Goal: Task Accomplishment & Management: Use online tool/utility

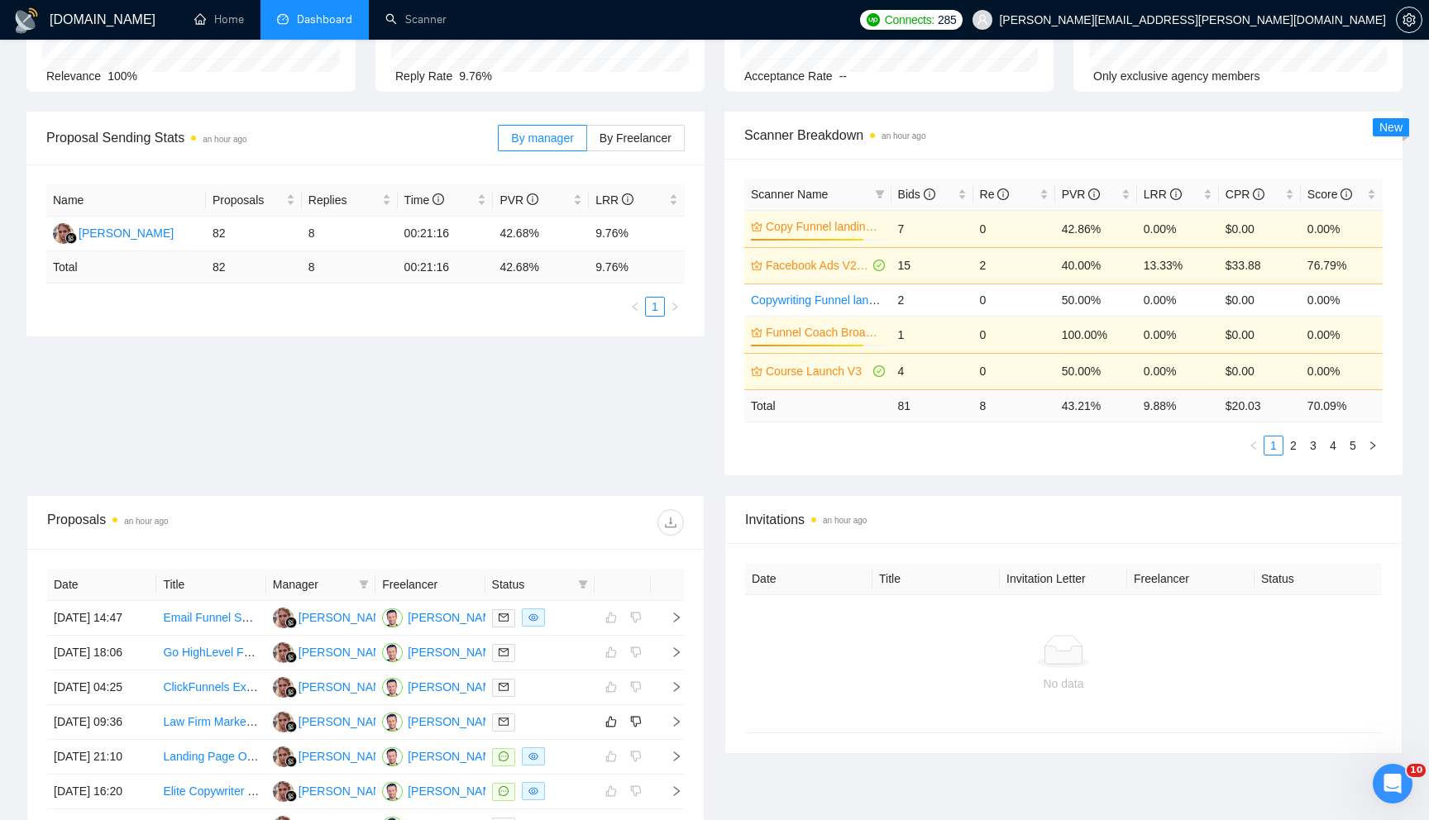
scroll to position [217, 0]
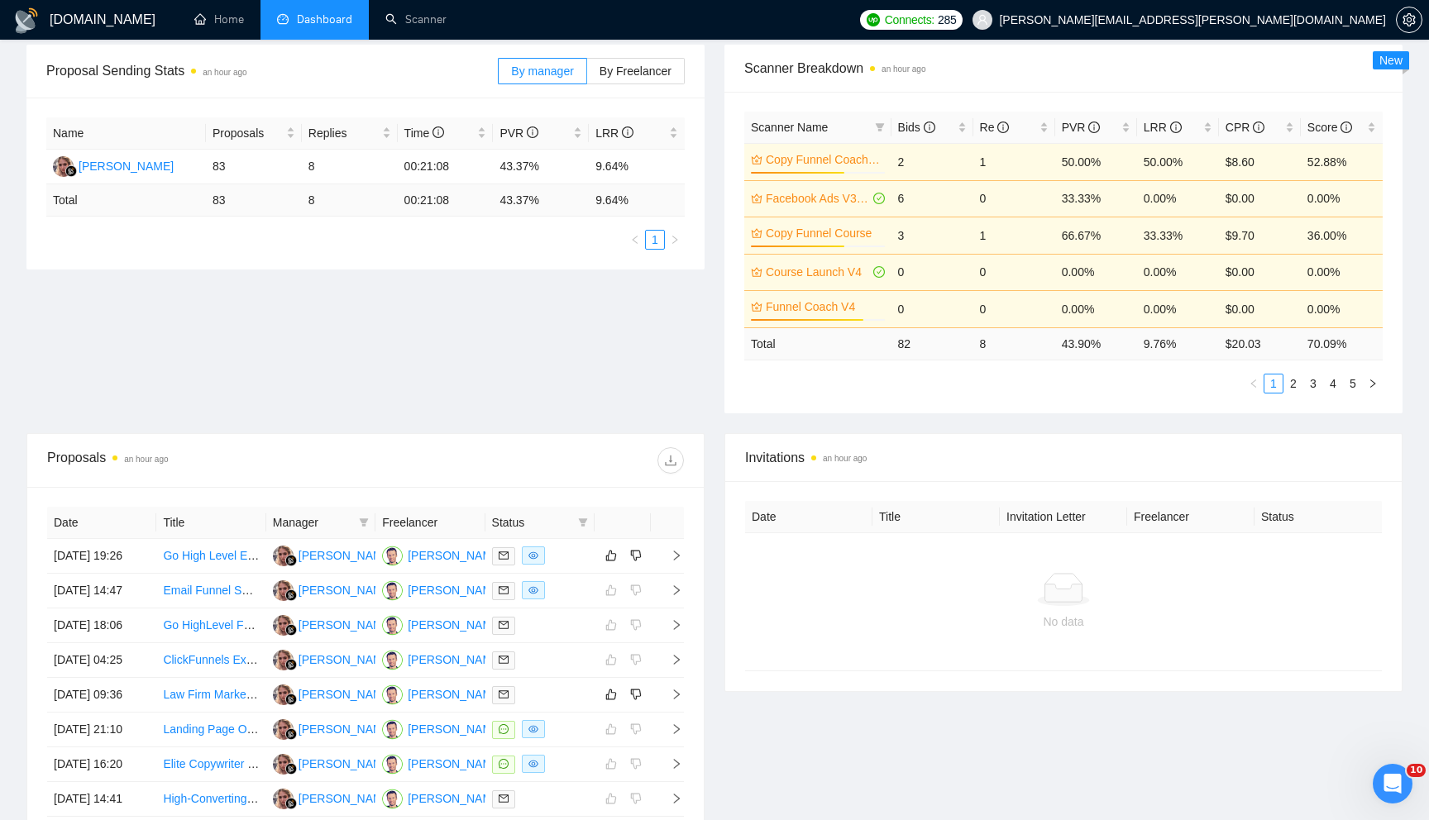
scroll to position [247, 0]
click at [675, 560] on icon "right" at bounding box center [676, 555] width 12 height 12
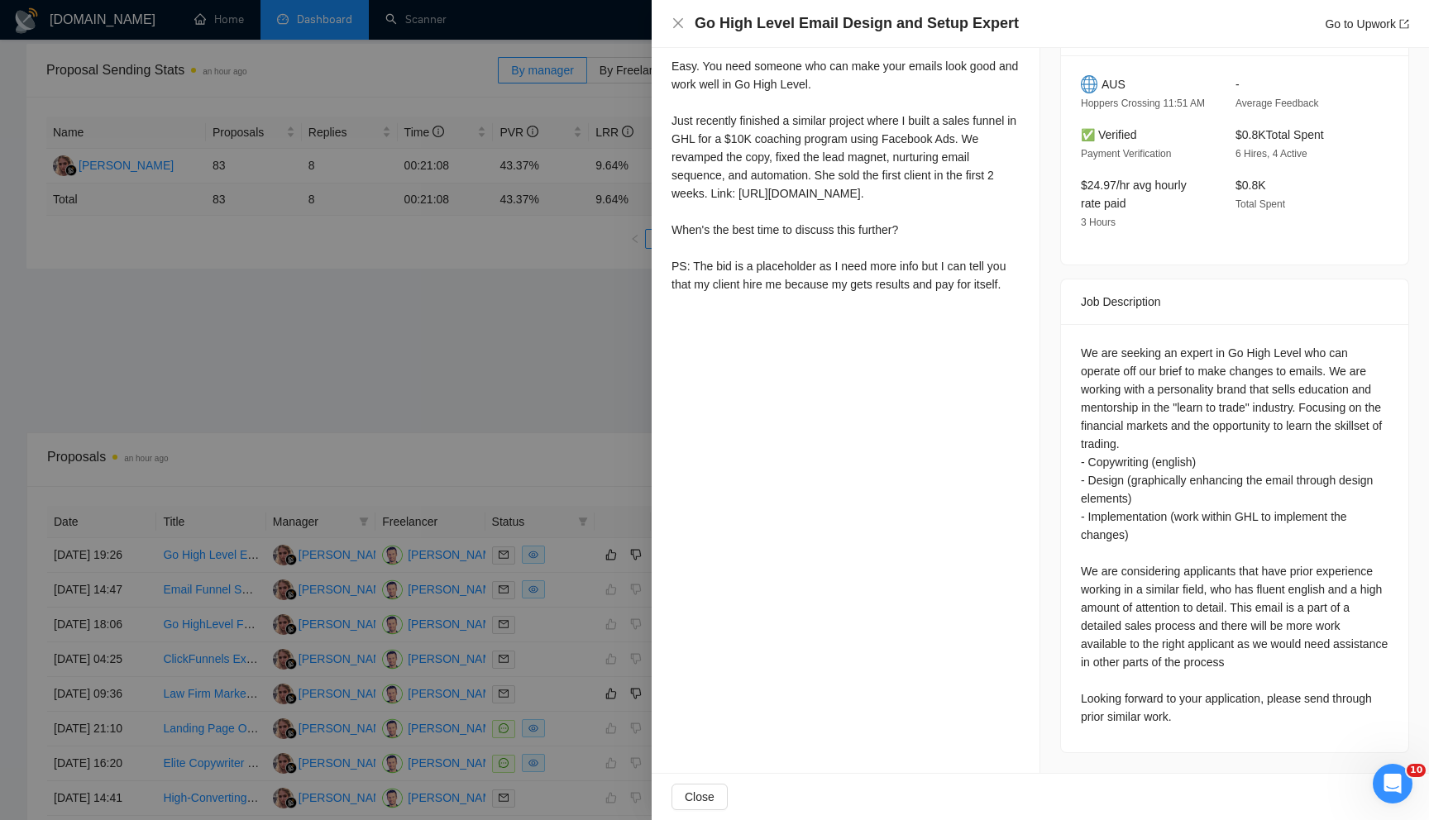
scroll to position [503, 0]
drag, startPoint x: 1079, startPoint y: 483, endPoint x: 1142, endPoint y: 494, distance: 63.7
click at [1142, 494] on div "We are seeking an expert in Go High Level who can operate off our brief to make…" at bounding box center [1234, 538] width 347 height 428
copy div "- Design (graphically enhancing the email through design elements)"
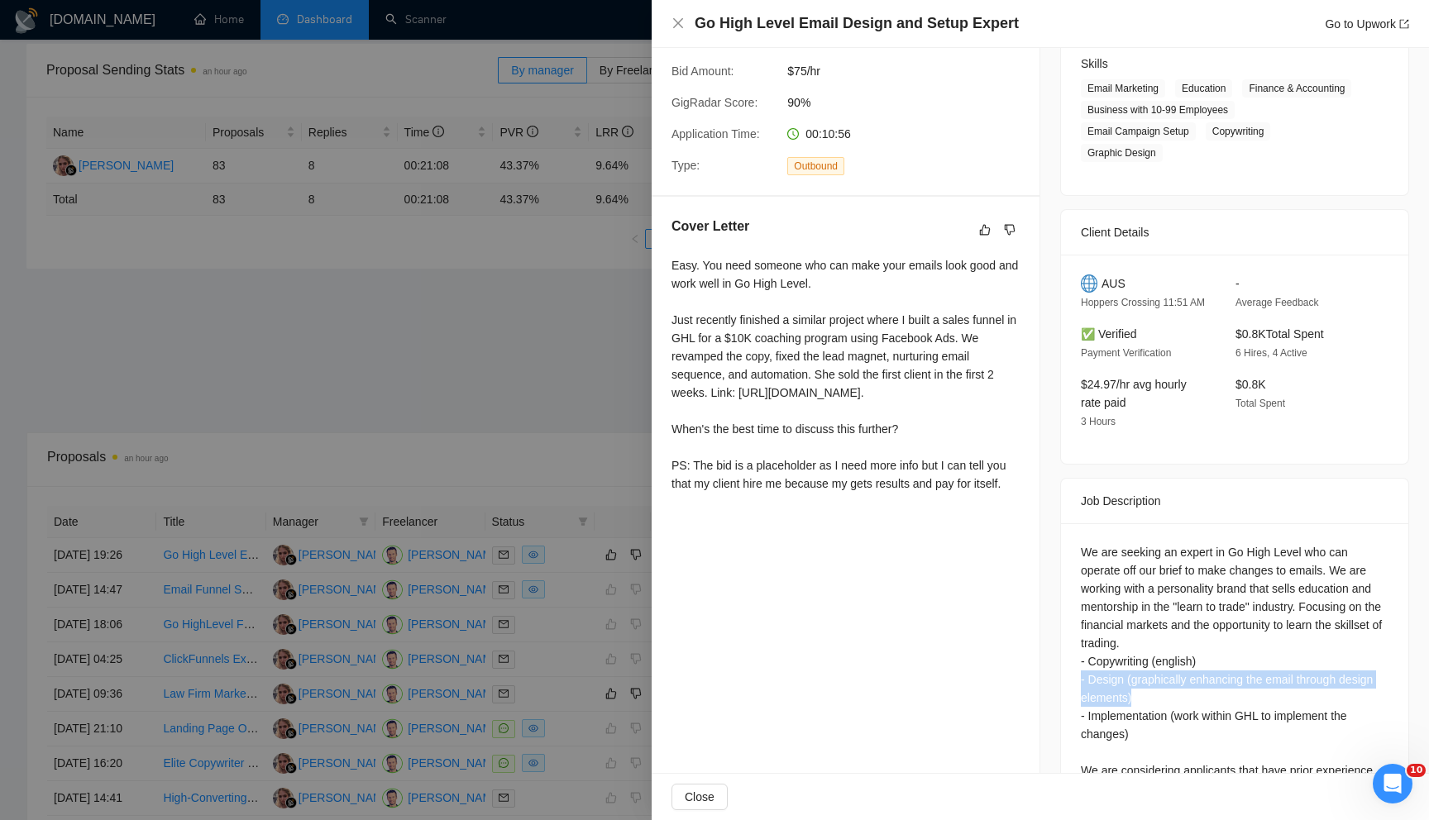
scroll to position [0, 0]
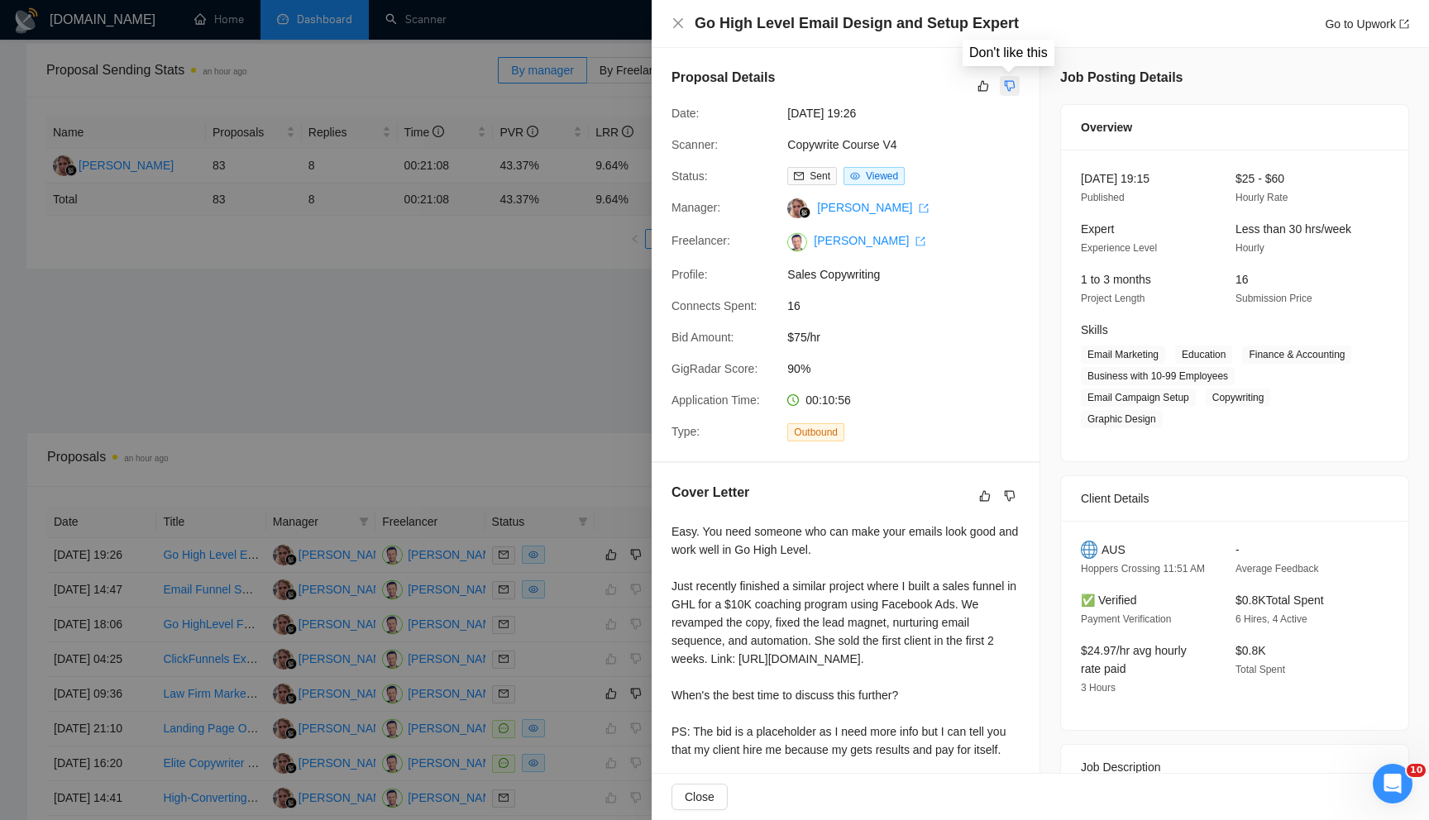
click at [1014, 79] on icon "dislike" at bounding box center [1010, 85] width 12 height 13
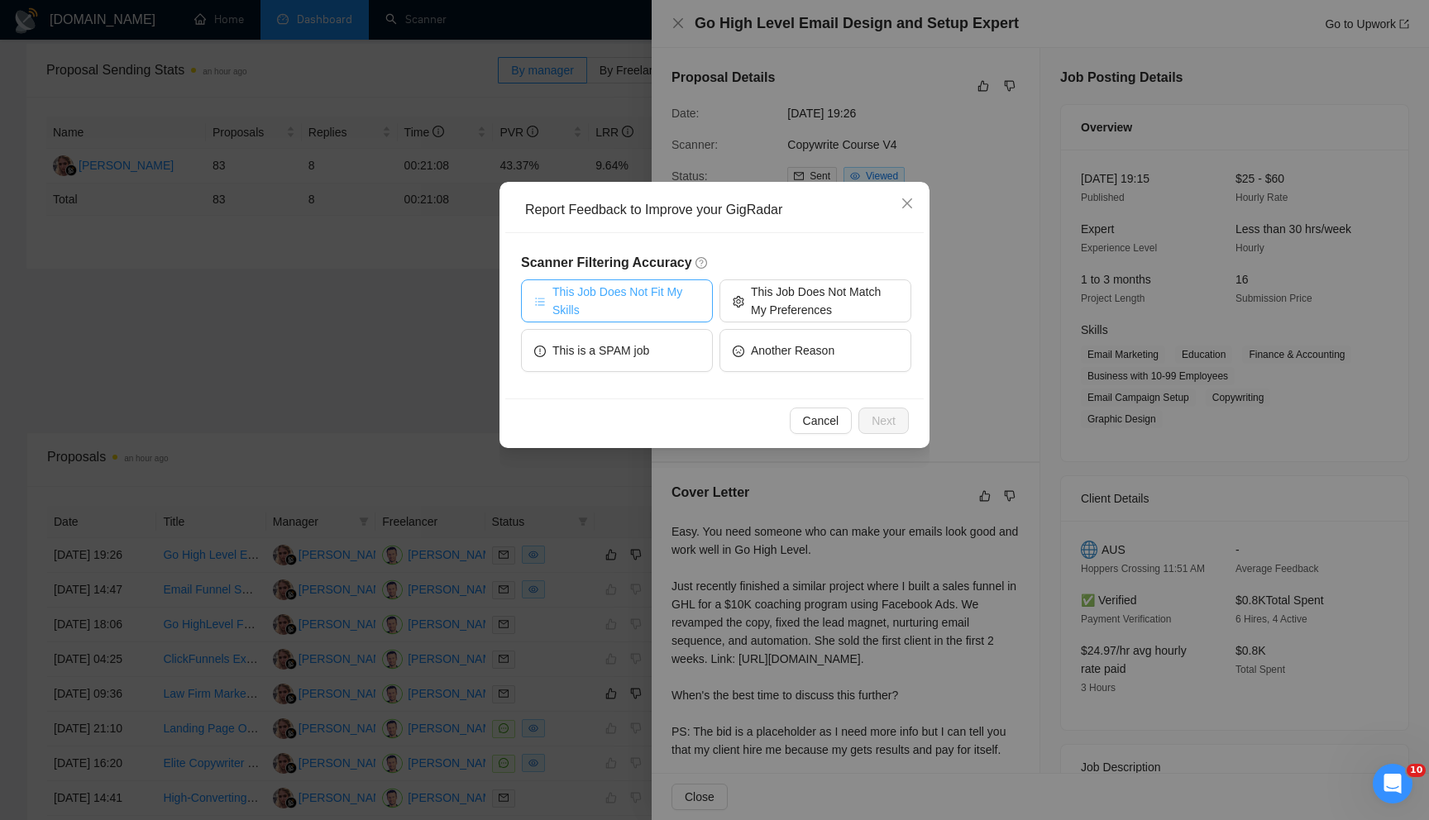
click at [665, 307] on span "This Job Does Not Fit My Skills" at bounding box center [625, 301] width 147 height 36
click at [877, 417] on span "Next" at bounding box center [883, 421] width 24 height 18
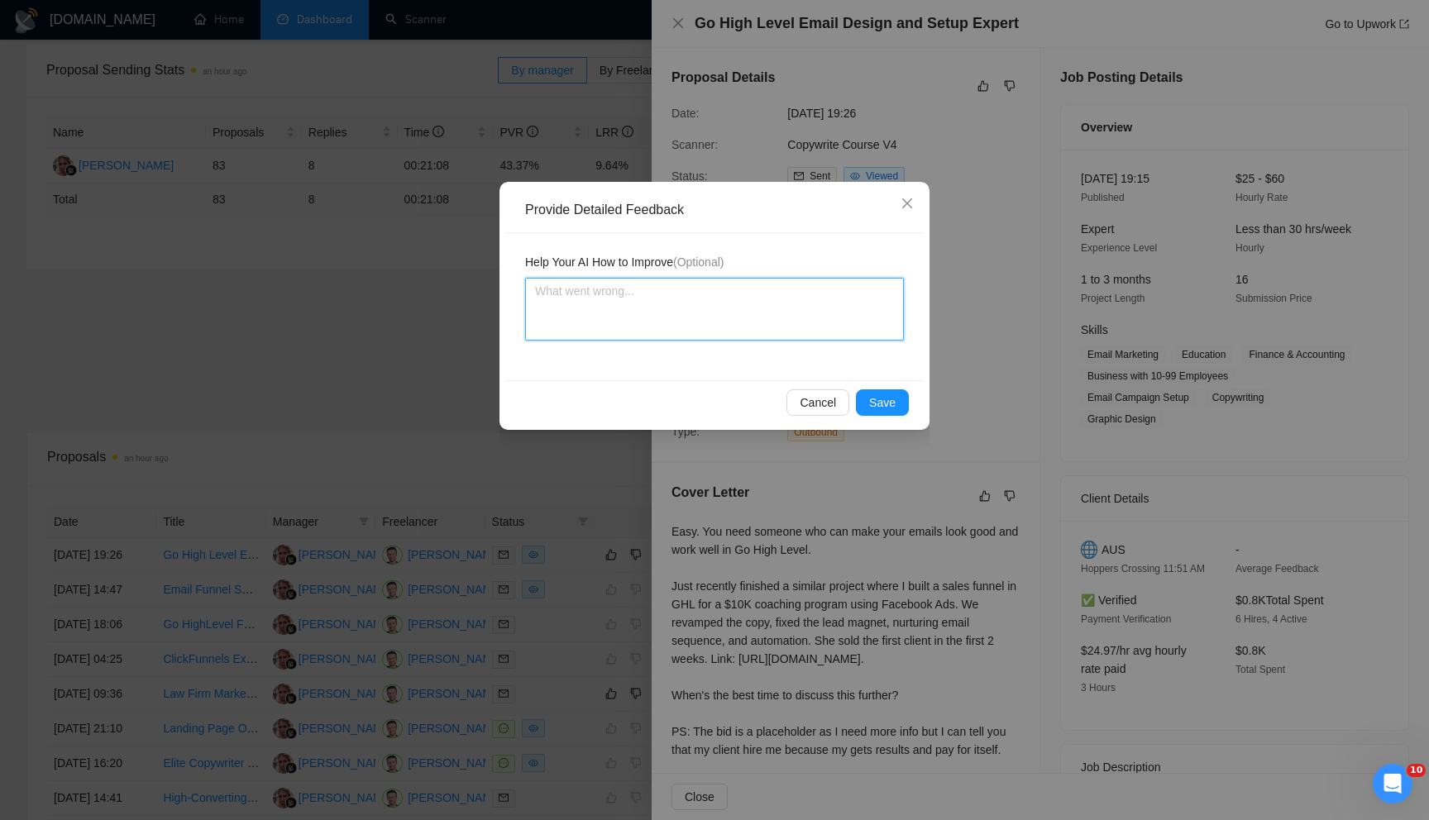
click at [700, 325] on textarea at bounding box center [714, 309] width 379 height 63
type textarea "T"
type textarea "Th"
type textarea "Thi"
type textarea "This"
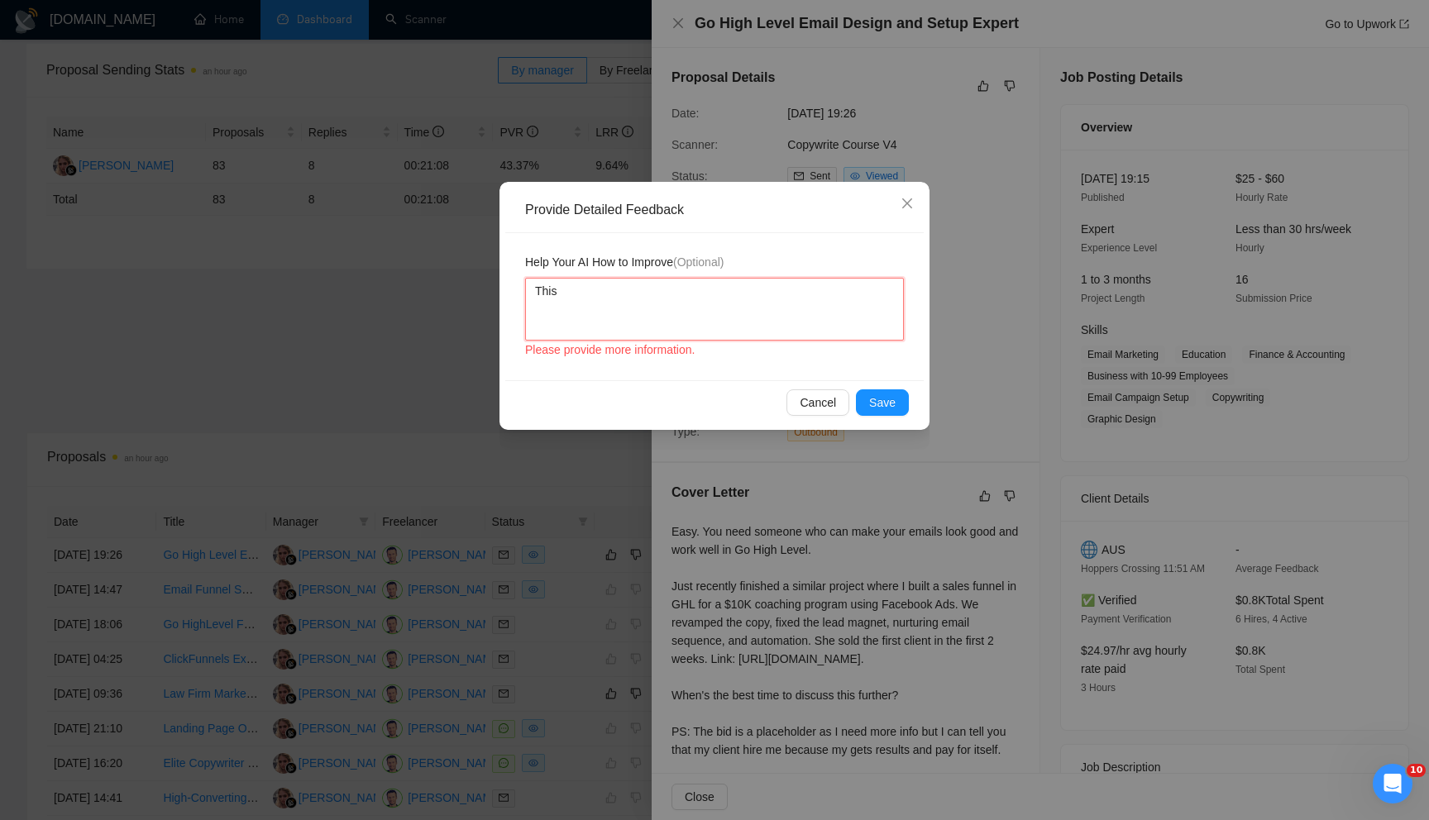
type textarea "This"
type textarea "This j"
type textarea "This jo"
type textarea "This job"
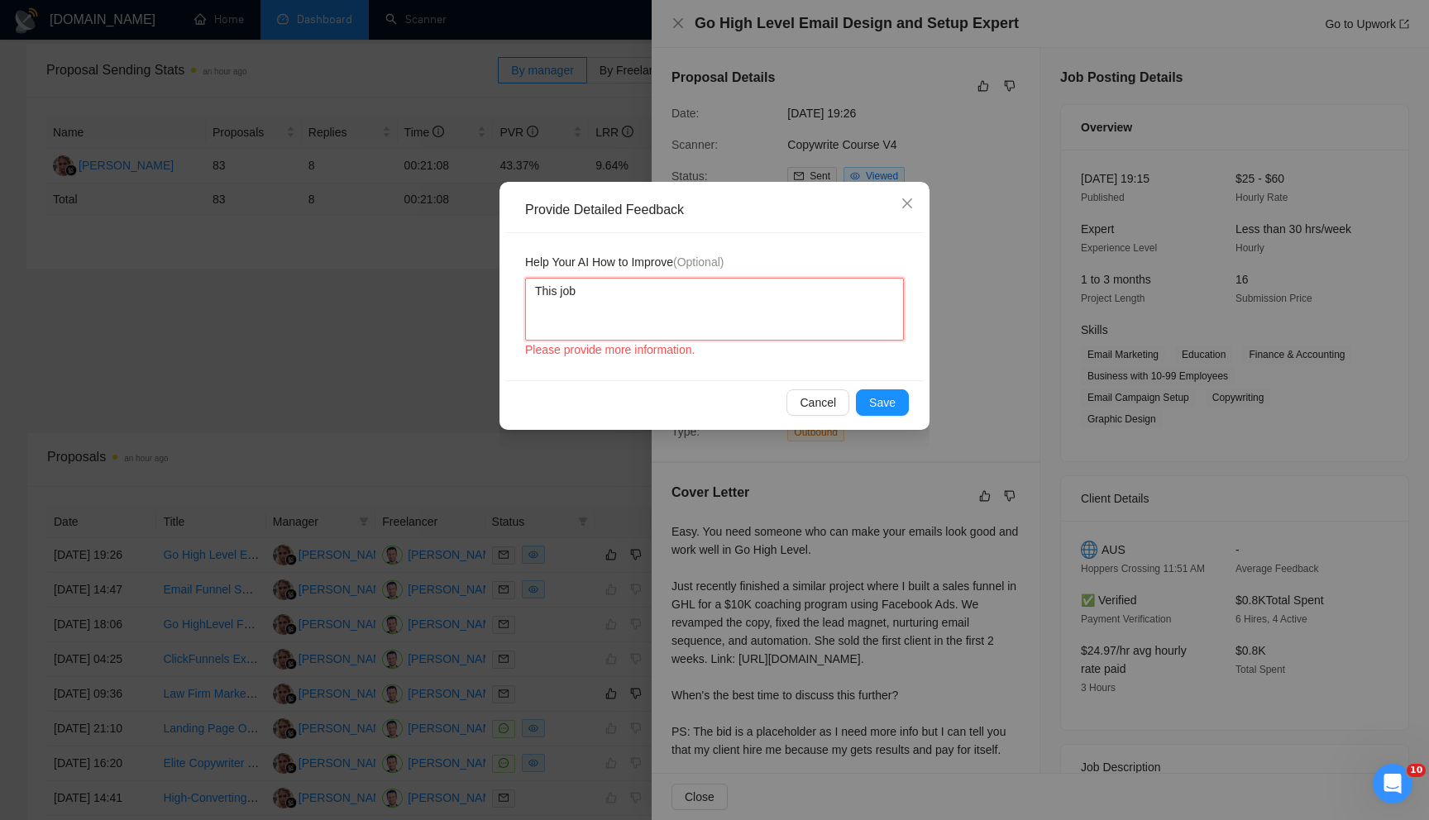
type textarea "This job p"
type textarea "This job pos"
type textarea "This job post"
type textarea "This job post m"
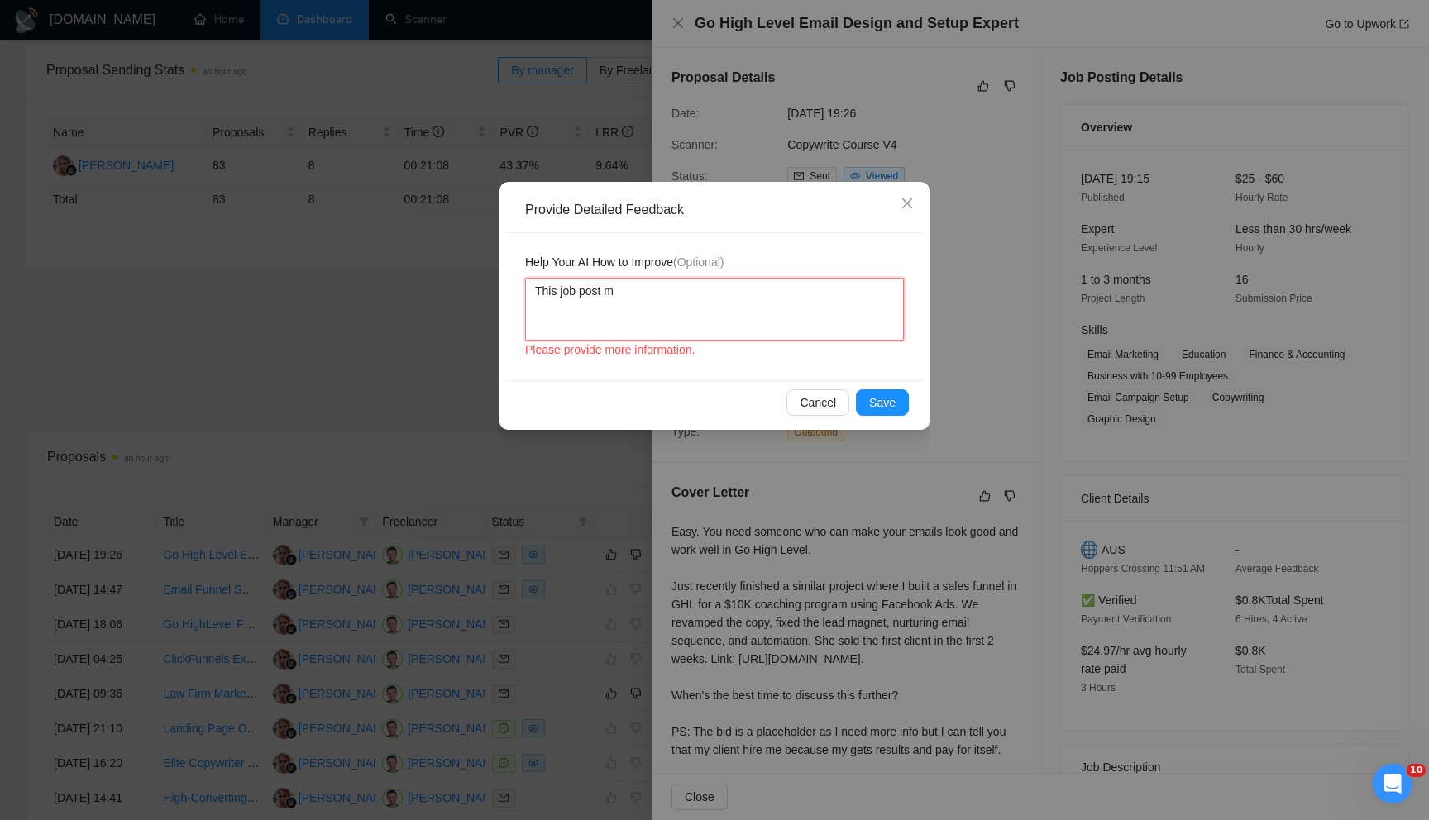
type textarea "This job post me"
type textarea "This job post men"
type textarea "This job post menti"
type textarea "This job post mentio"
type textarea "This job post mention"
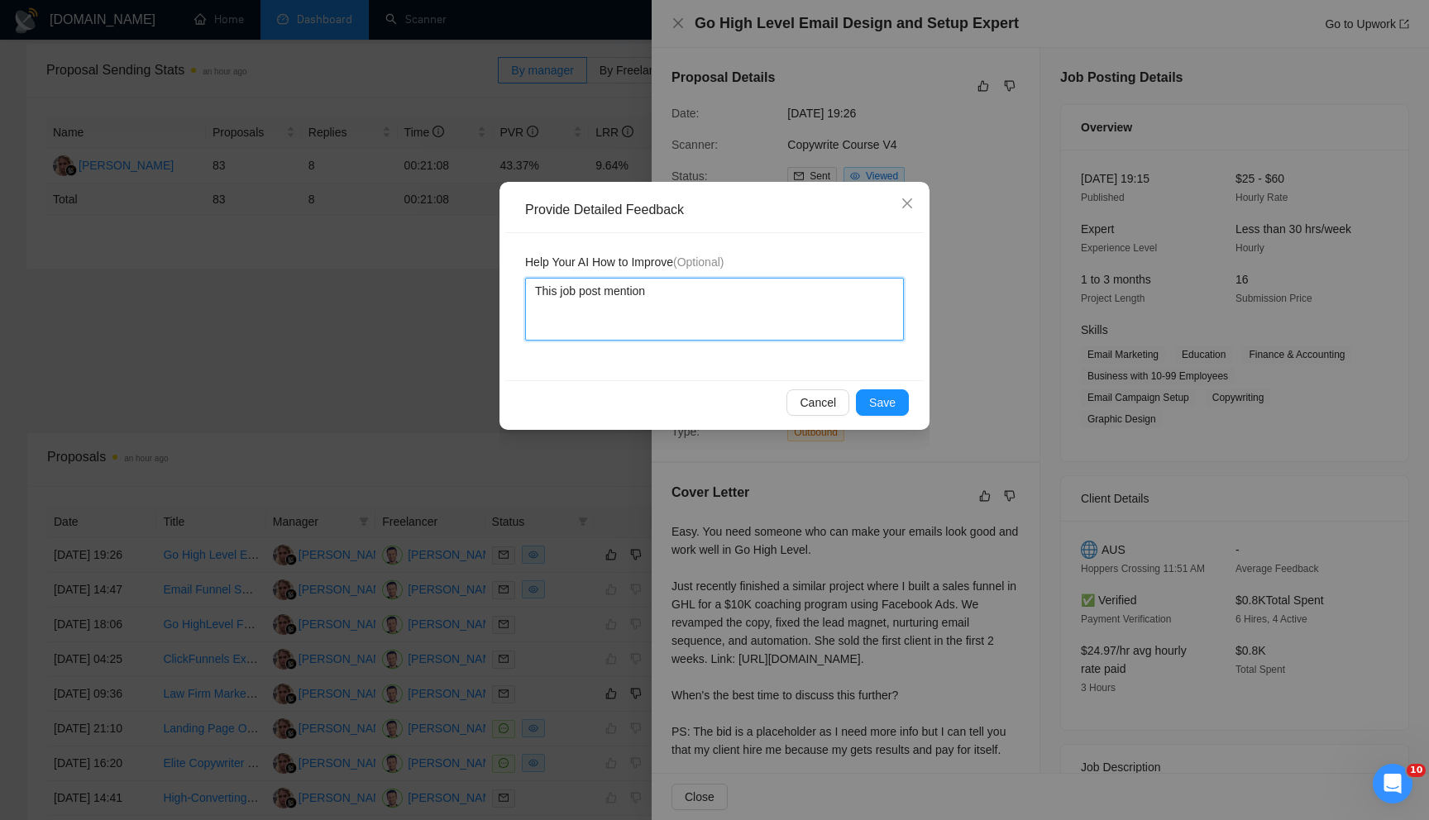
type textarea "This job post mention:"
paste textarea "- Design (graphically enhancing the email through design elements)"
type textarea "This job post mention: - Design (graphically enhancing the email through design…"
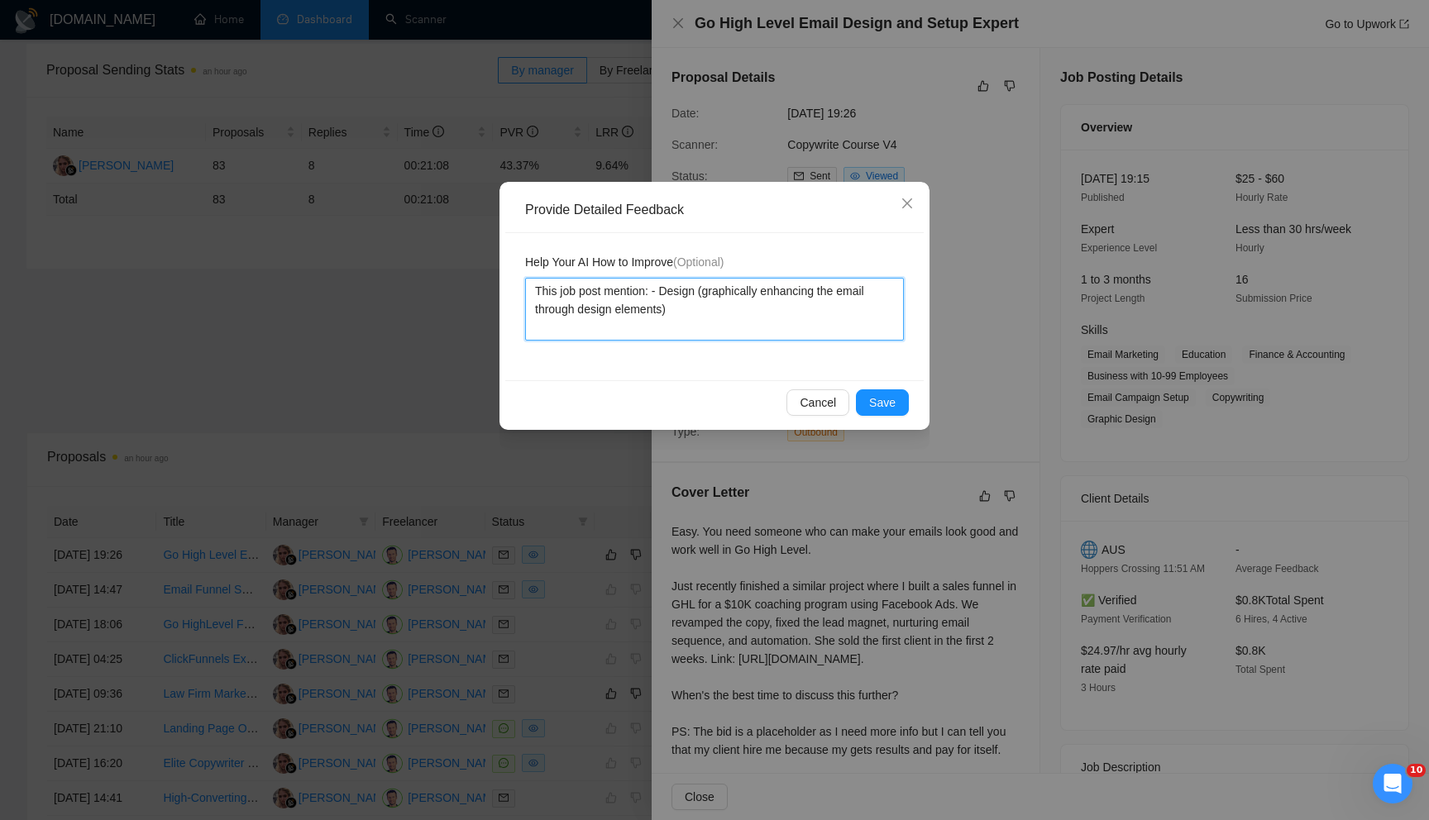
type textarea "This job post mention: - Design (graphically enhancing the email through design…"
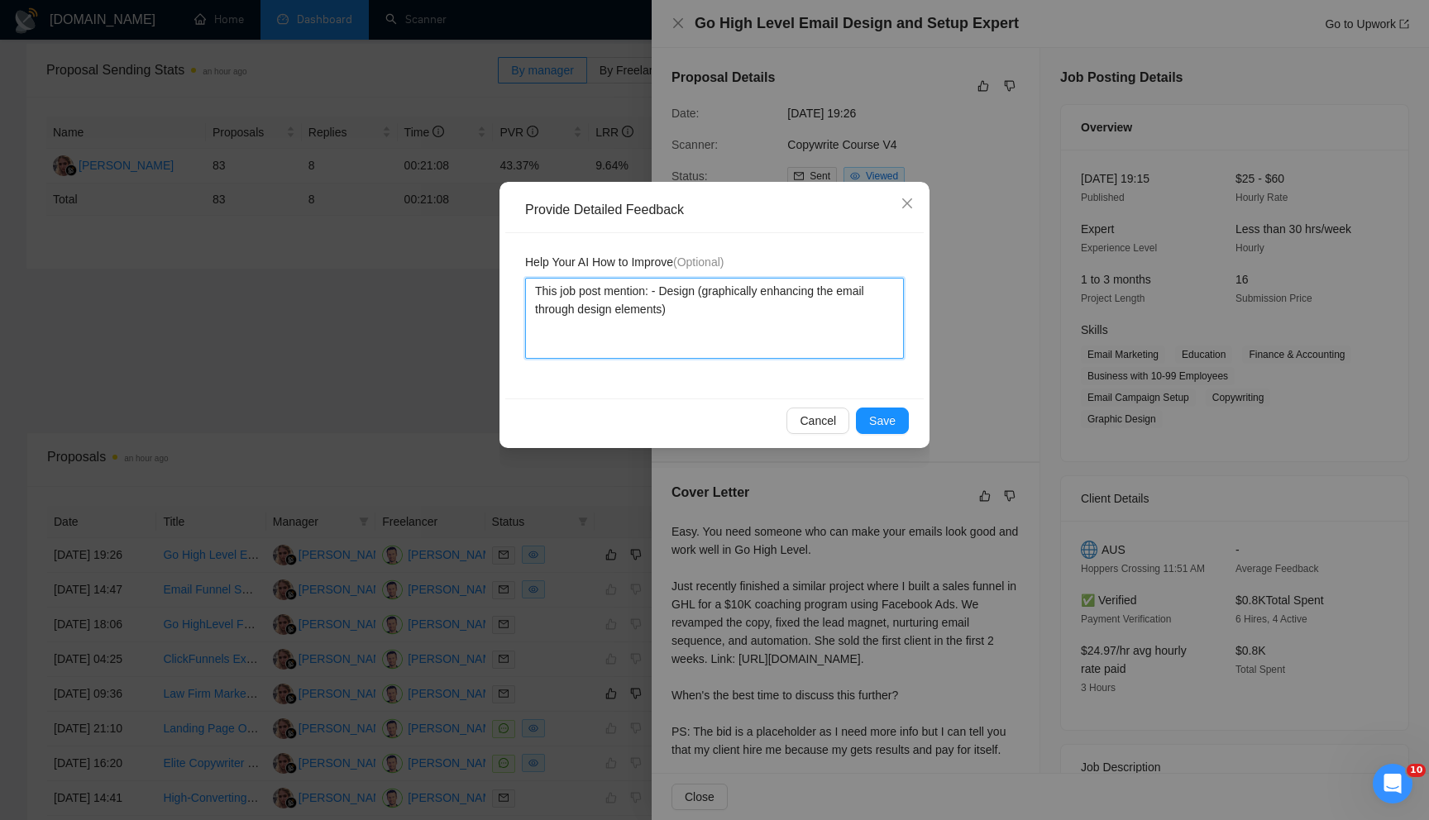
type textarea "This job post mention: - Design (graphically enhancing the email through design…"
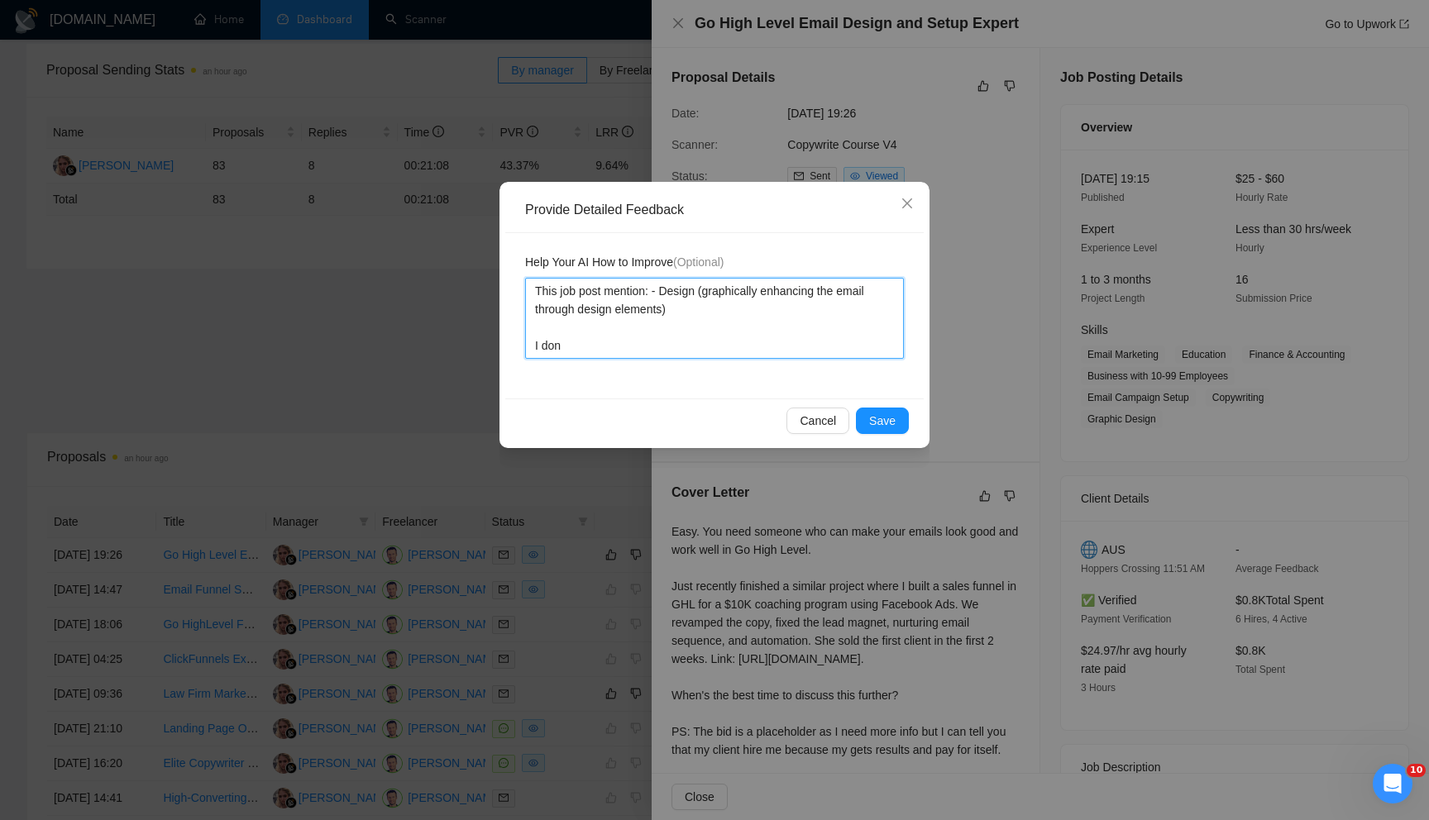
type textarea "This job post mention: - Design (graphically enhancing the email through design…"
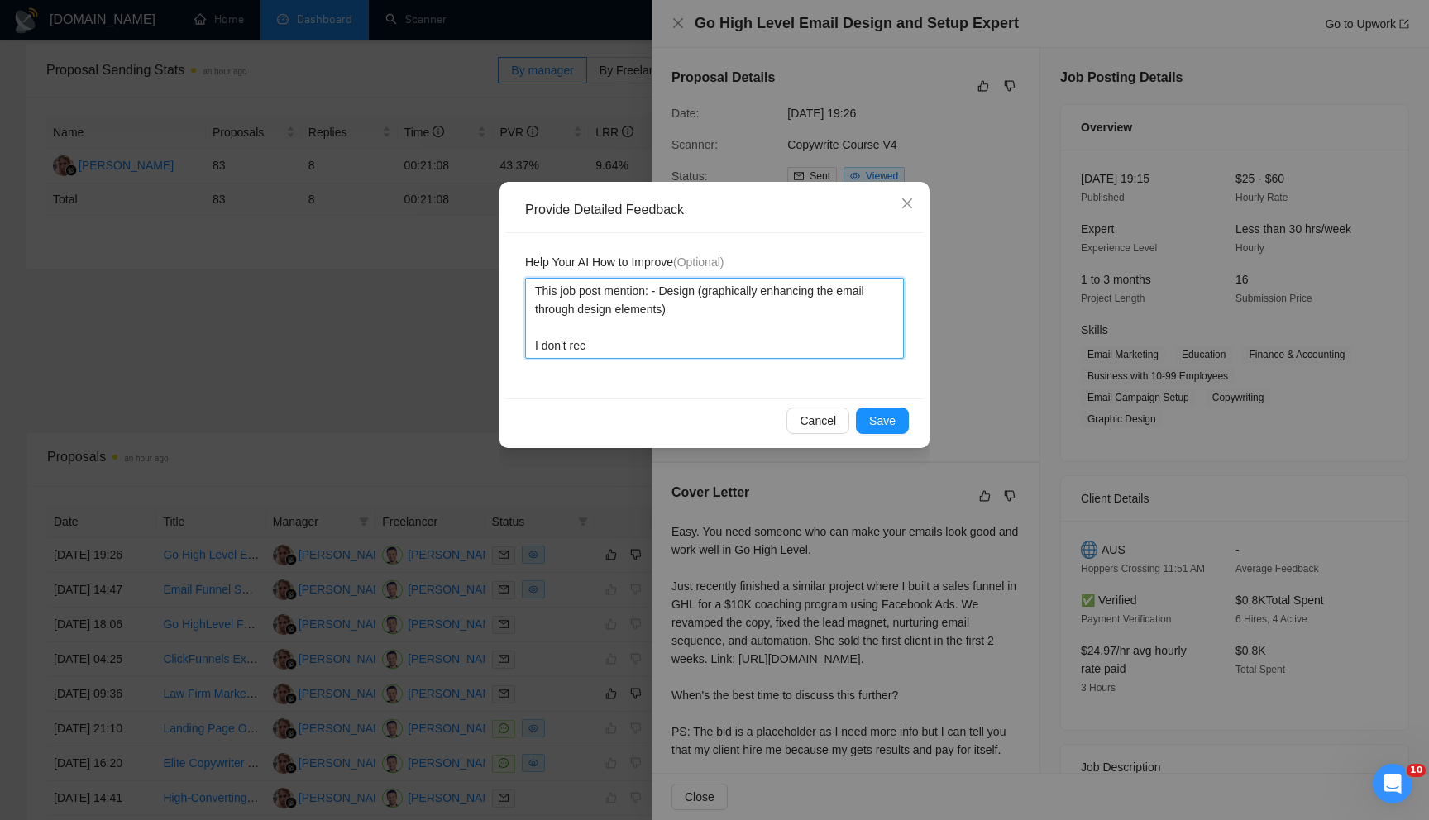
type textarea "This job post mention: - Design (graphically enhancing the email through design…"
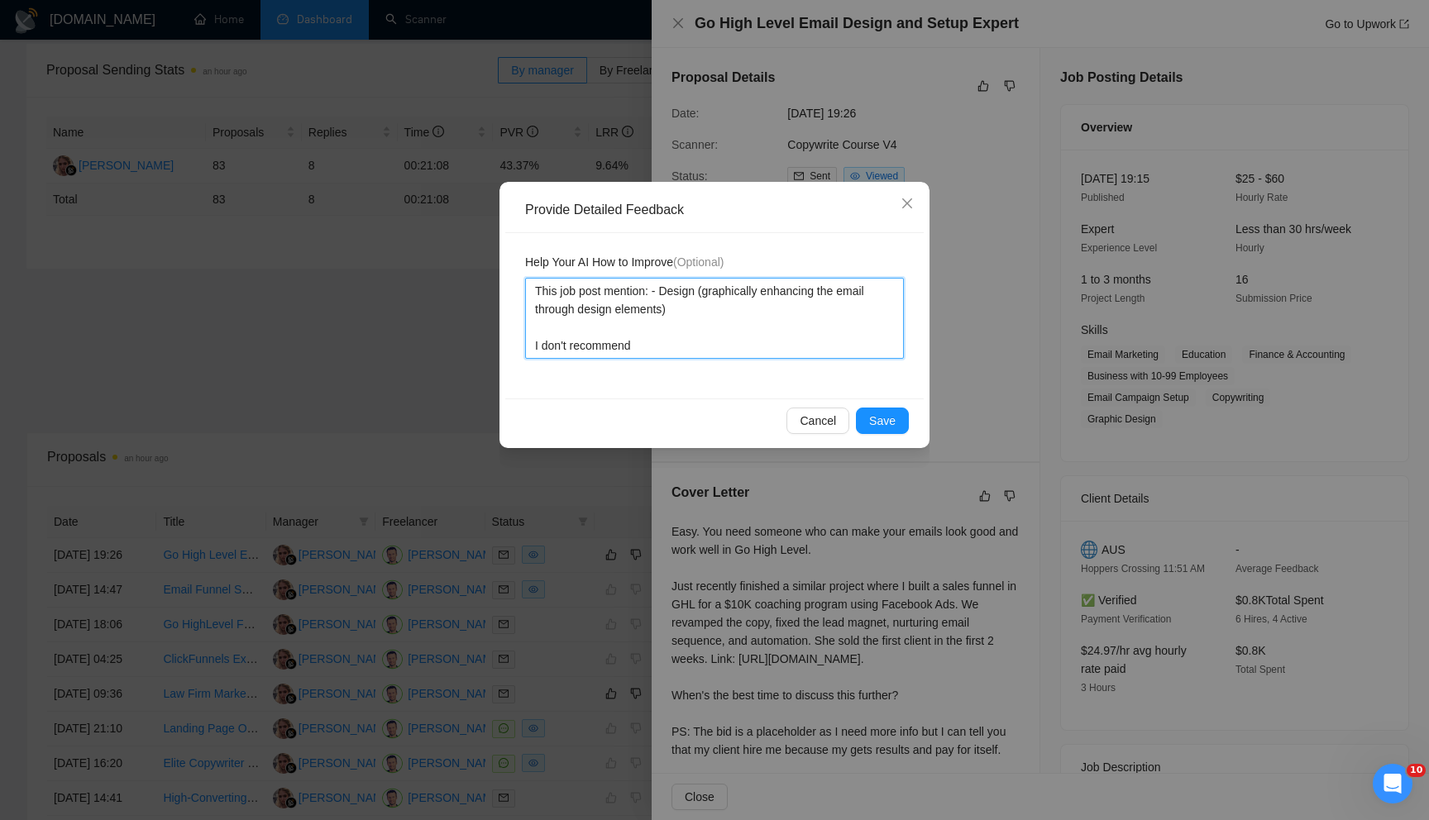
type textarea "This job post mention: - Design (graphically enhancing the email through design…"
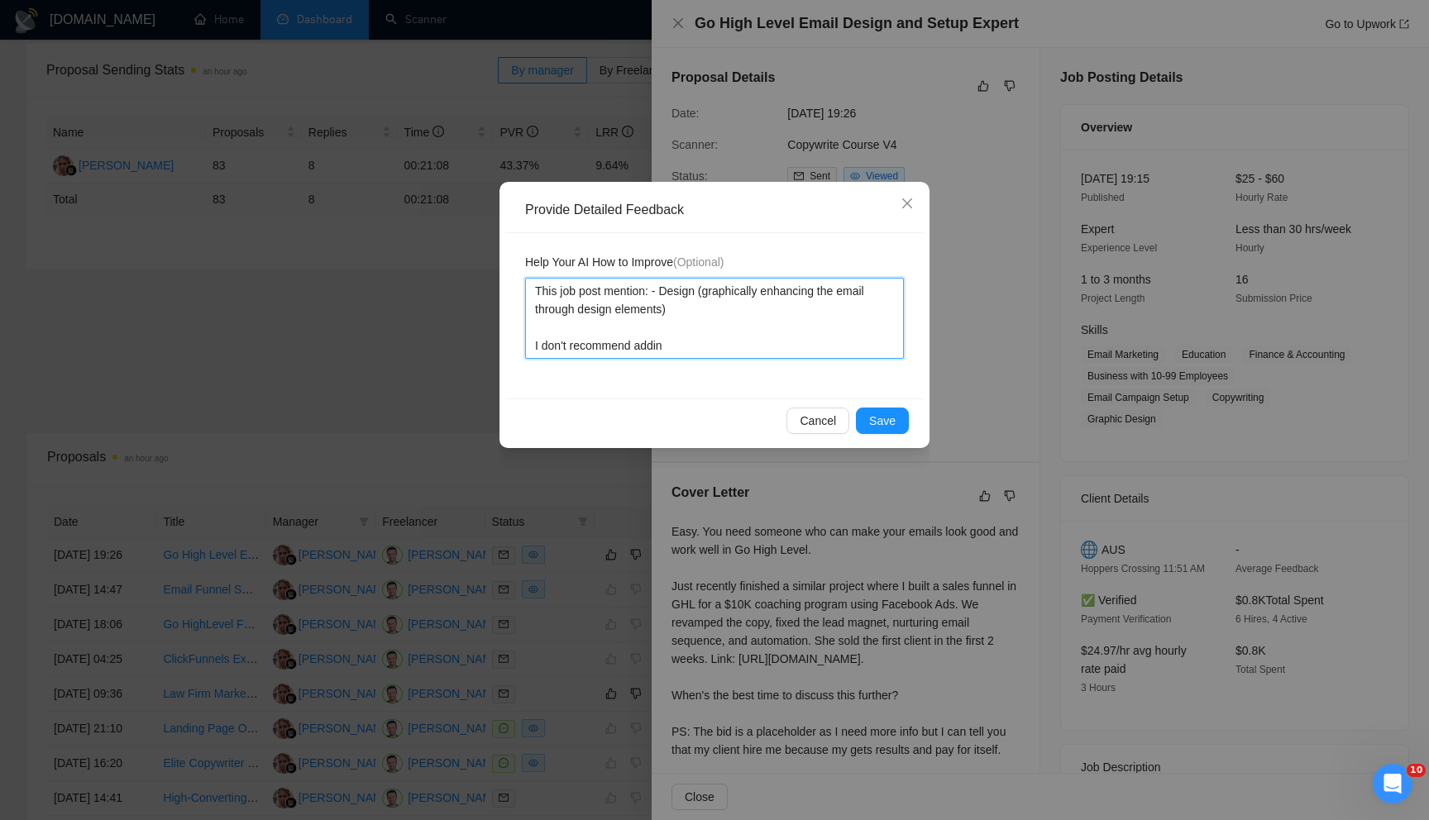
type textarea "This job post mention: - Design (graphically enhancing the email through design…"
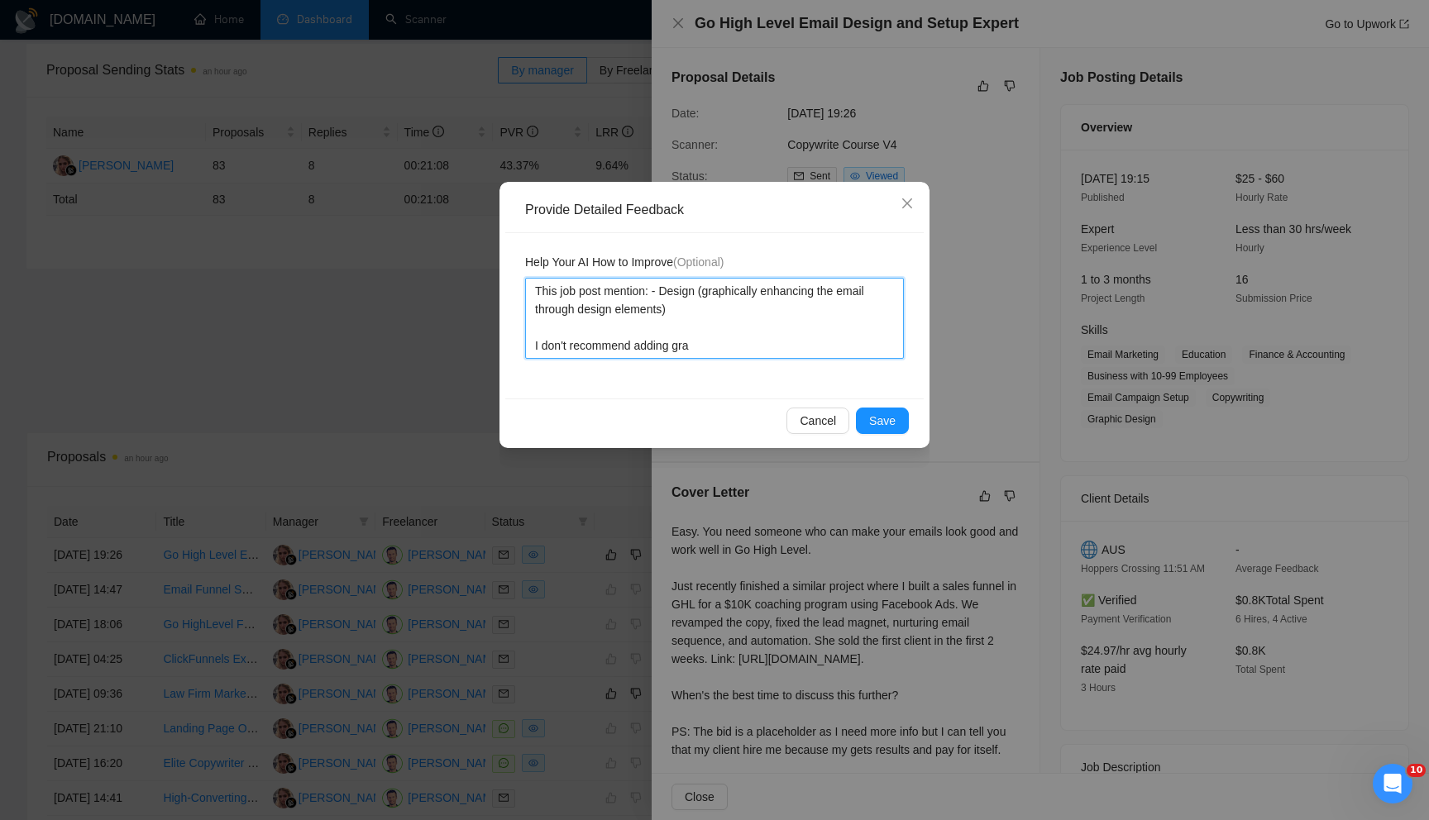
type textarea "This job post mention: - Design (graphically enhancing the email through design…"
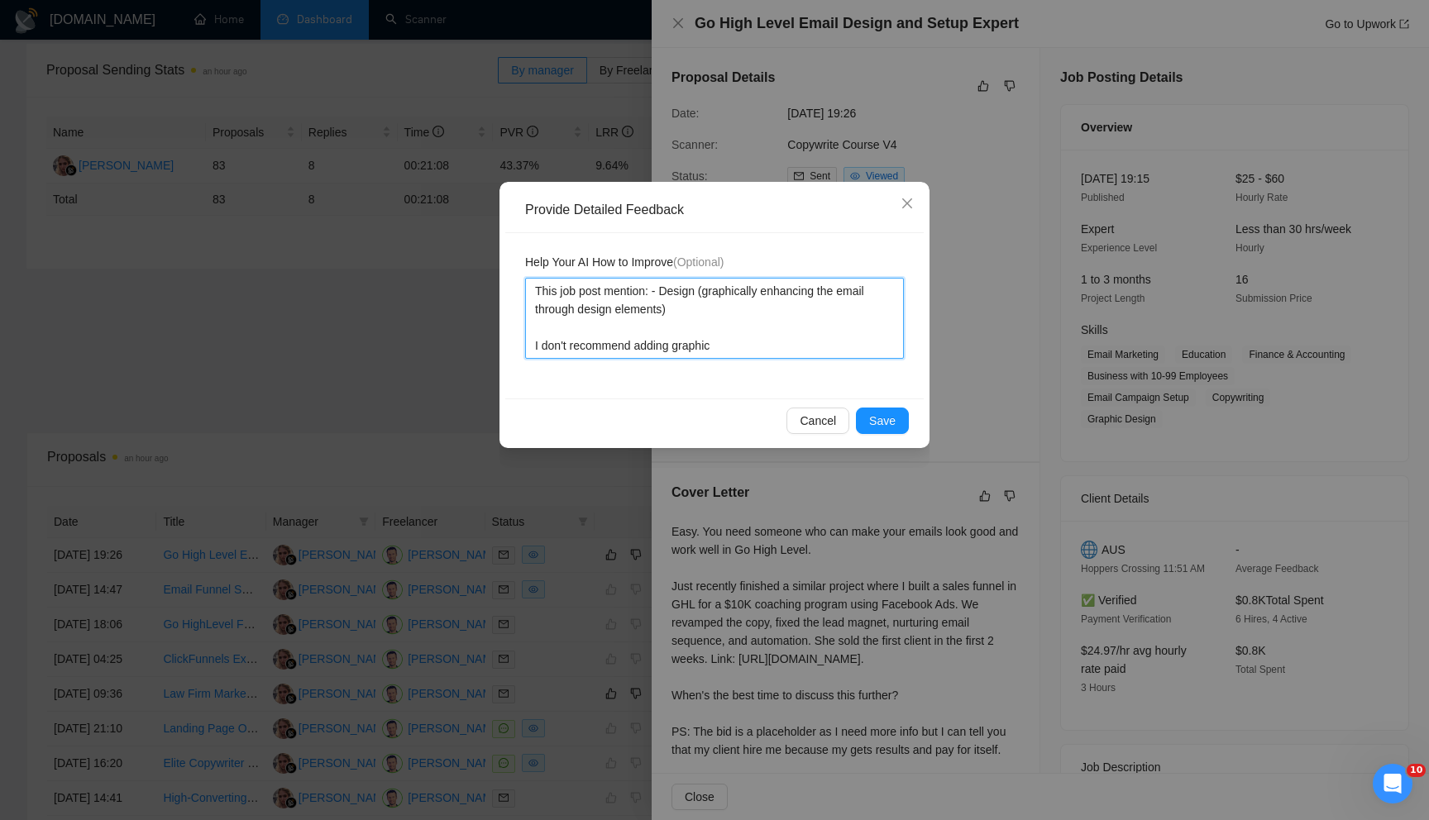
type textarea "This job post mention: - Design (graphically enhancing the email through design…"
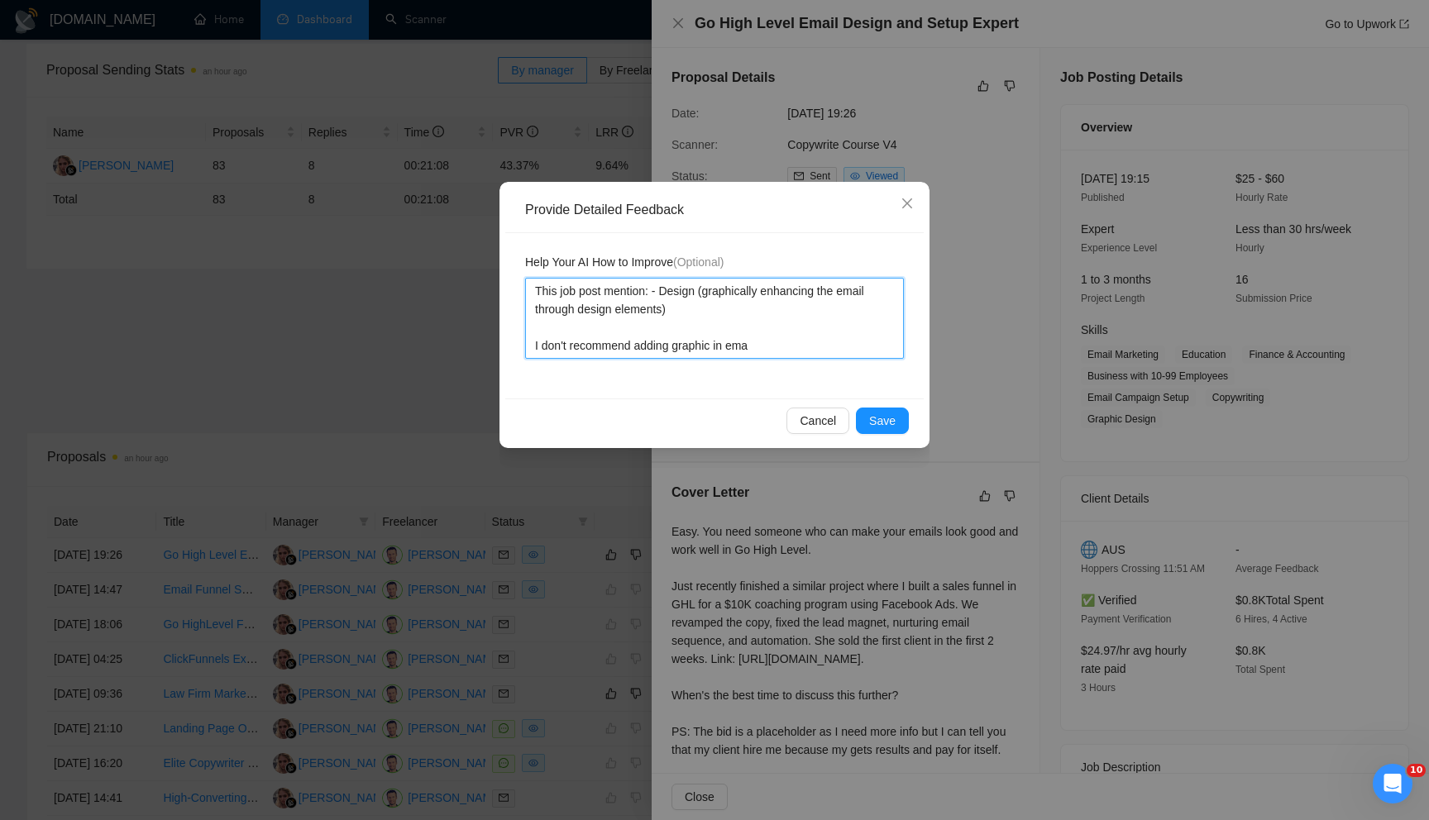
type textarea "This job post mention: - Design (graphically enhancing the email through design…"
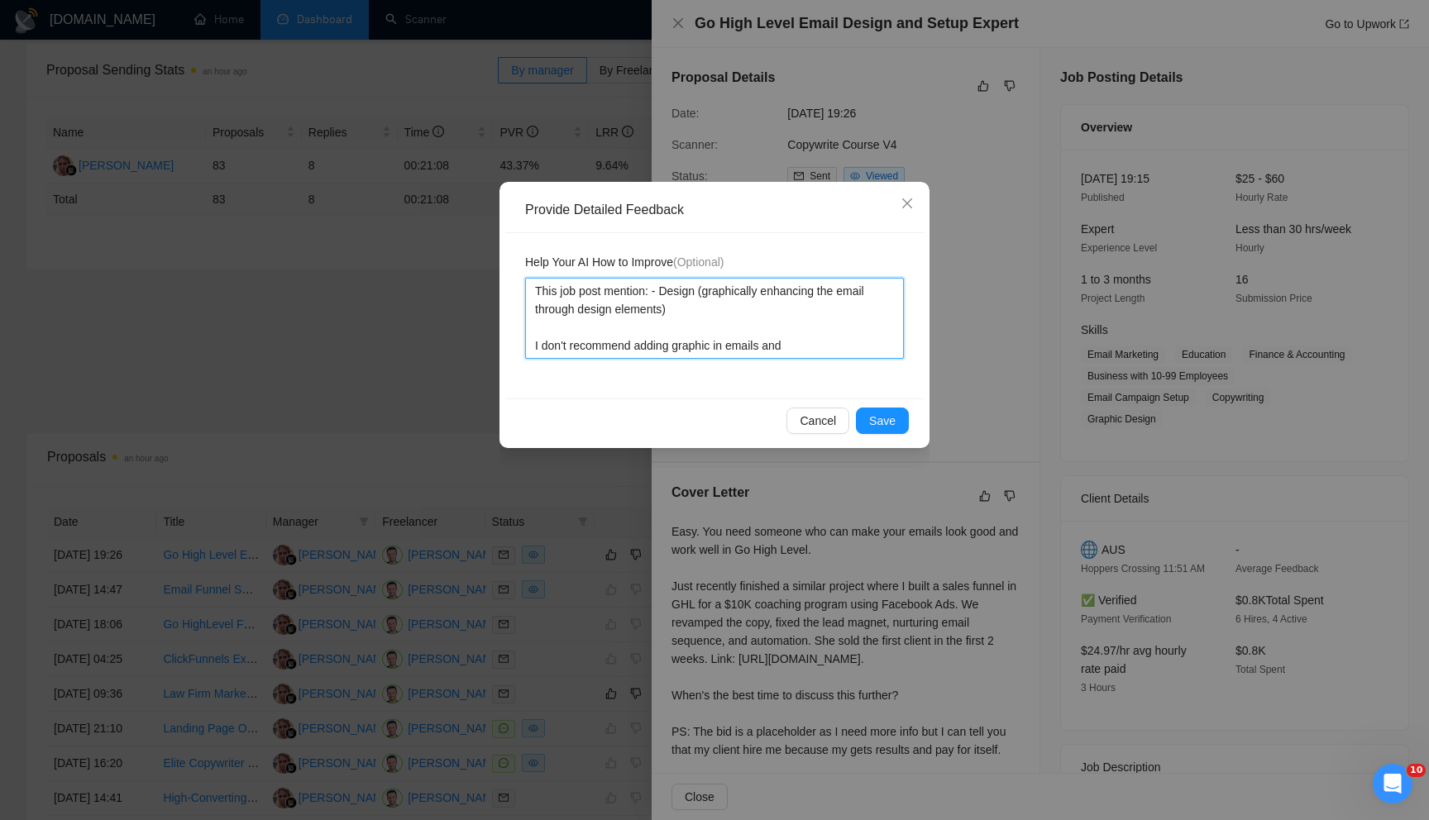
type textarea "This job post mention: - Design (graphically enhancing the email through design…"
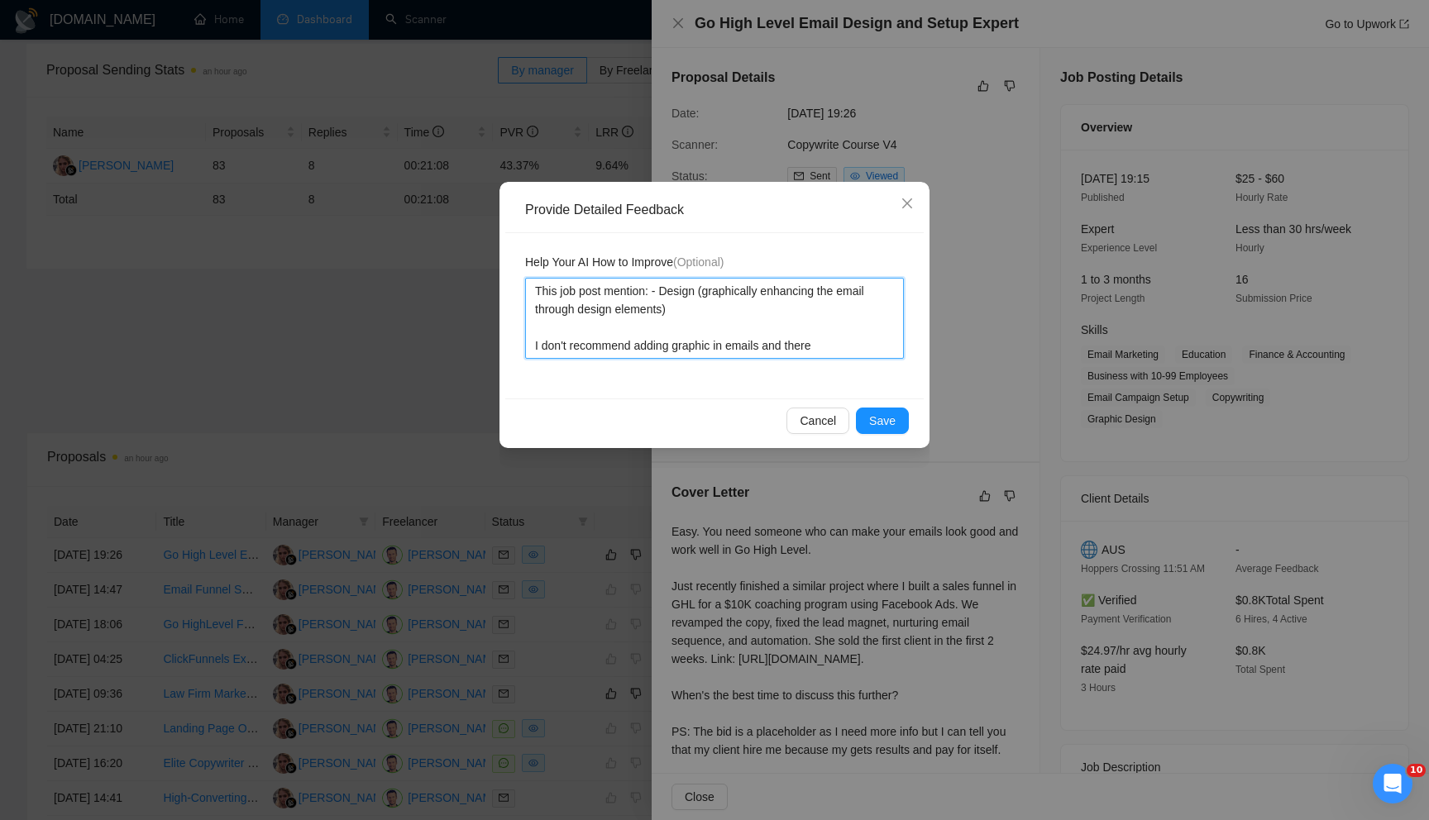
type textarea "This job post mention: - Design (graphically enhancing the email through design…"
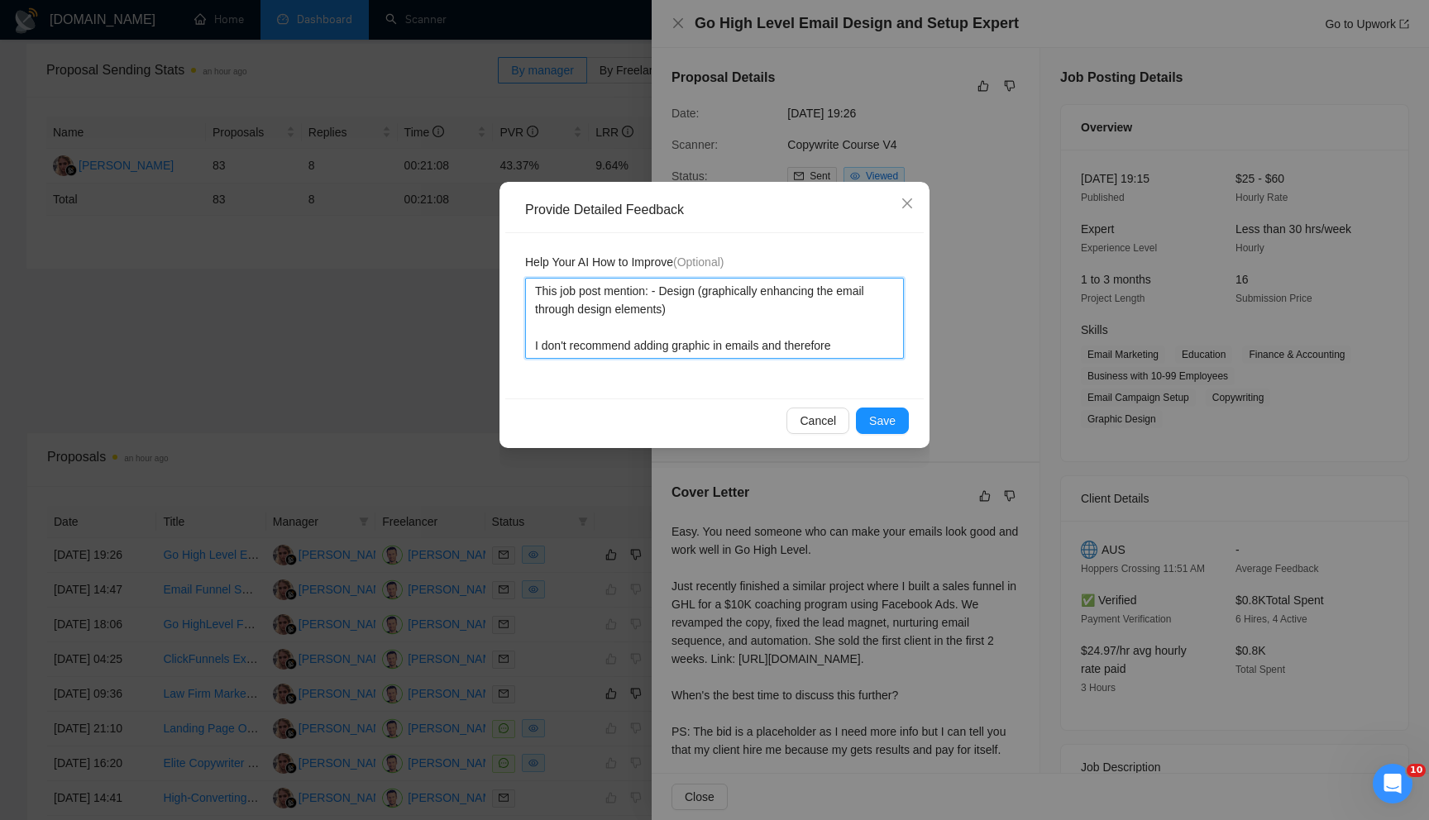
type textarea "This job post mention: - Design (graphically enhancing the email through design…"
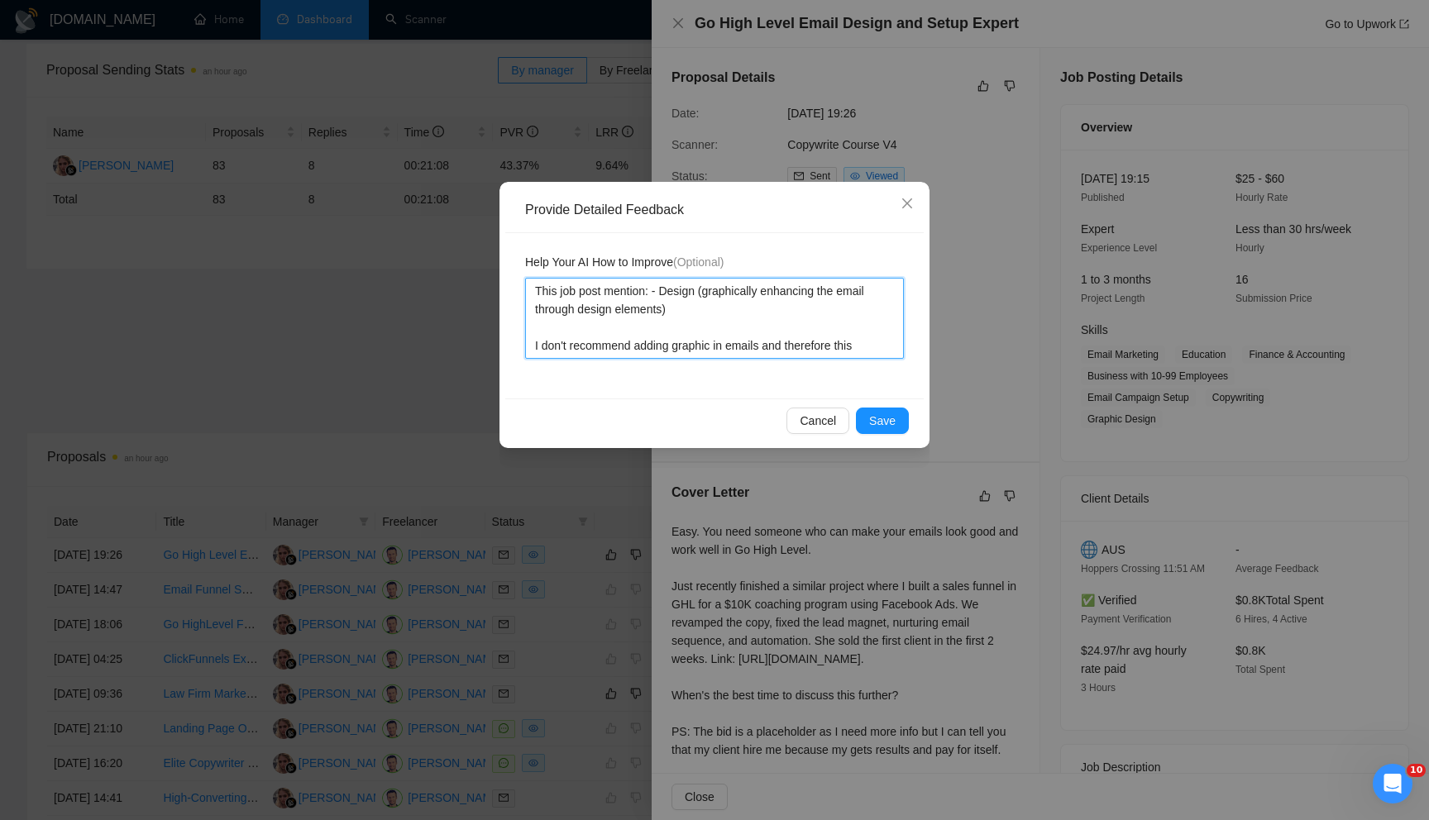
type textarea "This job post mention: - Design (graphically enhancing the email through design…"
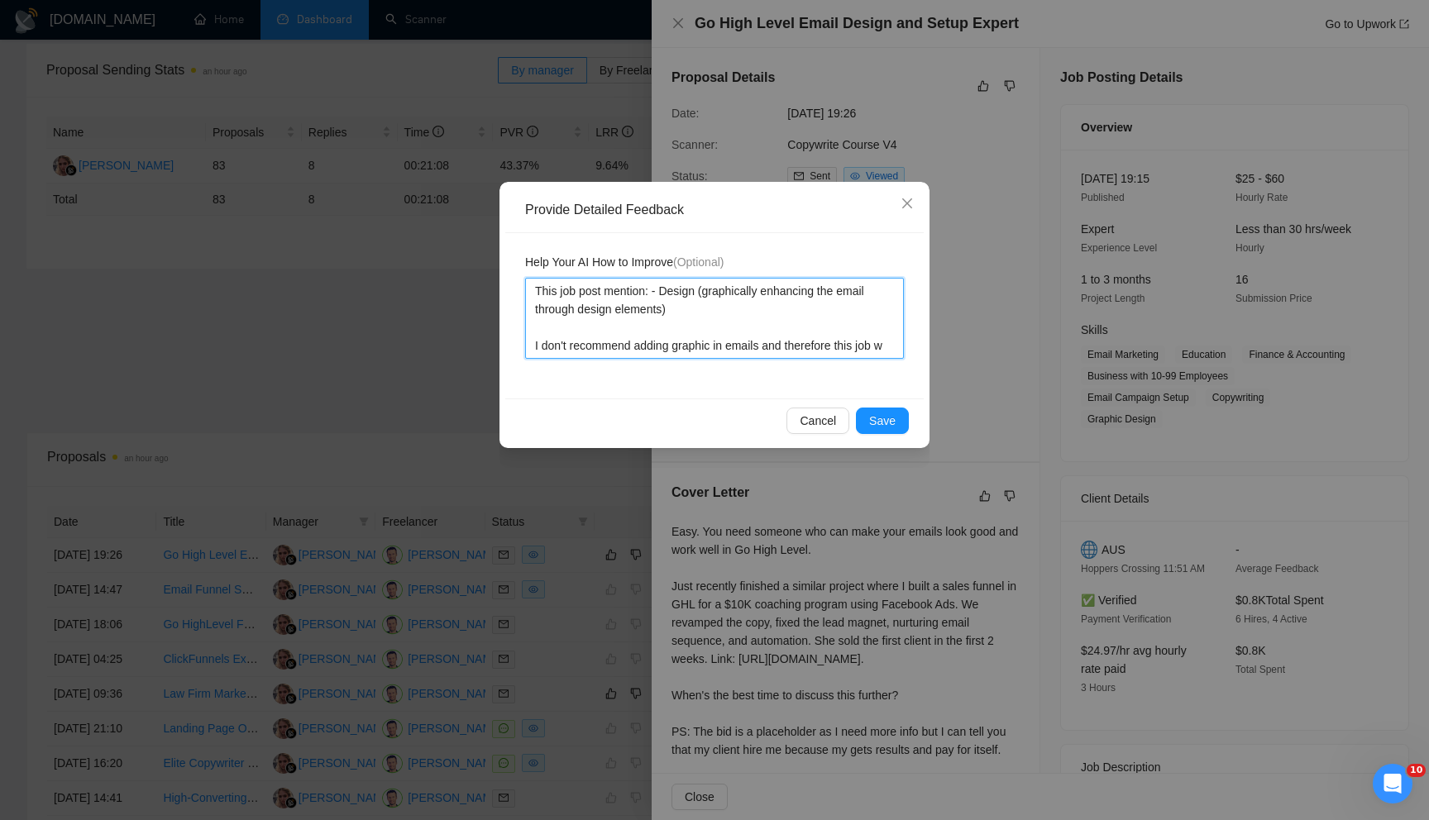
type textarea "This job post mention: - Design (graphically enhancing the email through design…"
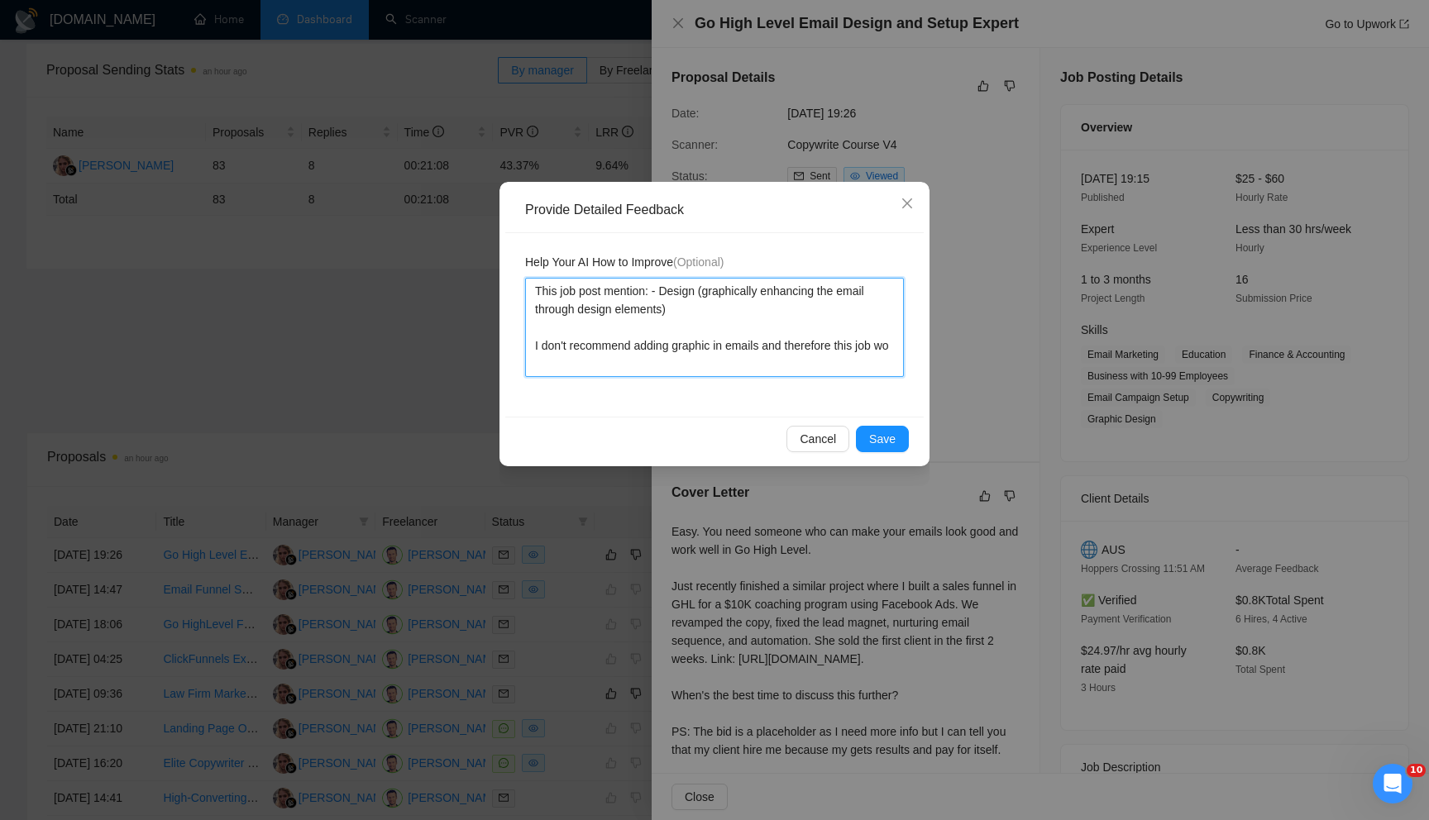
type textarea "This job post mention: - Design (graphically enhancing the email through design…"
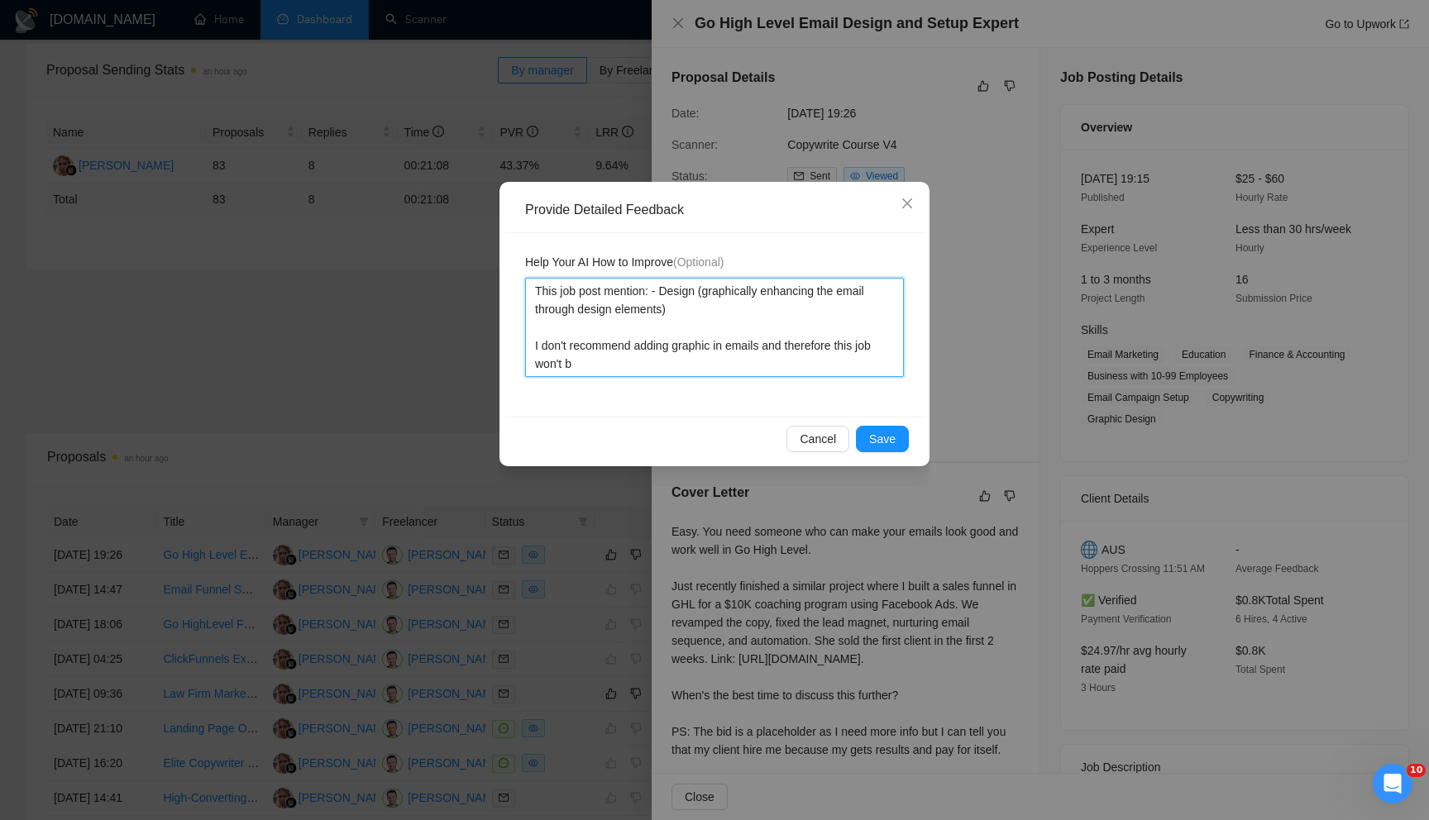
type textarea "This job post mention: - Design (graphically enhancing the email through design…"
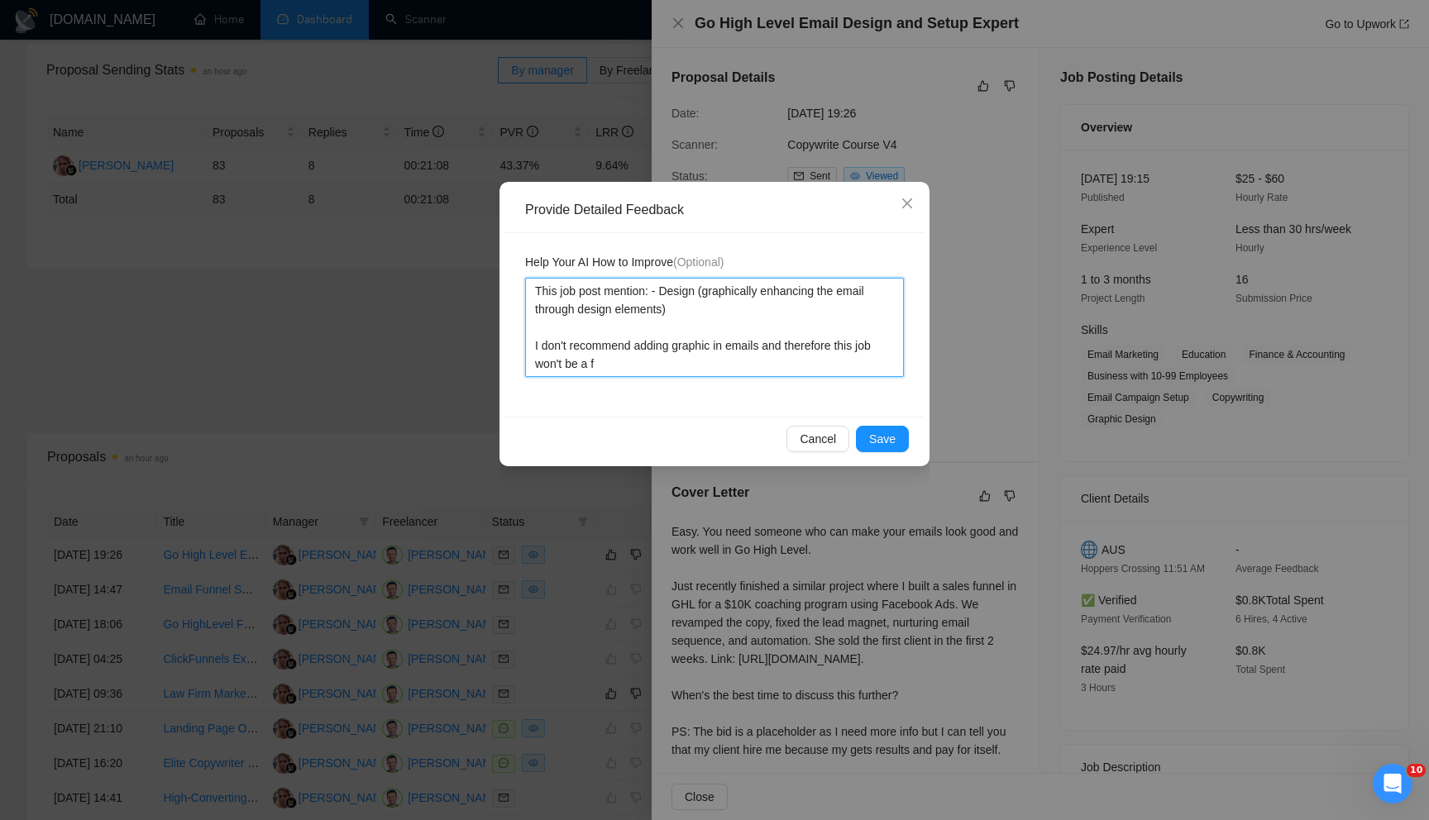
type textarea "This job post mention: - Design (graphically enhancing the email through design…"
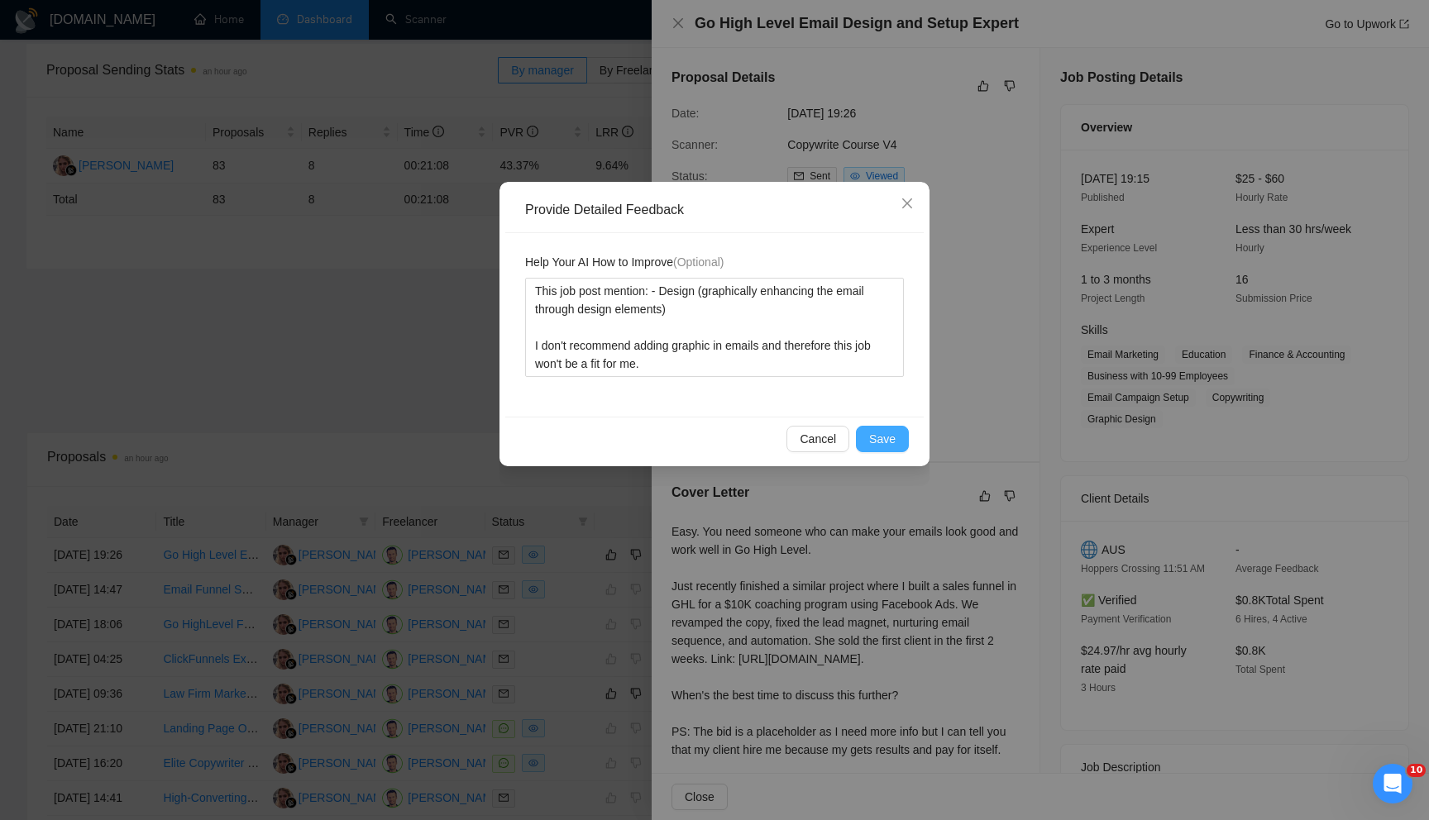
click at [878, 436] on span "Save" at bounding box center [882, 439] width 26 height 18
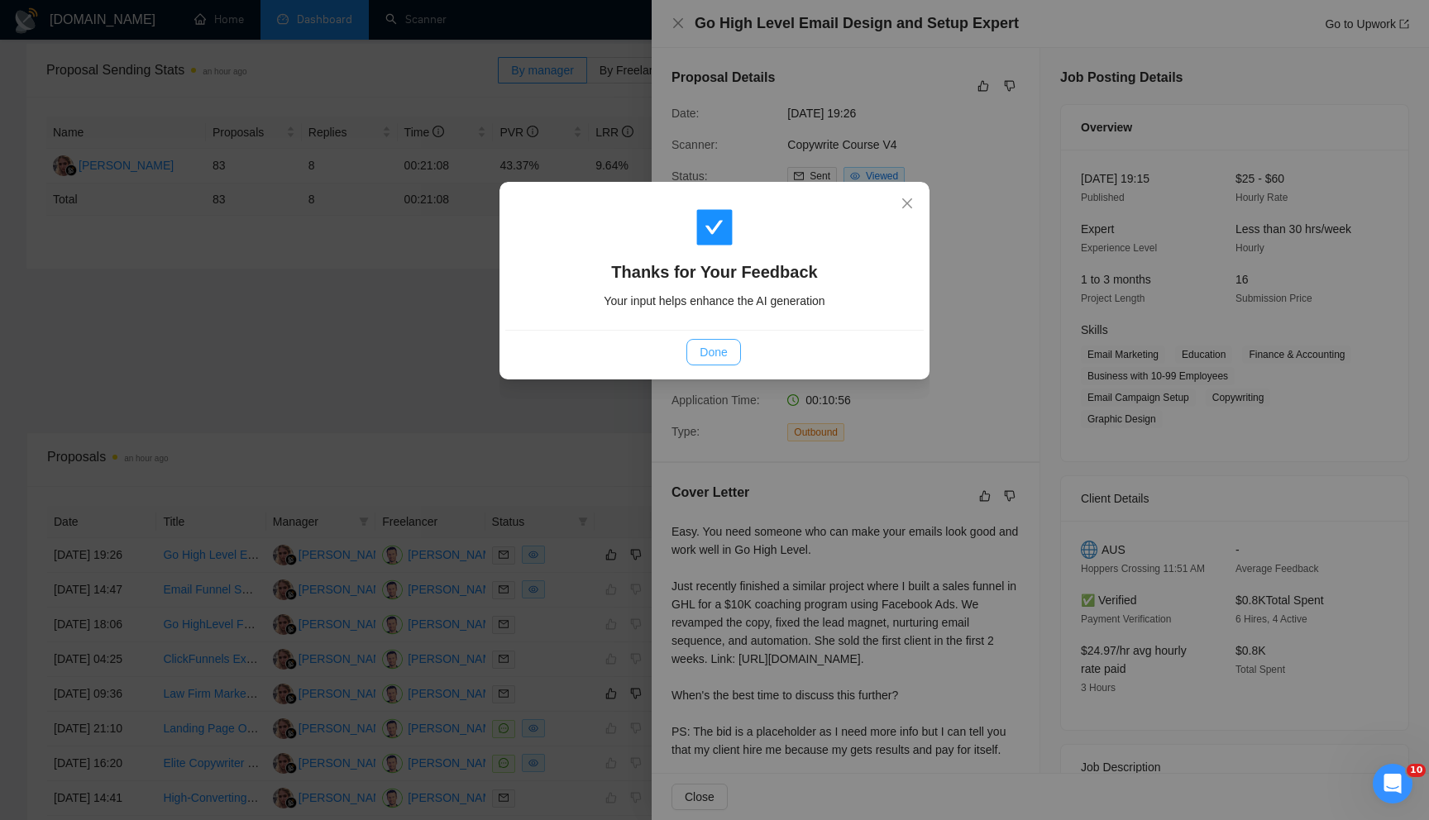
click at [731, 356] on button "Done" at bounding box center [713, 352] width 54 height 26
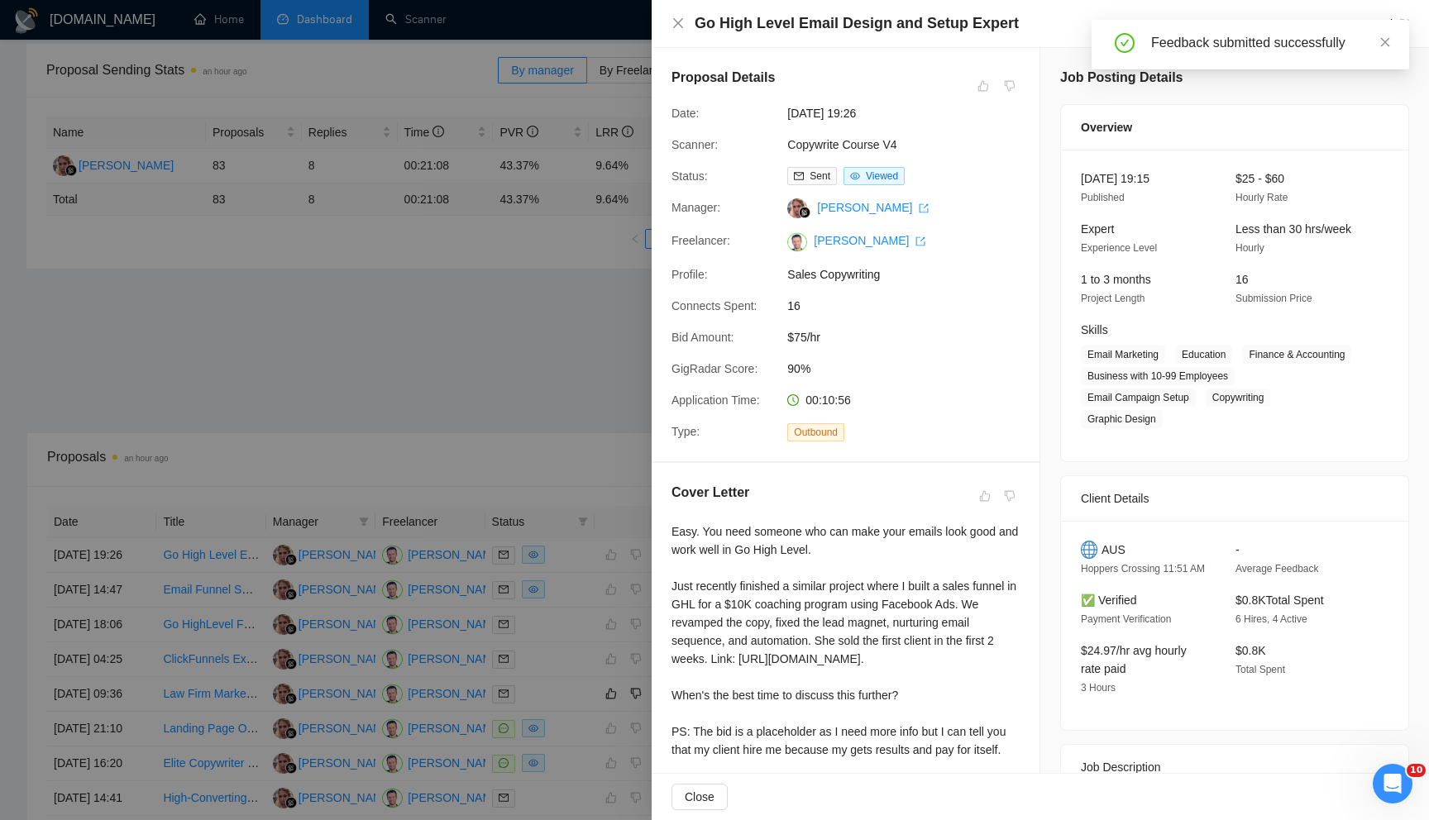
click at [513, 438] on div at bounding box center [714, 410] width 1429 height 820
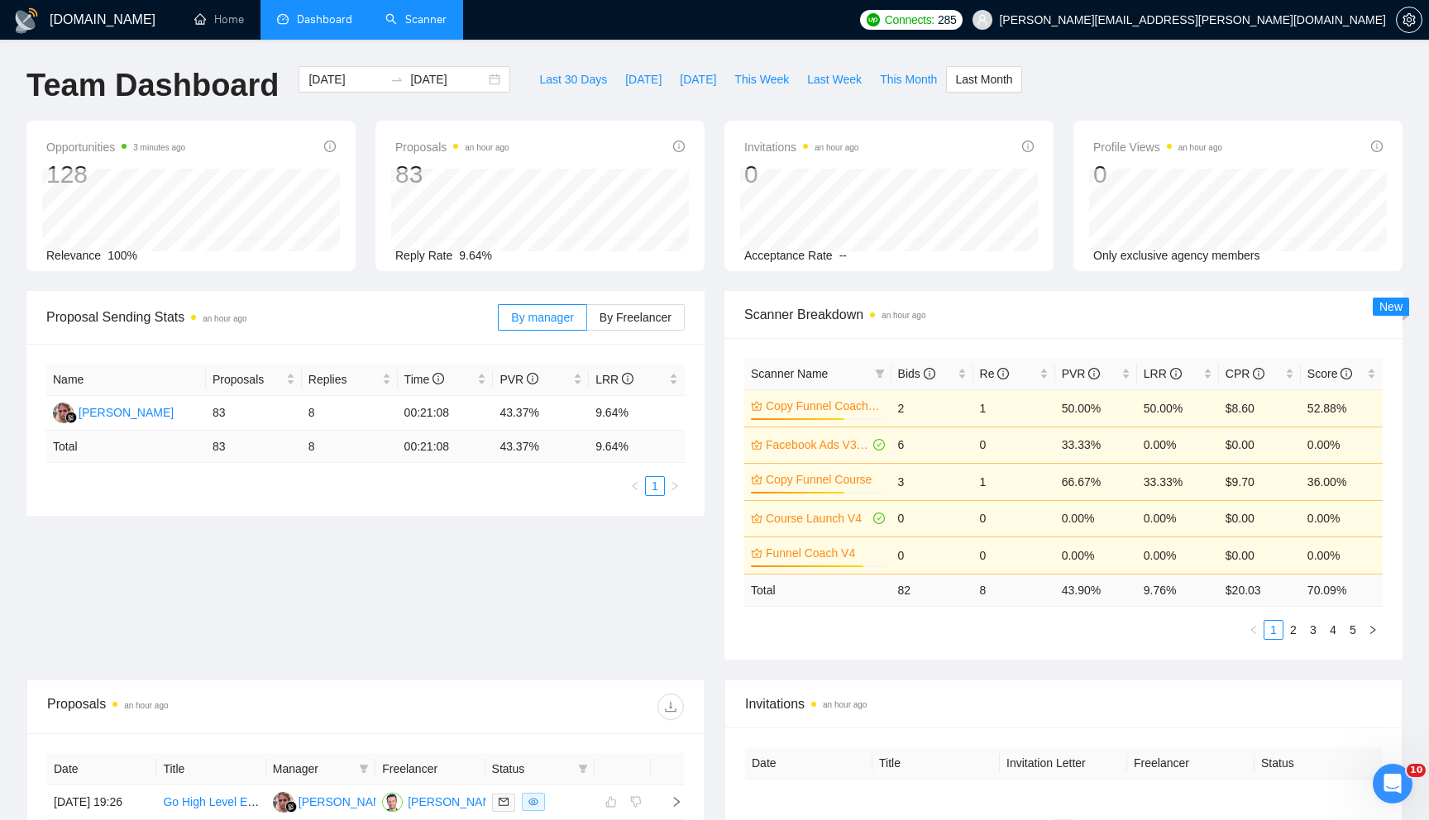
click at [411, 25] on link "Scanner" at bounding box center [415, 19] width 61 height 14
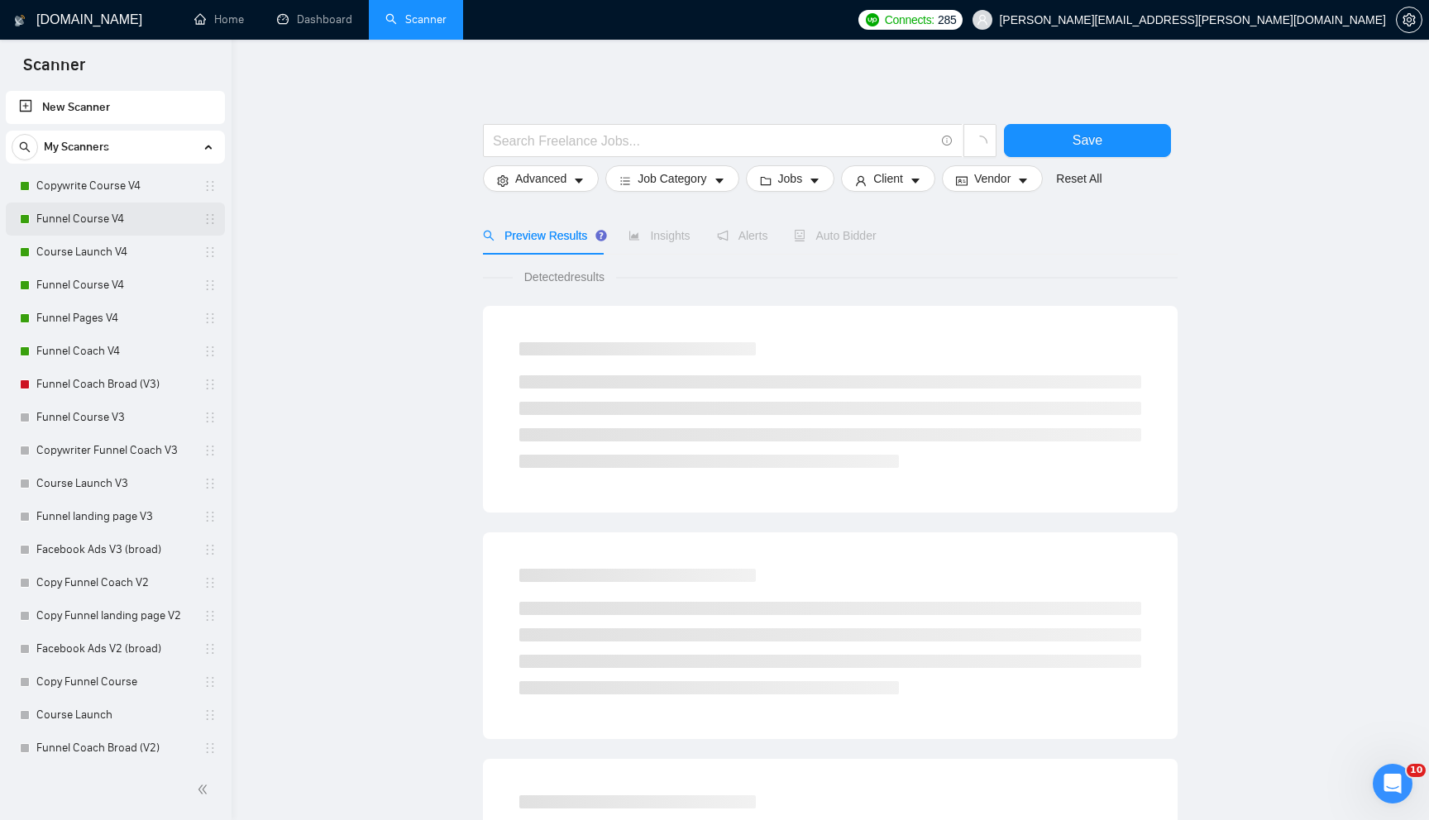
click at [118, 219] on link "Funnel Course V4" at bounding box center [114, 219] width 157 height 33
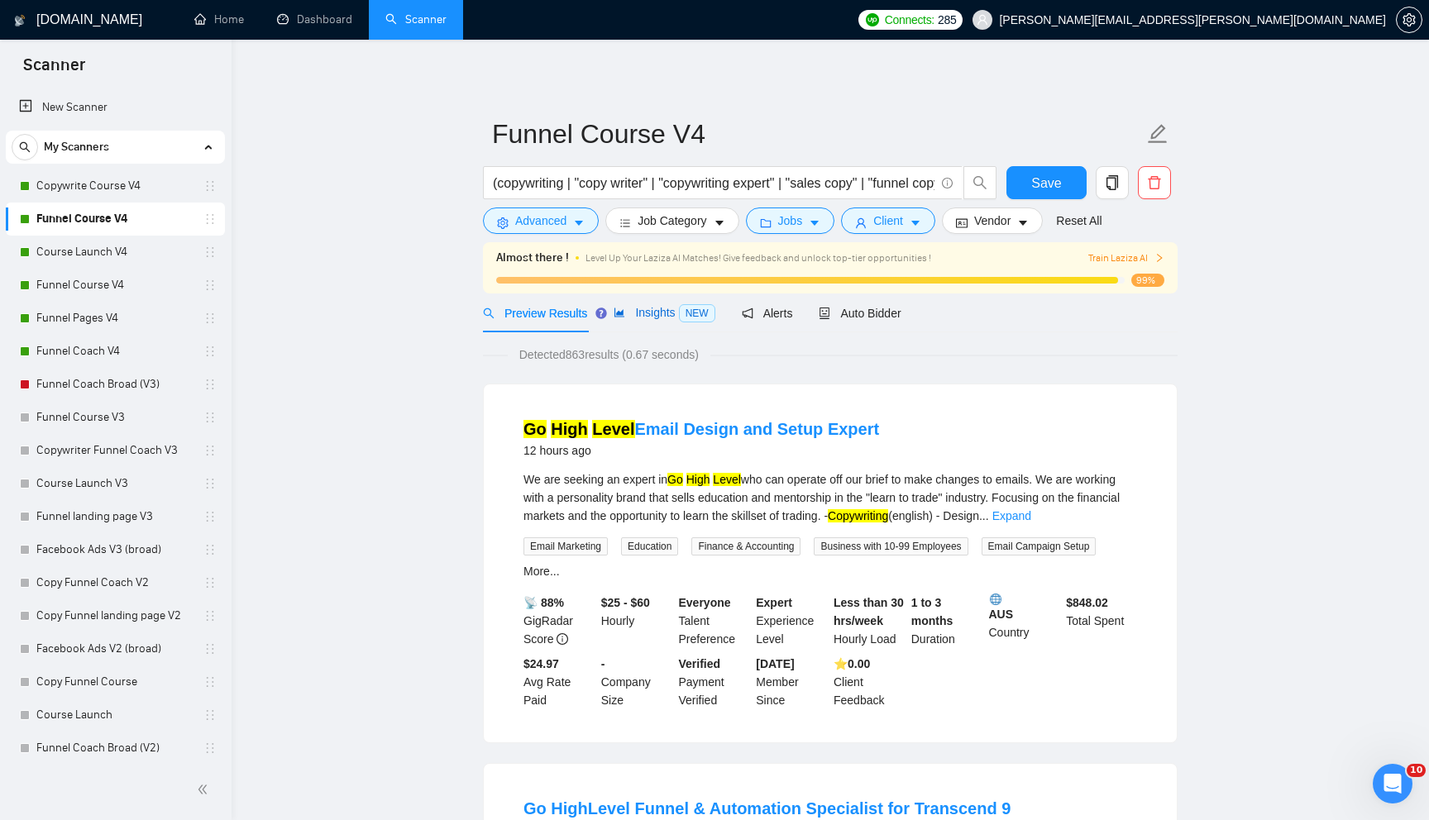
click at [642, 313] on span "Insights NEW" at bounding box center [663, 312] width 101 height 13
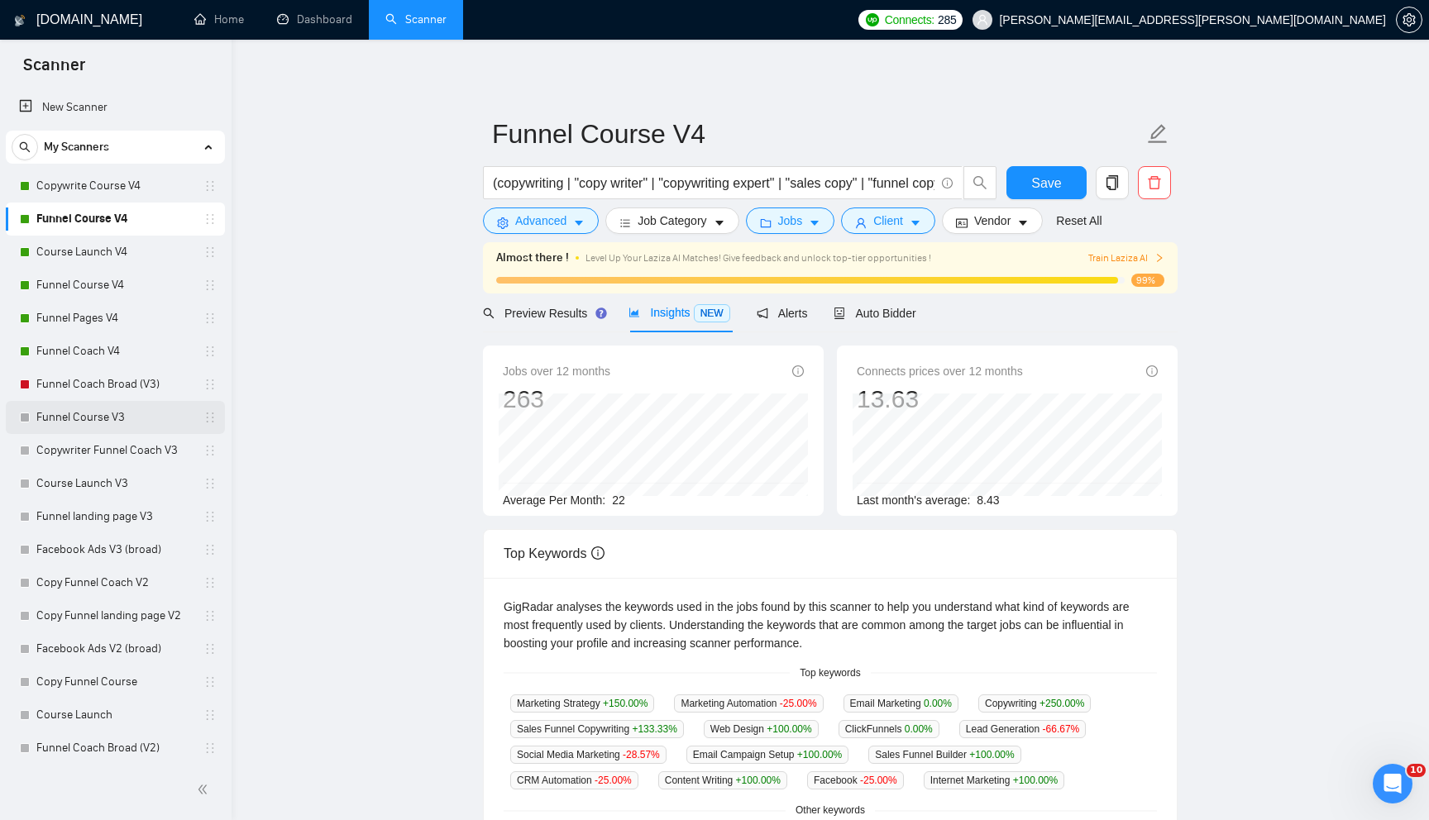
click at [143, 415] on link "Funnel Course V3" at bounding box center [114, 417] width 157 height 33
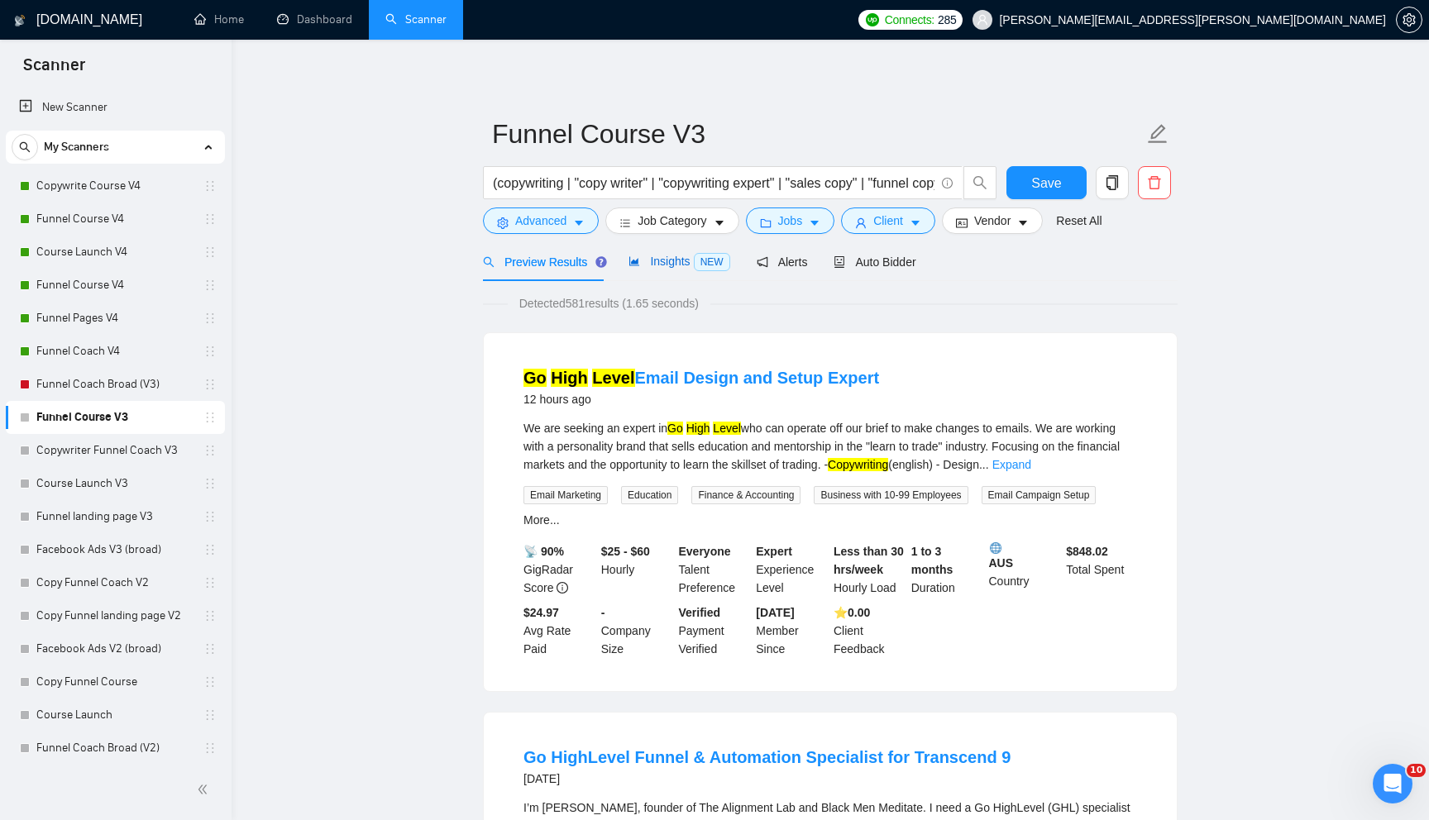
click at [656, 267] on span "Insights NEW" at bounding box center [678, 261] width 101 height 13
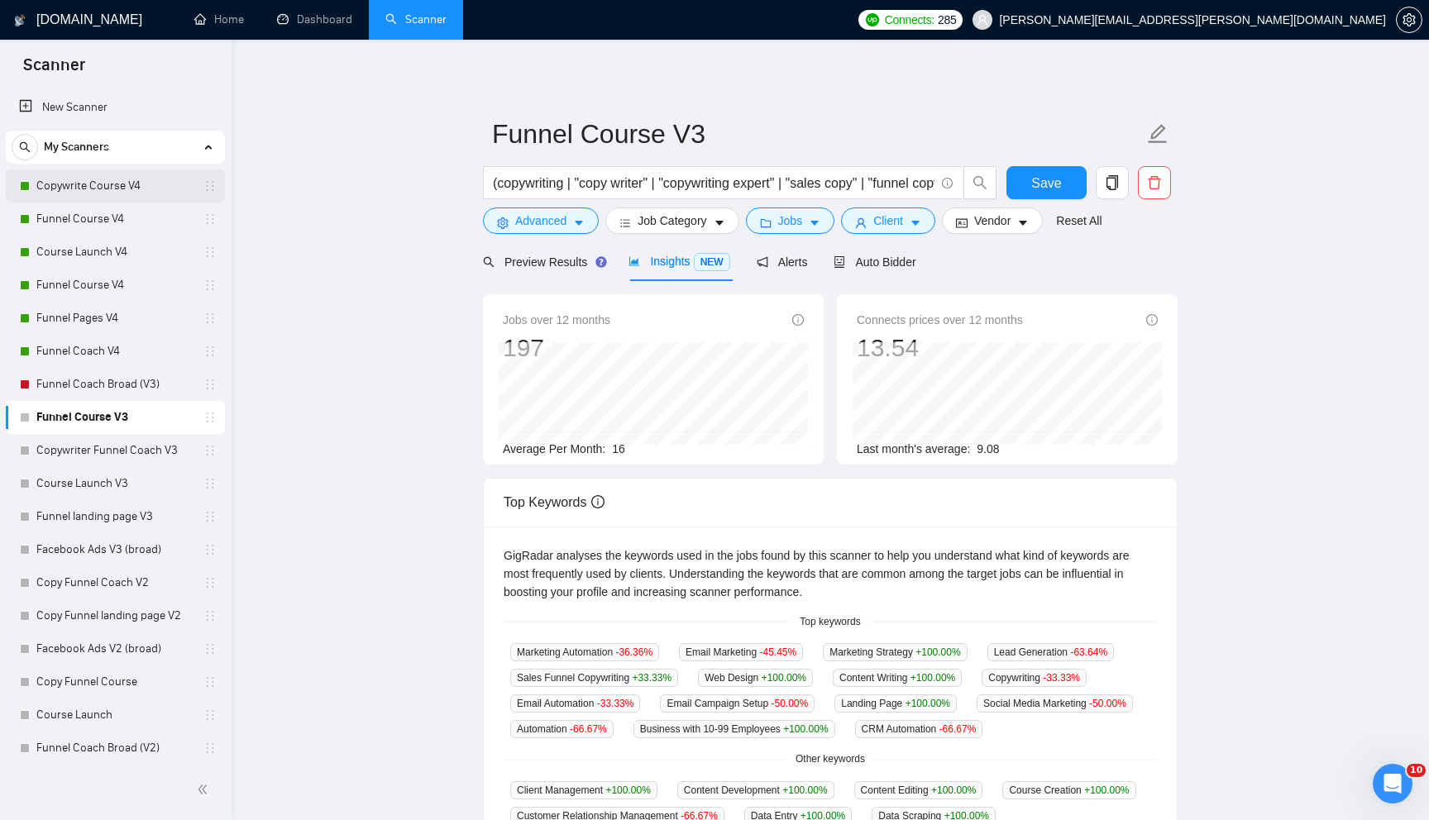
click at [115, 192] on link "Copywrite Course V4" at bounding box center [114, 185] width 157 height 33
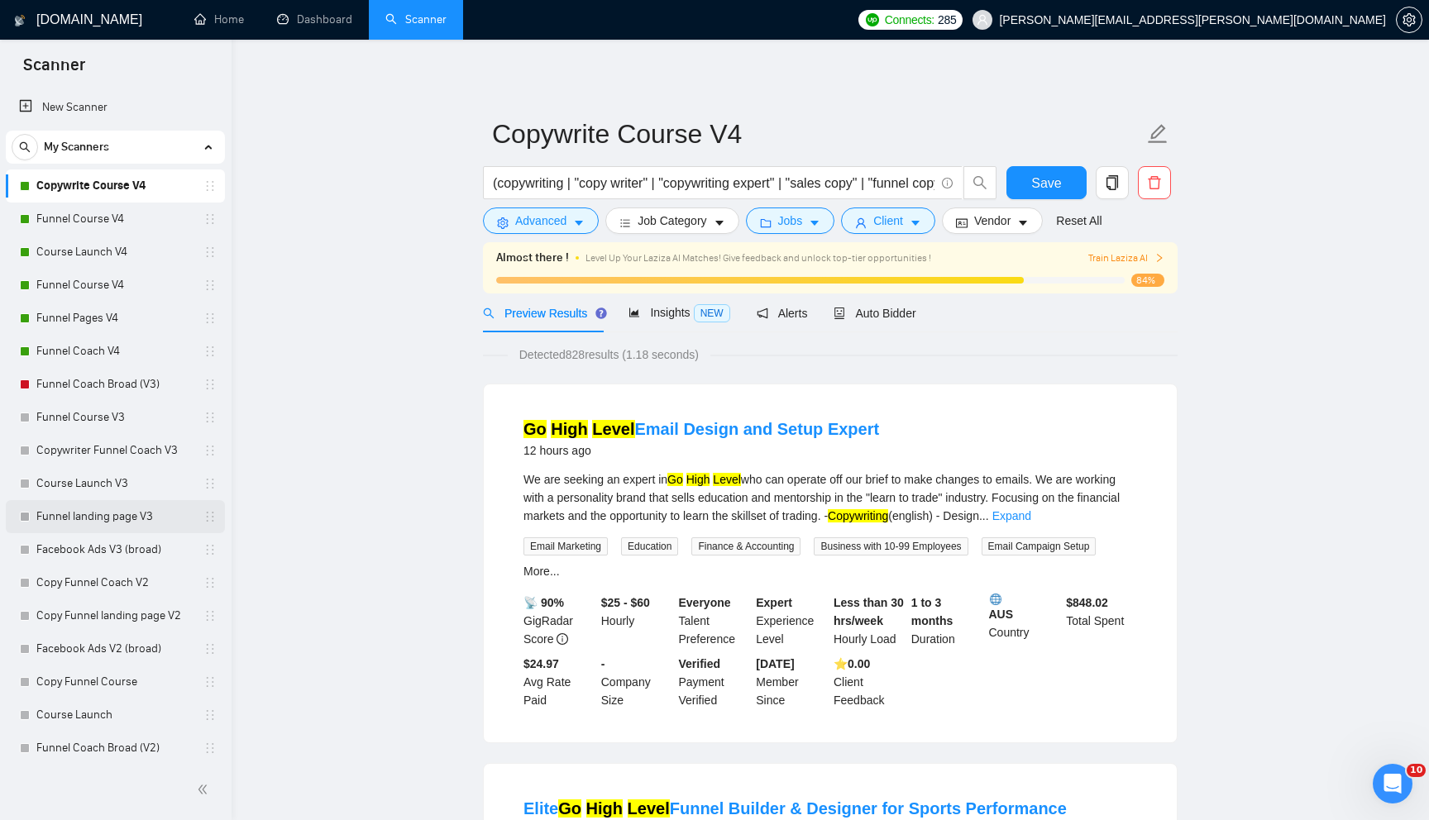
click at [102, 516] on link "Funnel landing page V3" at bounding box center [114, 516] width 157 height 33
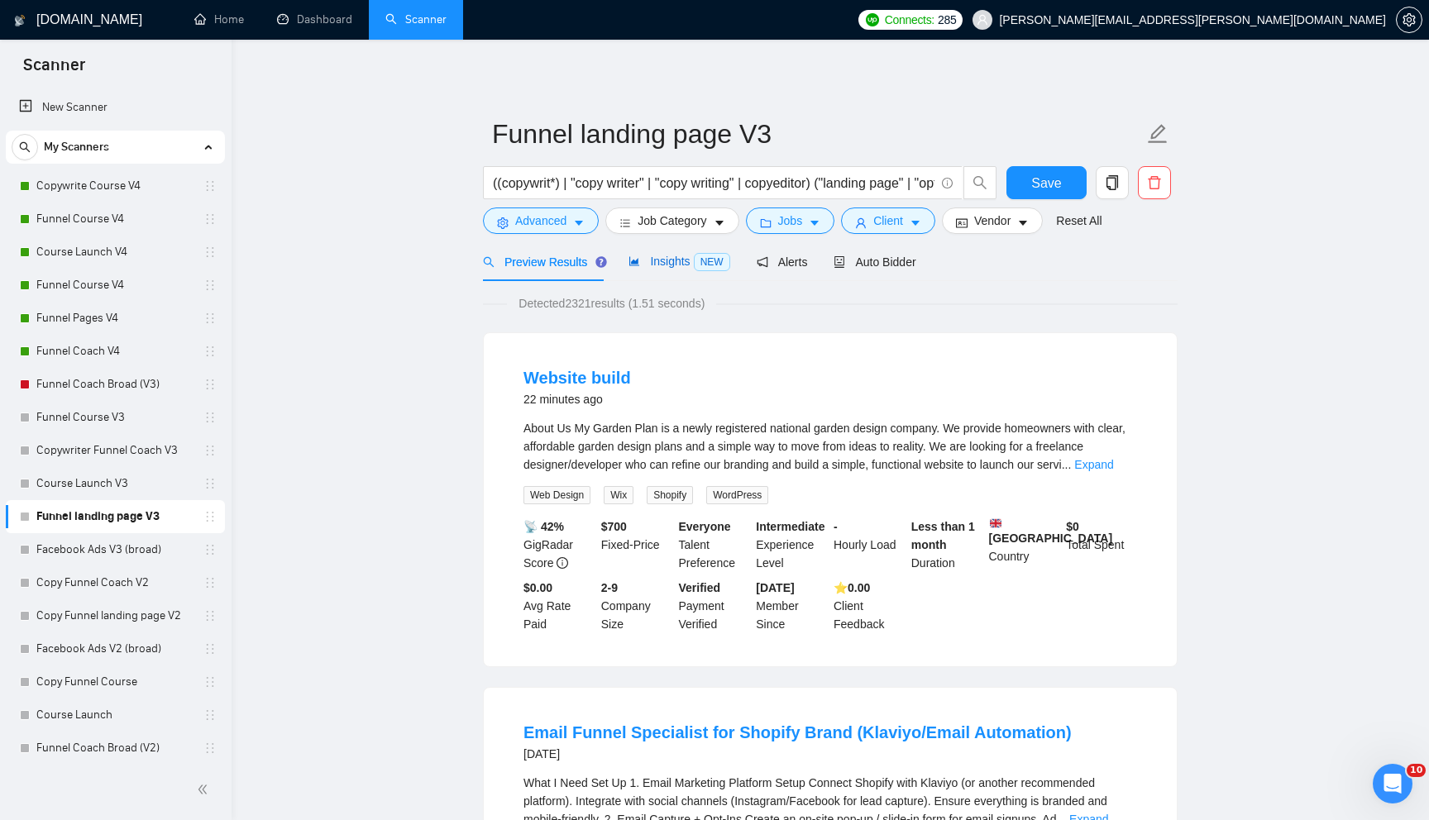
click at [670, 260] on span "Insights NEW" at bounding box center [678, 261] width 101 height 13
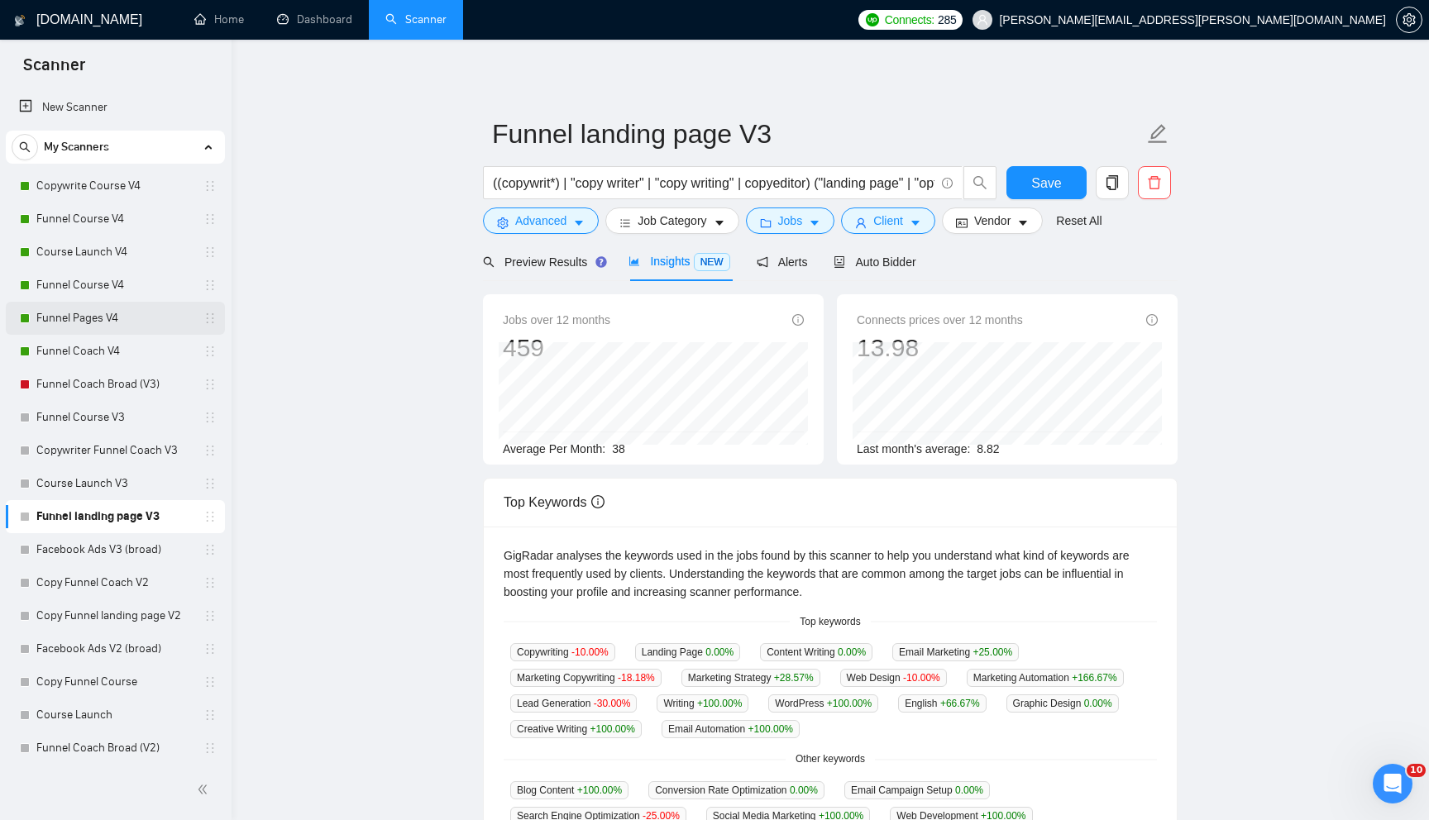
click at [114, 316] on link "Funnel Pages V4" at bounding box center [114, 318] width 157 height 33
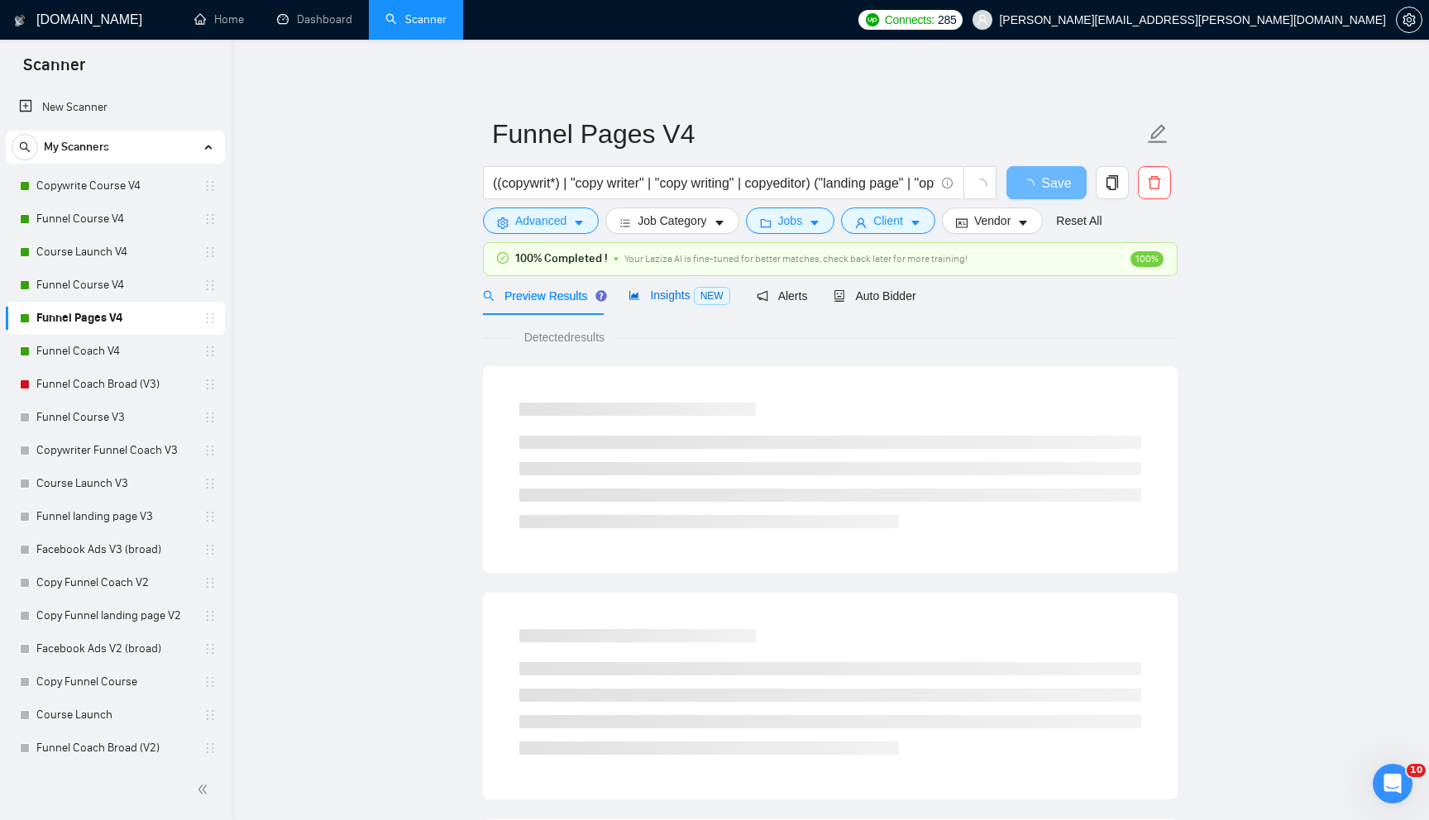
click at [655, 298] on span "Insights NEW" at bounding box center [678, 295] width 101 height 13
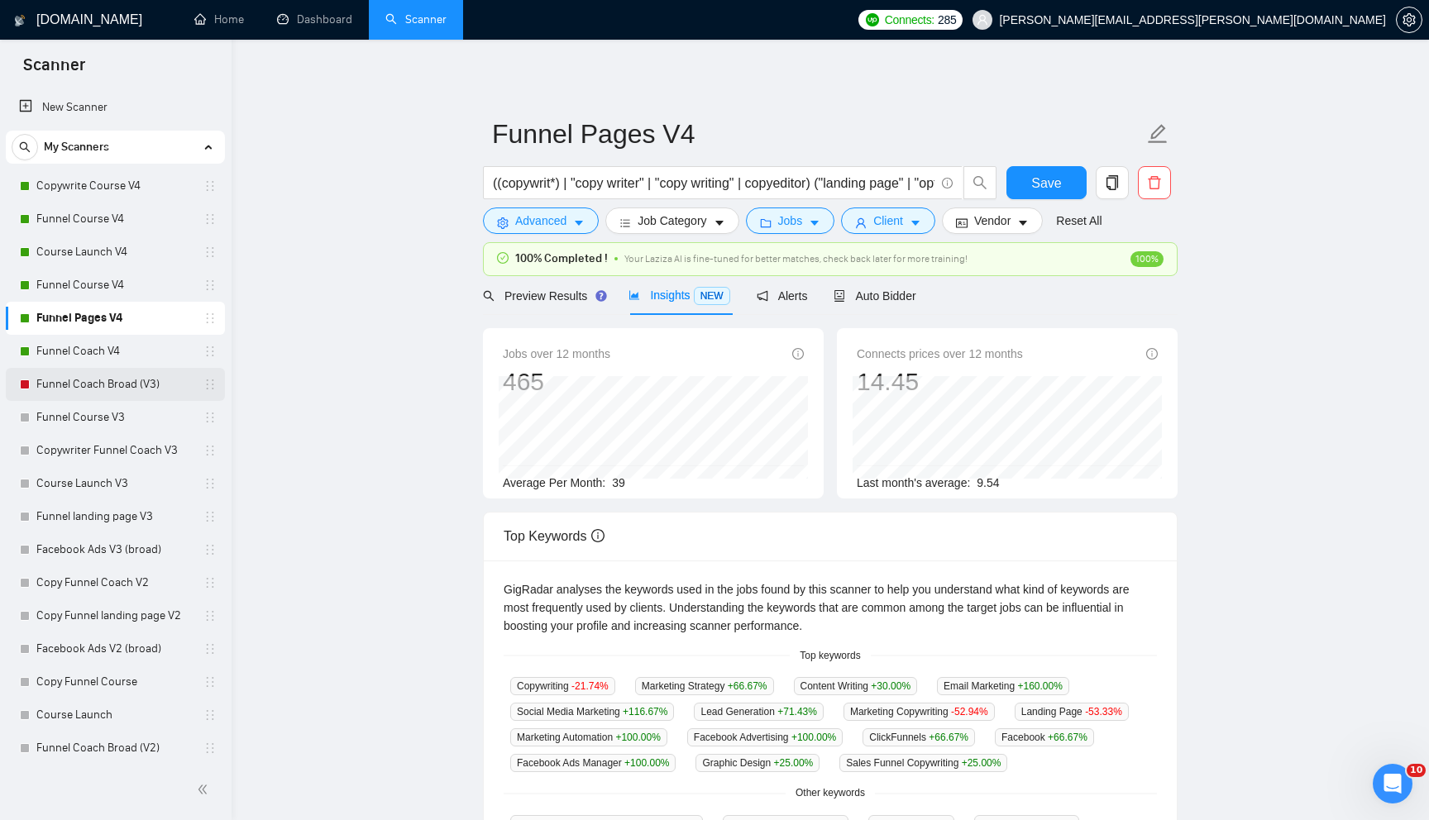
click at [127, 396] on link "Funnel Coach Broad (V3)" at bounding box center [114, 384] width 157 height 33
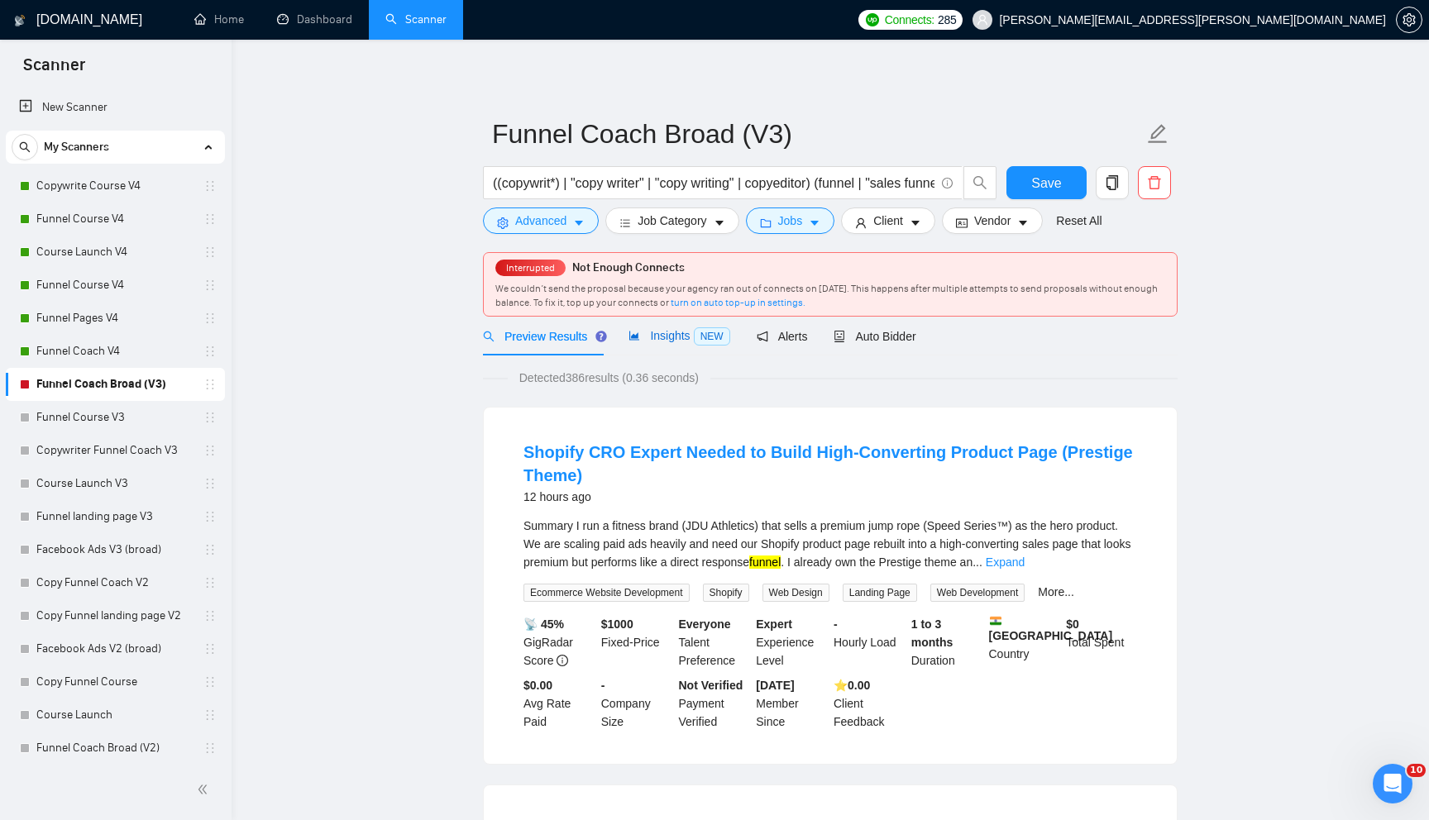
click at [661, 339] on span "Insights NEW" at bounding box center [678, 335] width 101 height 13
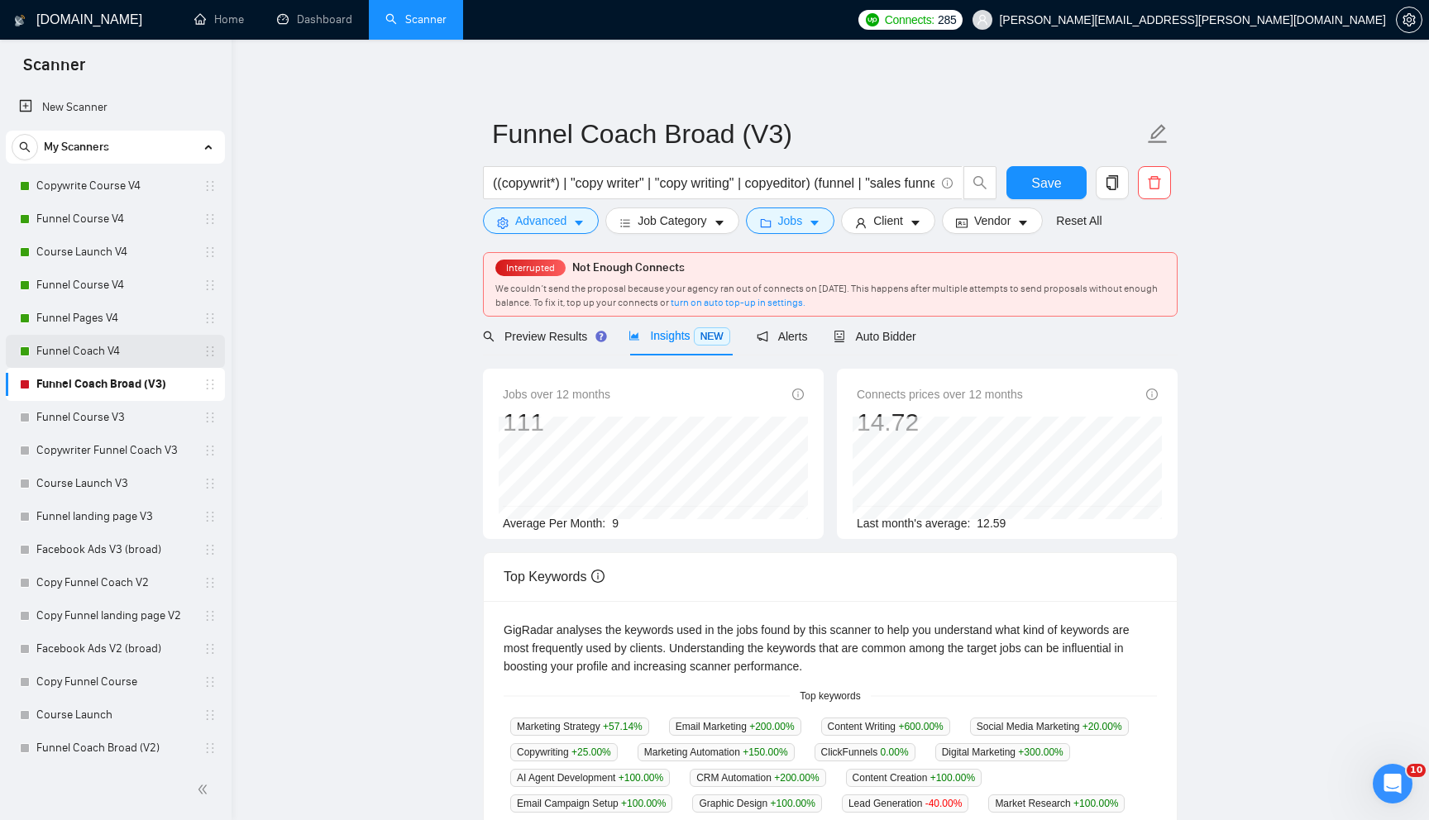
click at [122, 351] on link "Funnel Coach V4" at bounding box center [114, 351] width 157 height 33
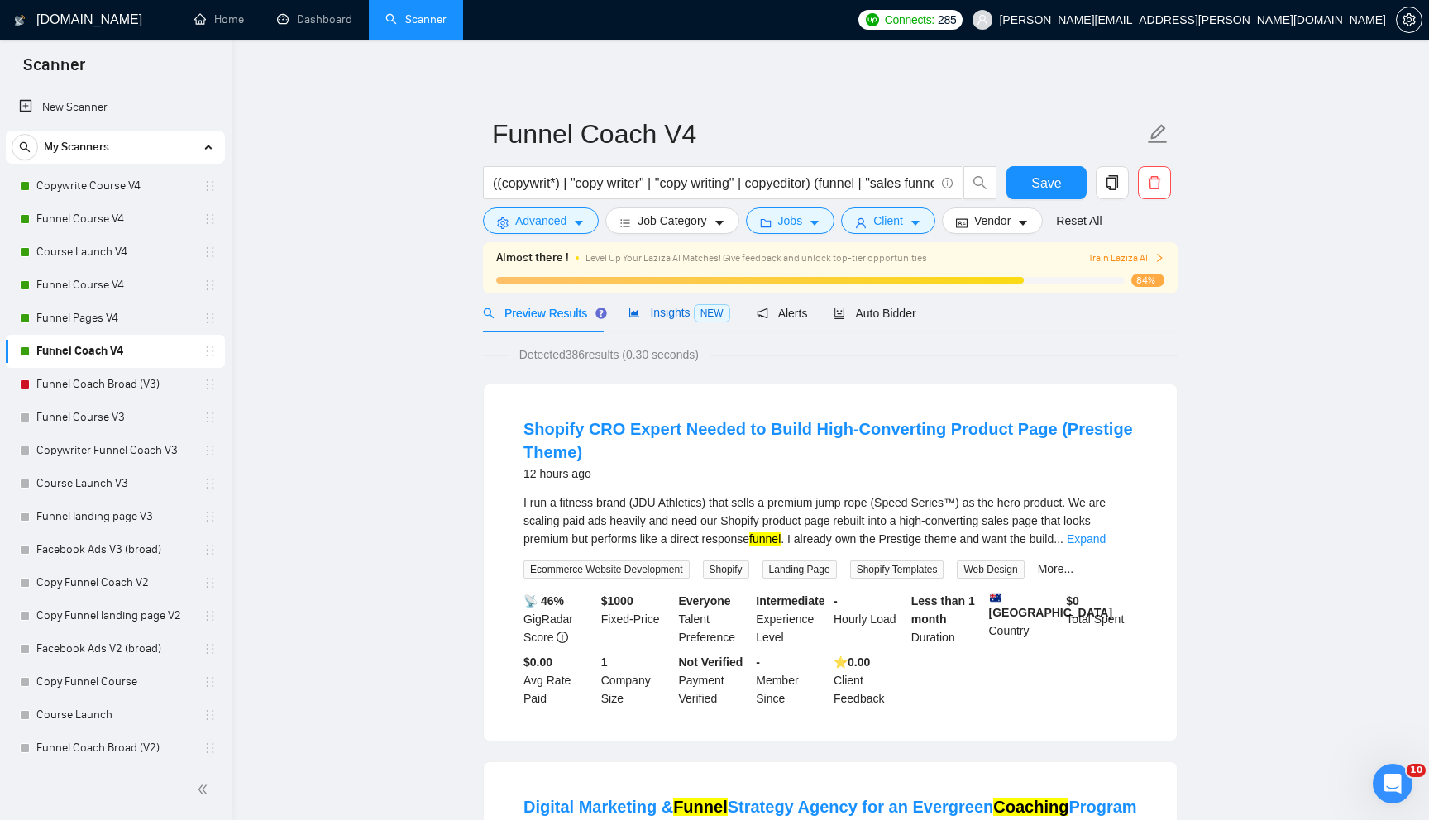
click at [660, 307] on span "Insights NEW" at bounding box center [678, 312] width 101 height 13
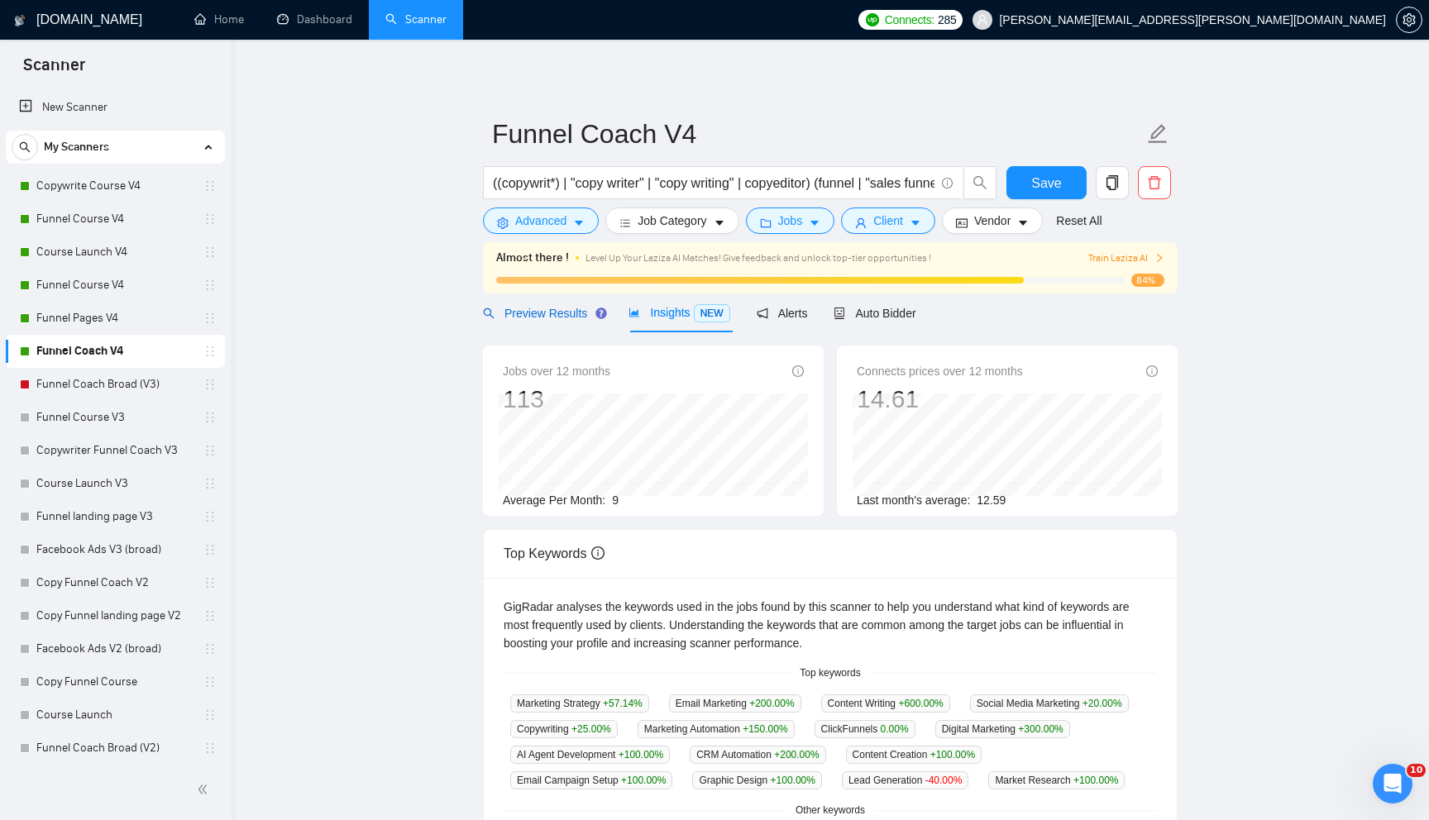
click at [565, 313] on span "Preview Results" at bounding box center [542, 313] width 119 height 13
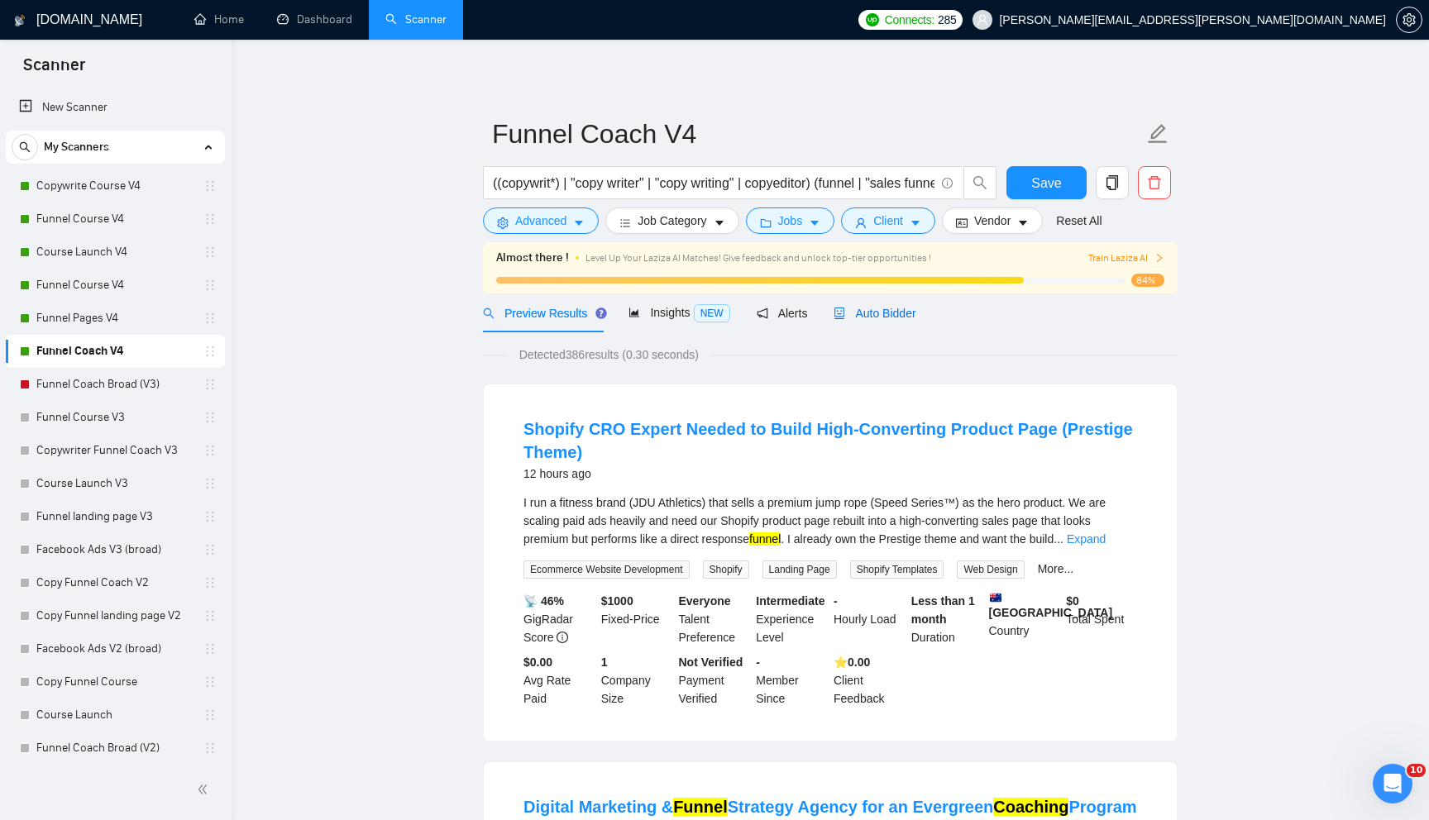
click at [873, 322] on div "Auto Bidder" at bounding box center [874, 313] width 82 height 18
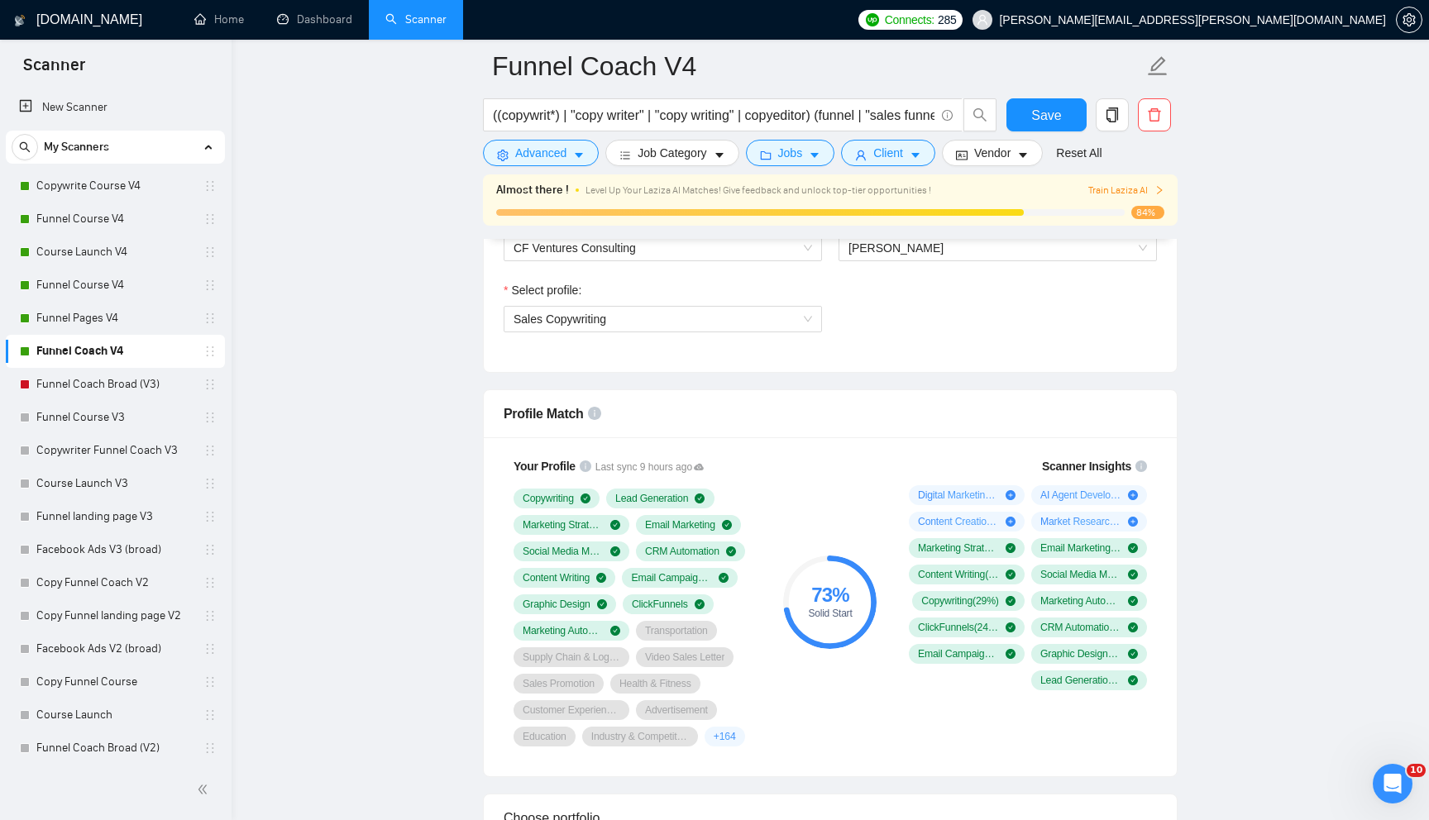
scroll to position [928, 0]
click at [117, 313] on link "Funnel Pages V4" at bounding box center [114, 318] width 157 height 33
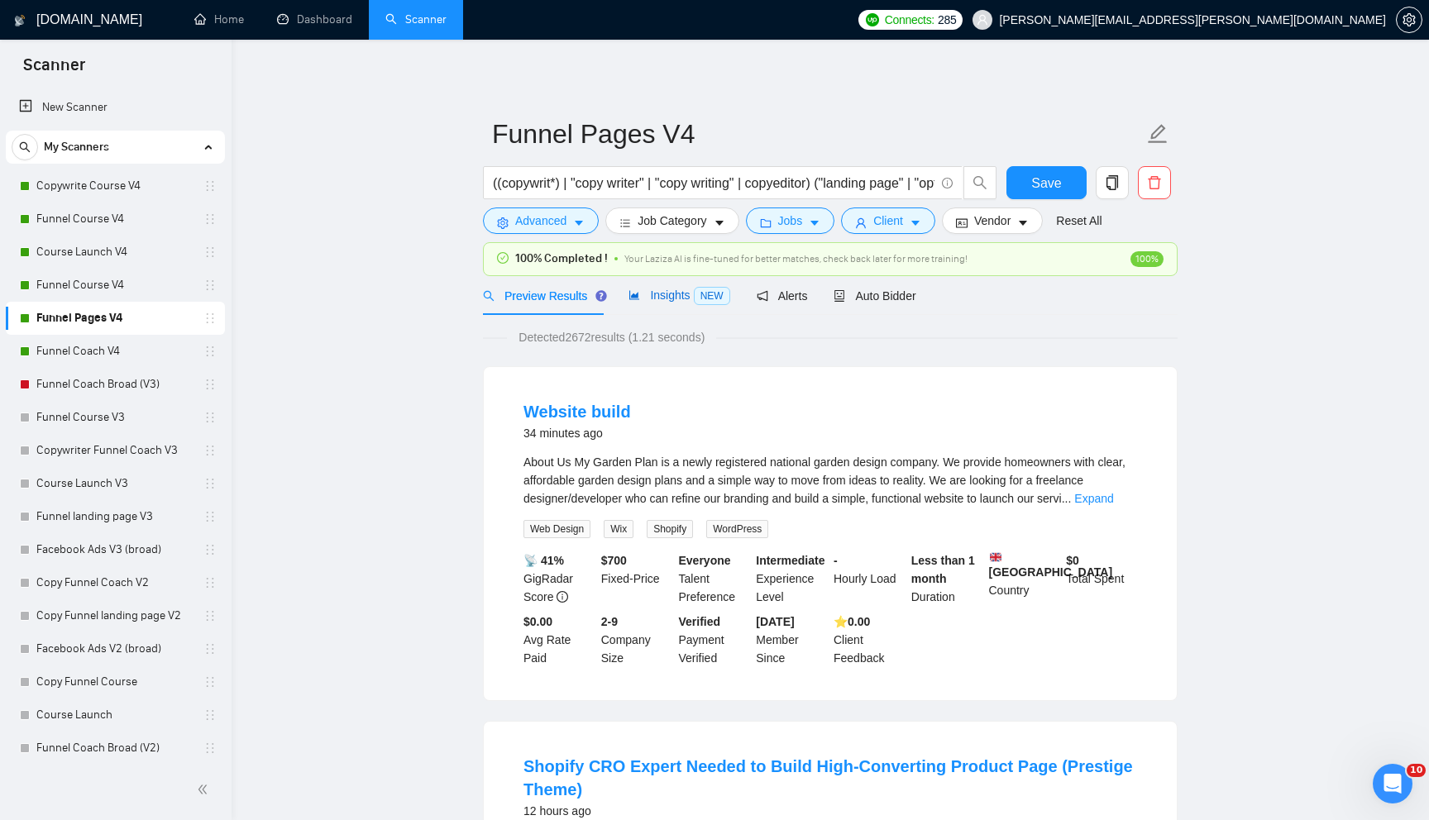
click at [697, 299] on span "NEW" at bounding box center [712, 296] width 36 height 18
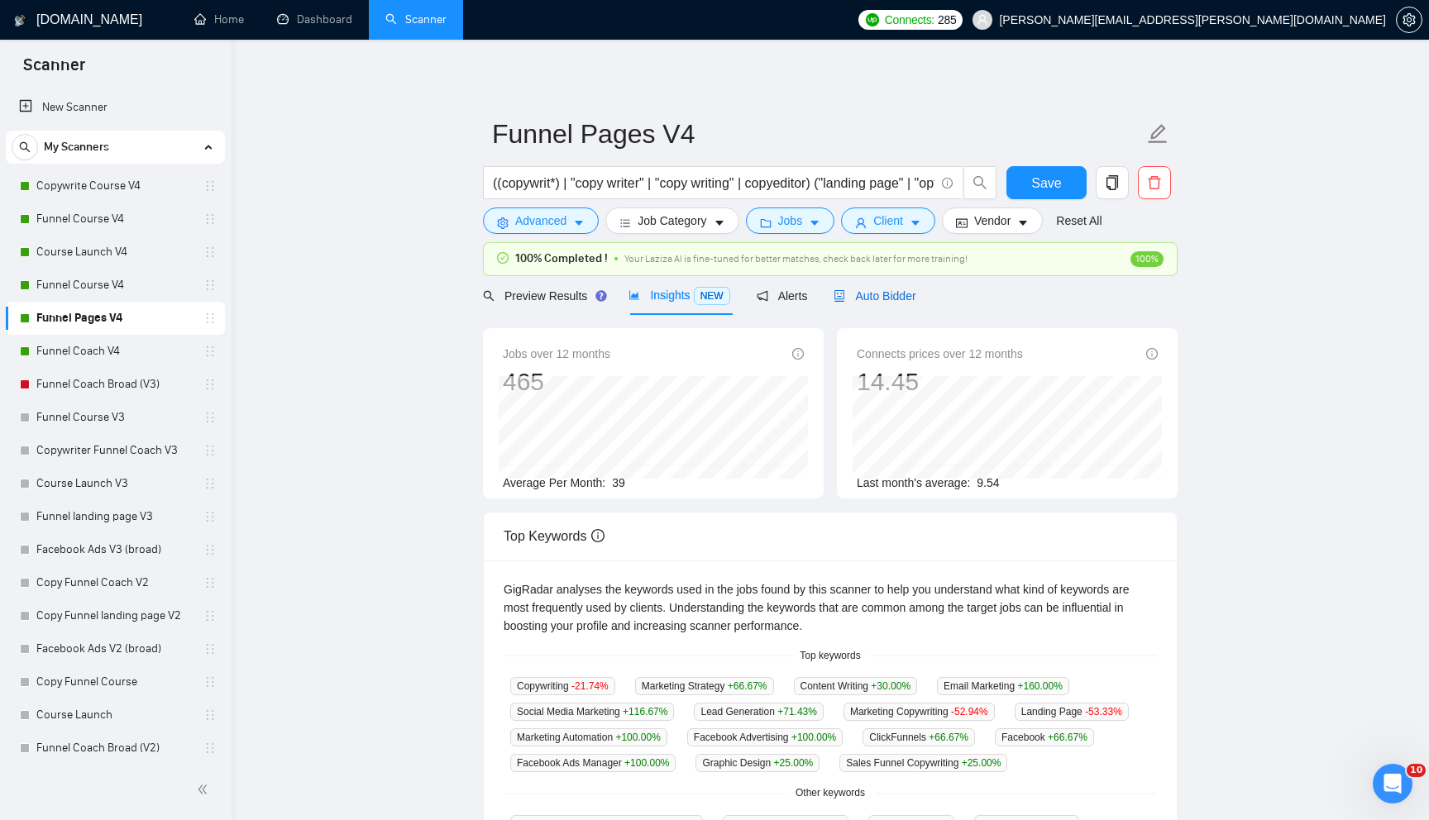
click at [877, 299] on span "Auto Bidder" at bounding box center [874, 295] width 82 height 13
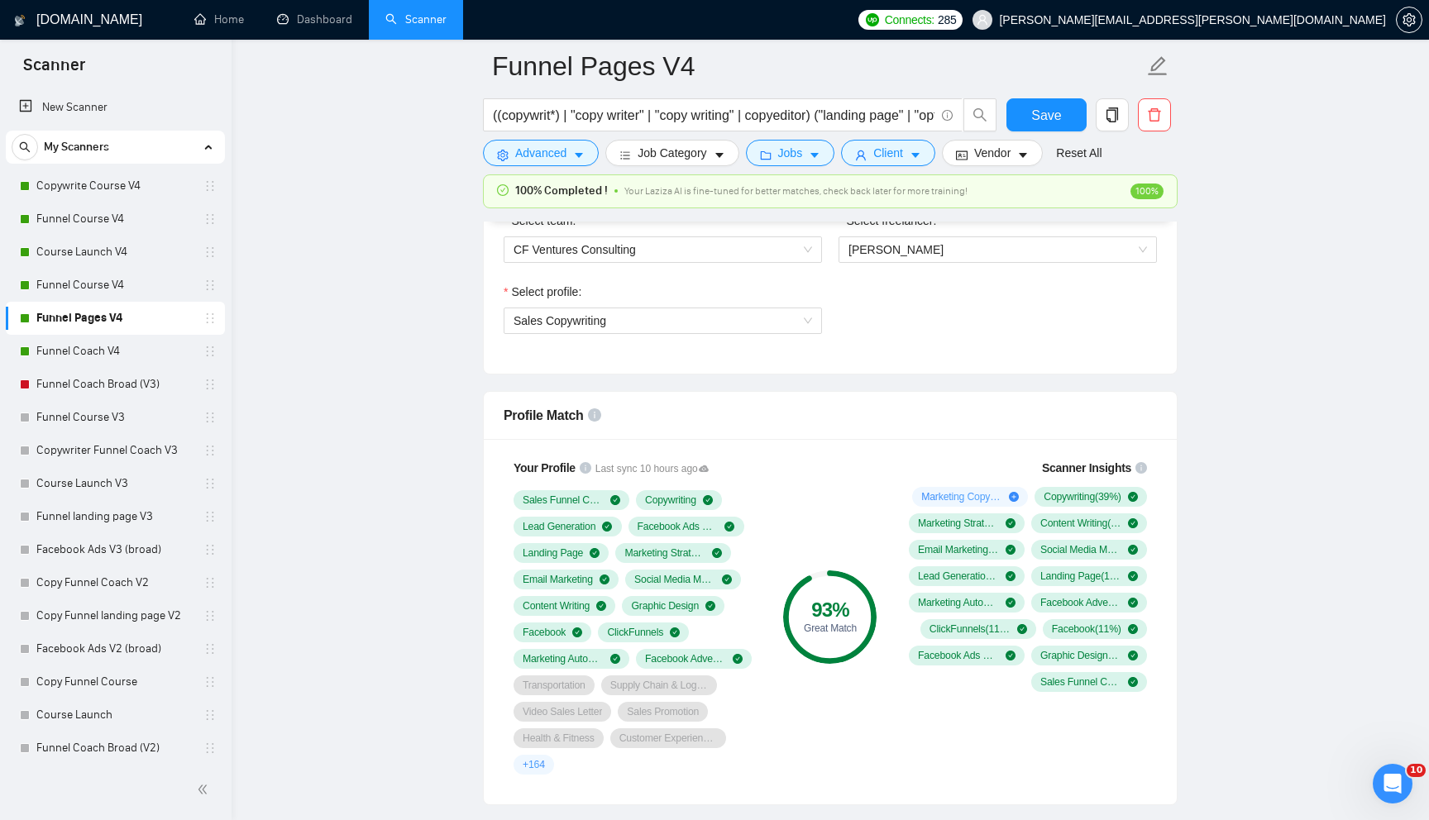
scroll to position [911, 0]
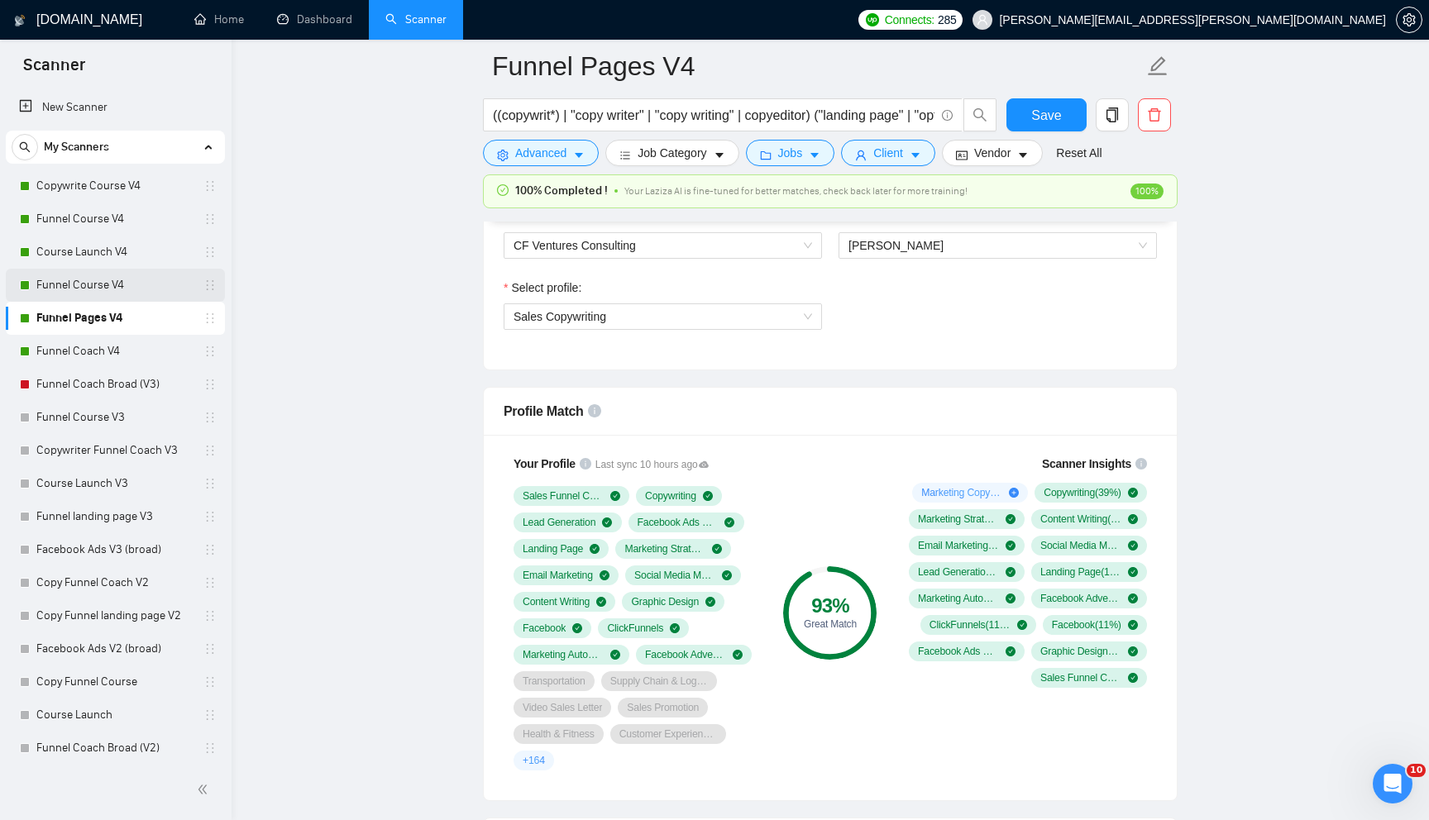
click at [138, 282] on link "Funnel Course V4" at bounding box center [114, 285] width 157 height 33
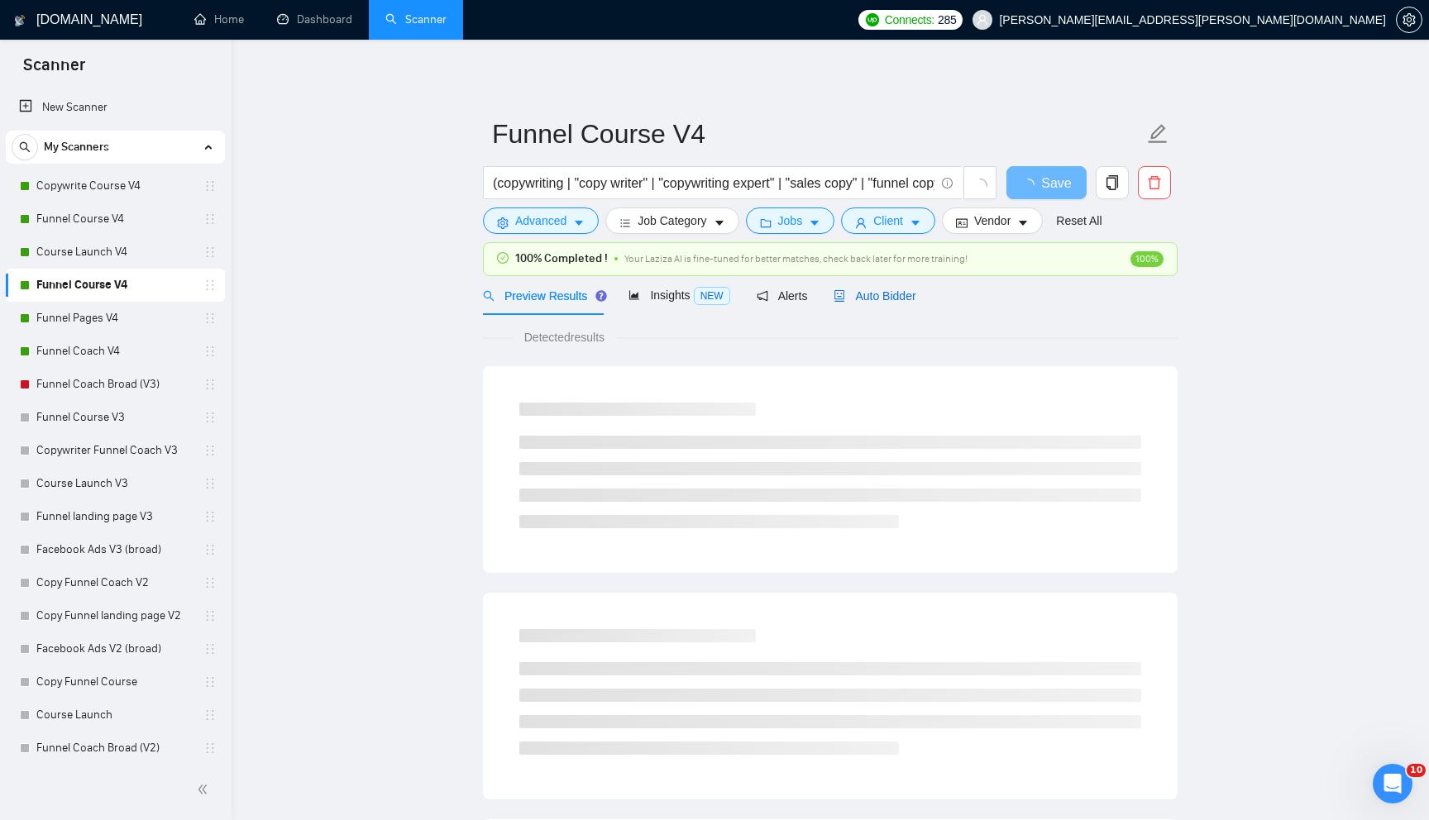
click at [888, 293] on span "Auto Bidder" at bounding box center [874, 295] width 82 height 13
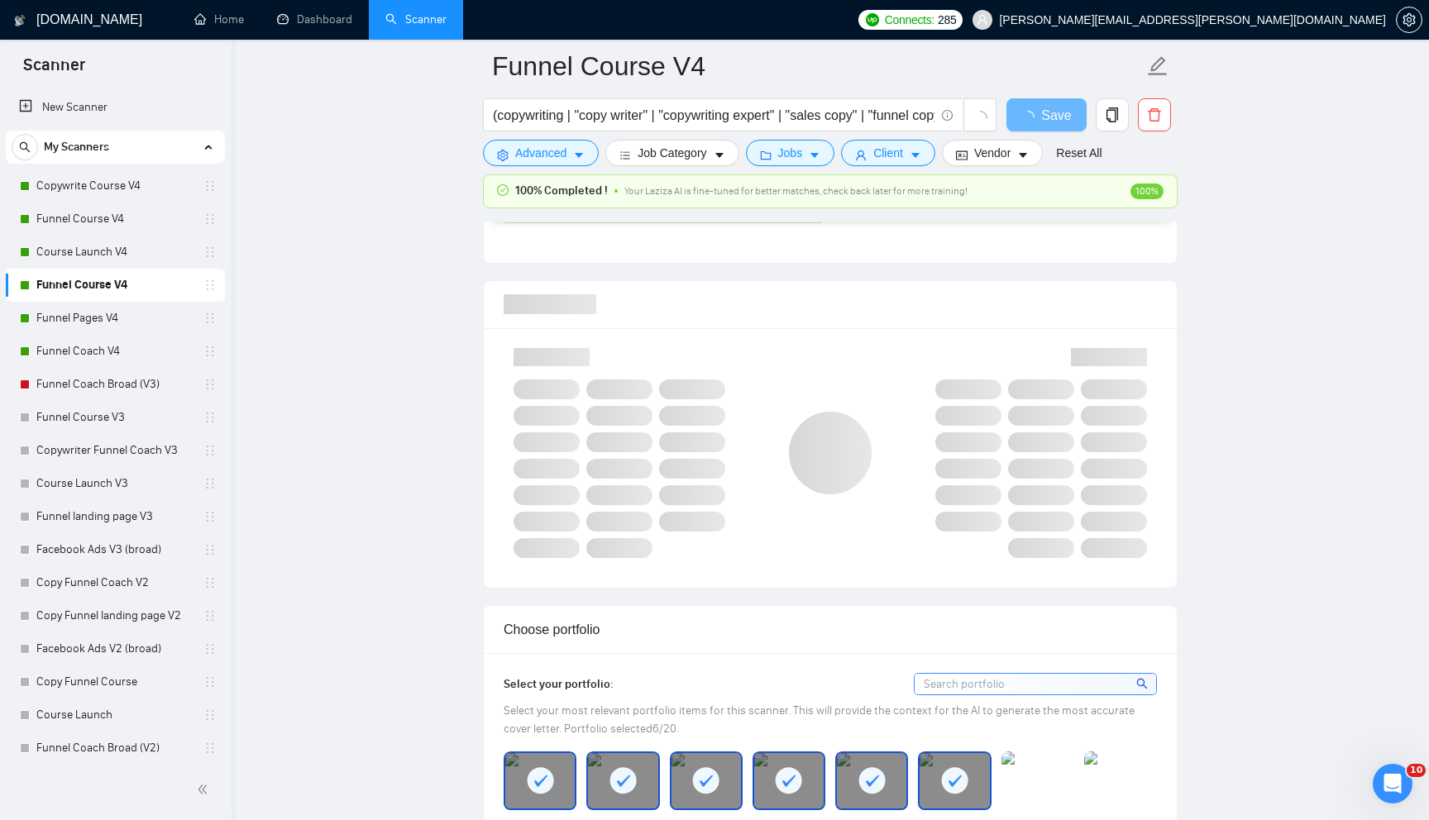
scroll to position [988, 0]
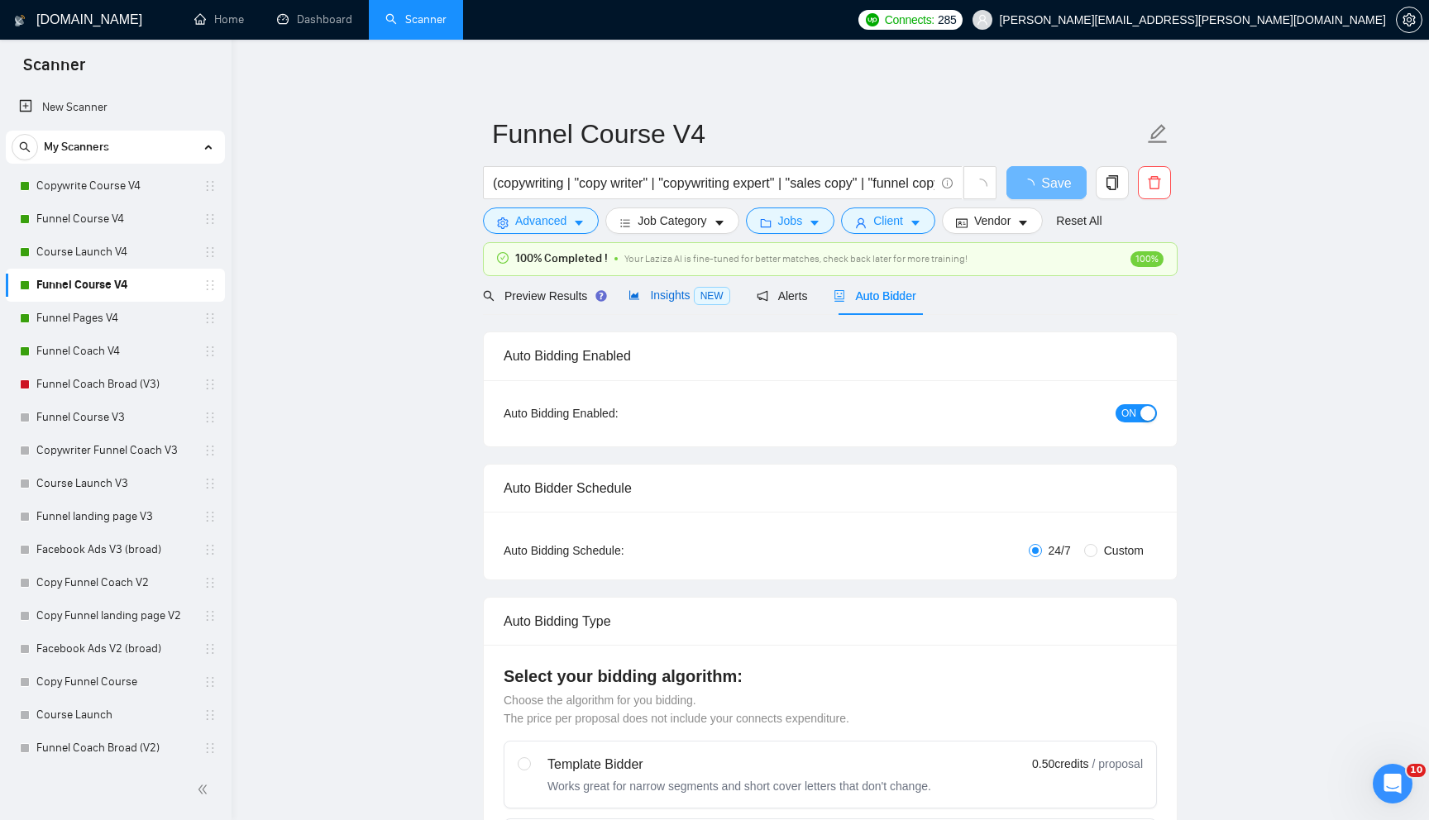
click at [670, 294] on span "Insights NEW" at bounding box center [678, 295] width 101 height 13
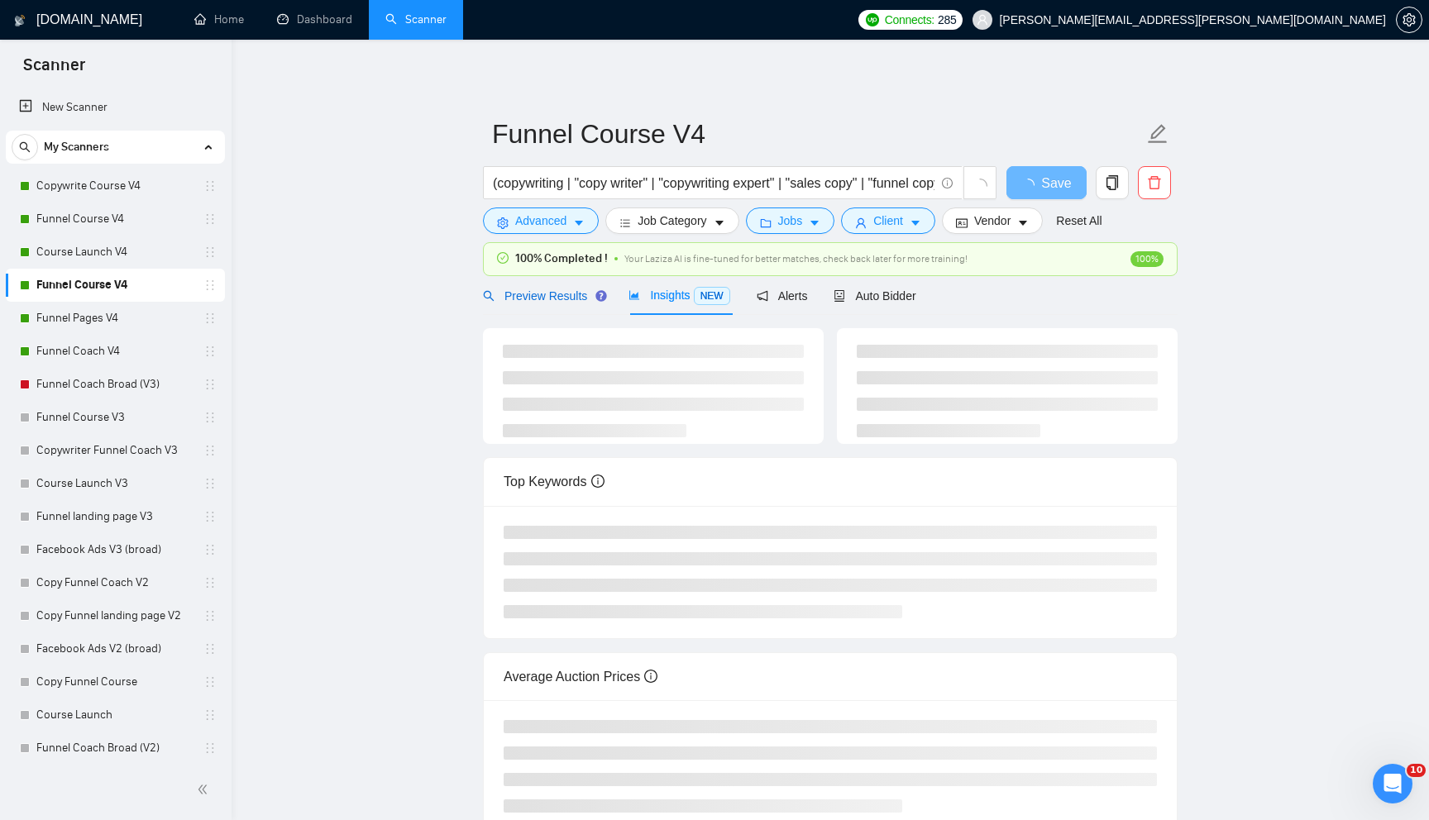
click at [535, 298] on span "Preview Results" at bounding box center [542, 295] width 119 height 13
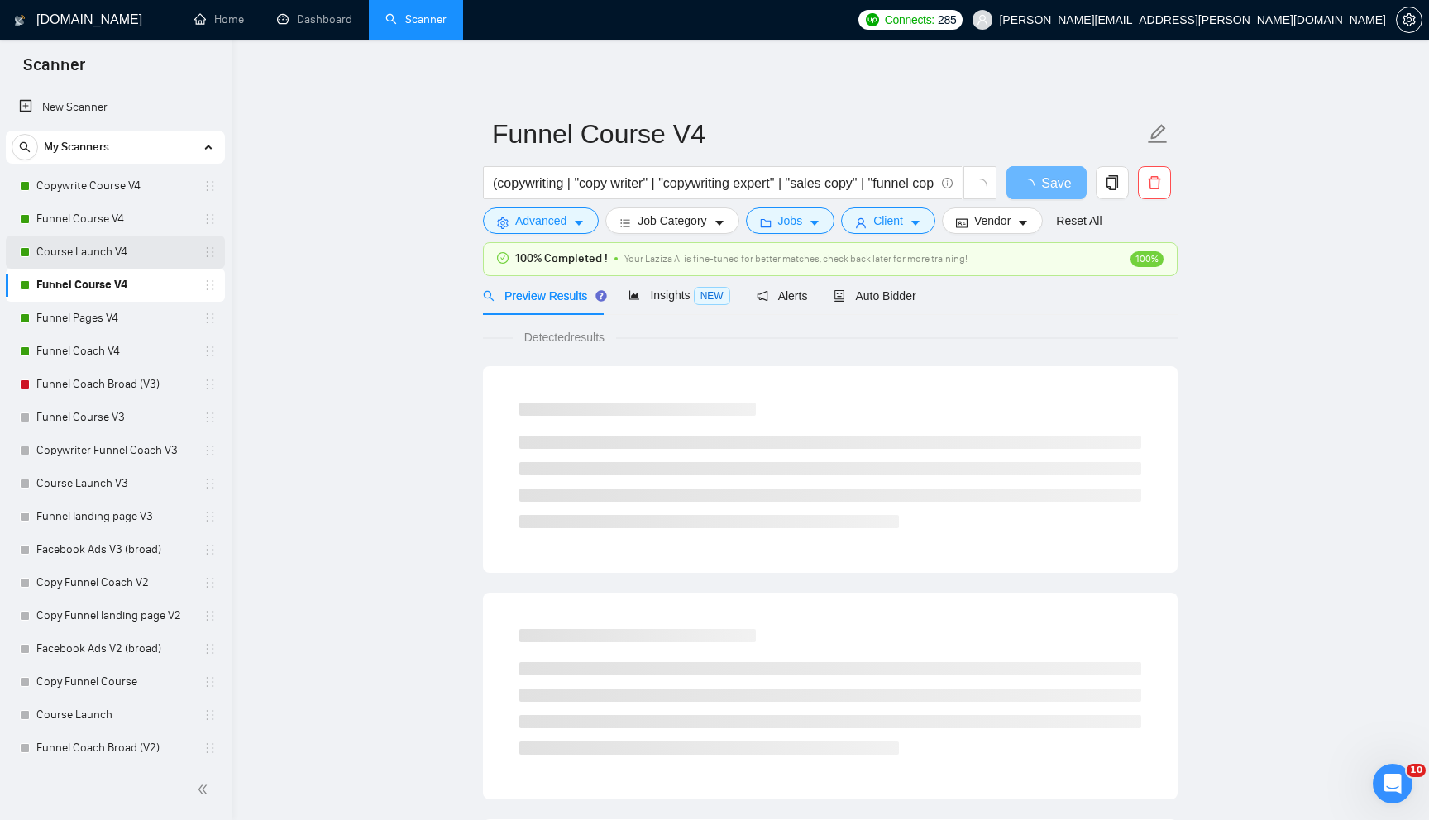
click at [111, 252] on link "Course Launch V4" at bounding box center [114, 252] width 157 height 33
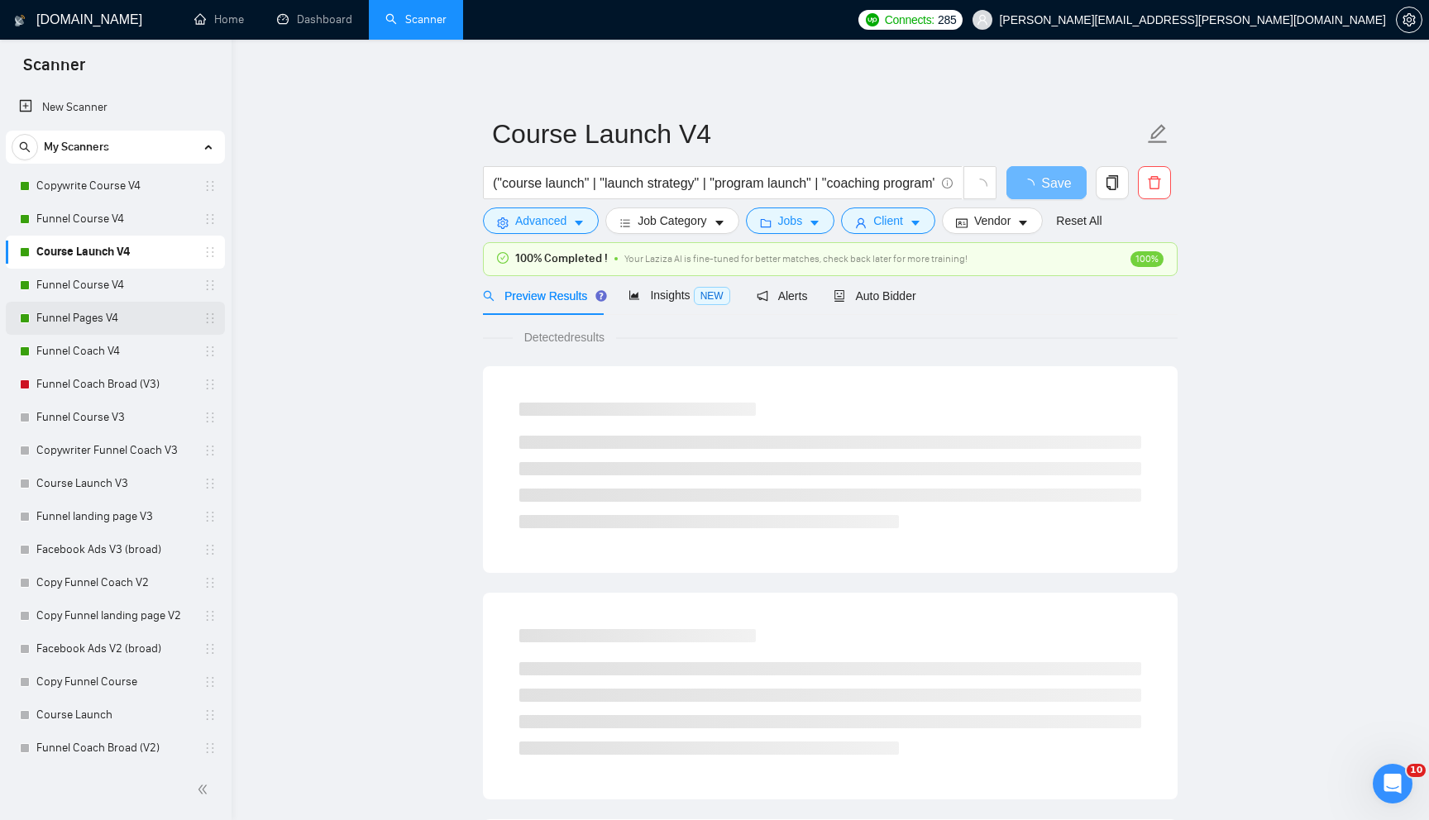
click at [117, 324] on link "Funnel Pages V4" at bounding box center [114, 318] width 157 height 33
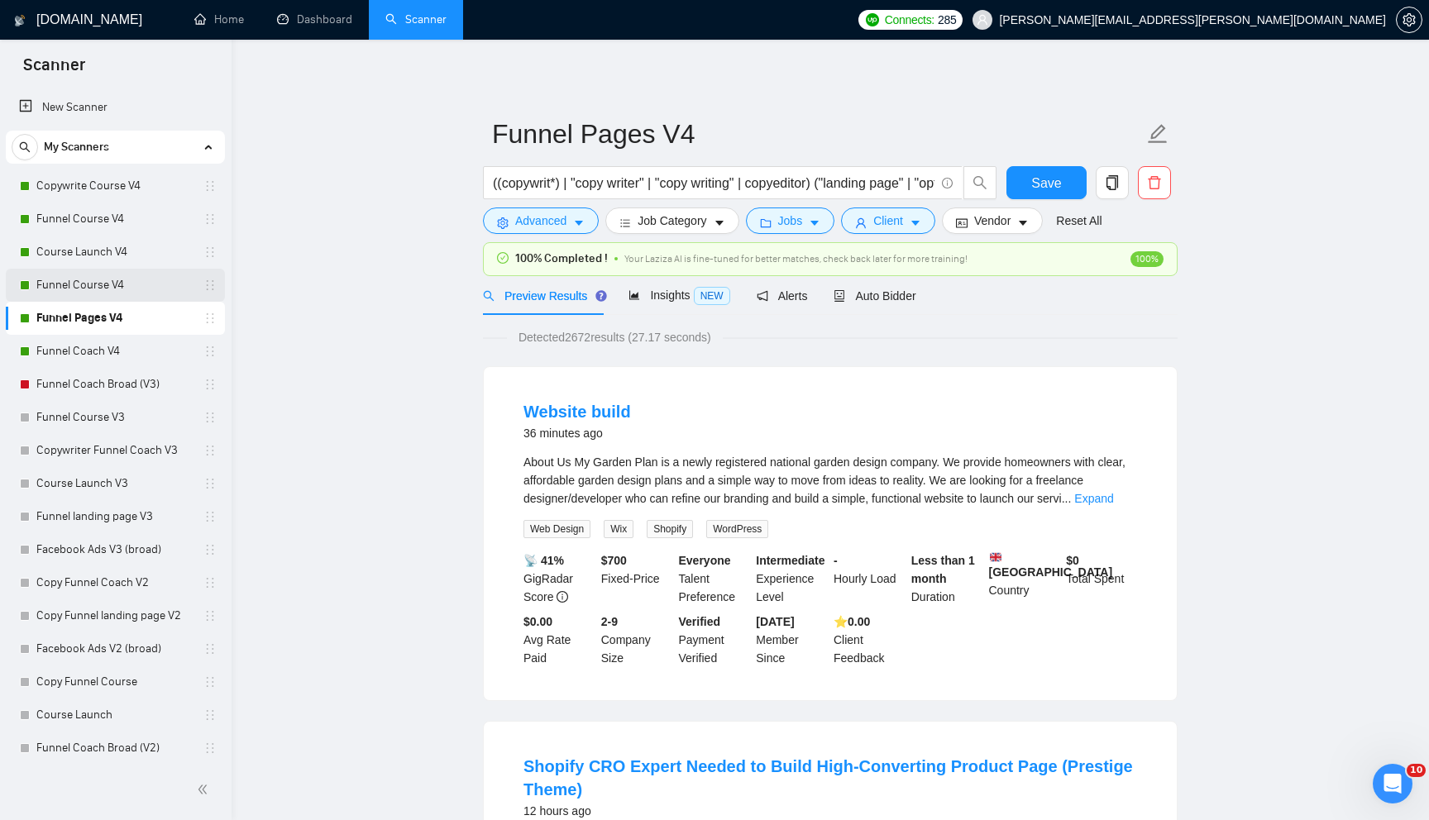
click at [159, 271] on link "Funnel Course V4" at bounding box center [114, 285] width 157 height 33
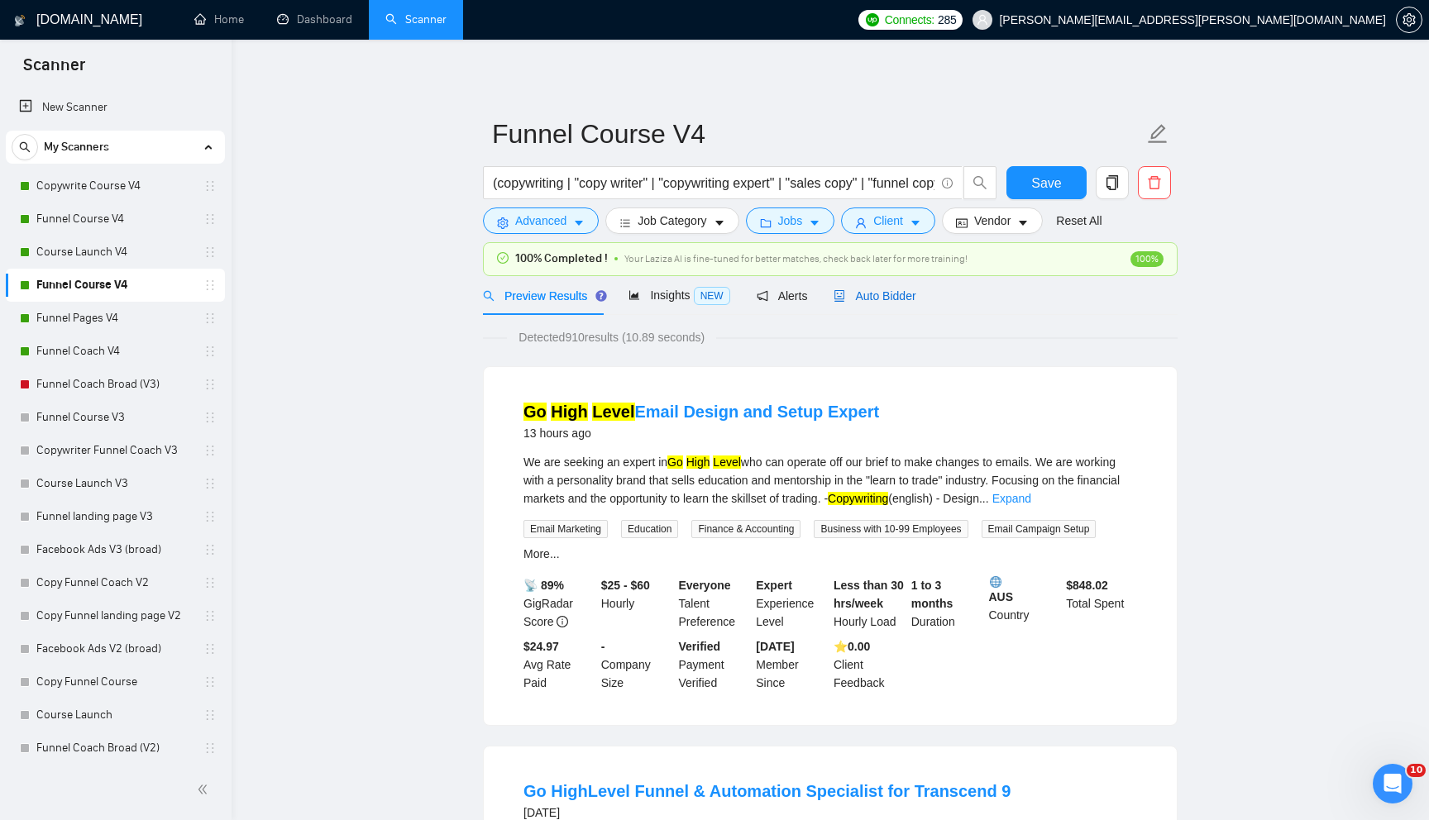
click at [890, 290] on span "Auto Bidder" at bounding box center [874, 295] width 82 height 13
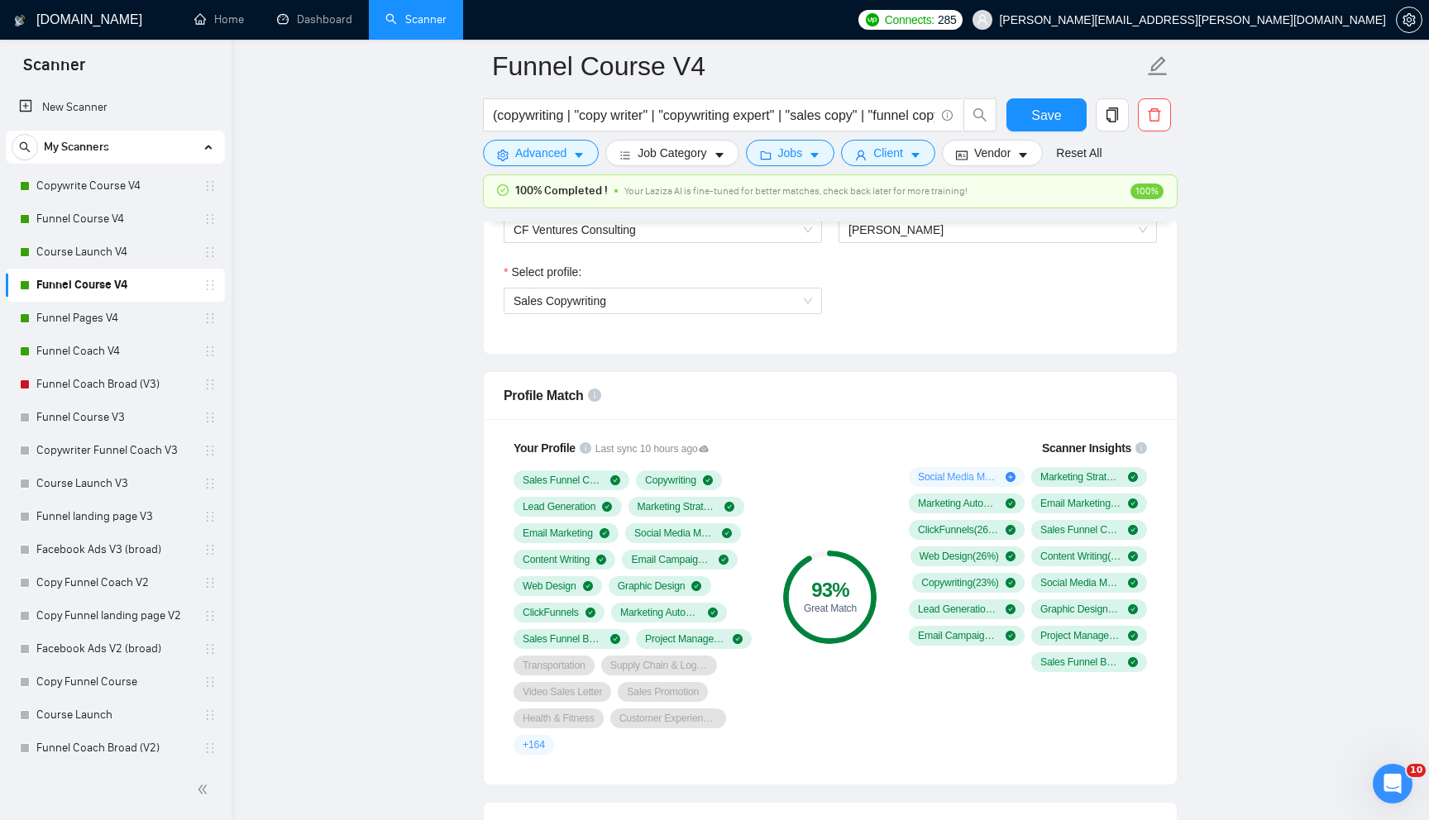
scroll to position [928, 0]
click at [147, 254] on link "Course Launch V4" at bounding box center [114, 252] width 157 height 33
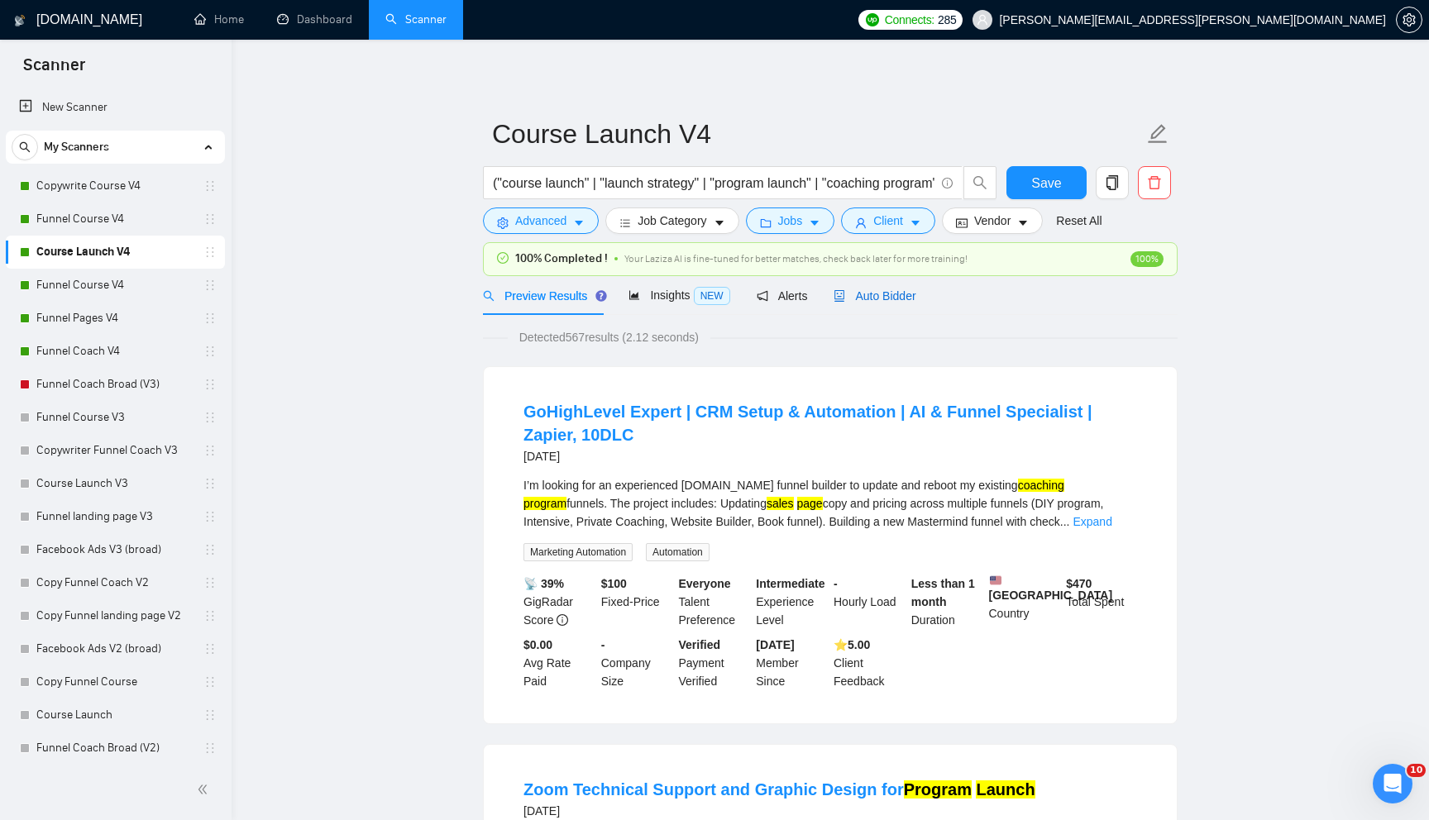
click at [891, 290] on span "Auto Bidder" at bounding box center [874, 295] width 82 height 13
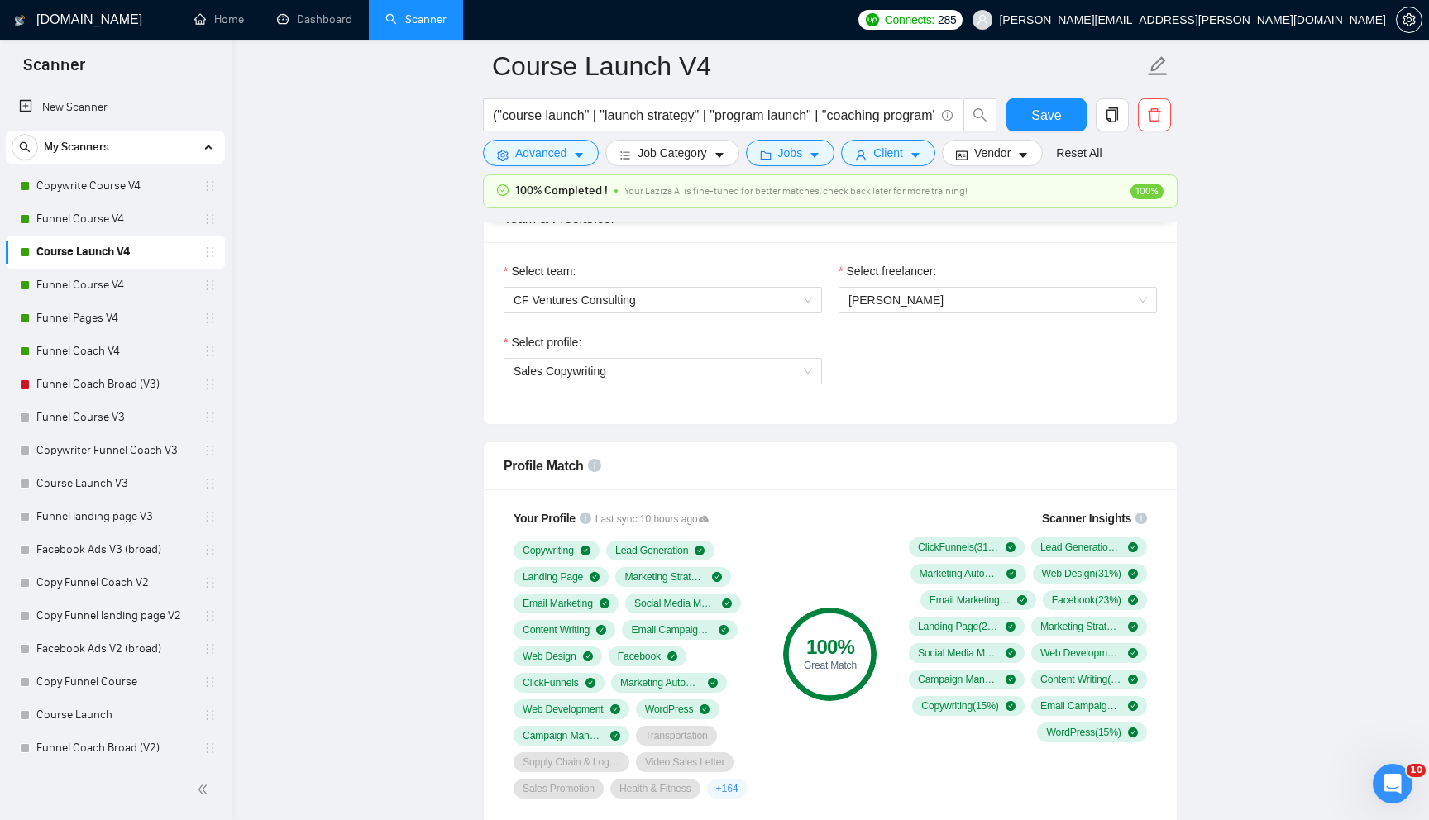
scroll to position [863, 0]
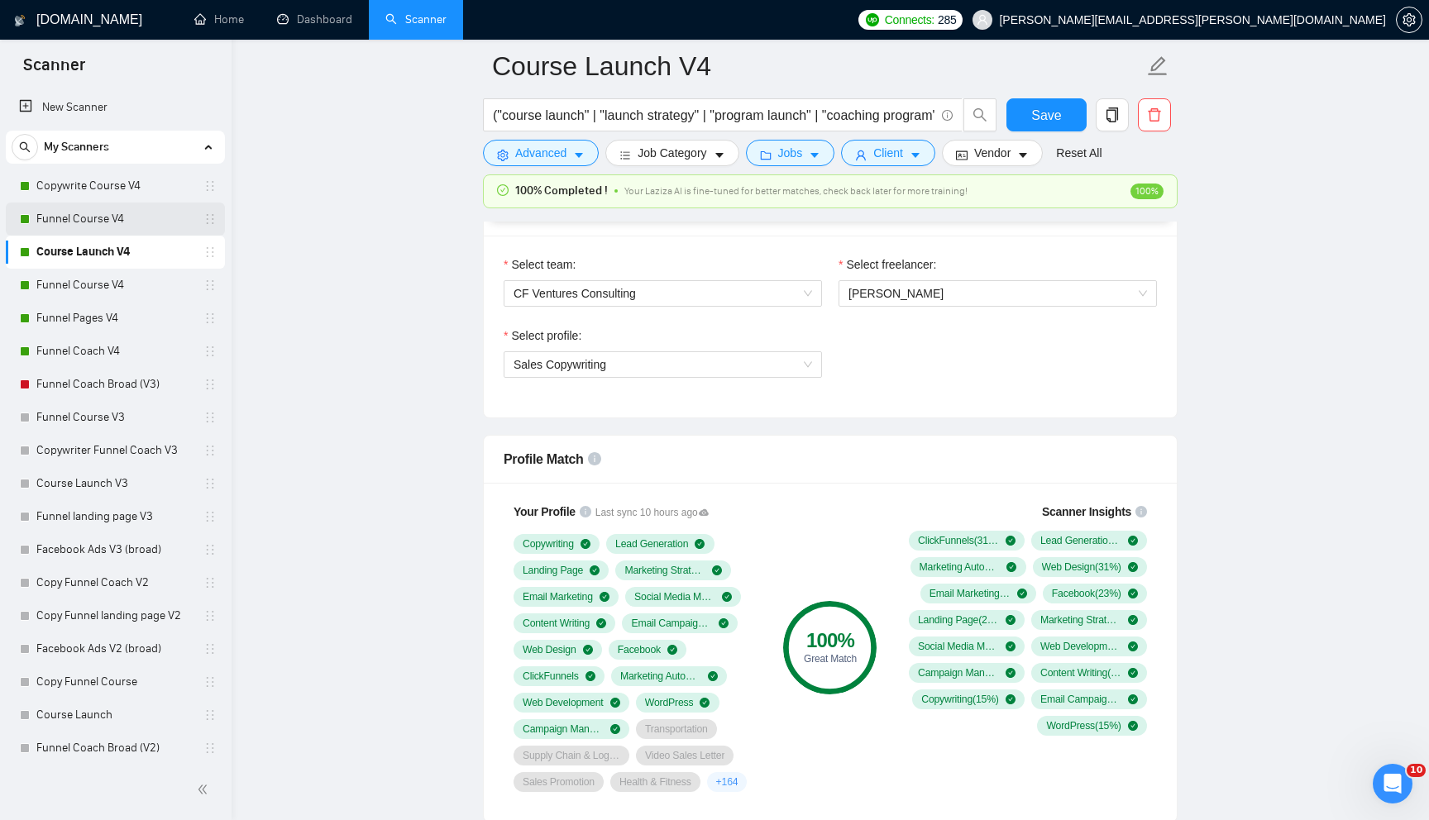
click at [149, 214] on link "Funnel Course V4" at bounding box center [114, 219] width 157 height 33
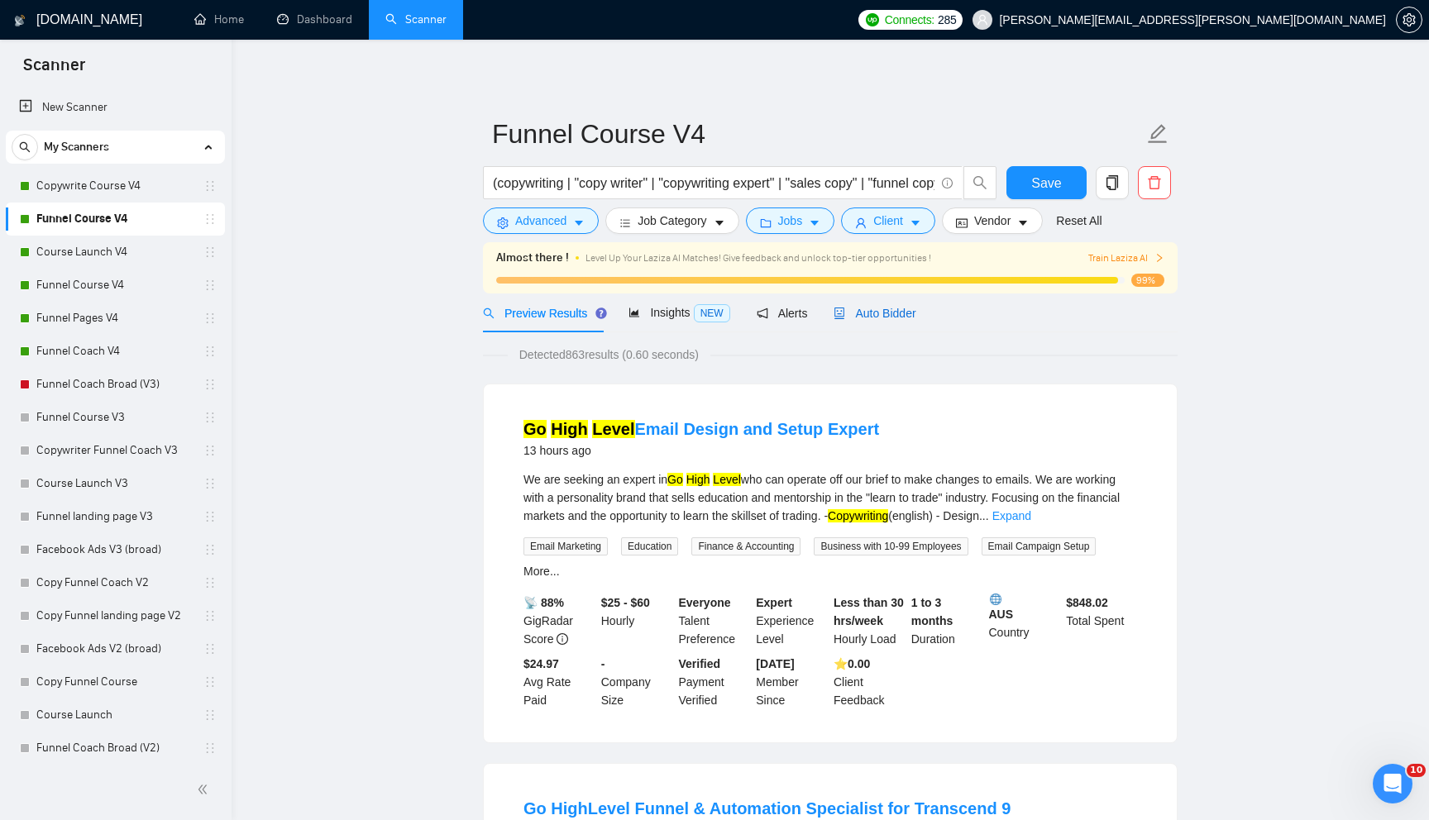
click at [885, 310] on span "Auto Bidder" at bounding box center [874, 313] width 82 height 13
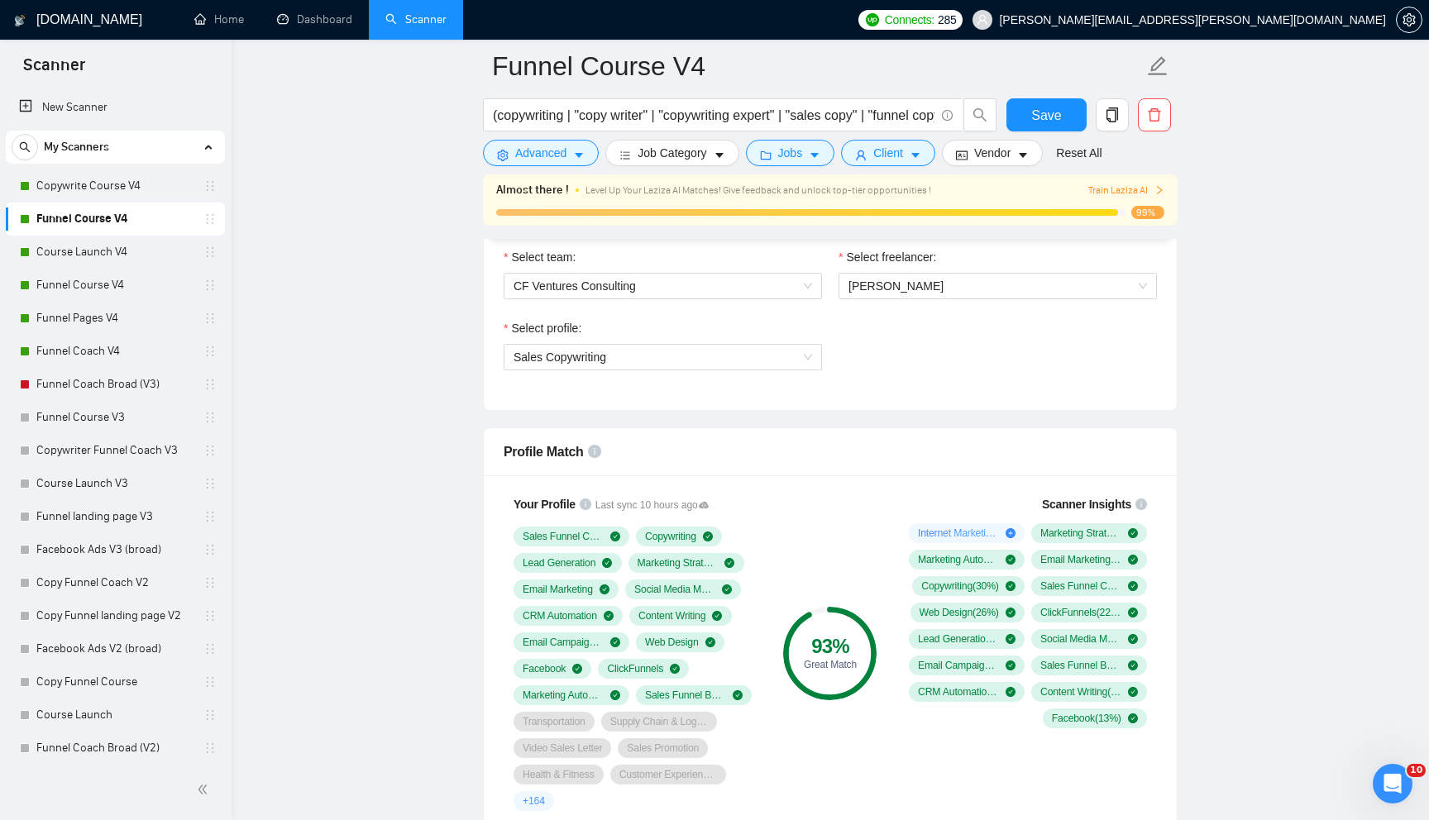
scroll to position [889, 0]
click at [148, 189] on link "Copywrite Course V4" at bounding box center [114, 185] width 157 height 33
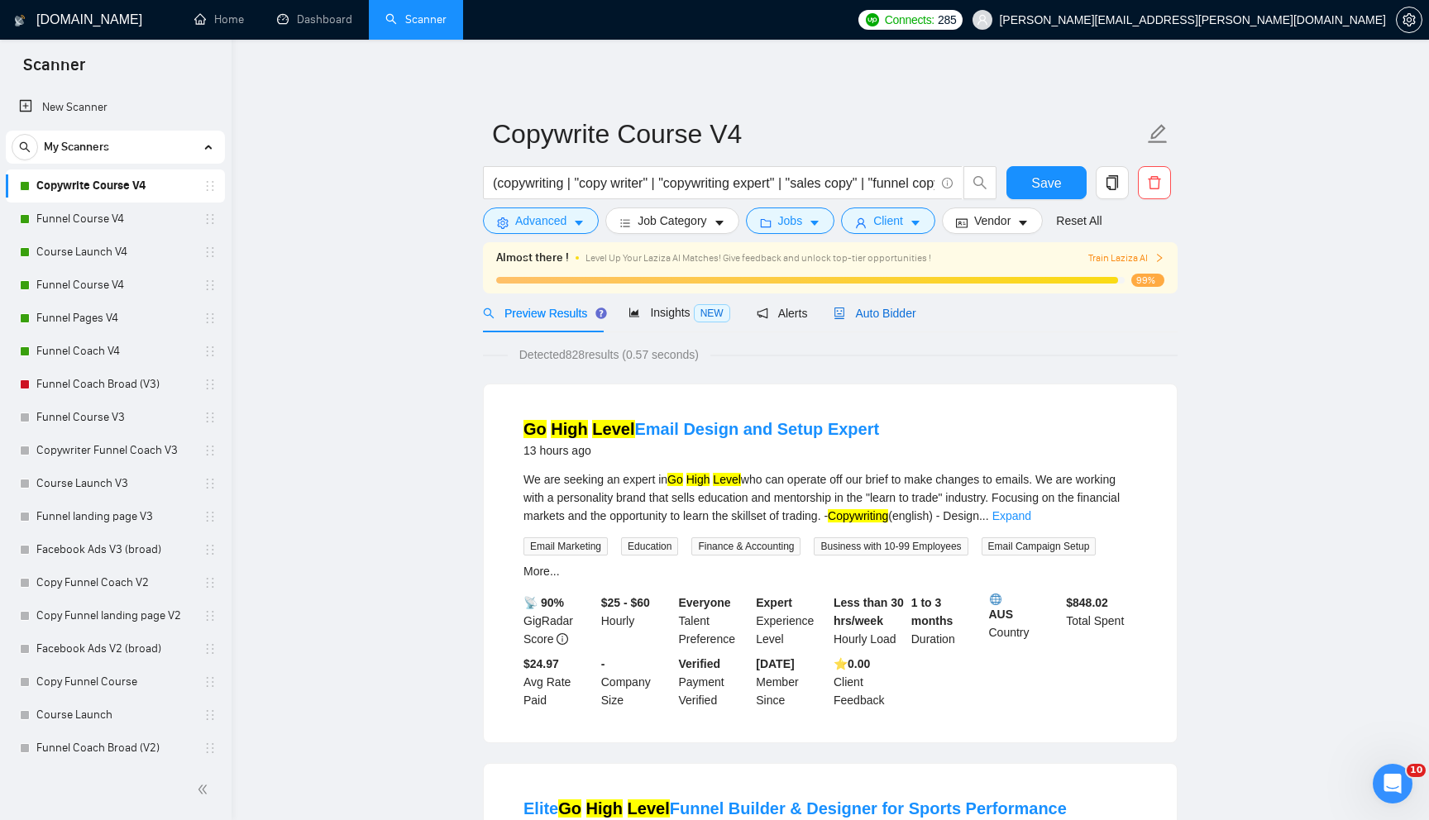
click at [893, 314] on span "Auto Bidder" at bounding box center [874, 313] width 82 height 13
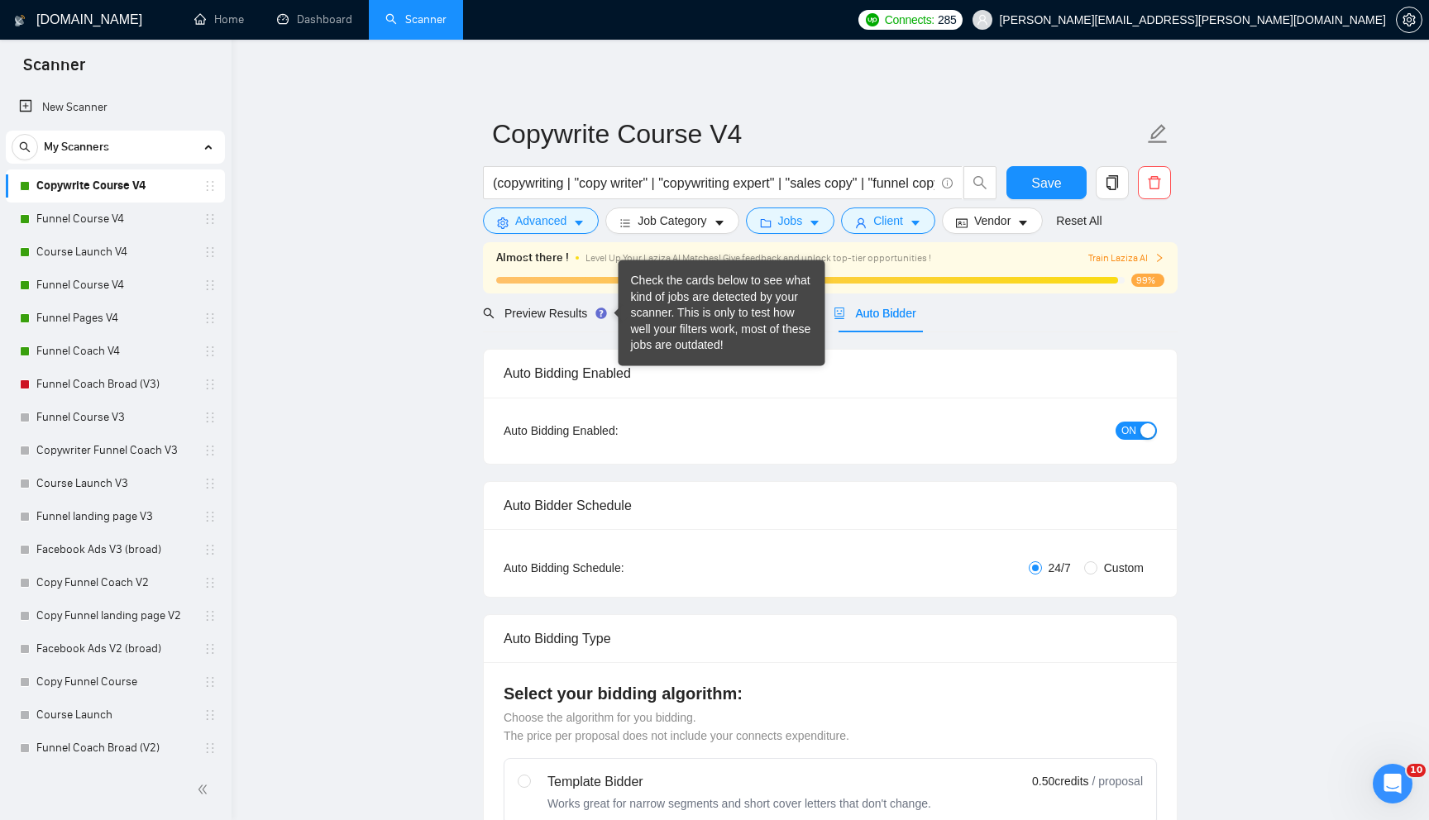
click at [658, 313] on div "Check the cards below to see what kind of jobs are detected by your scanner. Th…" at bounding box center [722, 313] width 182 height 81
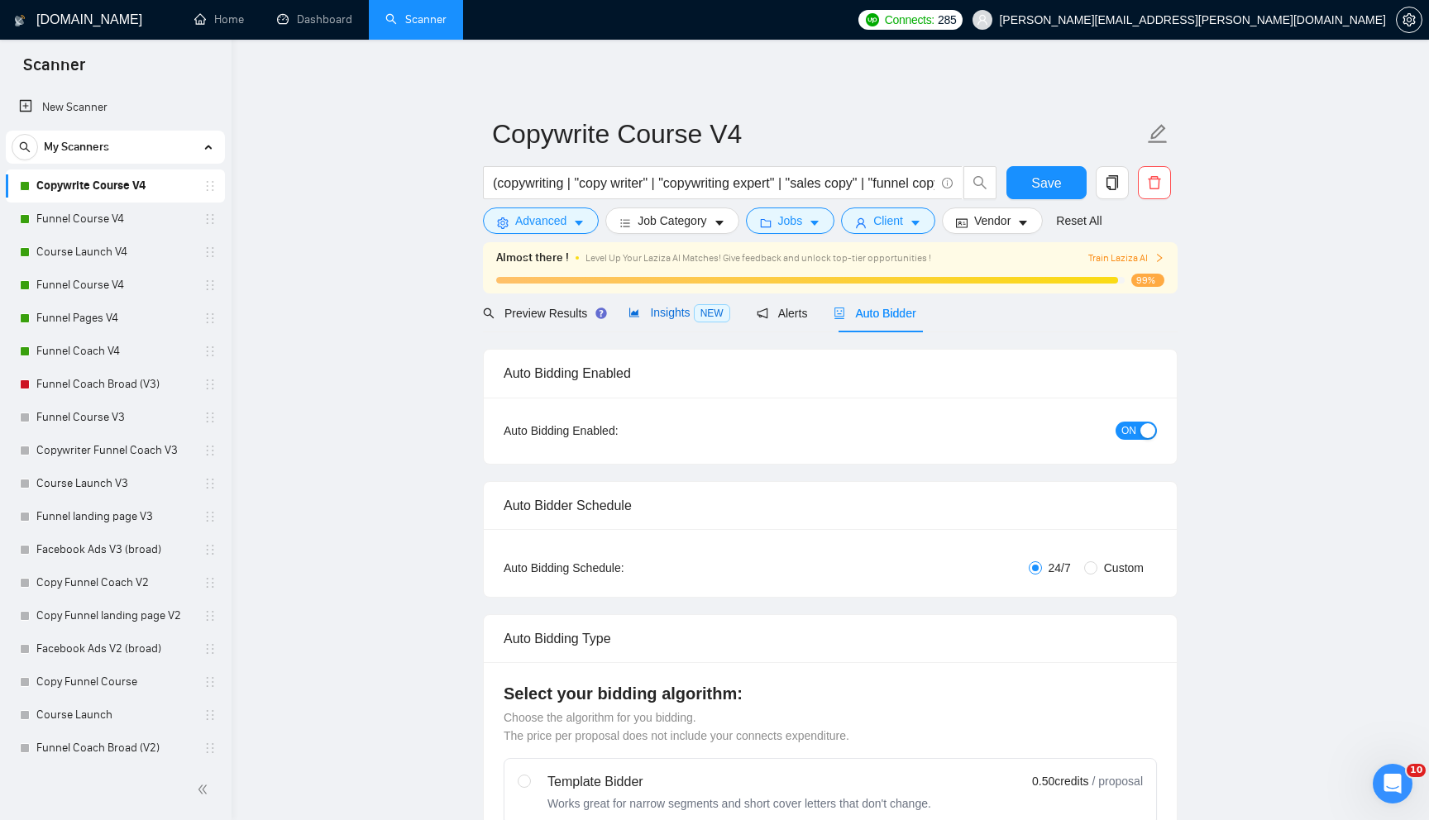
click at [639, 320] on div "Insights NEW" at bounding box center [678, 312] width 101 height 19
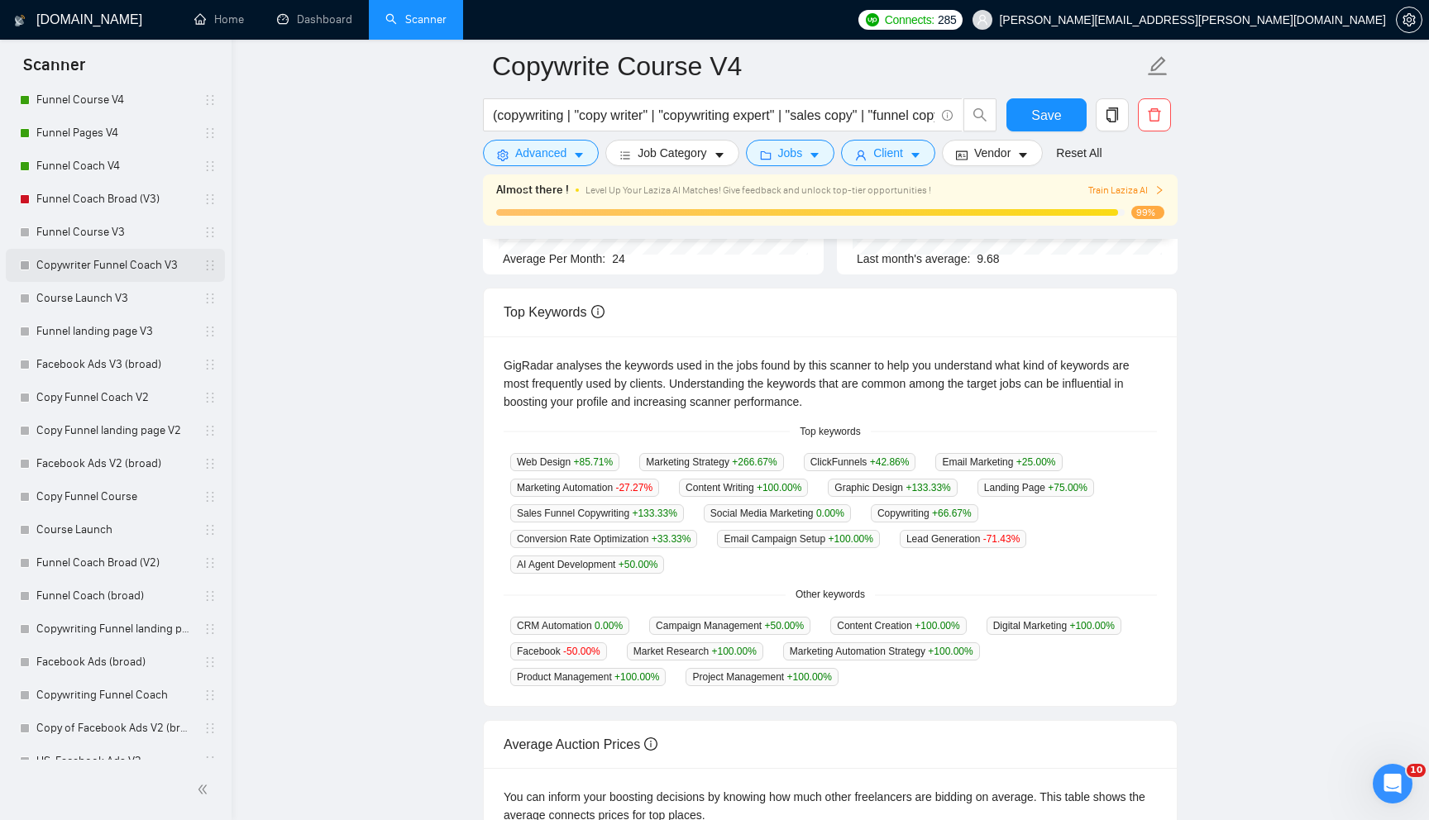
scroll to position [203, 0]
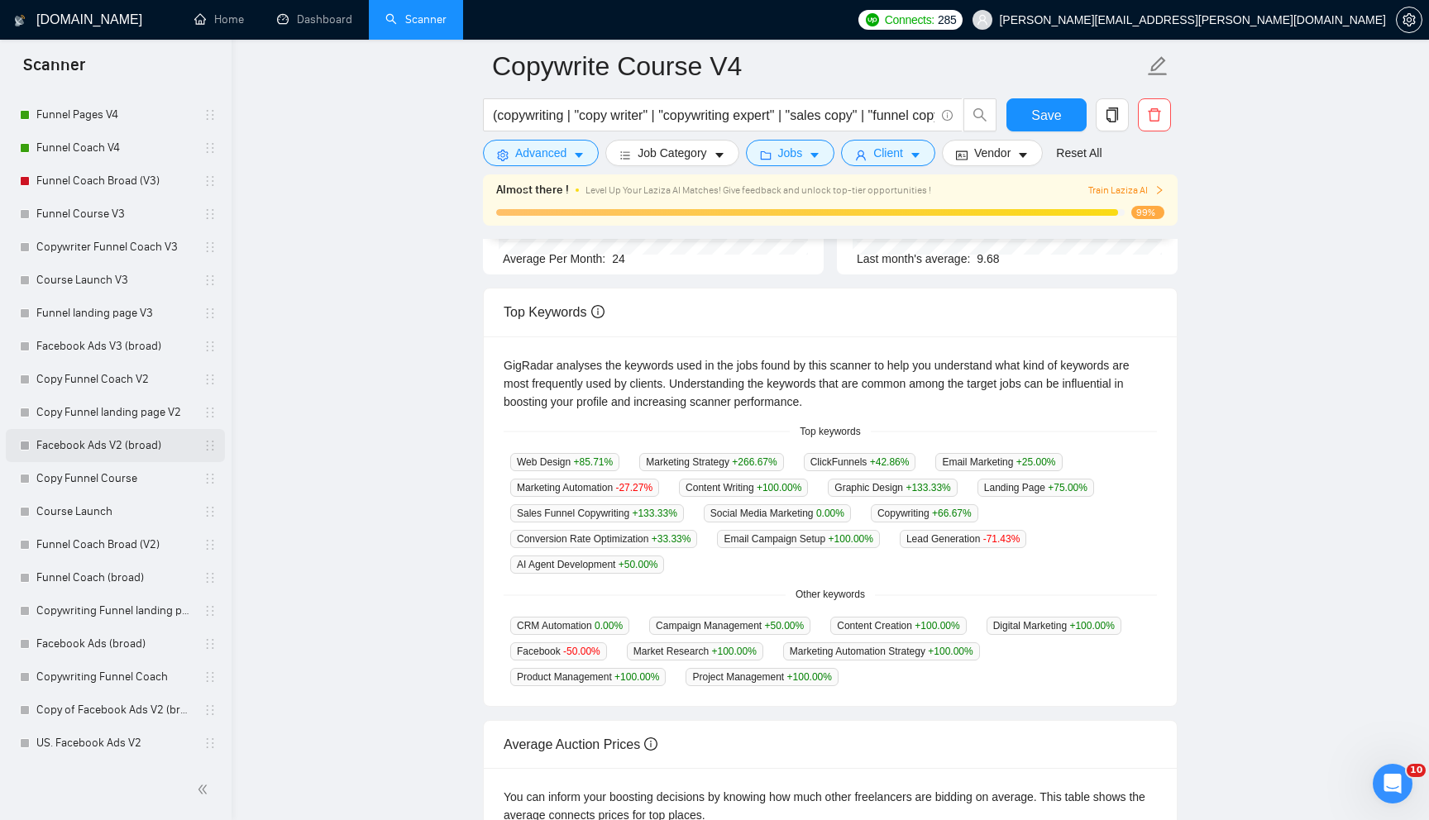
click at [82, 451] on link "Facebook Ads V2 (broad)" at bounding box center [114, 445] width 157 height 33
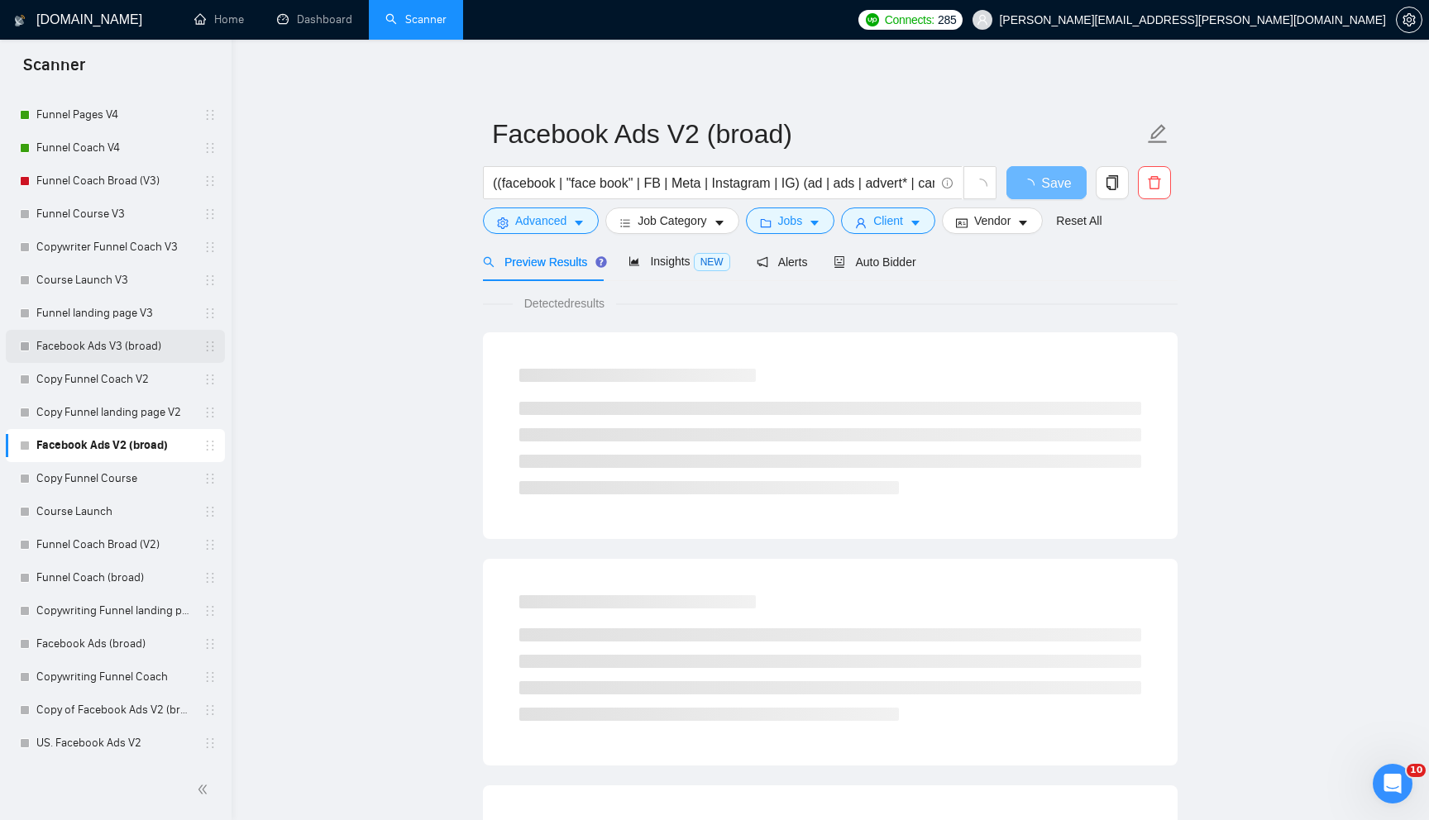
click at [101, 337] on link "Facebook Ads V3 (broad)" at bounding box center [114, 346] width 157 height 33
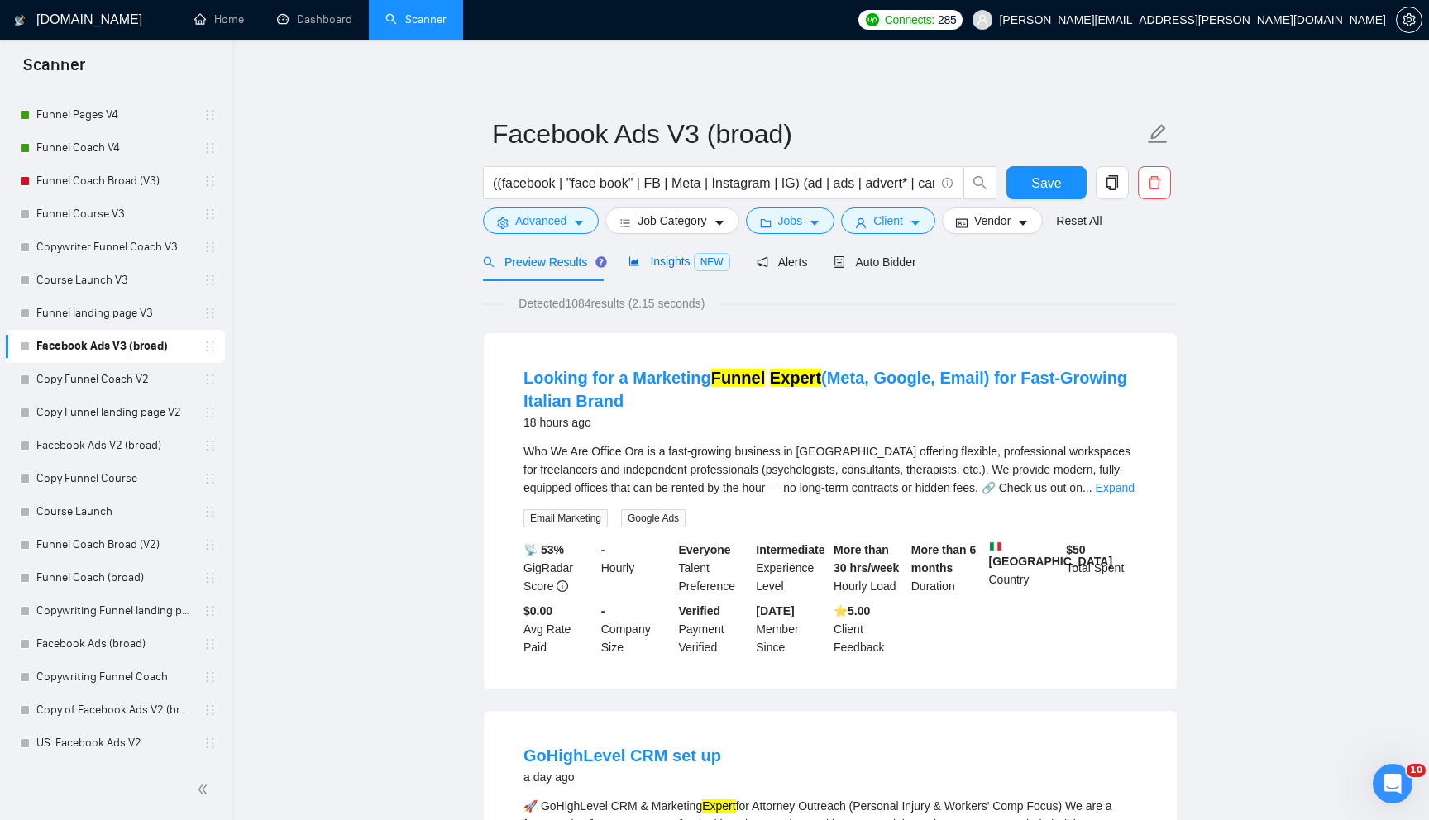
click at [665, 269] on div "Insights NEW" at bounding box center [678, 261] width 101 height 19
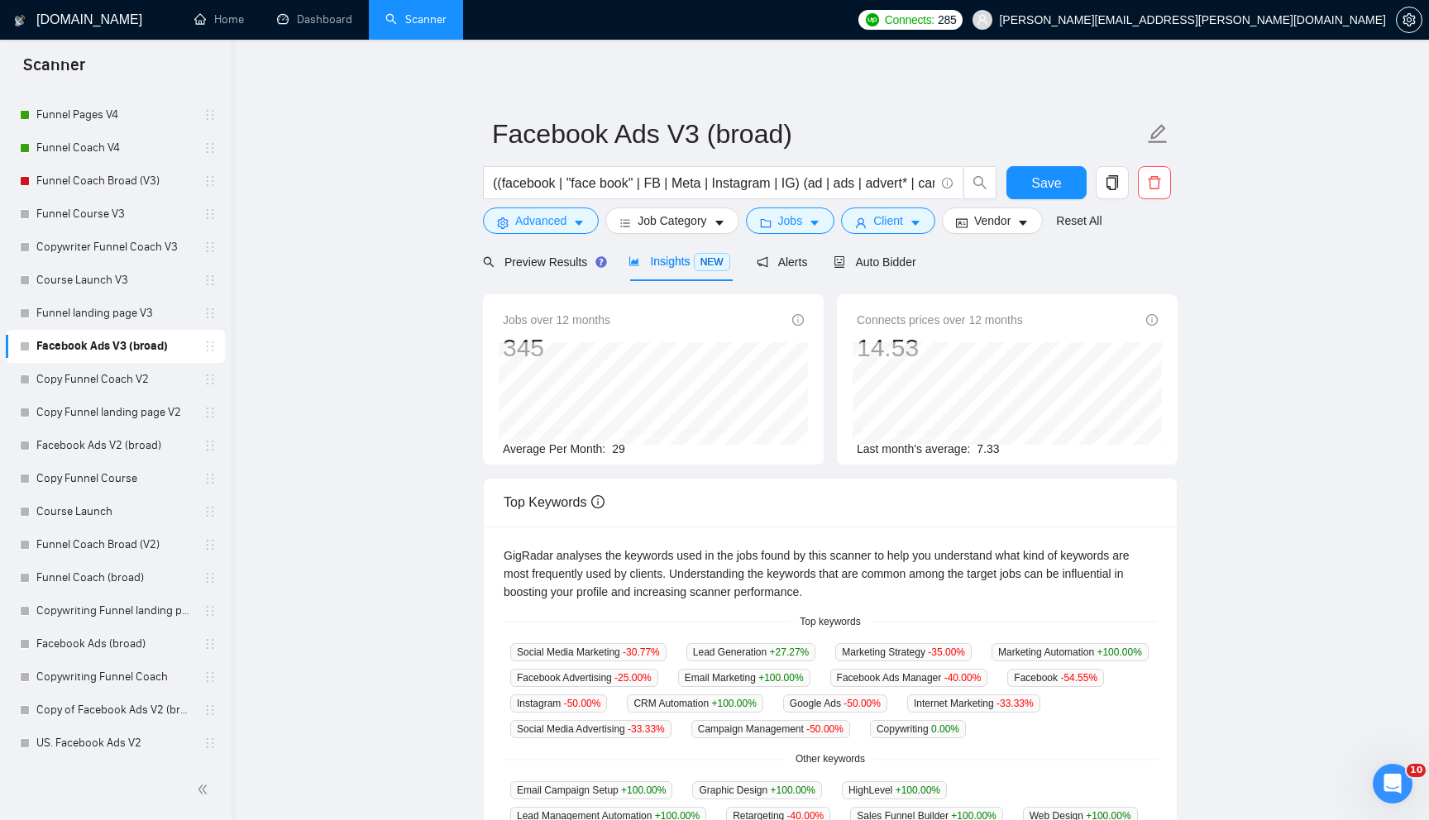
click at [147, 351] on link "Facebook Ads V3 (broad)" at bounding box center [114, 346] width 157 height 33
click at [513, 258] on span "Preview Results" at bounding box center [542, 261] width 119 height 13
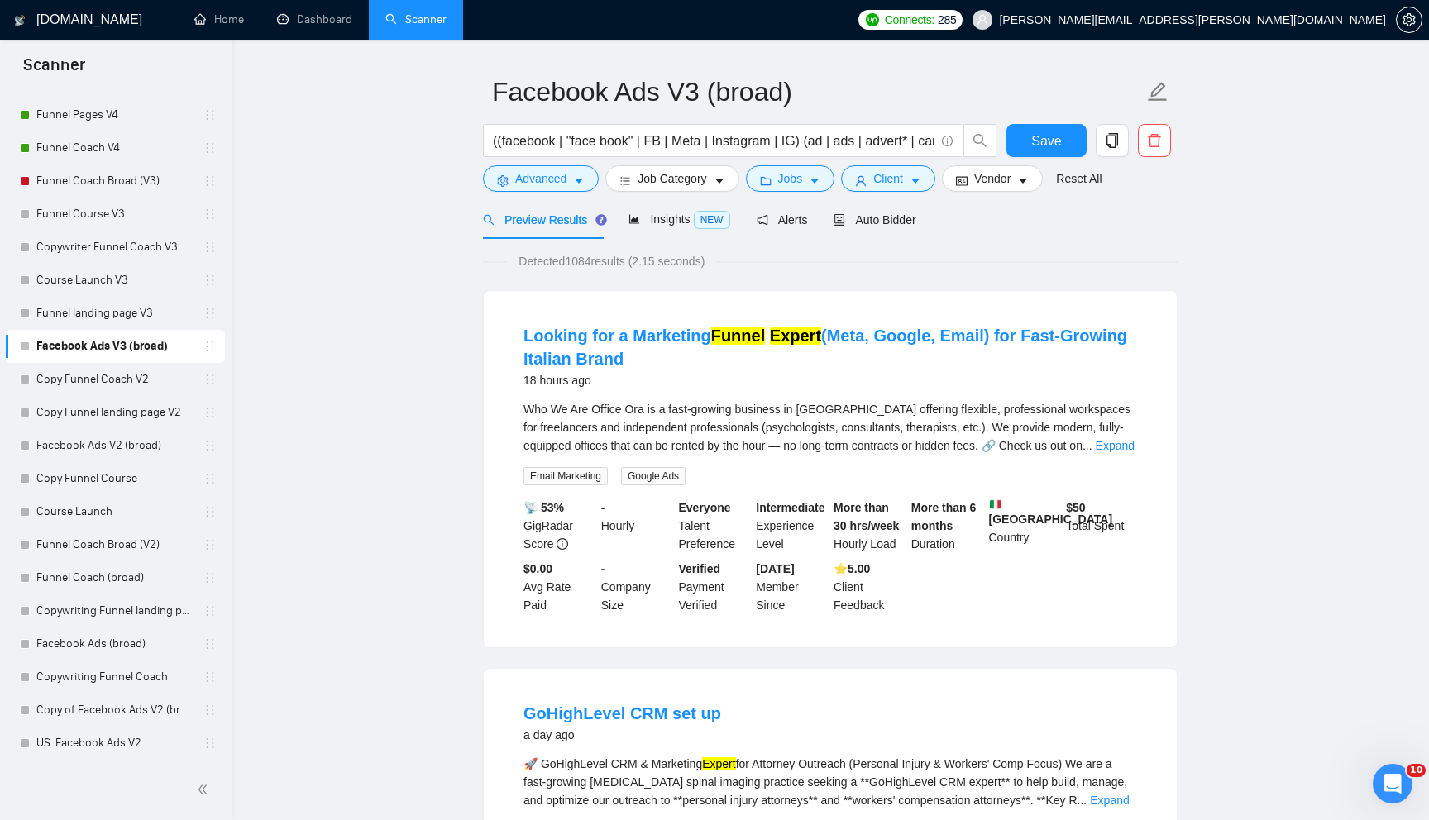
scroll to position [43, 0]
click at [1095, 441] on link "Expand" at bounding box center [1114, 444] width 39 height 13
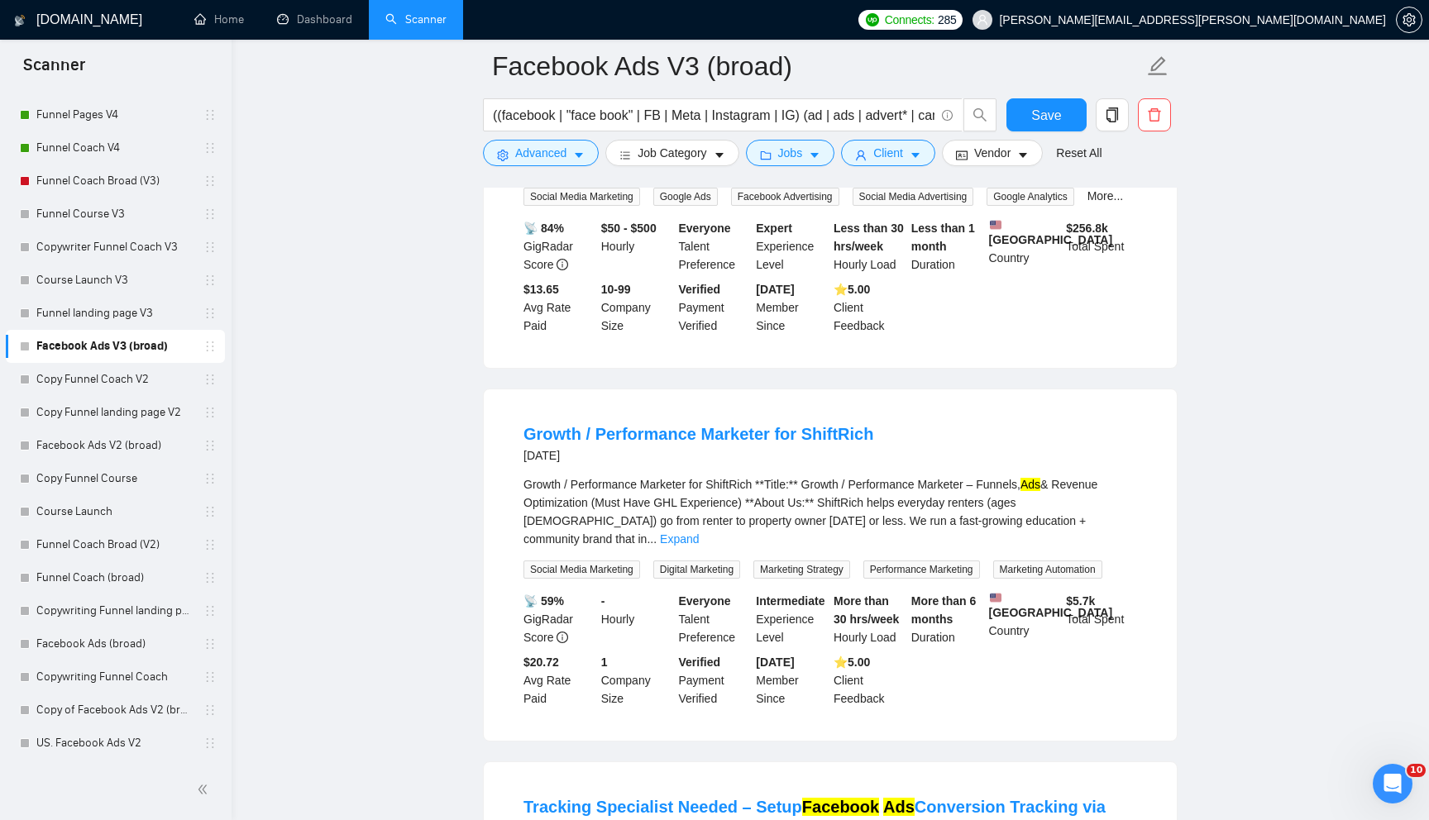
scroll to position [1278, 0]
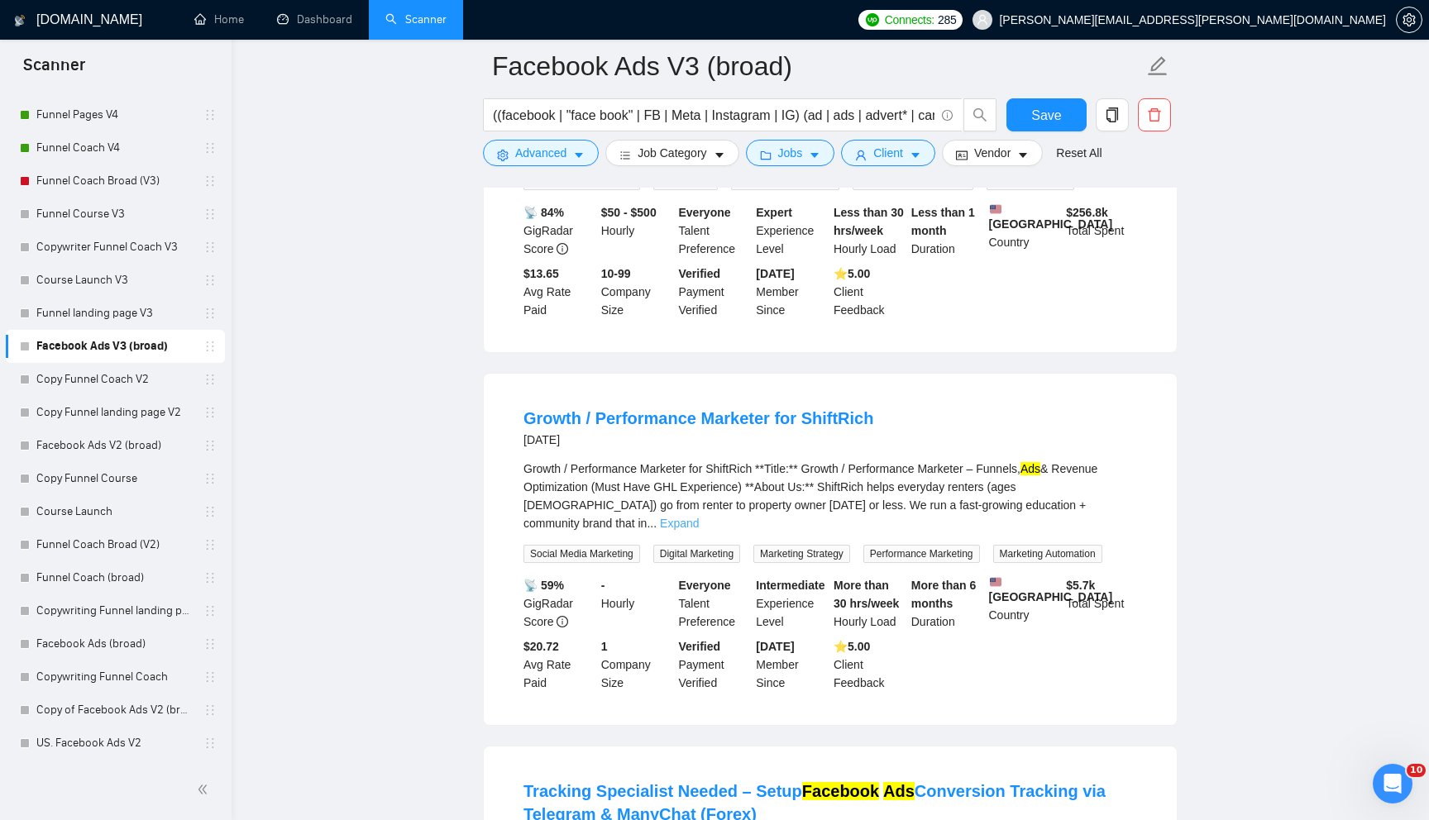
click at [699, 530] on link "Expand" at bounding box center [679, 523] width 39 height 13
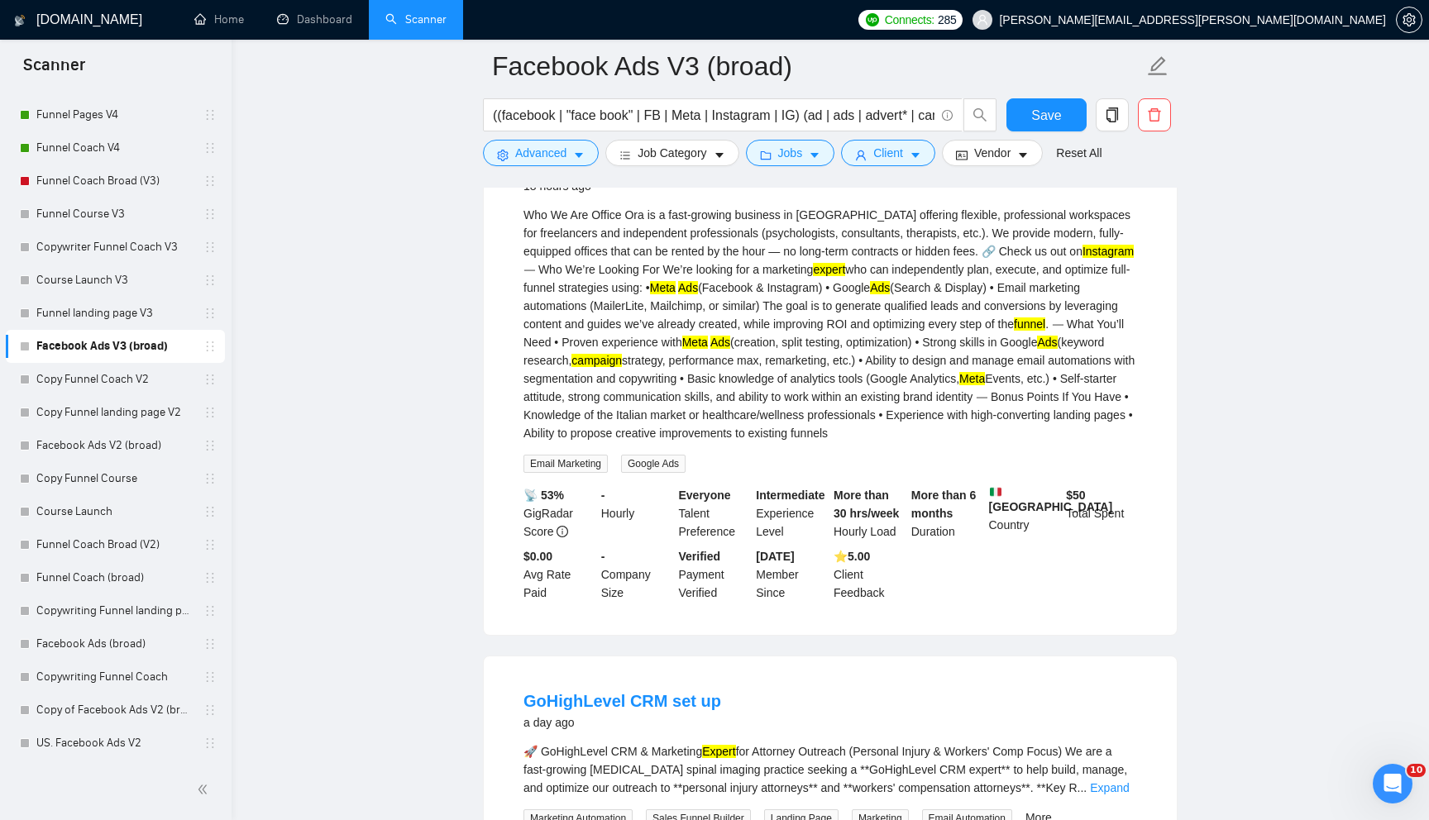
scroll to position [0, 0]
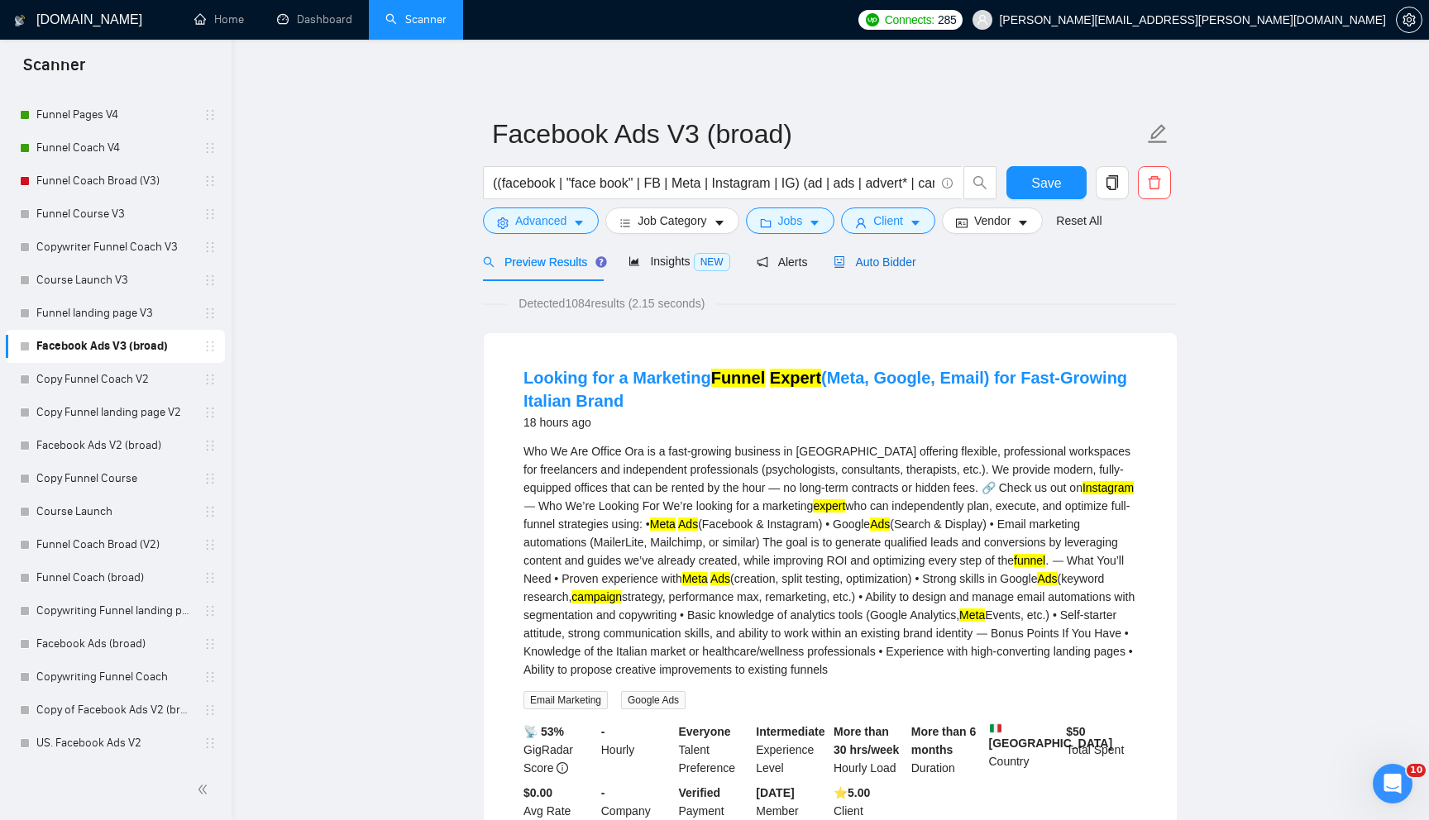
click at [894, 266] on span "Auto Bidder" at bounding box center [874, 261] width 82 height 13
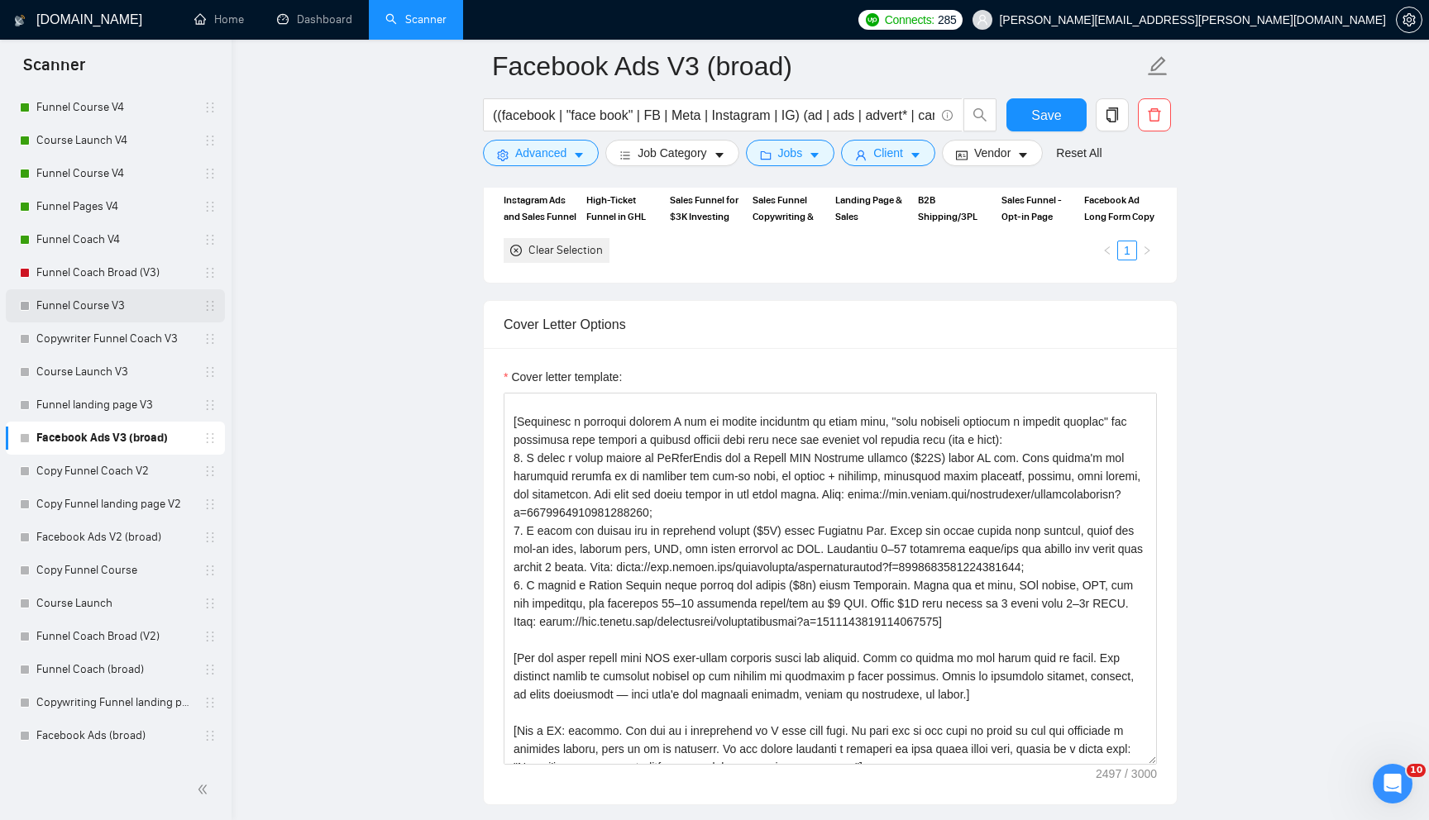
scroll to position [107, 0]
click at [117, 239] on link "Funnel Coach V4" at bounding box center [114, 243] width 157 height 33
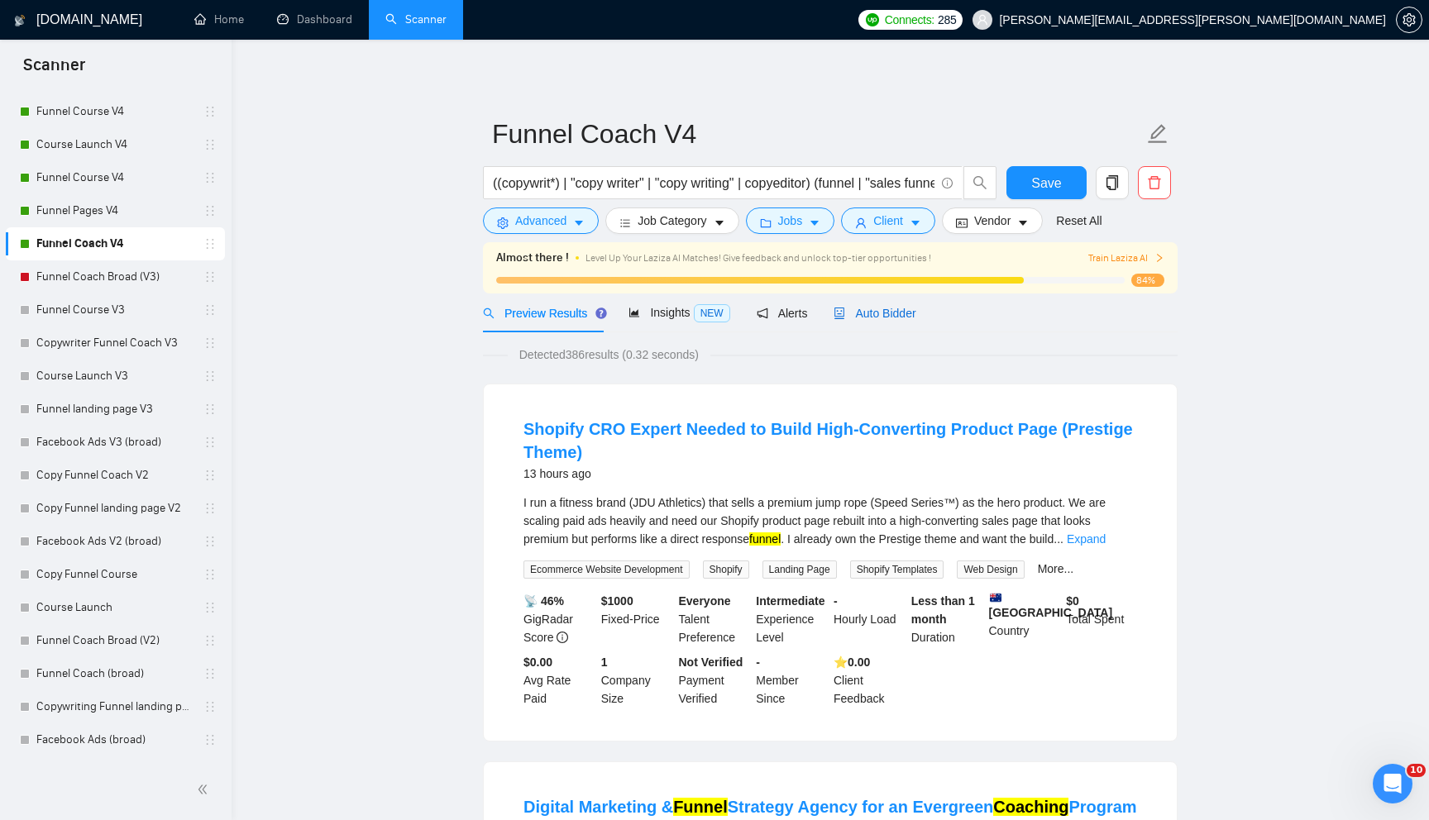
click at [909, 312] on span "Auto Bidder" at bounding box center [874, 313] width 82 height 13
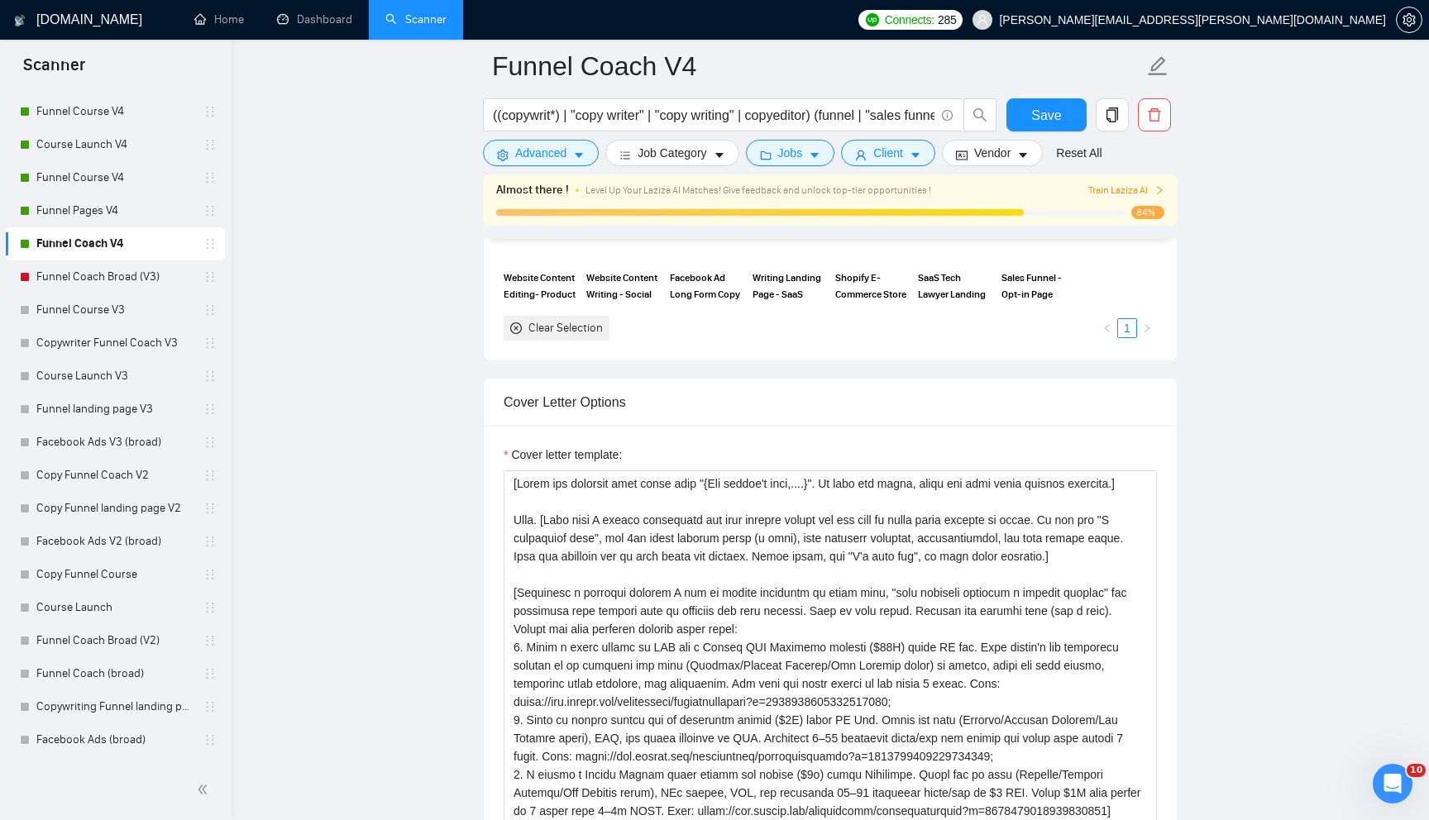
scroll to position [1824, 0]
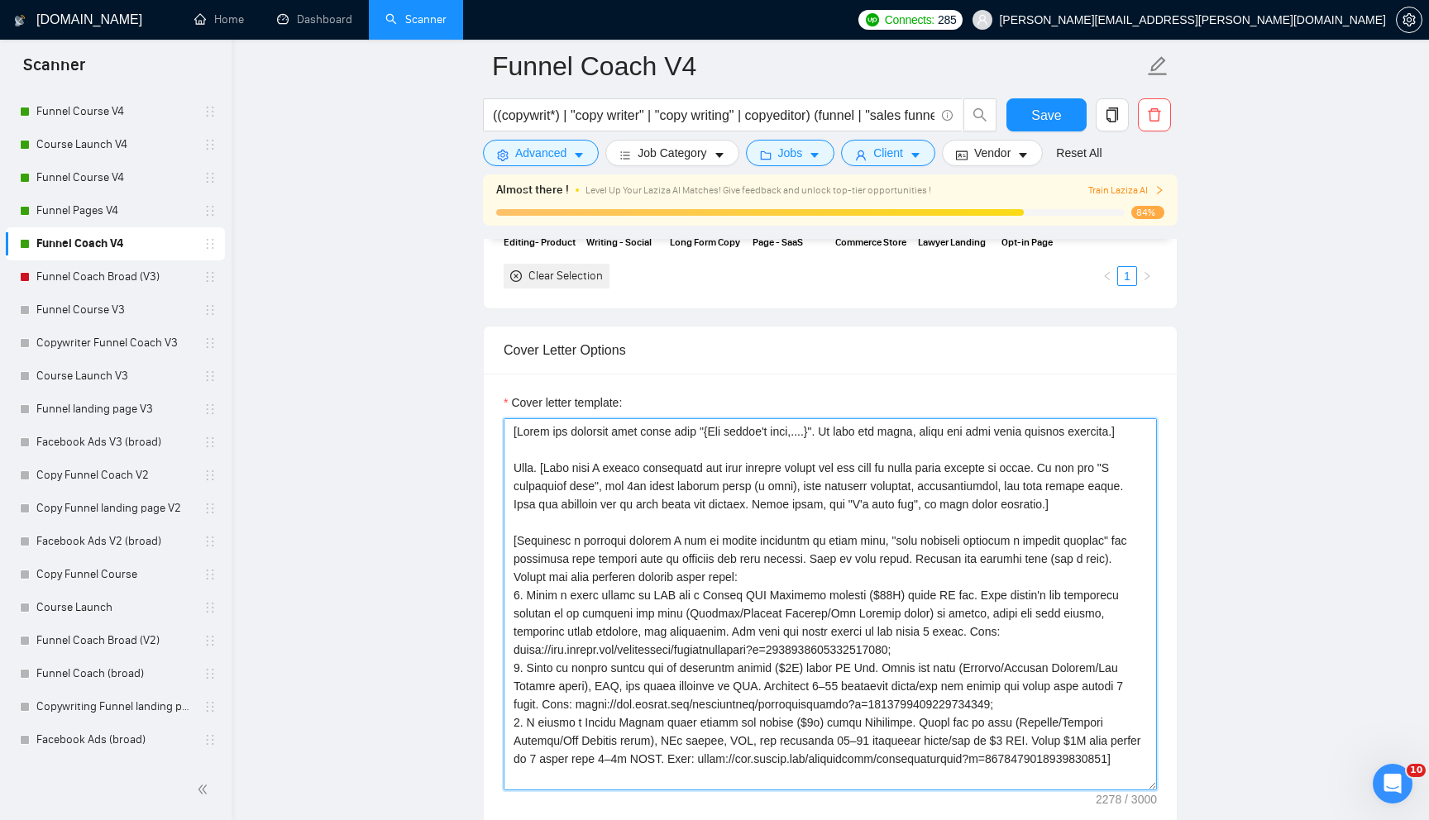
click at [660, 484] on textarea "Cover letter template:" at bounding box center [829, 604] width 653 height 372
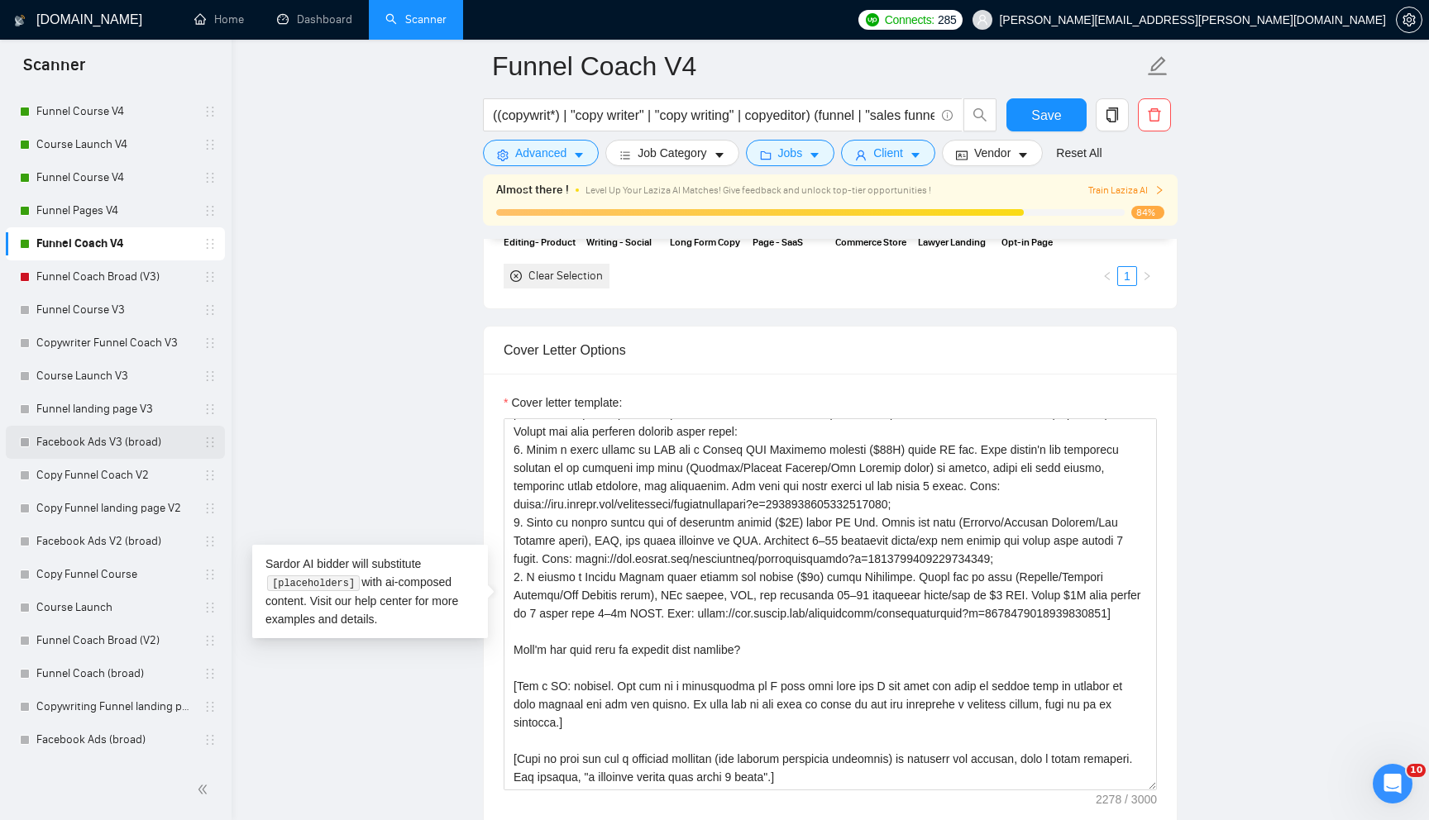
click at [107, 441] on link "Facebook Ads V3 (broad)" at bounding box center [114, 442] width 157 height 33
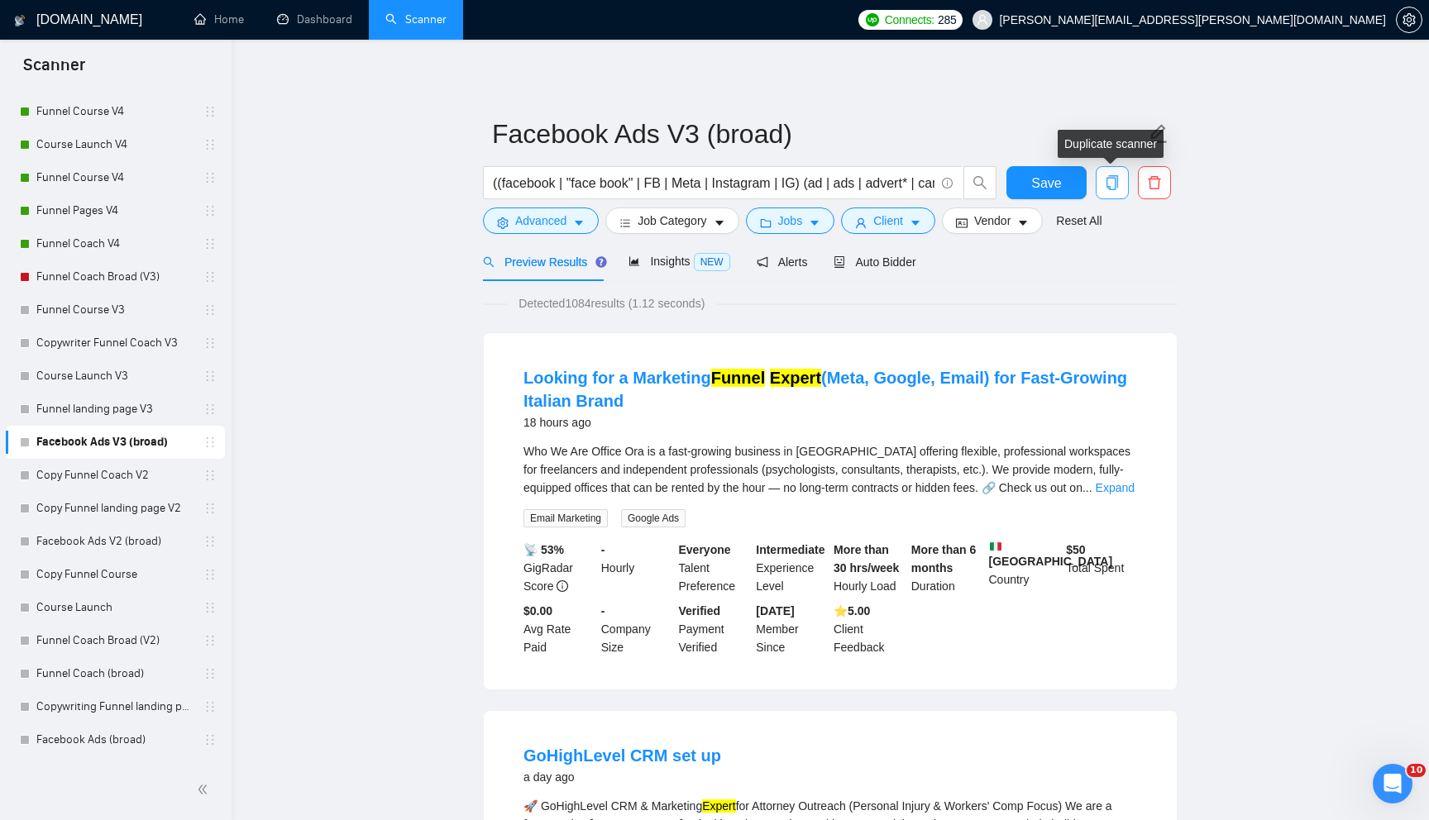
click at [1111, 178] on icon "copy" at bounding box center [1112, 182] width 12 height 15
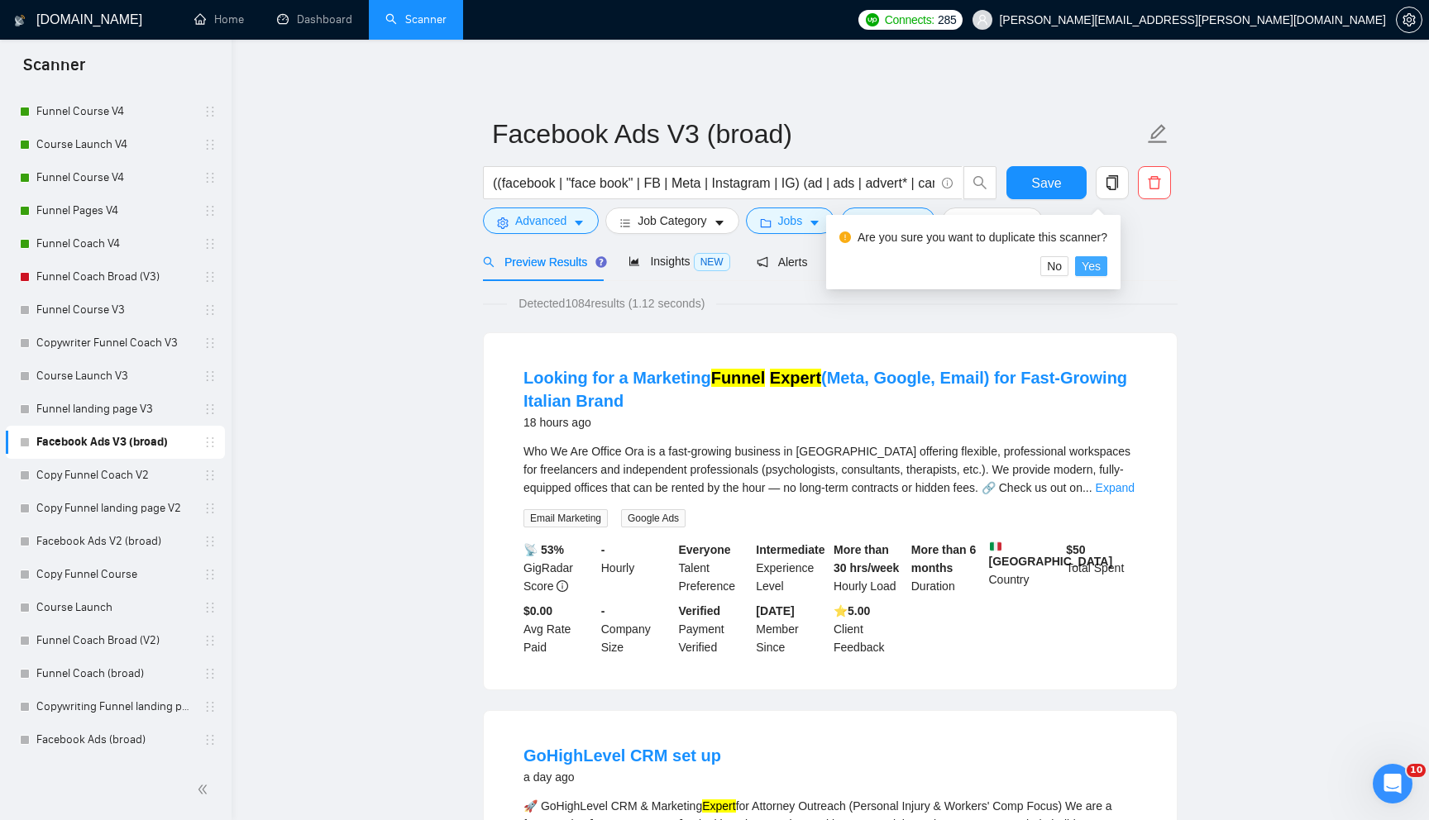
click at [1090, 264] on span "Yes" at bounding box center [1090, 266] width 19 height 18
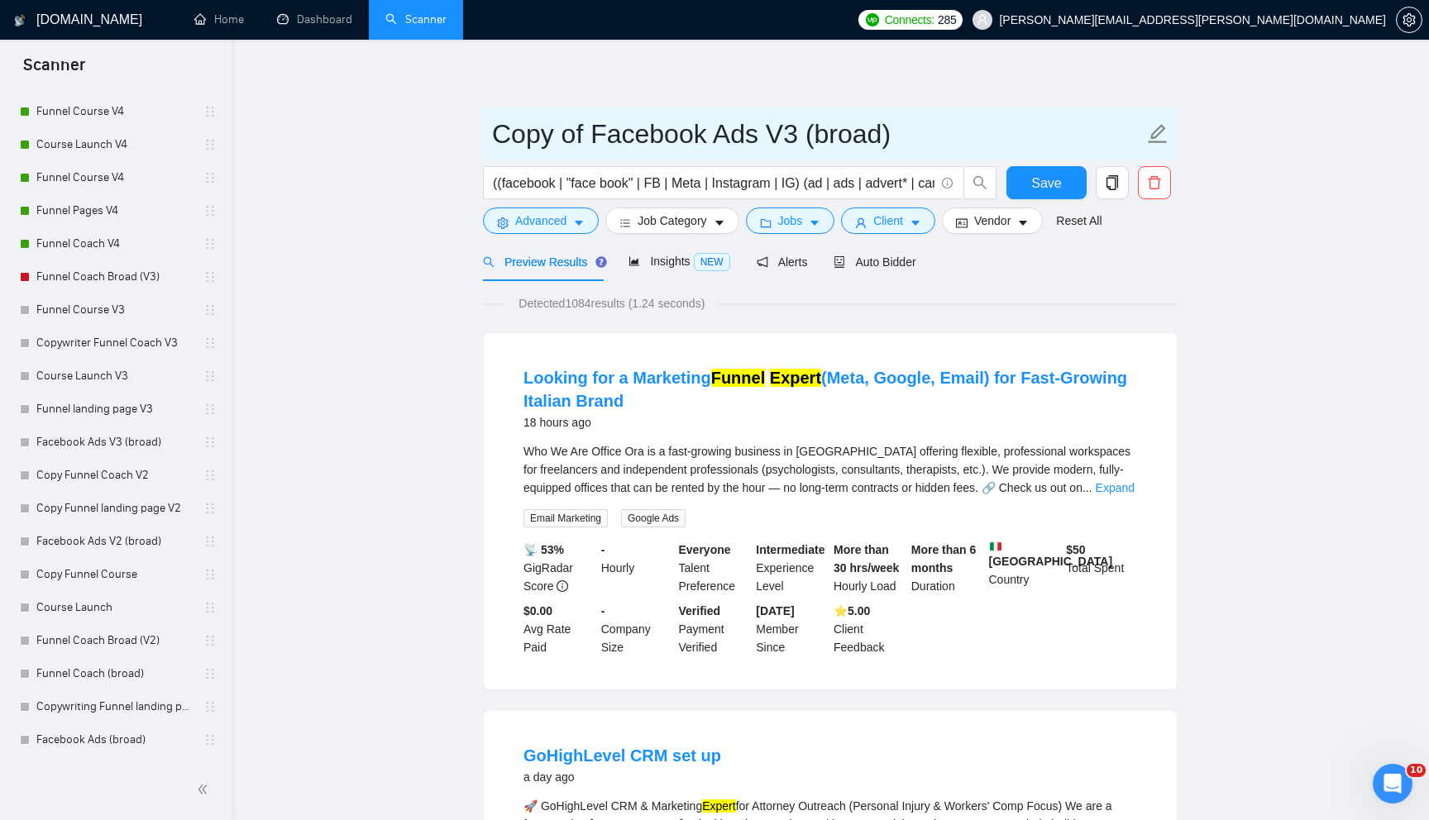
click at [581, 135] on input "Copy of Facebook Ads V3 (broad)" at bounding box center [817, 133] width 651 height 41
type input "Facebook Ads V4"
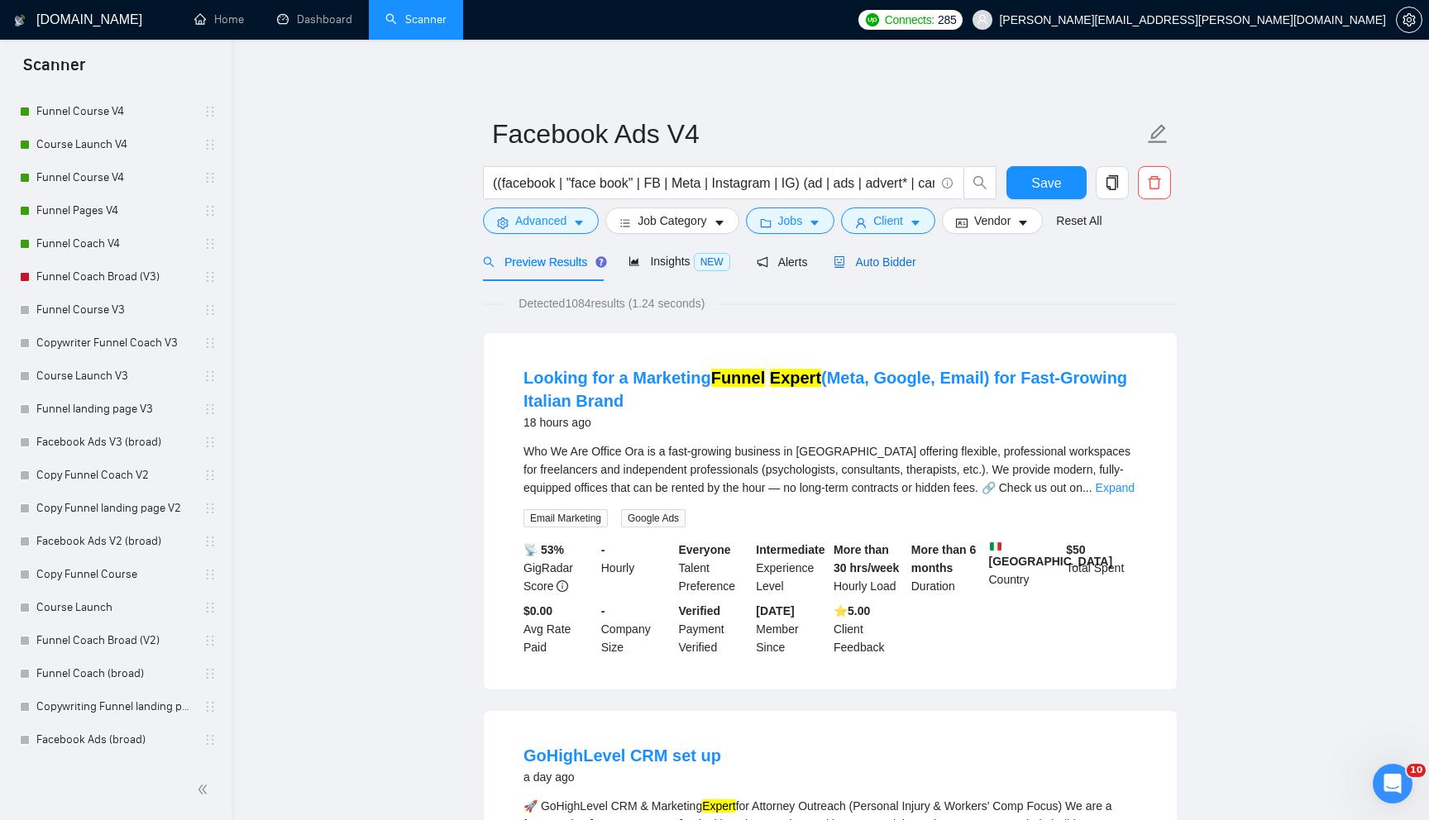
click at [862, 263] on span "Auto Bidder" at bounding box center [874, 261] width 82 height 13
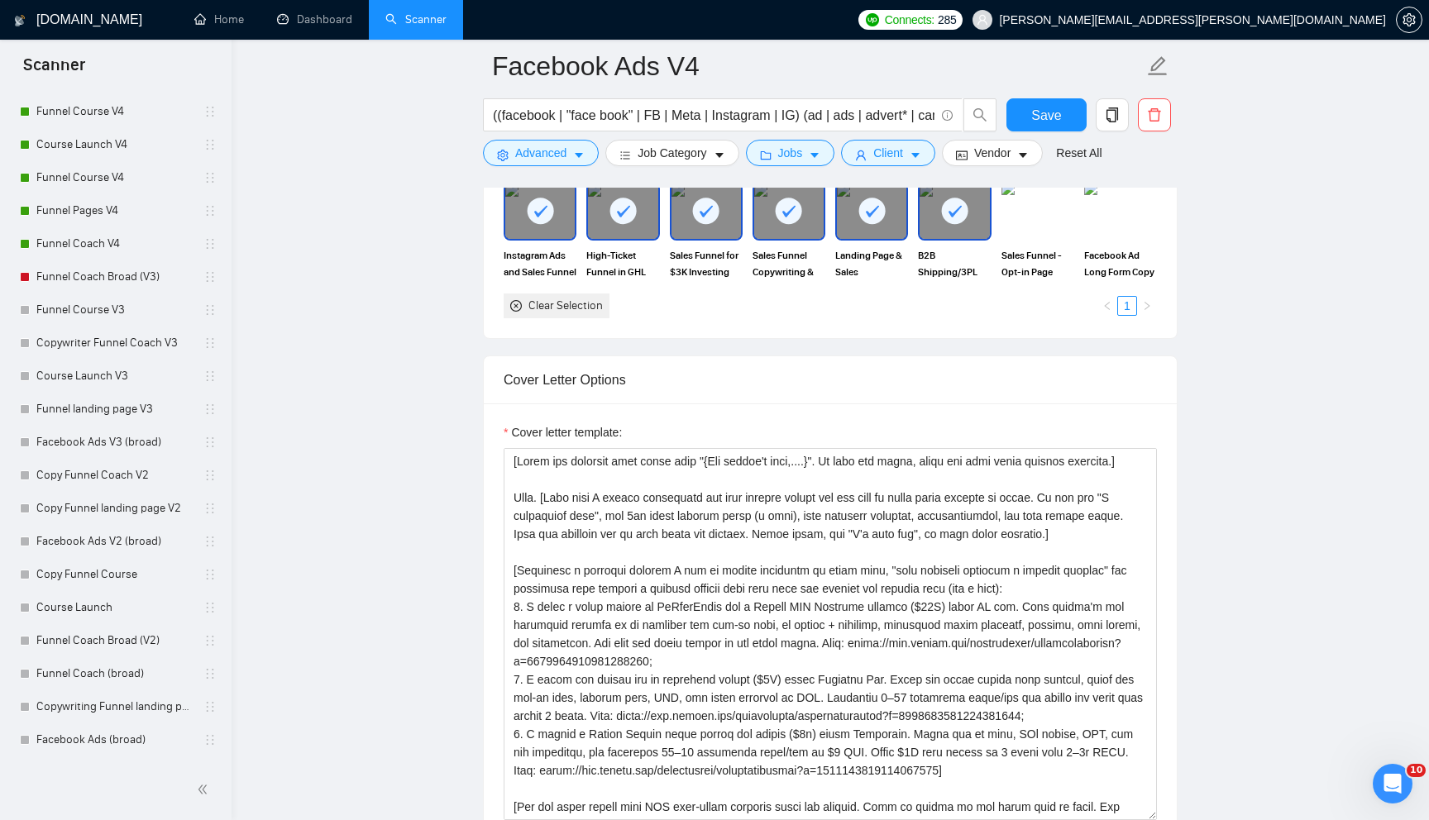
scroll to position [1727, 0]
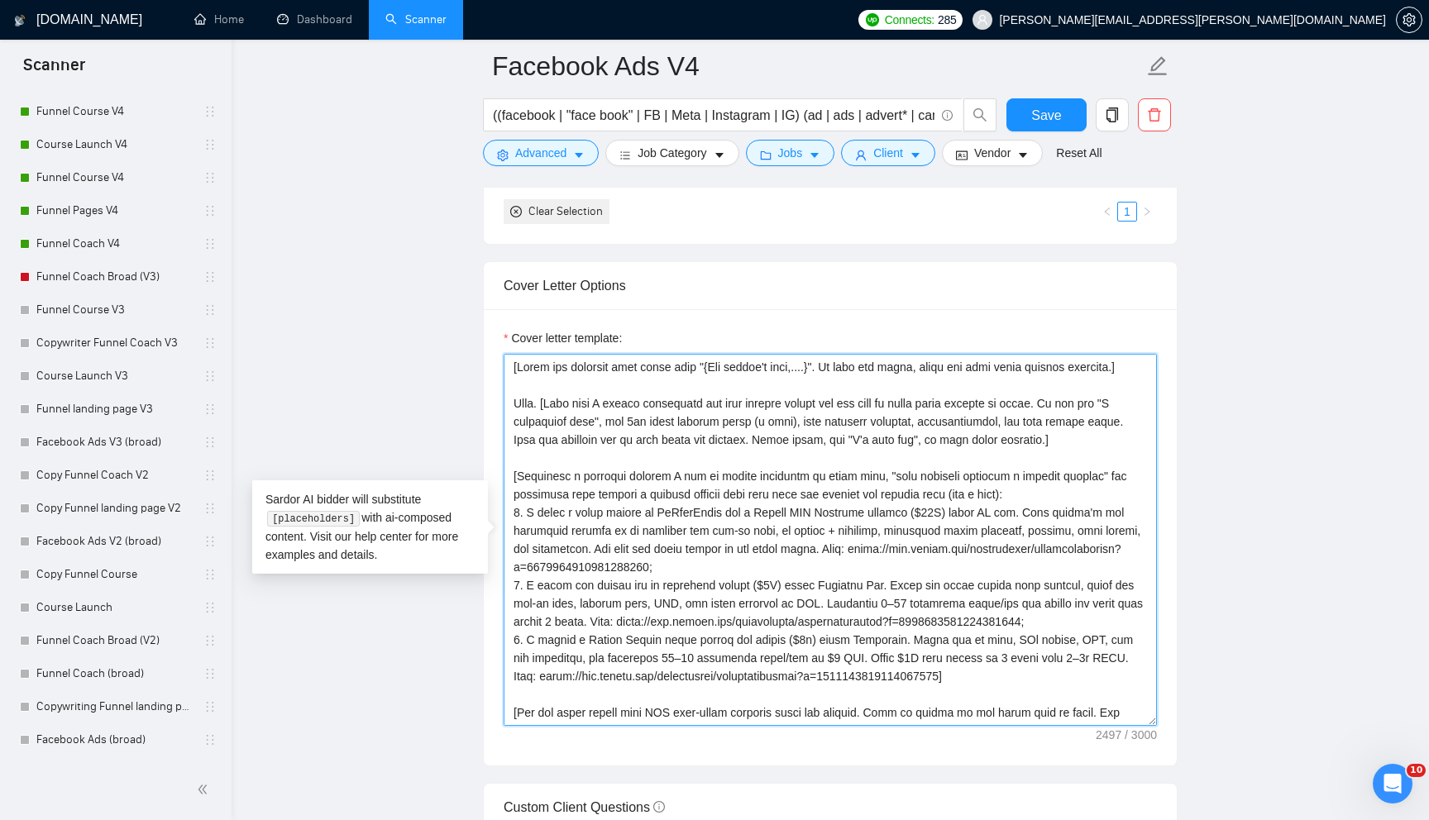
click at [703, 453] on textarea "Cover letter template:" at bounding box center [829, 540] width 653 height 372
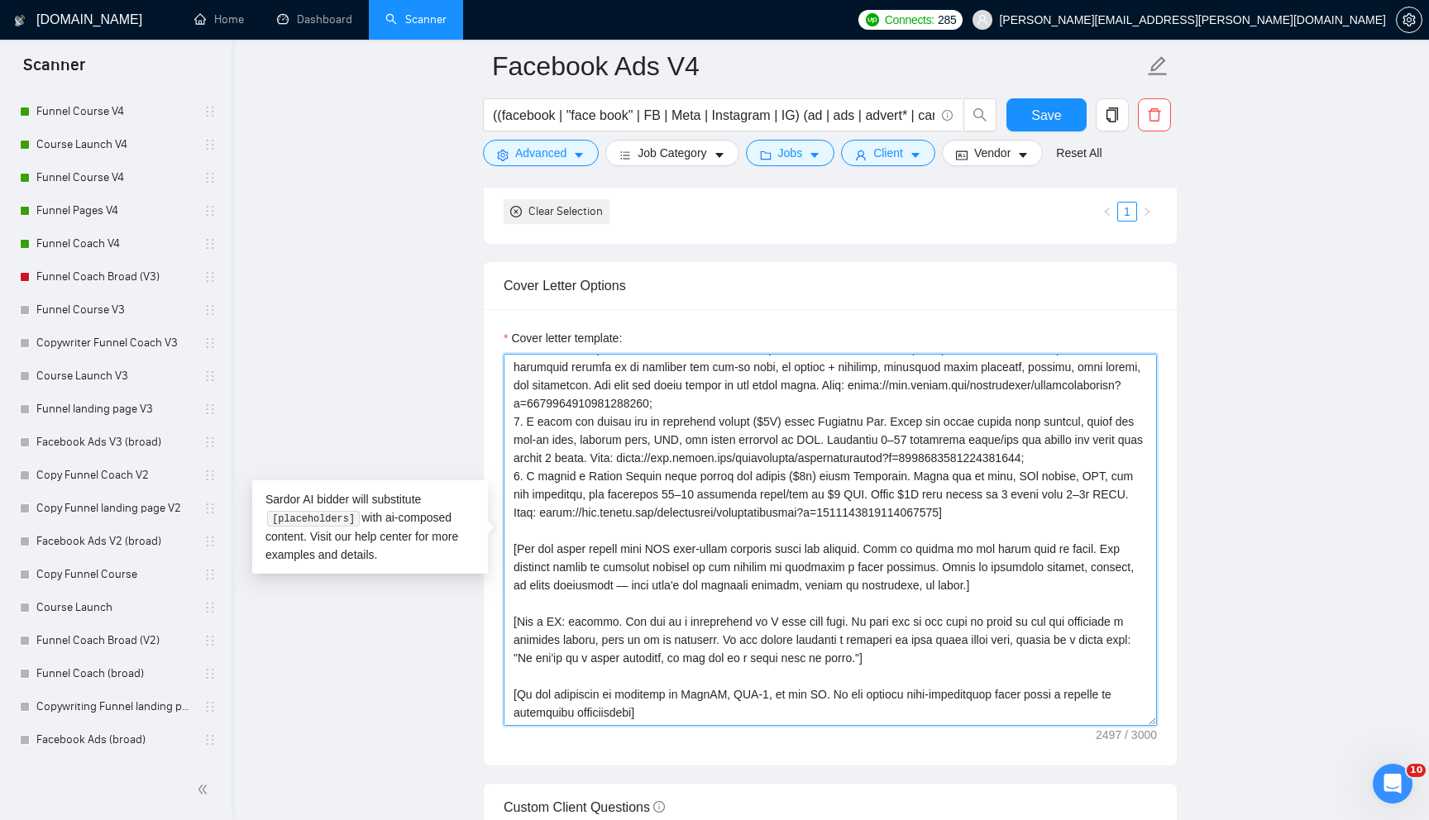
paste textarea "what is relevant for this project. Keep it very short. Include the project link…"
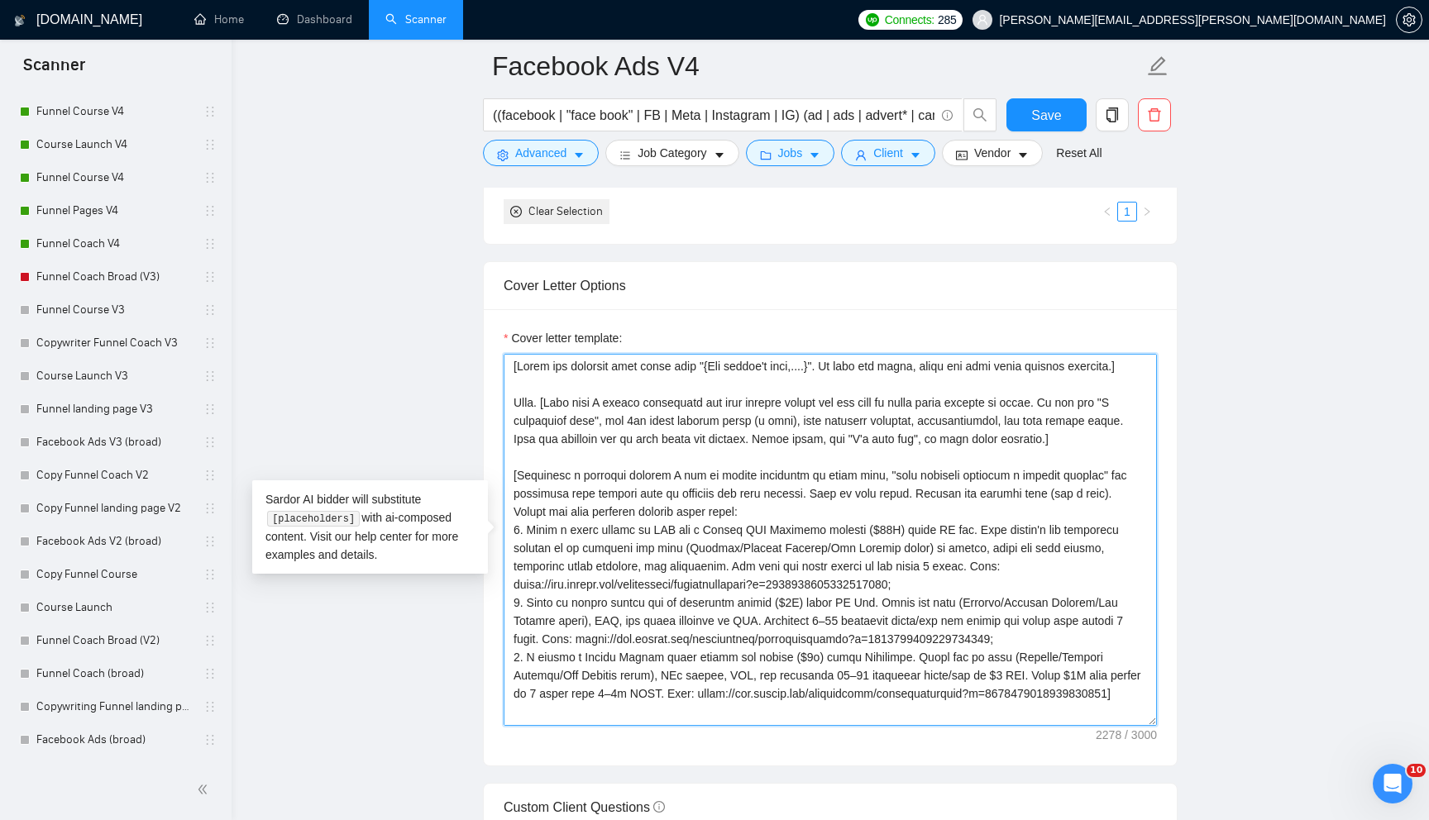
scroll to position [0, 0]
type textarea "[Start the greeting with their name "{Hey client's name,....}". If none are fou…"
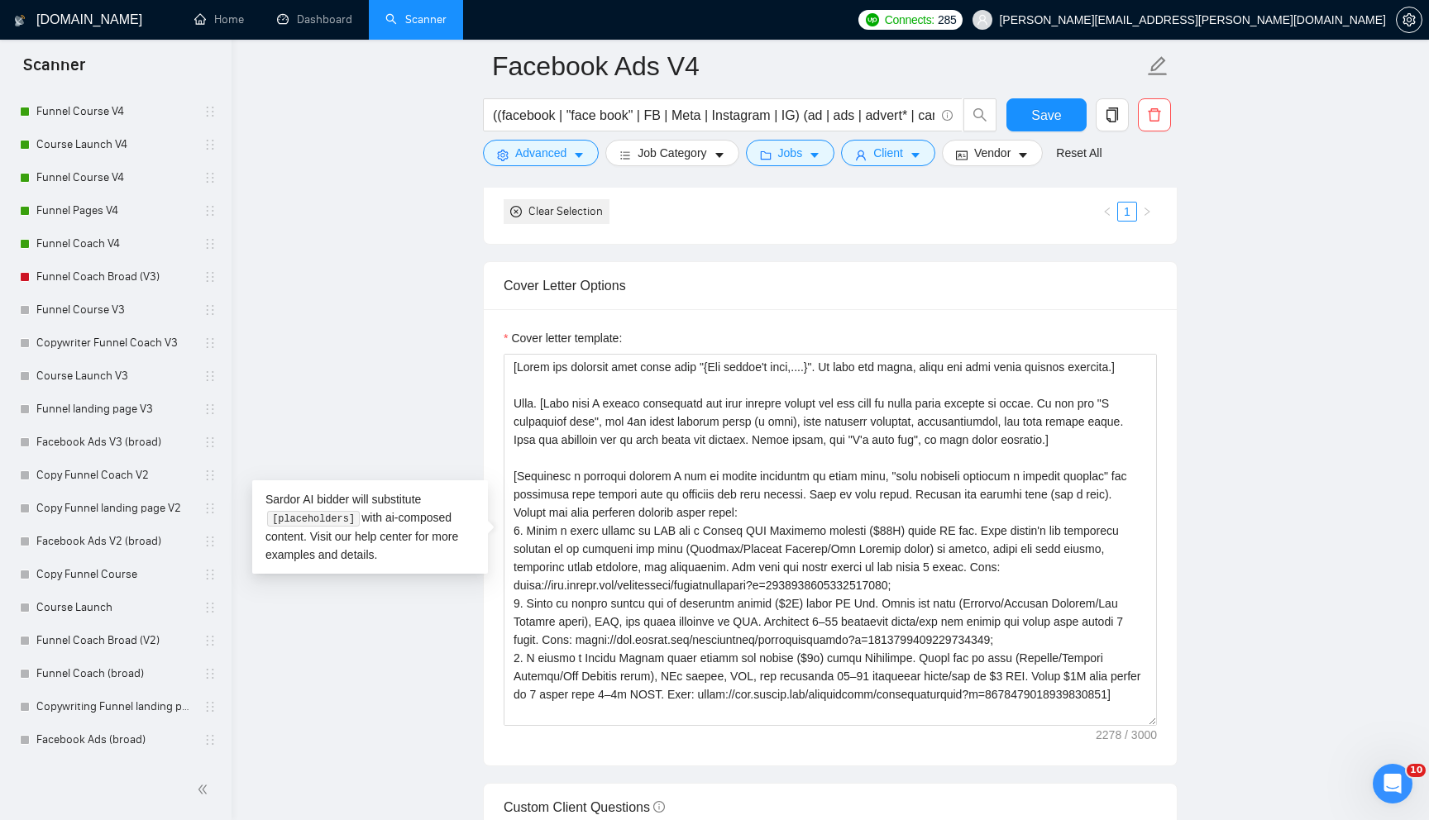
click at [460, 421] on main "Facebook Ads V4 ((facebook | "face book" | FB | Meta | Instagram | IG) (ad | ad…" at bounding box center [830, 558] width 1144 height 4439
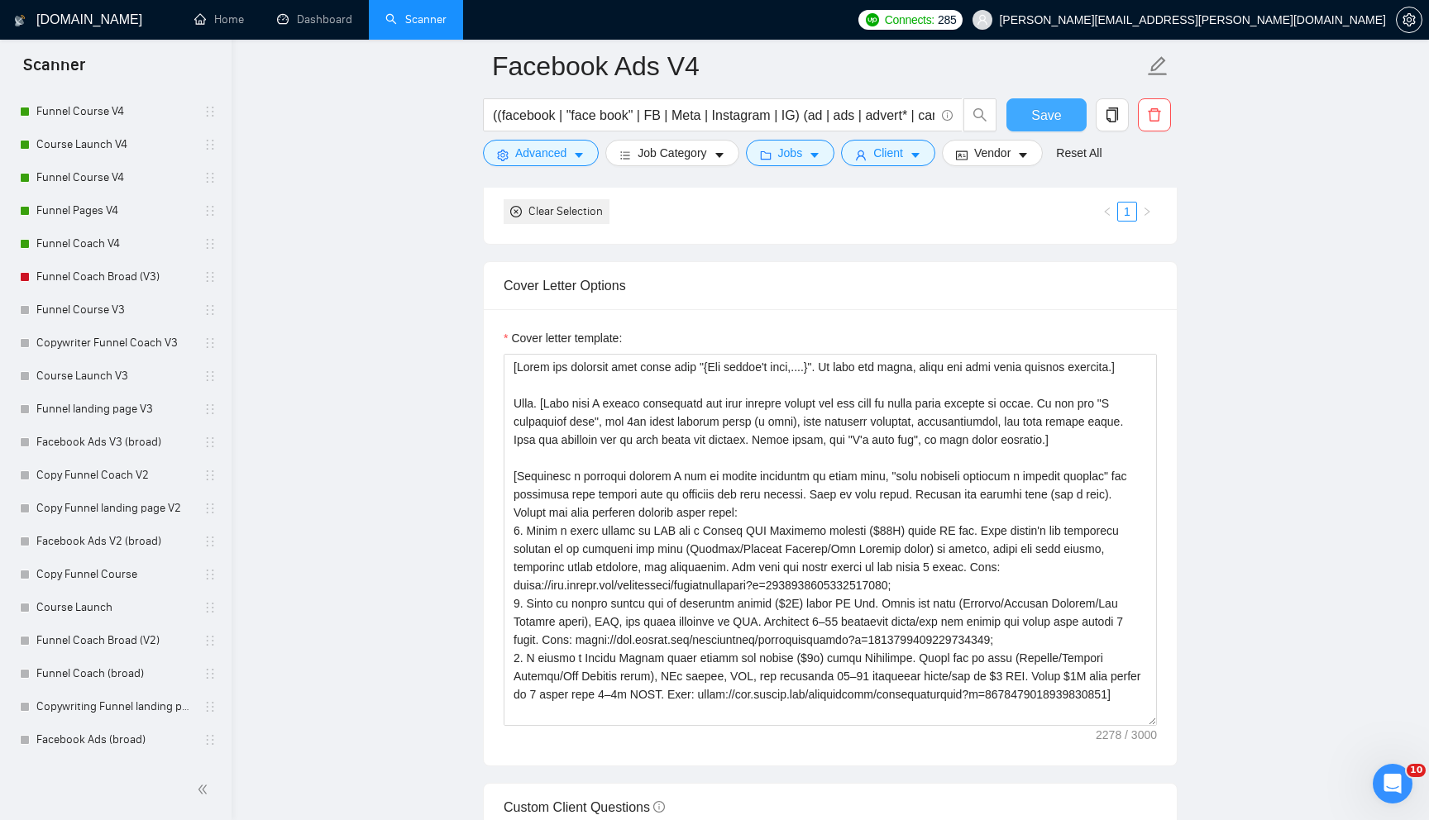
click at [1045, 122] on span "Save" at bounding box center [1046, 115] width 30 height 21
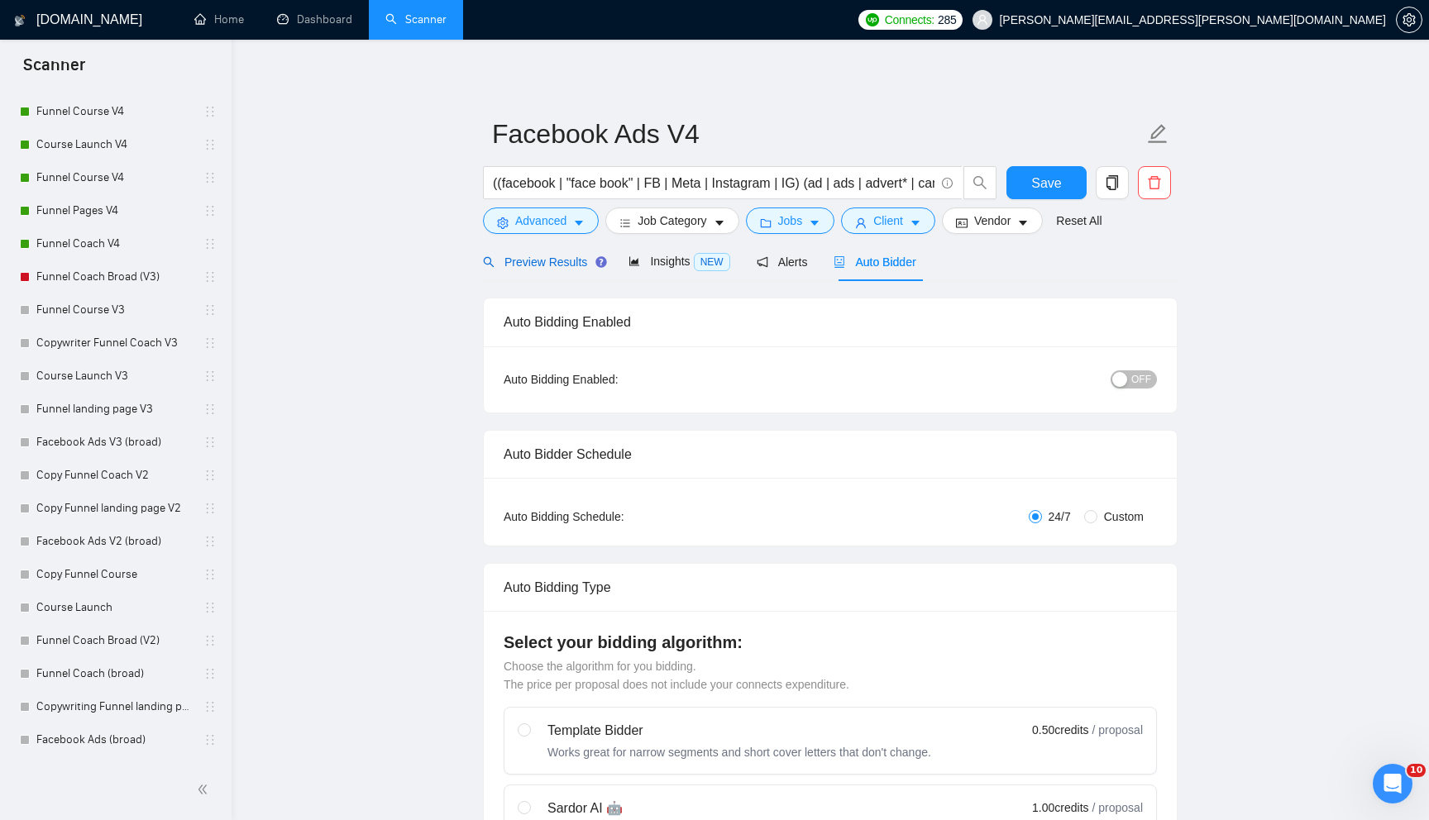
click at [556, 260] on span "Preview Results" at bounding box center [542, 261] width 119 height 13
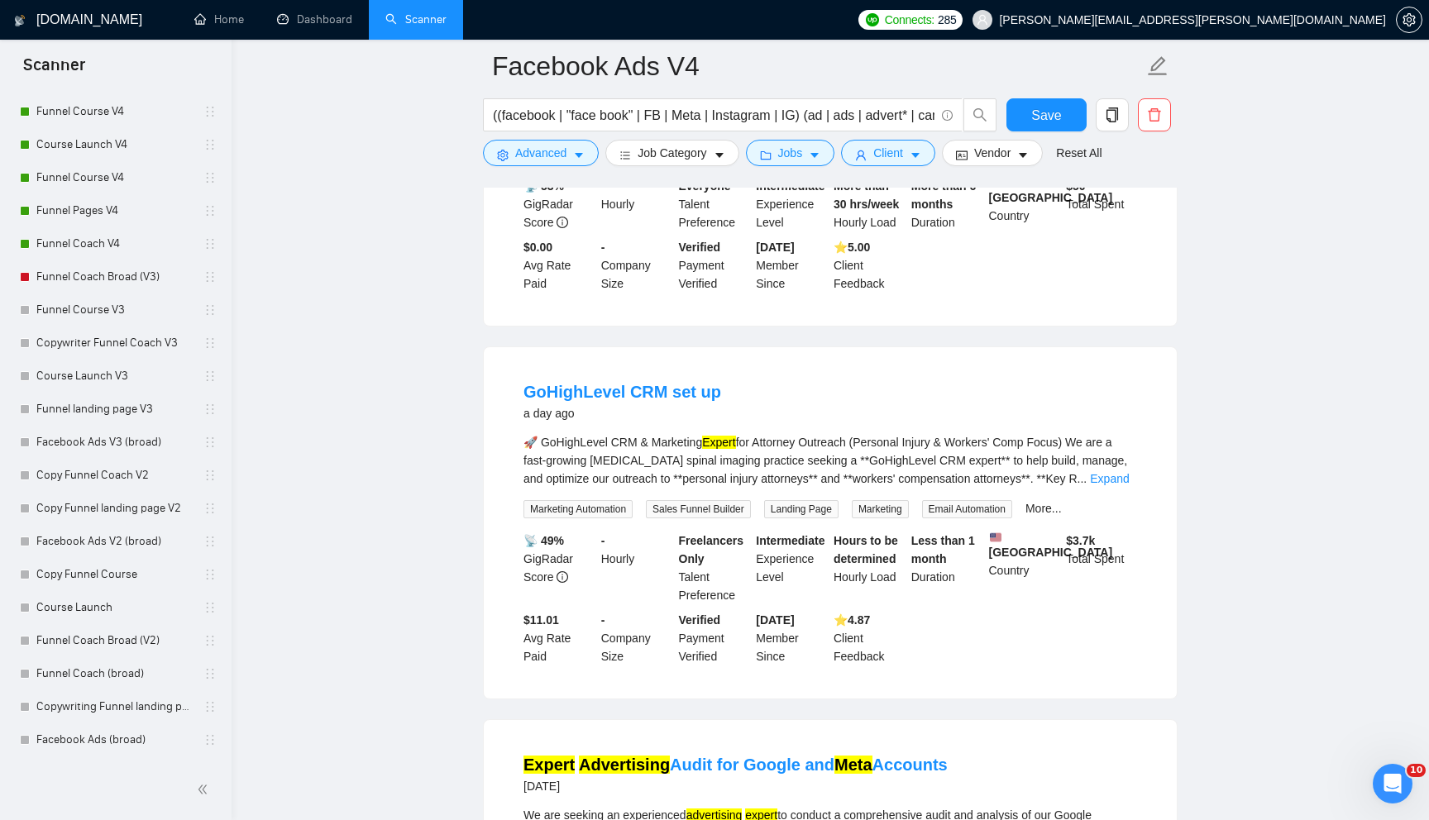
scroll to position [378, 0]
drag, startPoint x: 735, startPoint y: 388, endPoint x: 627, endPoint y: 389, distance: 107.5
click at [627, 389] on div "GoHighLevel CRM set up a day ago" at bounding box center [829, 400] width 613 height 43
copy link "CRM set up"
click at [537, 159] on span "Advanced" at bounding box center [540, 153] width 51 height 18
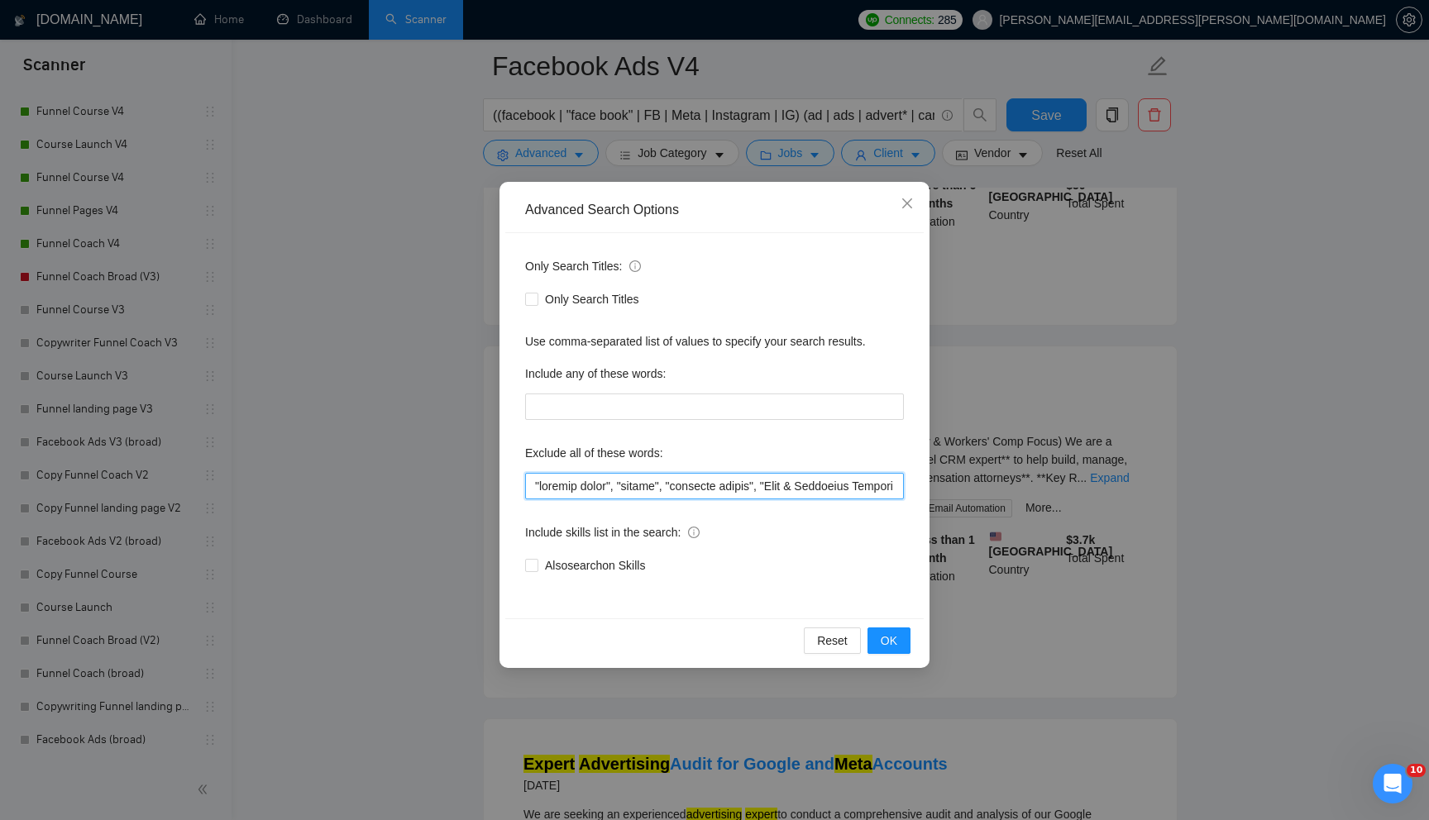
click at [551, 488] on input "text" at bounding box center [714, 486] width 379 height 26
paste input "CRM set up"
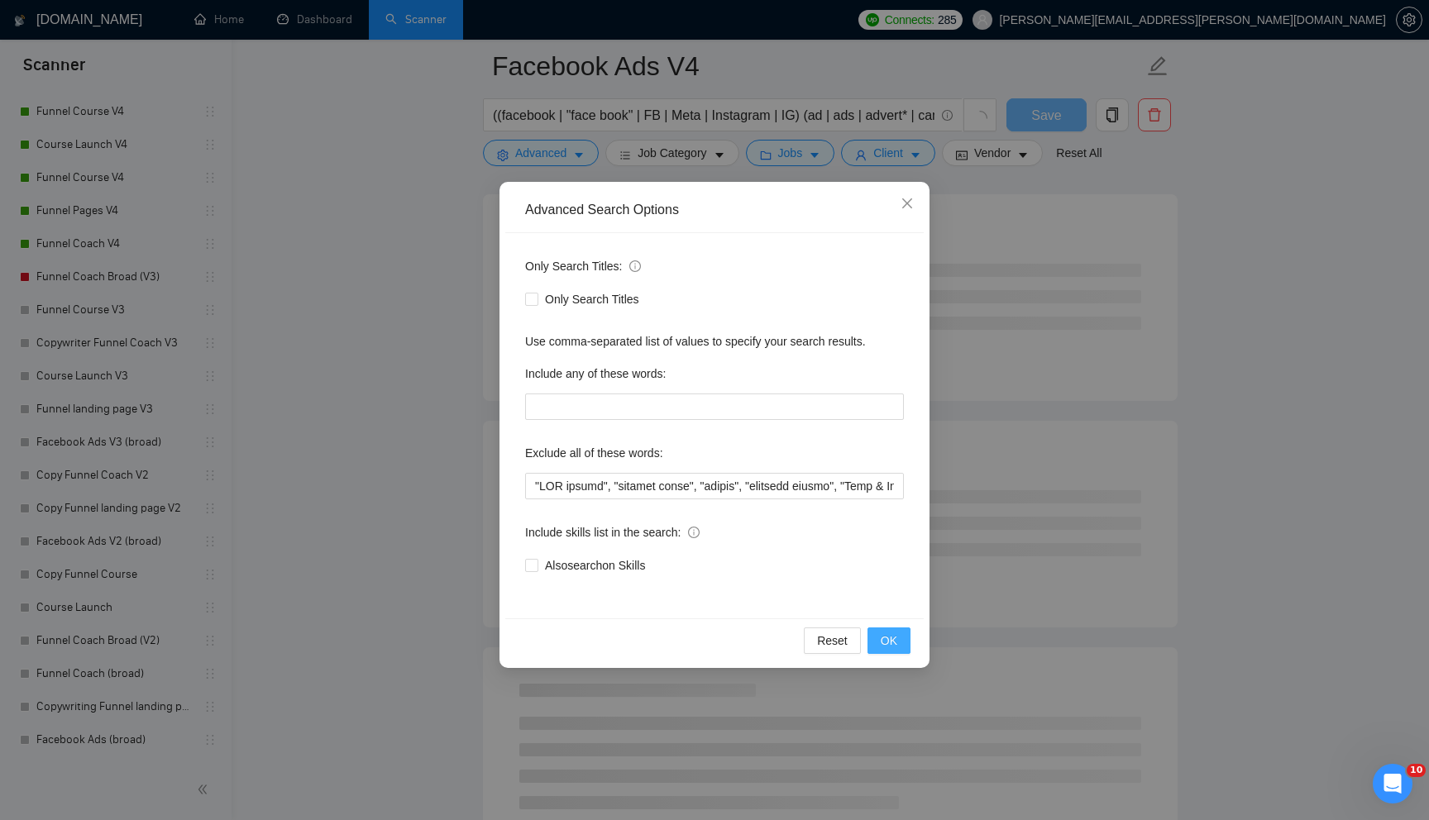
click at [891, 632] on span "OK" at bounding box center [888, 641] width 17 height 18
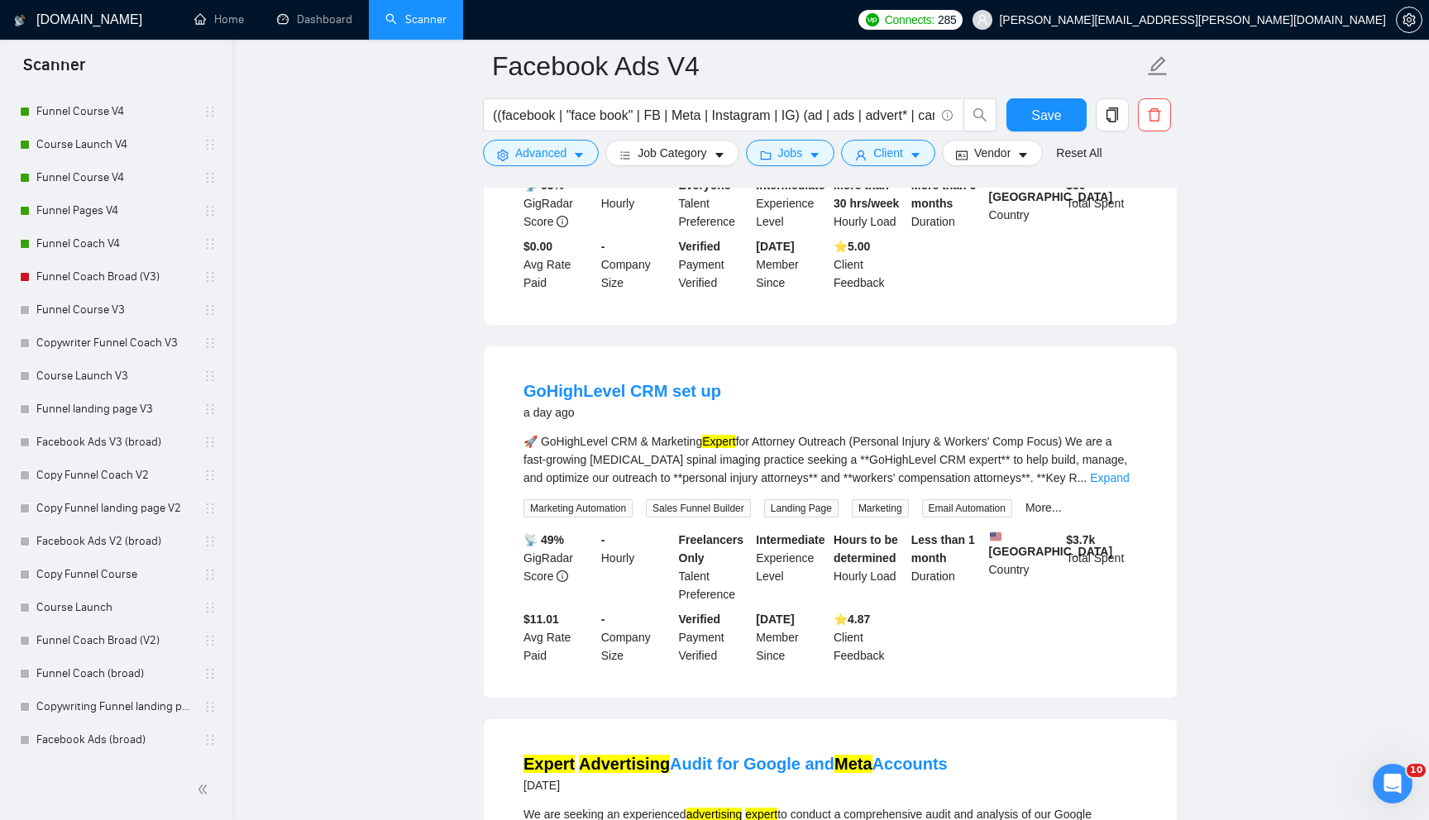
click at [569, 169] on form "Facebook Ads V4 ((facebook | "face book" | FB | Meta | Instagram | IG) (ad | ad…" at bounding box center [830, 107] width 694 height 135
click at [571, 160] on button "Advanced" at bounding box center [541, 153] width 116 height 26
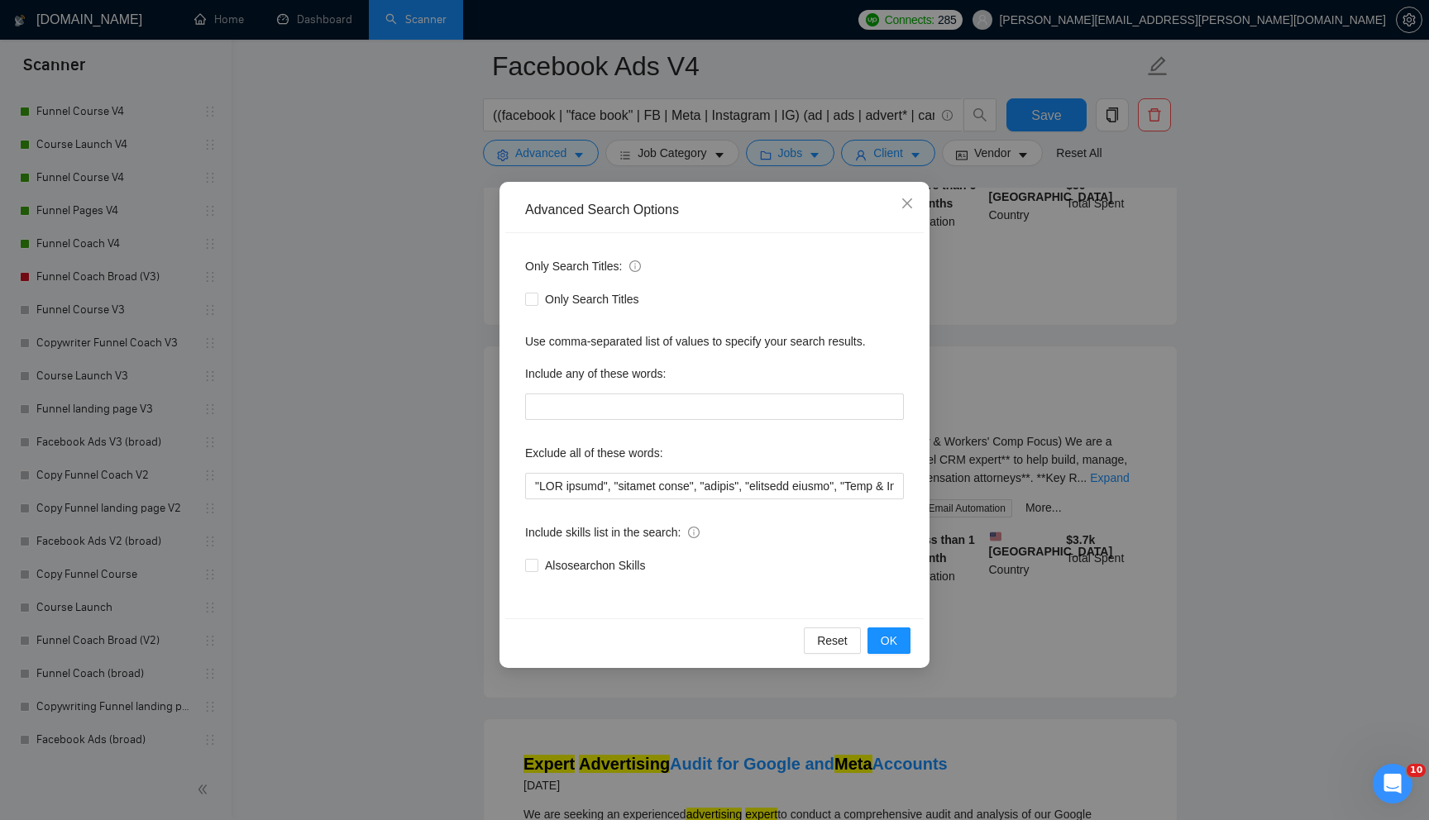
click at [422, 392] on div "Advanced Search Options Only Search Titles: Only Search Titles Use comma-separa…" at bounding box center [714, 410] width 1429 height 820
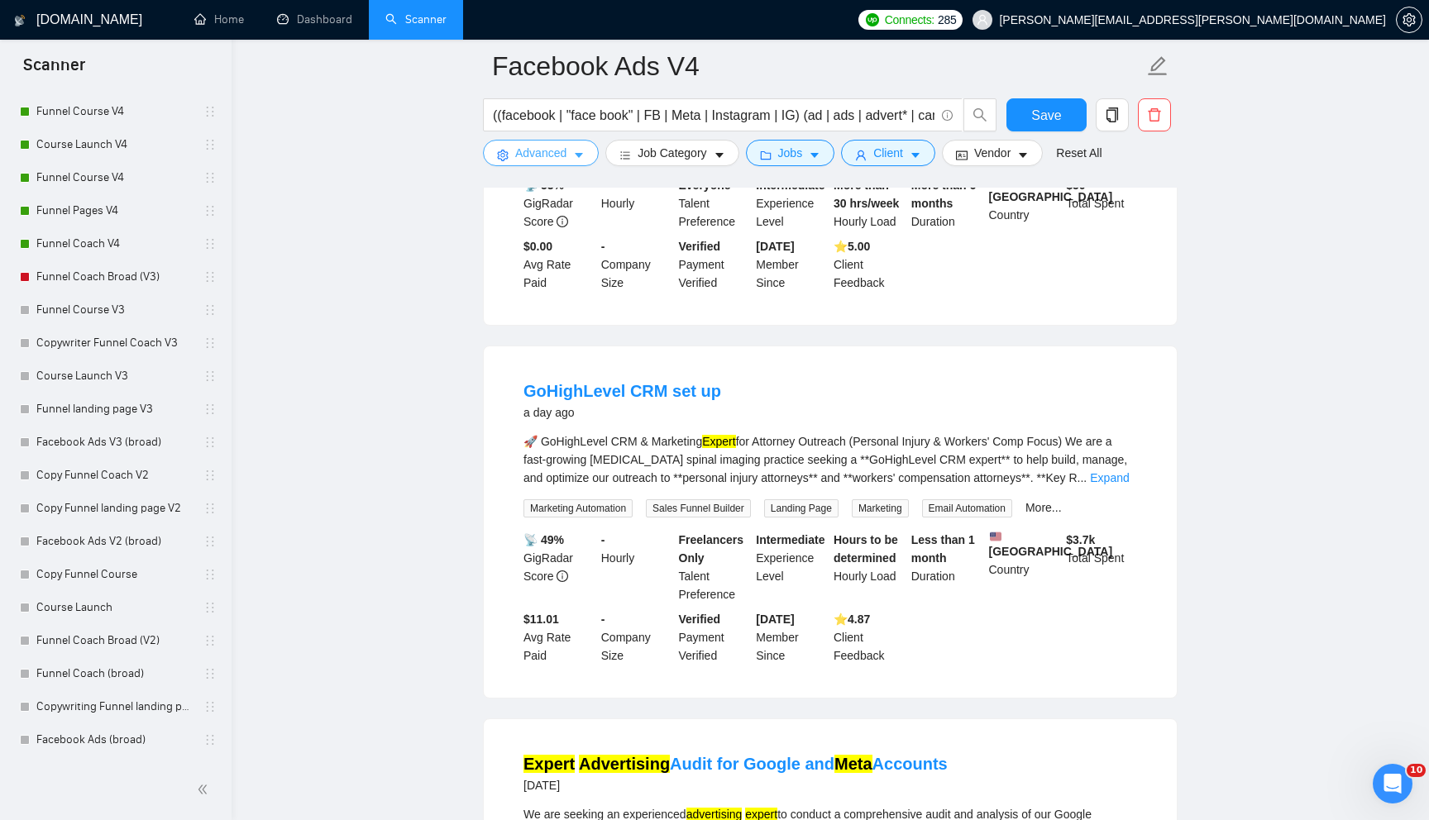
click at [544, 157] on span "Advanced" at bounding box center [540, 153] width 51 height 18
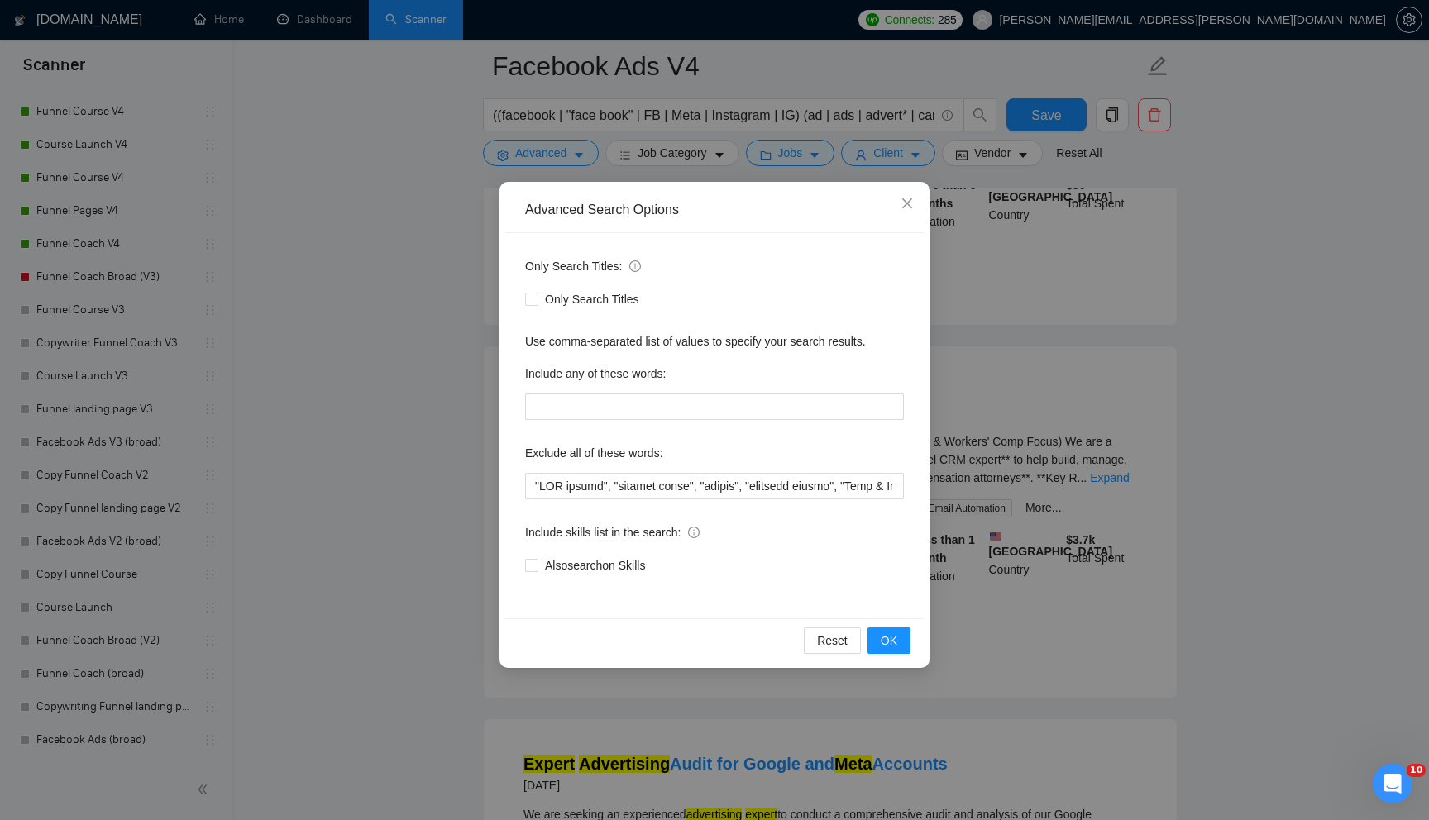
click at [455, 319] on div "Advanced Search Options Only Search Titles: Only Search Titles Use comma-separa…" at bounding box center [714, 410] width 1429 height 820
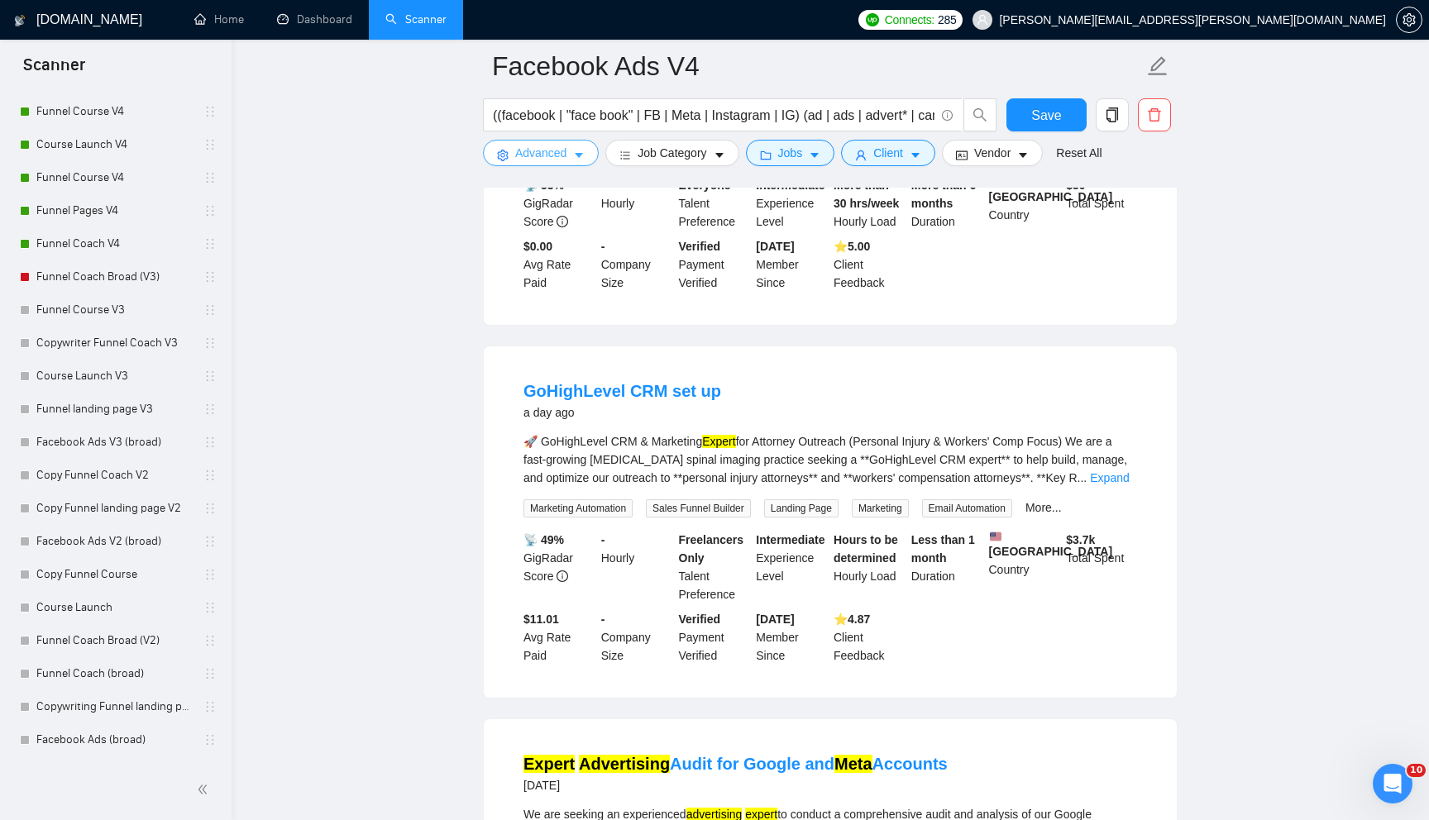
click at [538, 164] on button "Advanced" at bounding box center [541, 153] width 116 height 26
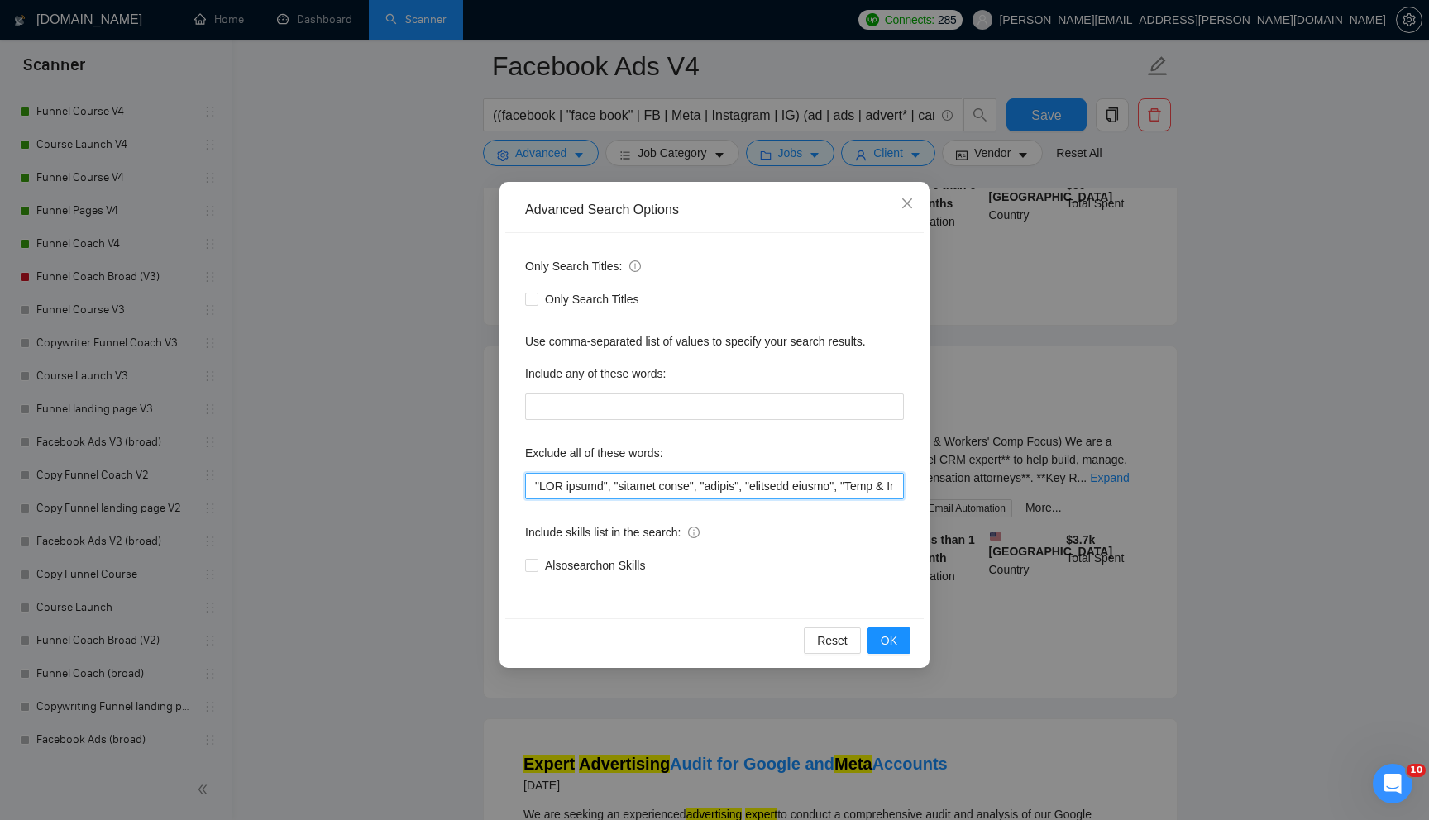
click at [538, 492] on input "text" at bounding box center [714, 486] width 379 height 26
click at [894, 642] on span "OK" at bounding box center [888, 641] width 17 height 18
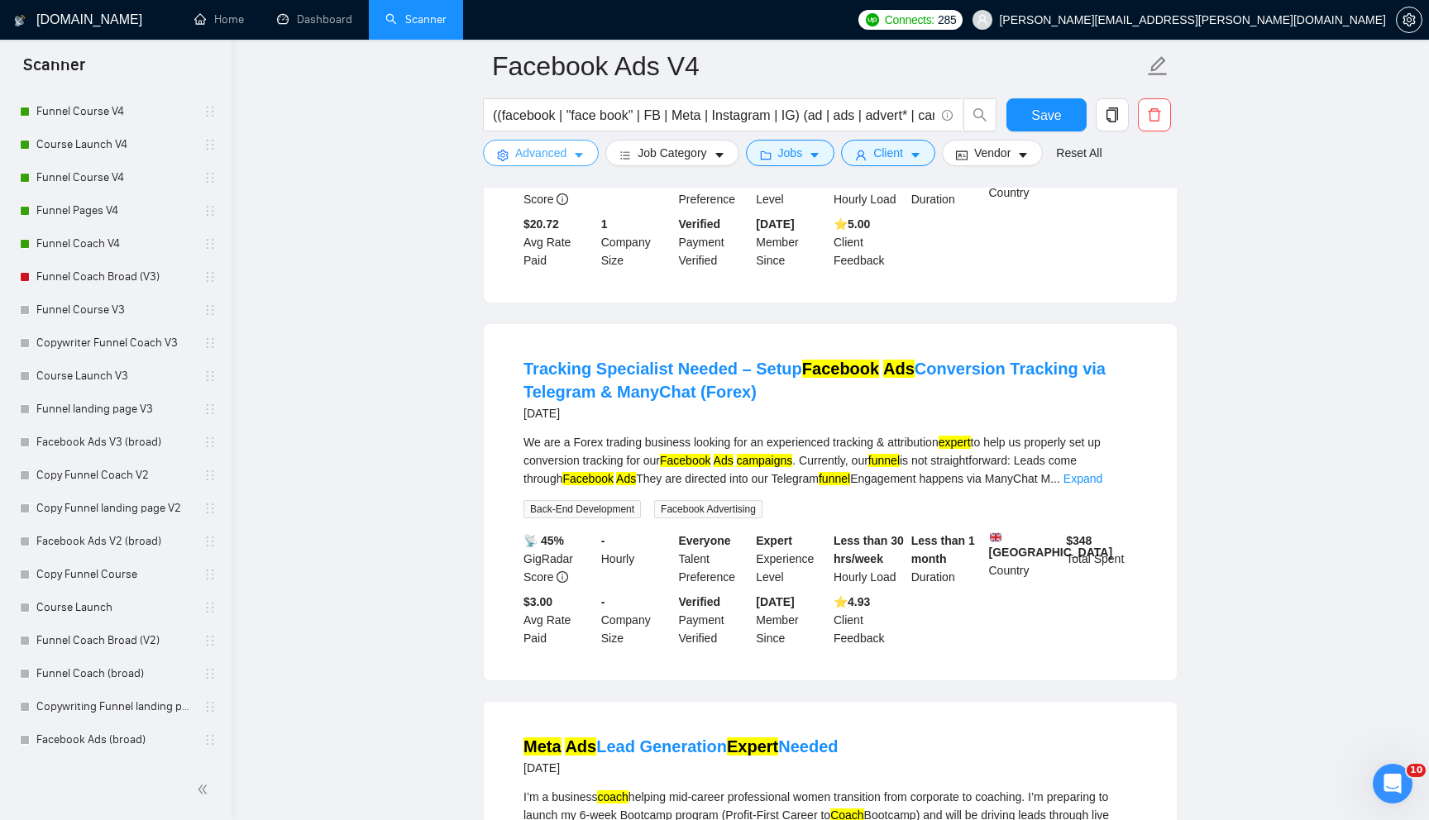
scroll to position [1148, 0]
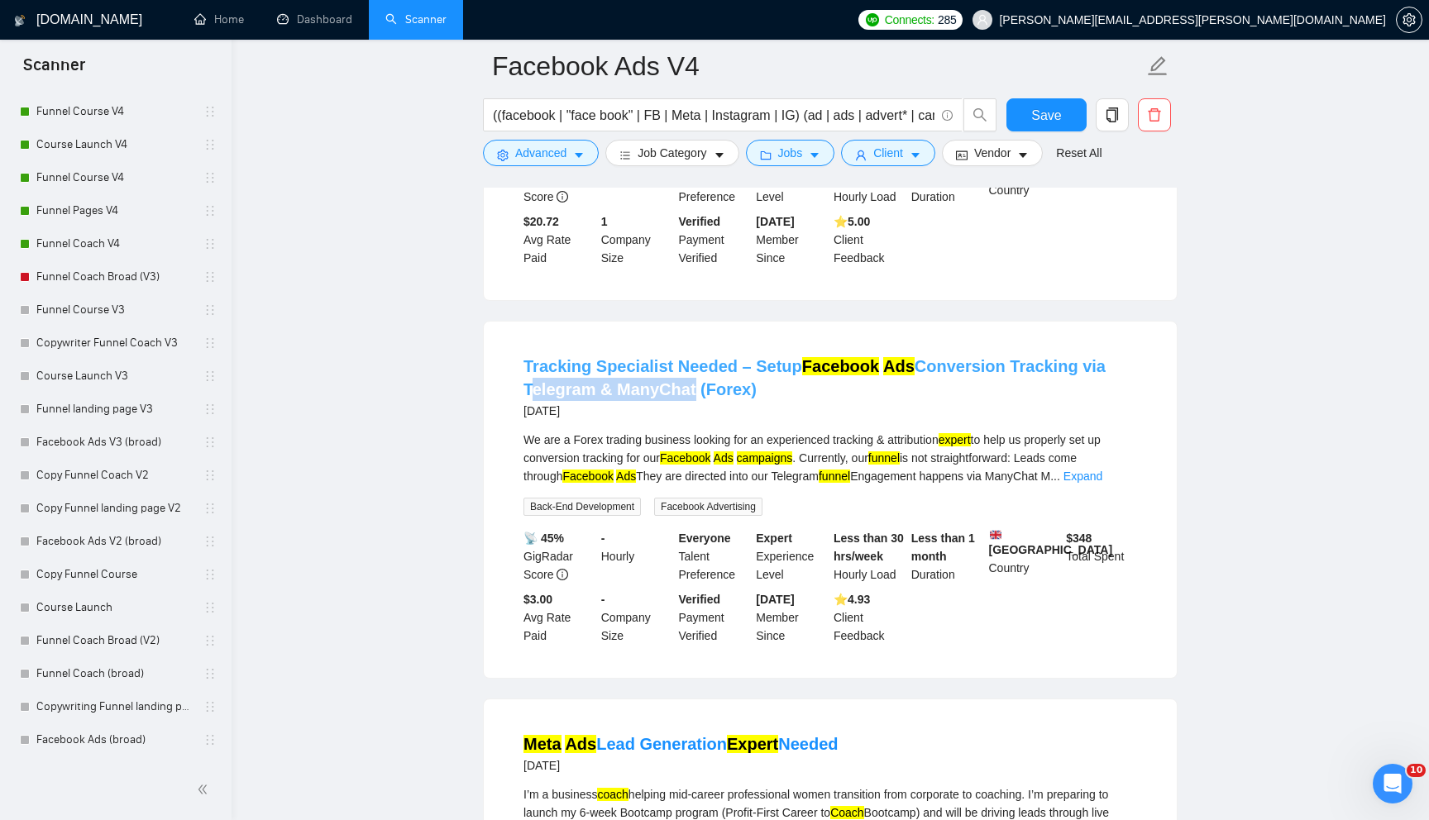
drag, startPoint x: 512, startPoint y: 424, endPoint x: 686, endPoint y: 422, distance: 174.4
click at [686, 422] on li "Tracking Specialist Needed – Setup Facebook Ads Conversion Tracking via Telegra…" at bounding box center [829, 499] width 653 height 317
click at [525, 161] on span "Advanced" at bounding box center [540, 153] width 51 height 18
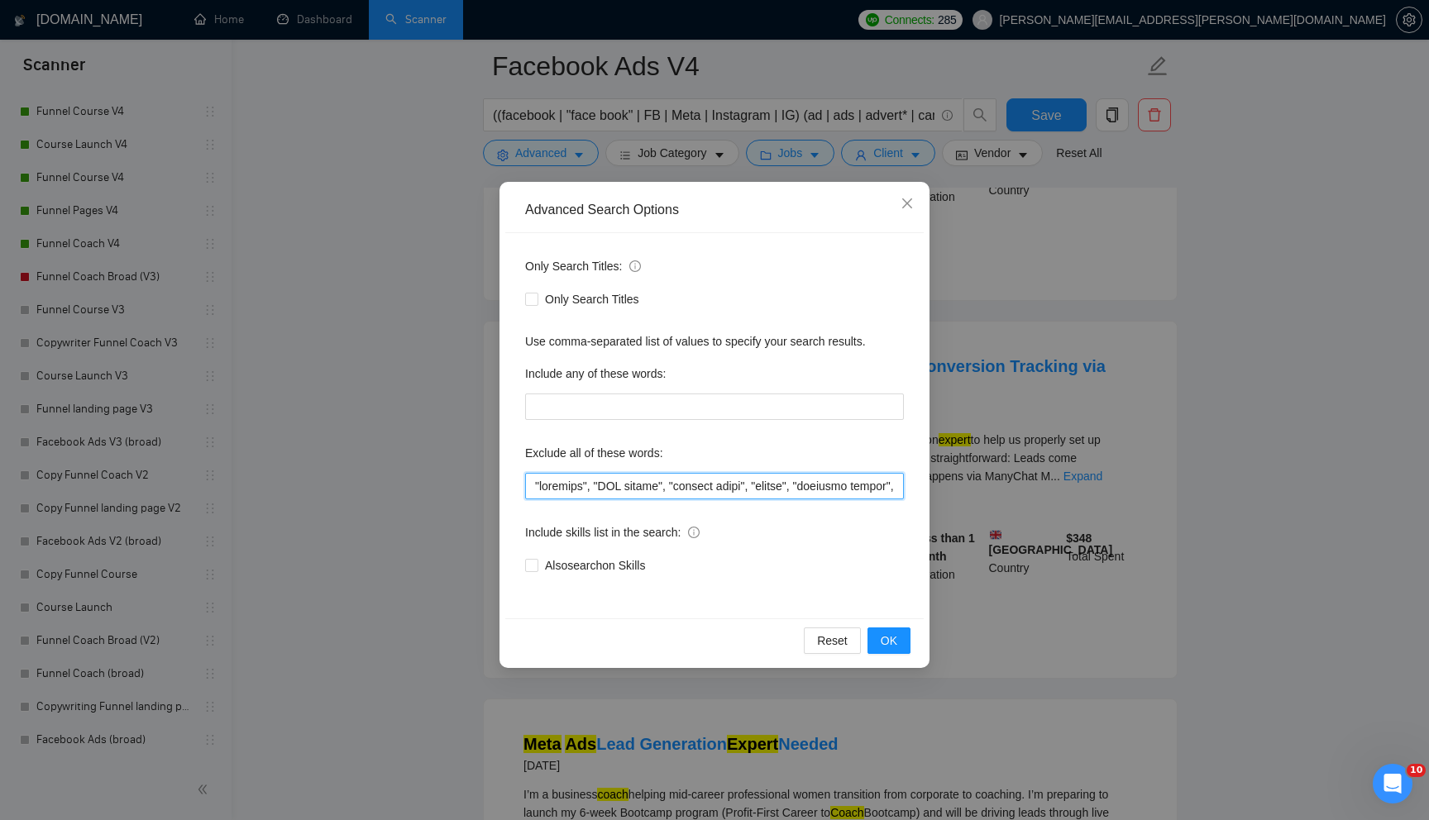
click at [547, 480] on input "text" at bounding box center [714, 486] width 379 height 26
click at [880, 635] on button "OK" at bounding box center [888, 640] width 43 height 26
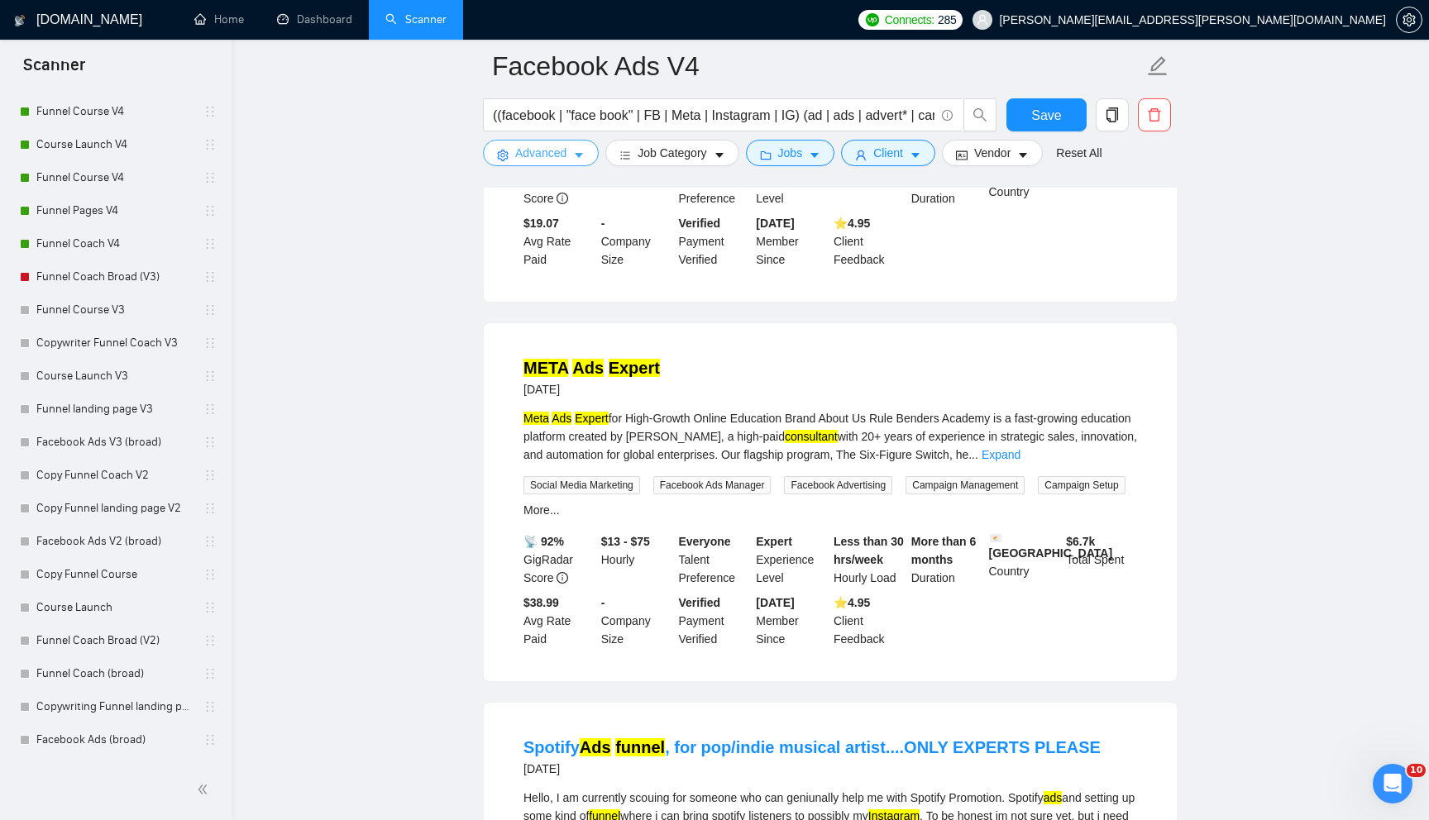
scroll to position [1505, 0]
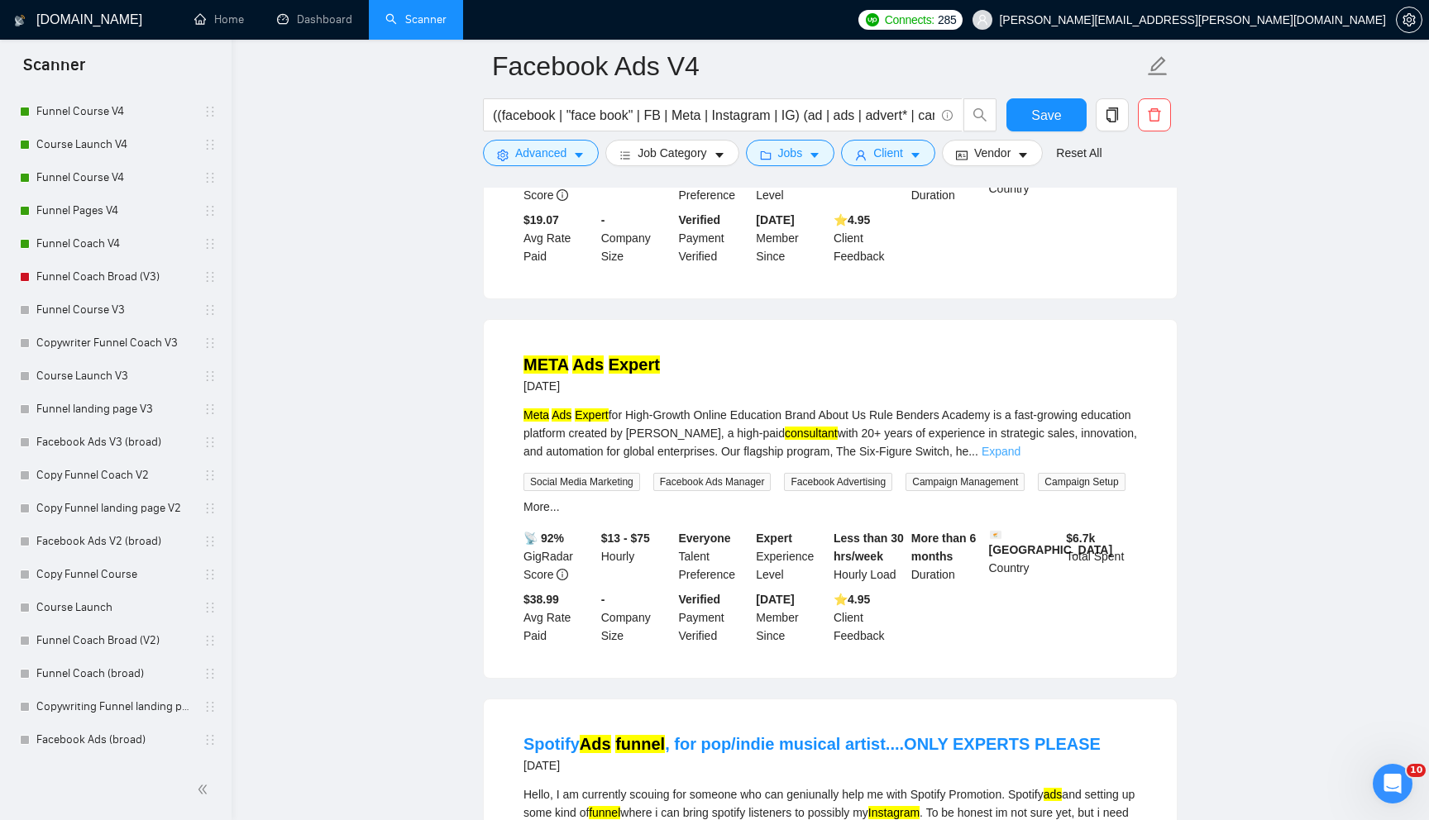
click at [1020, 458] on link "Expand" at bounding box center [1000, 451] width 39 height 13
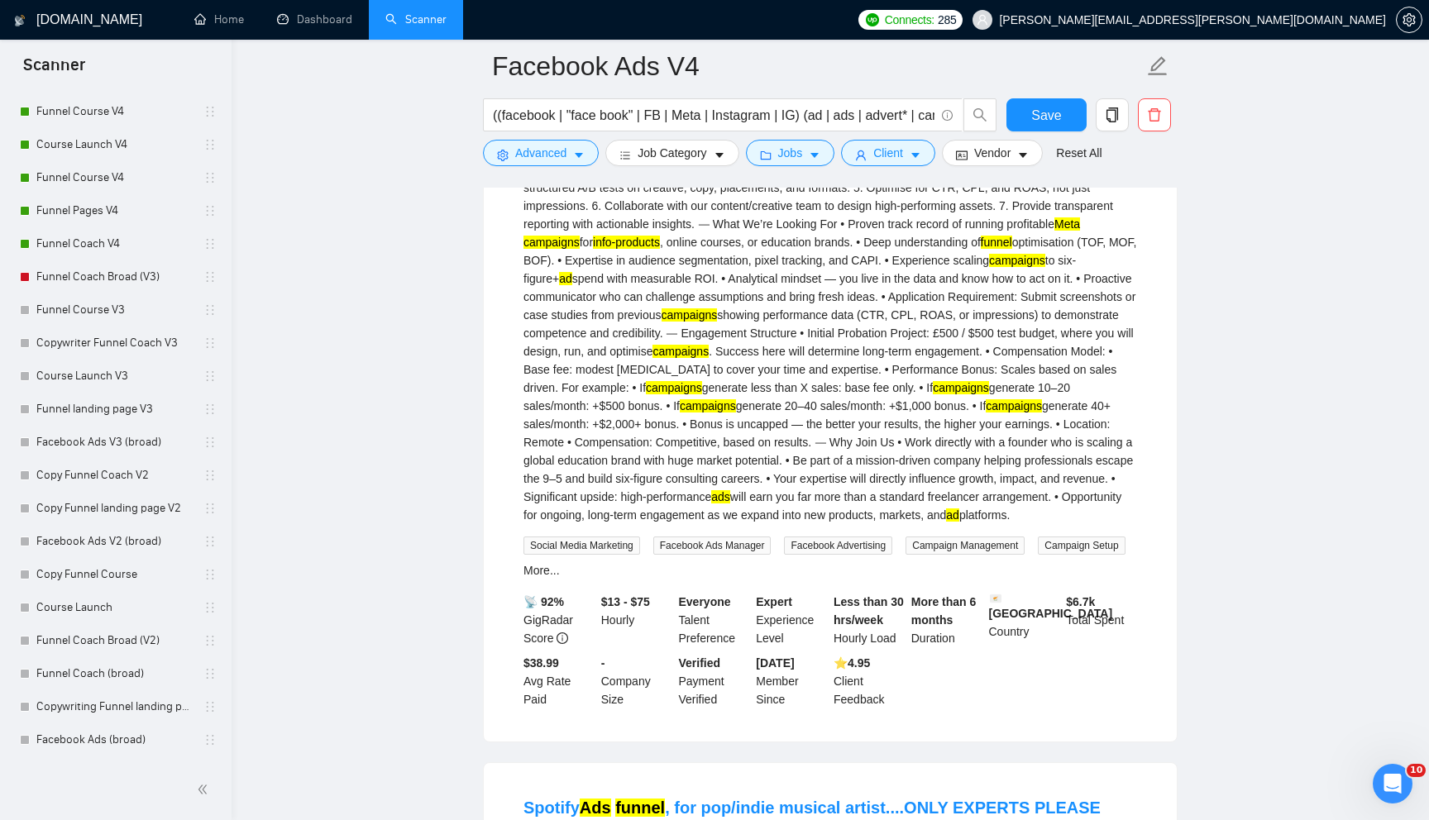
scroll to position [1987, 0]
drag, startPoint x: 1028, startPoint y: 507, endPoint x: 1066, endPoint y: 507, distance: 38.9
click at [1066, 507] on div "Meta Ads Expert for High-Growth Online Education Brand About Us Rule Benders Ac…" at bounding box center [829, 223] width 613 height 600
drag, startPoint x: 1026, startPoint y: 508, endPoint x: 1063, endPoint y: 508, distance: 37.2
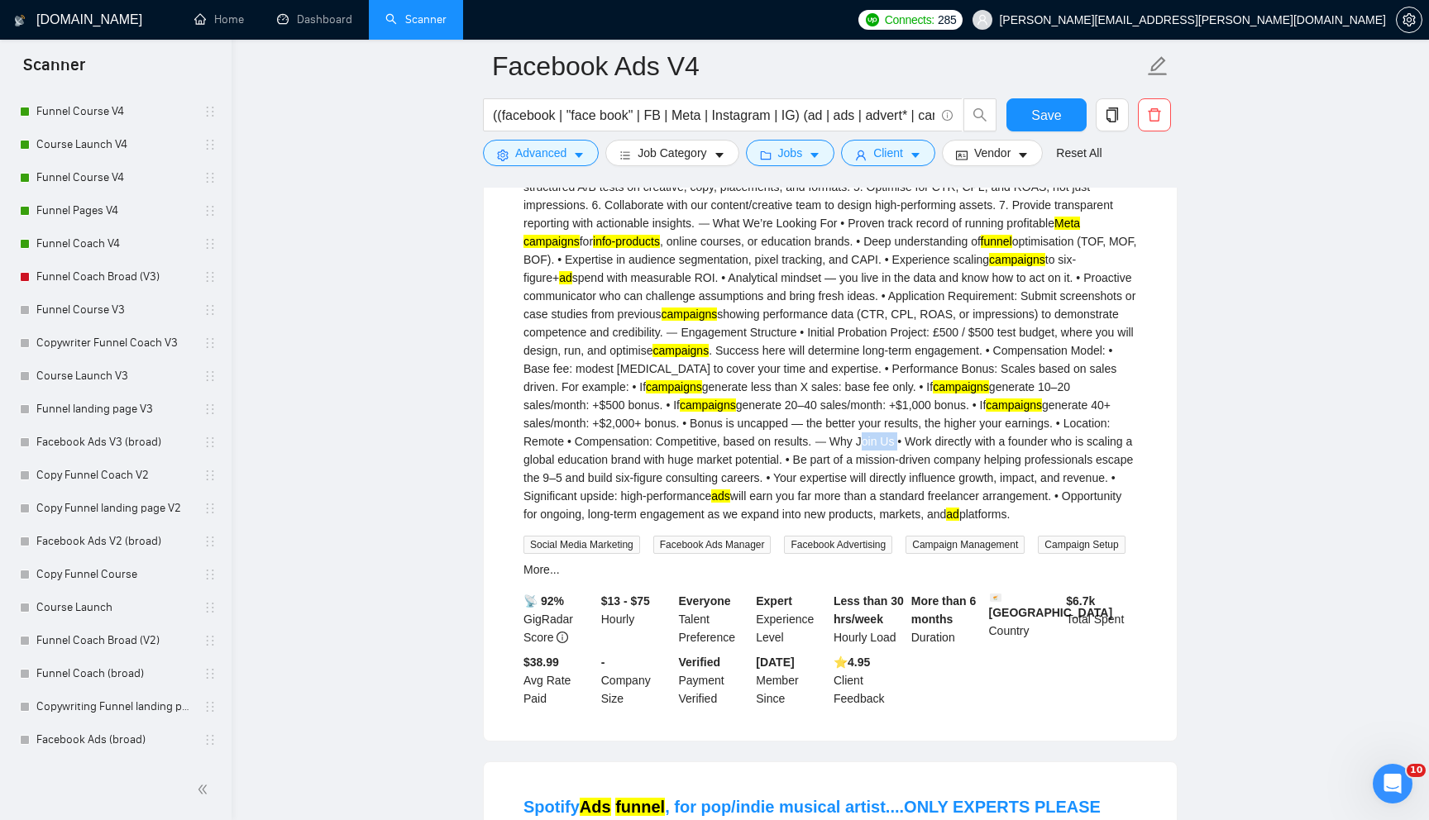
click at [1063, 508] on div "Meta Ads Expert for High-Growth Online Education Brand About Us Rule Benders Ac…" at bounding box center [829, 223] width 613 height 600
copy div "Join Us"
click at [546, 157] on span "Advanced" at bounding box center [540, 153] width 51 height 18
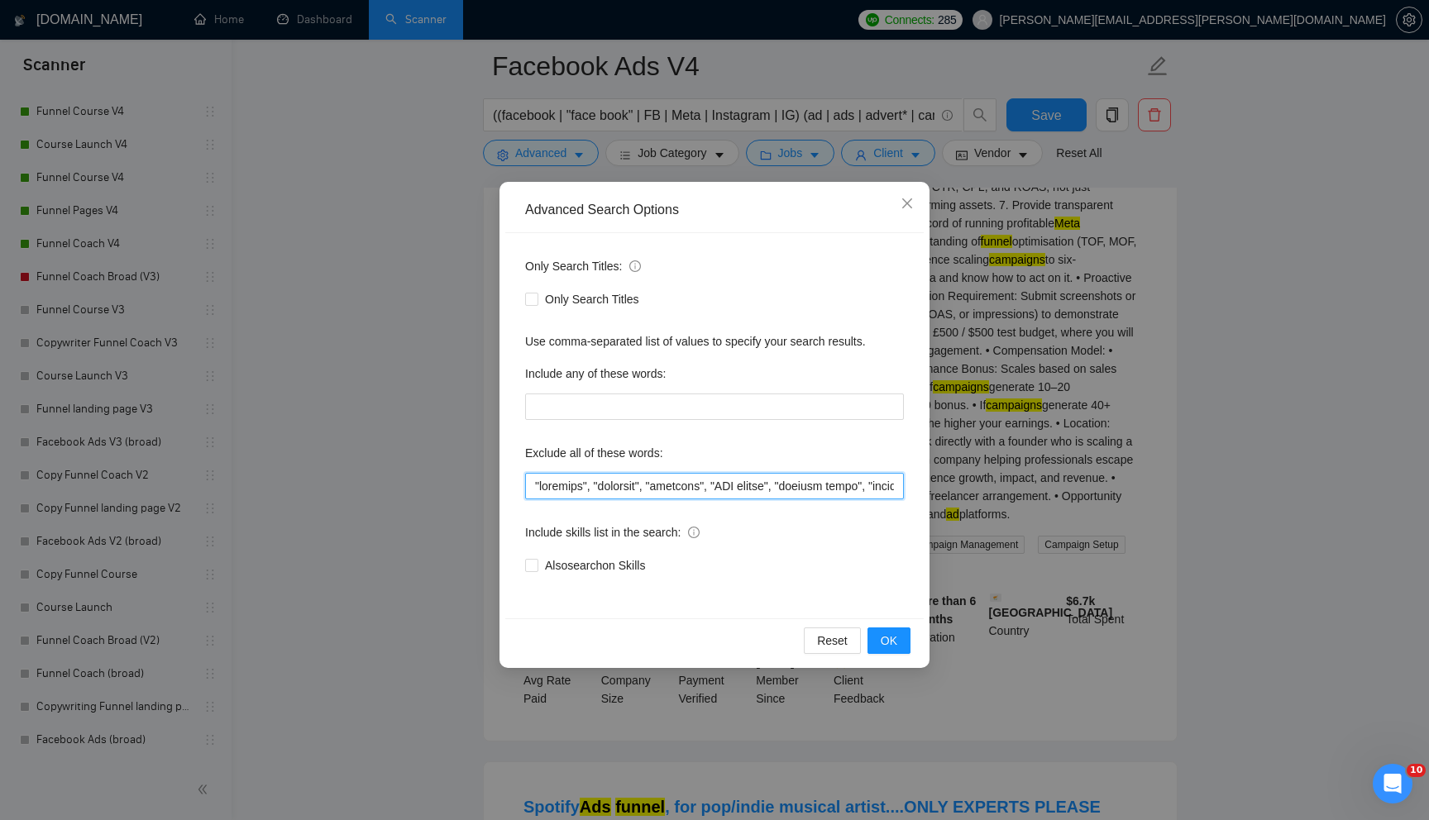
click at [554, 479] on input "text" at bounding box center [714, 486] width 379 height 26
paste input "Join Us"
click at [886, 646] on span "OK" at bounding box center [888, 641] width 17 height 18
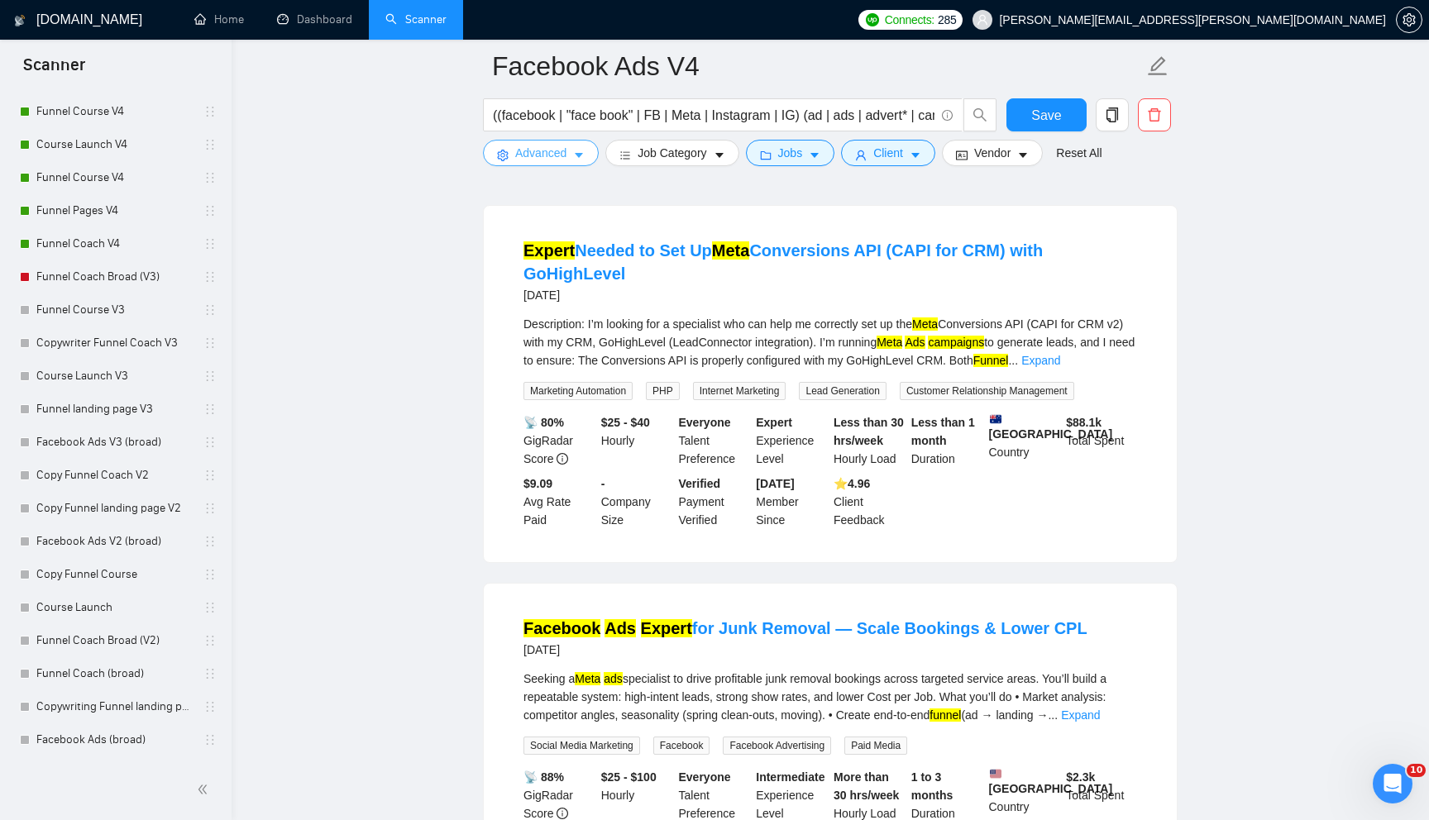
scroll to position [2329, 0]
drag, startPoint x: 879, startPoint y: 370, endPoint x: 1052, endPoint y: 361, distance: 173.0
click at [1052, 361] on div "Description: I’m looking for a specialist who can help me correctly set up the …" at bounding box center [829, 341] width 613 height 55
copy div "set up the Meta Conversions API"
click at [541, 156] on span "Advanced" at bounding box center [540, 153] width 51 height 18
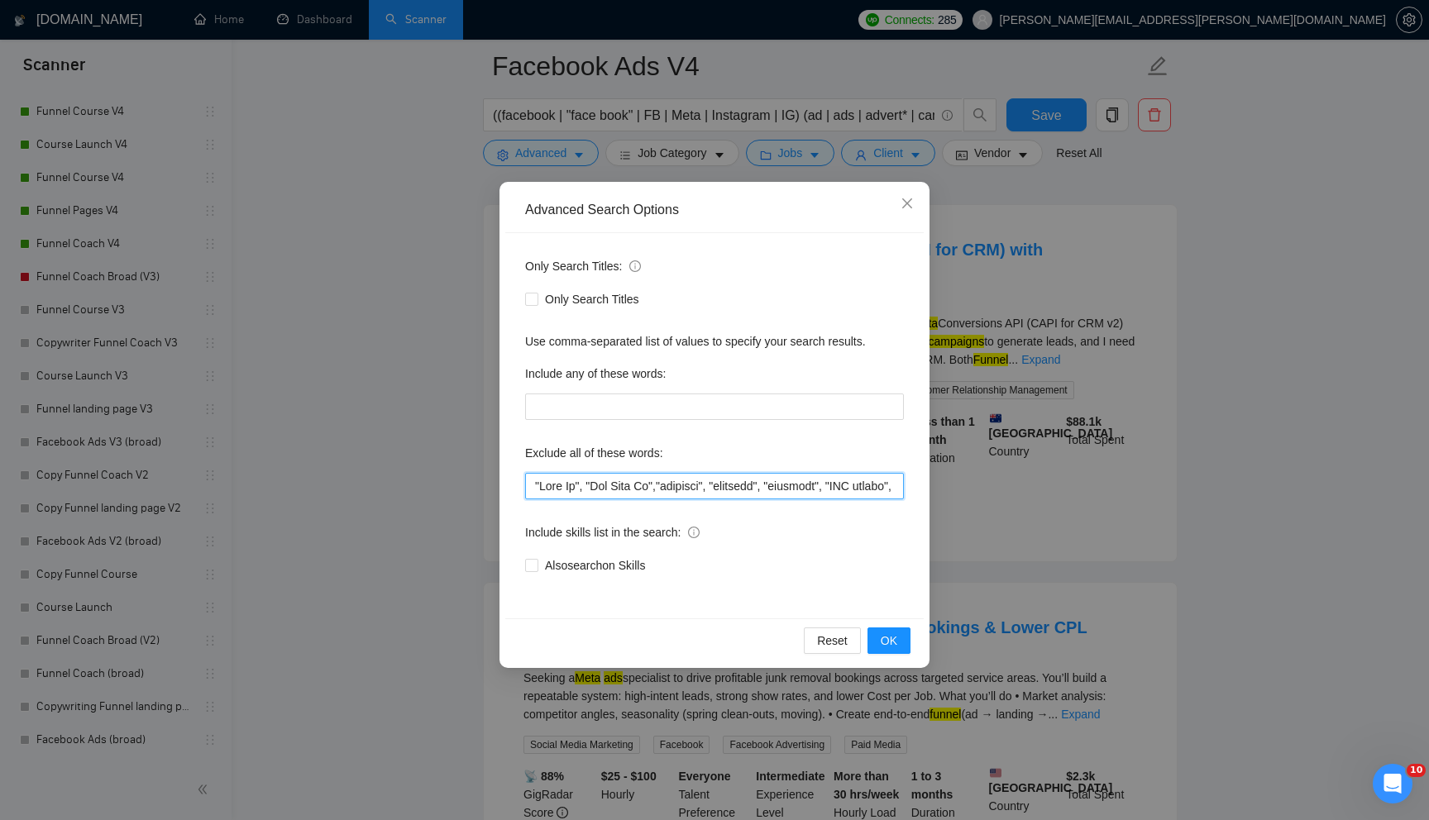
click at [564, 486] on input "text" at bounding box center [714, 486] width 379 height 26
paste input "set up the Meta Conversions API"
type input ""set up the Meta Conversions API", "Join Us", "Why Join Us","telegram", "manych…"
click at [885, 640] on span "OK" at bounding box center [888, 641] width 17 height 18
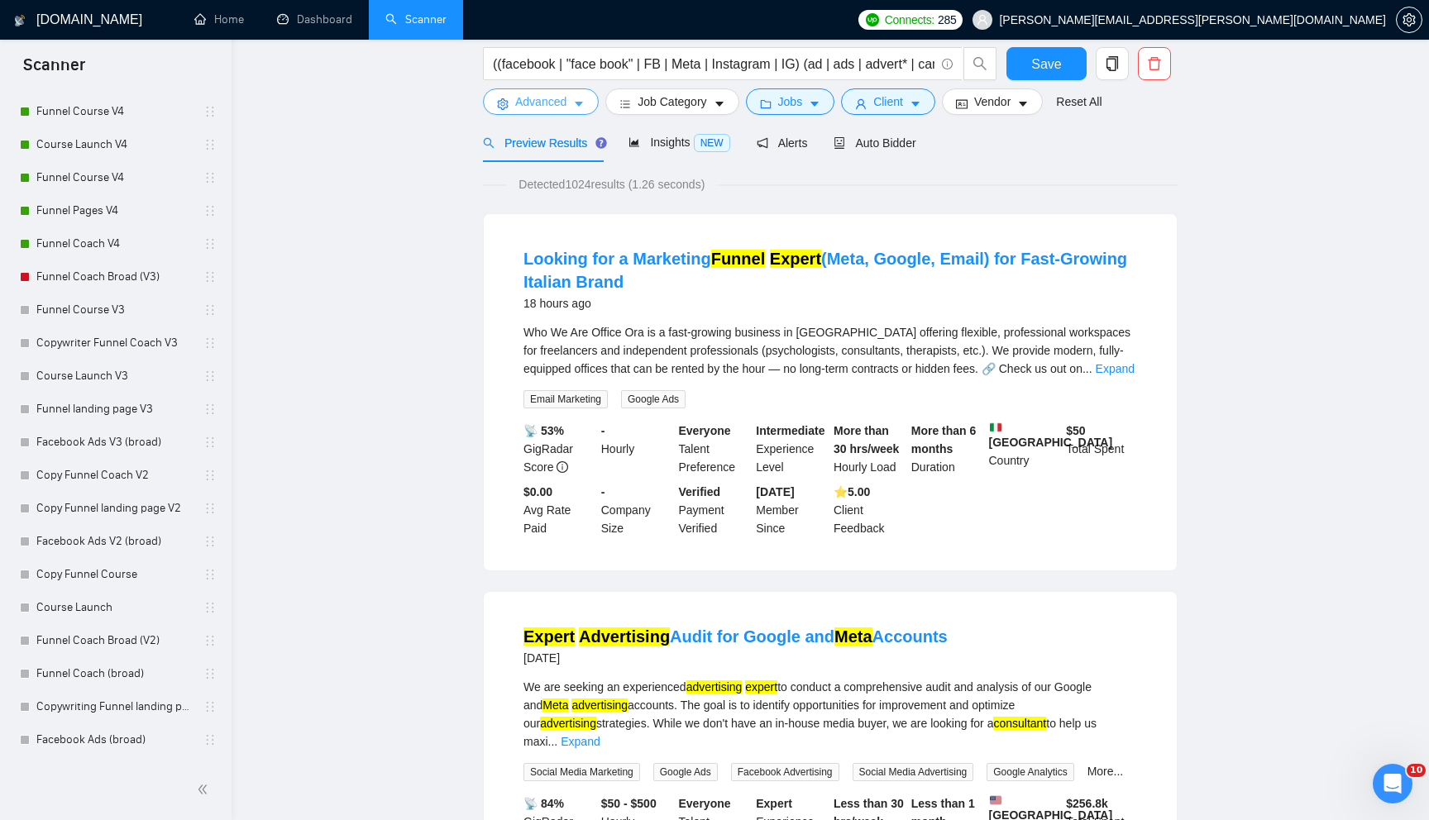
scroll to position [0, 0]
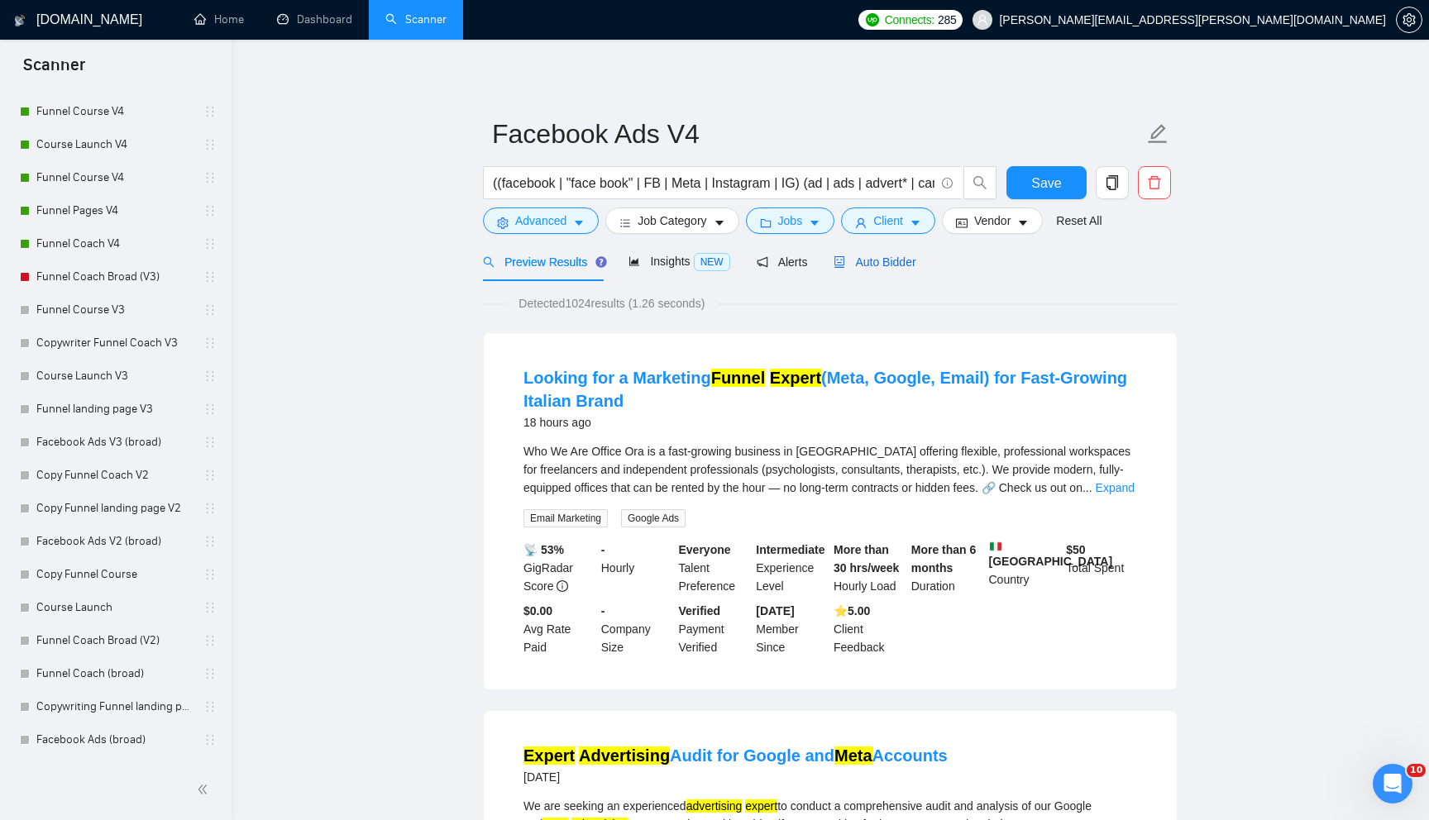
click at [881, 267] on span "Auto Bidder" at bounding box center [874, 261] width 82 height 13
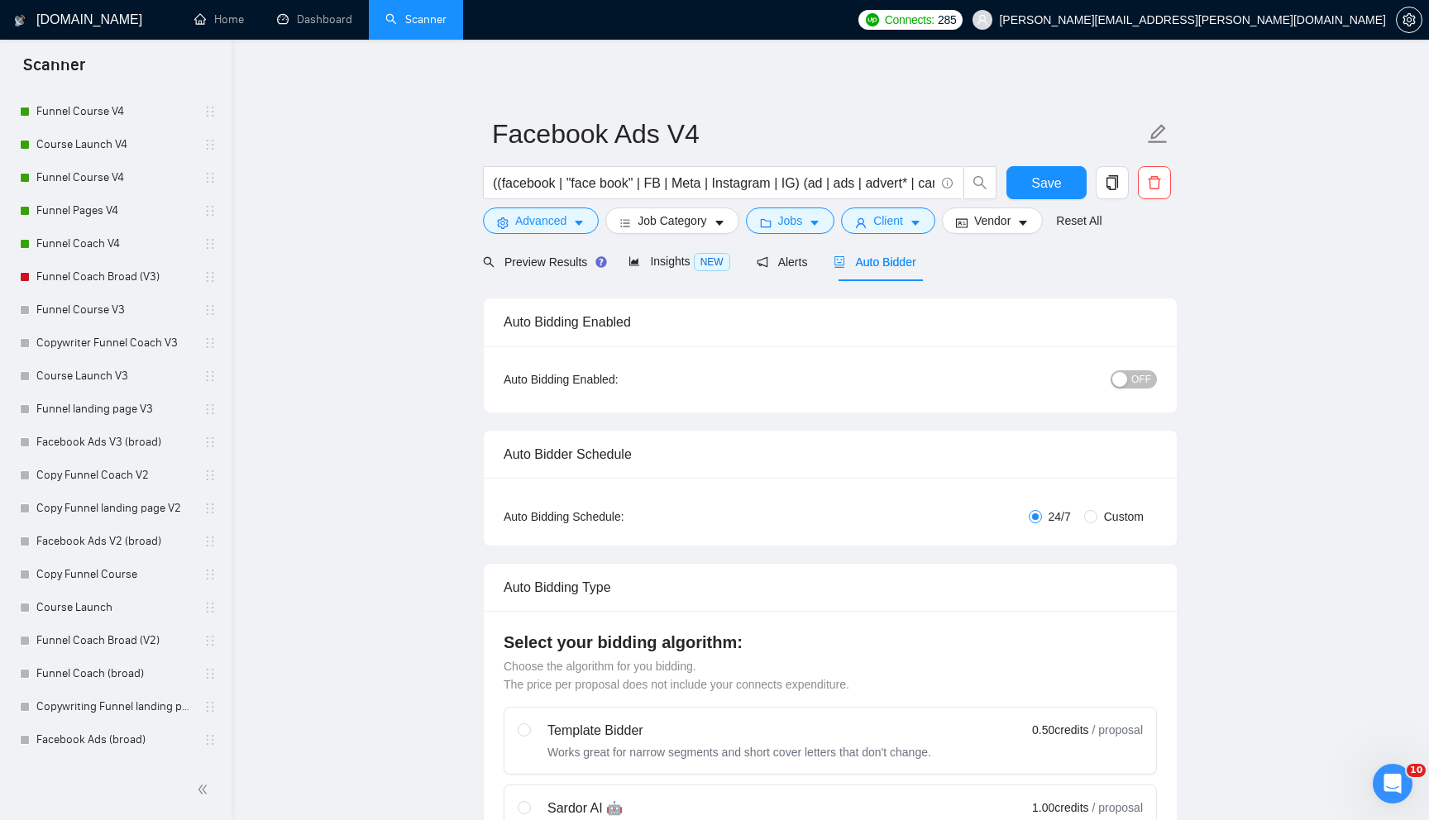
click at [1121, 382] on div "button" at bounding box center [1119, 379] width 15 height 15
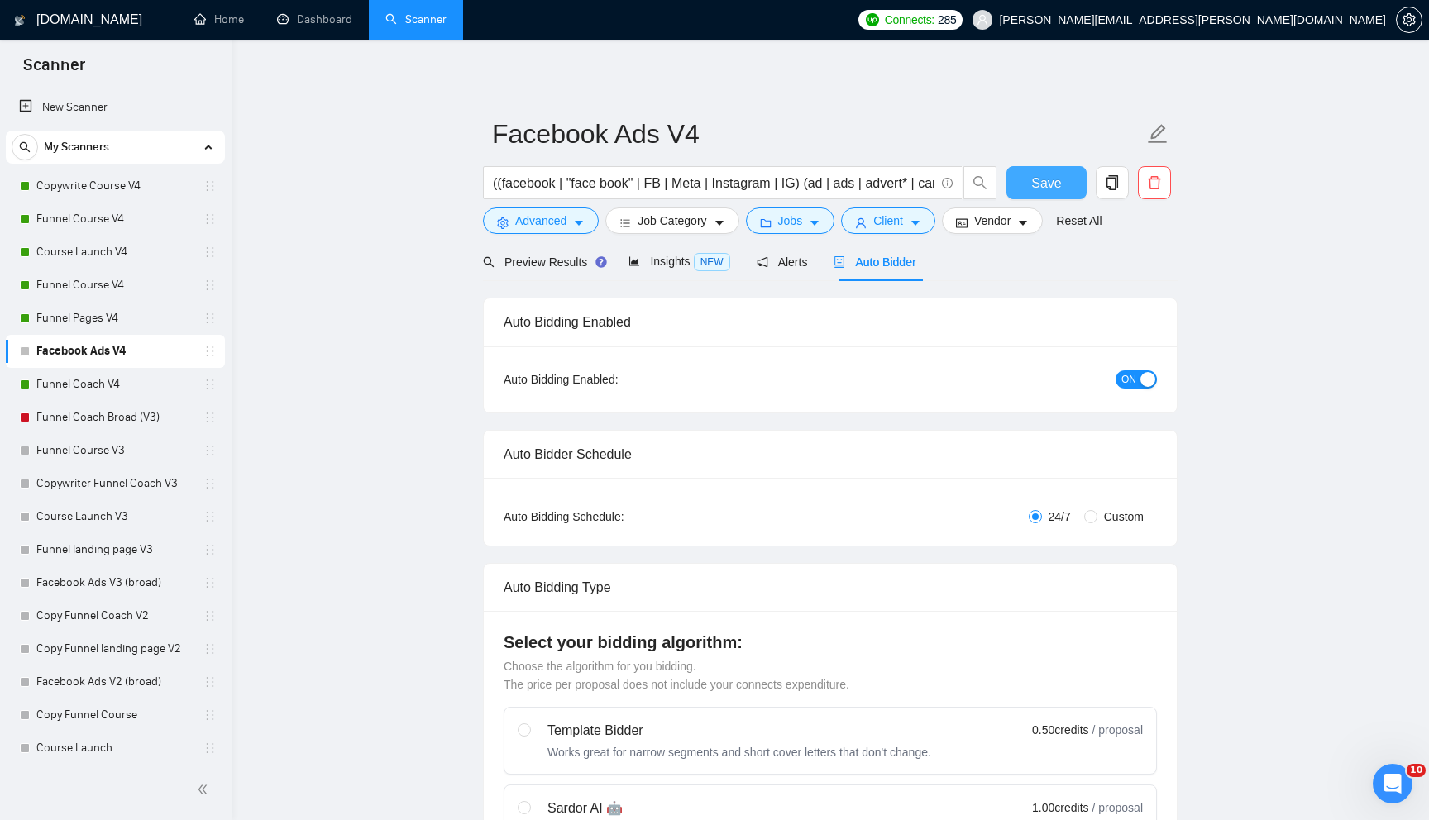
click at [1044, 185] on span "Save" at bounding box center [1046, 183] width 30 height 21
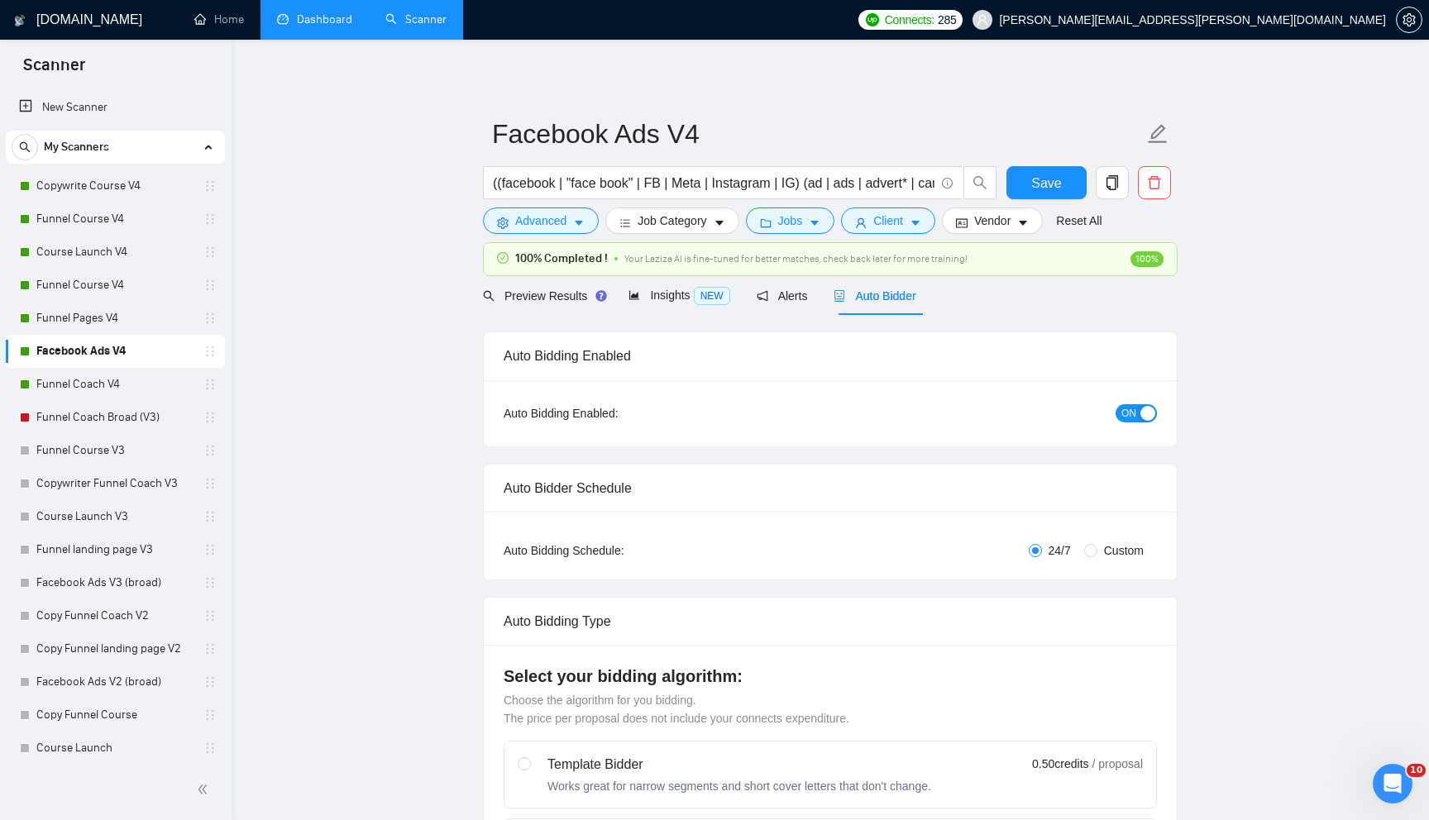
click at [313, 26] on link "Dashboard" at bounding box center [314, 19] width 75 height 14
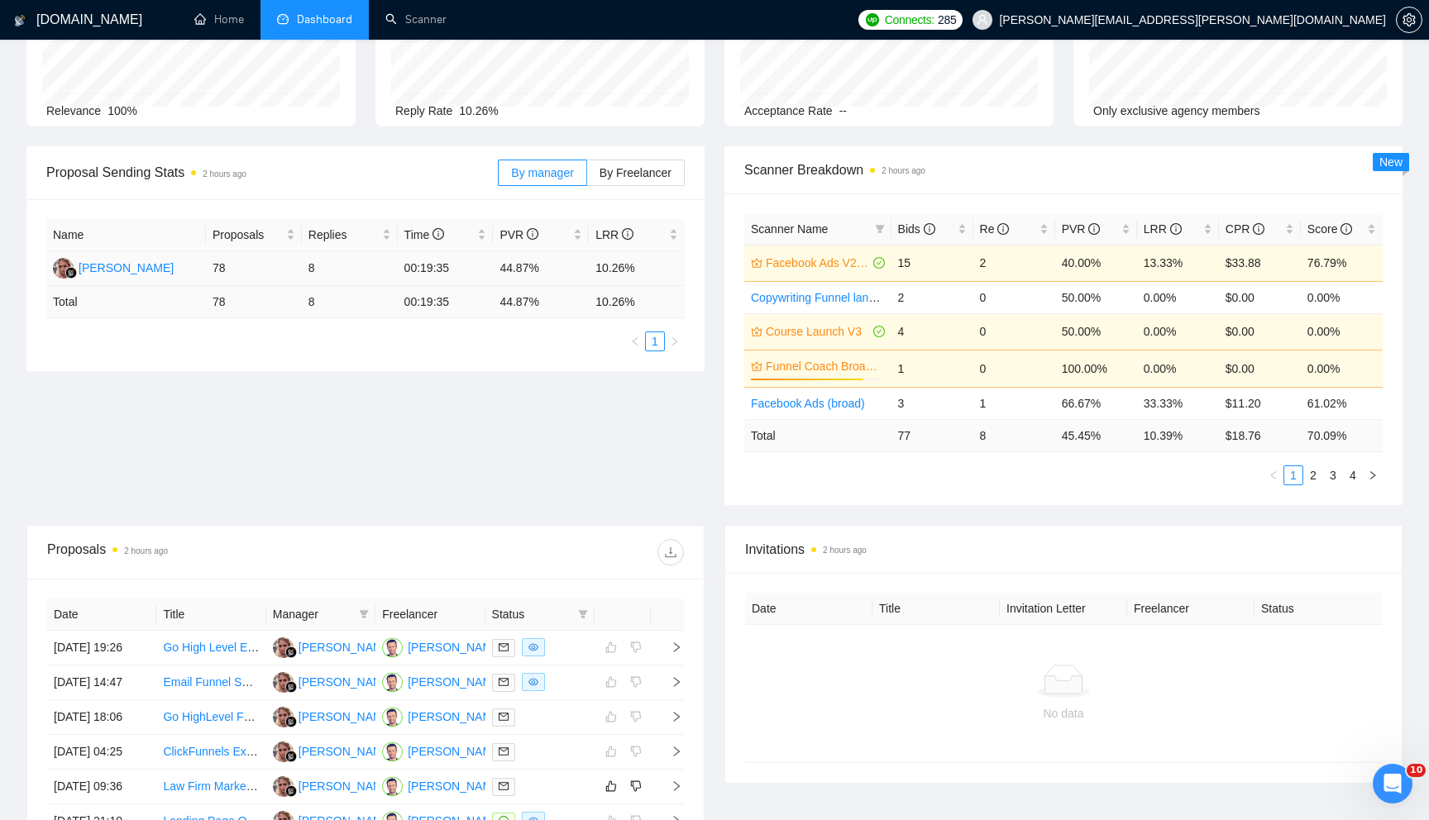
scroll to position [195, 0]
